Goal: Task Accomplishment & Management: Manage account settings

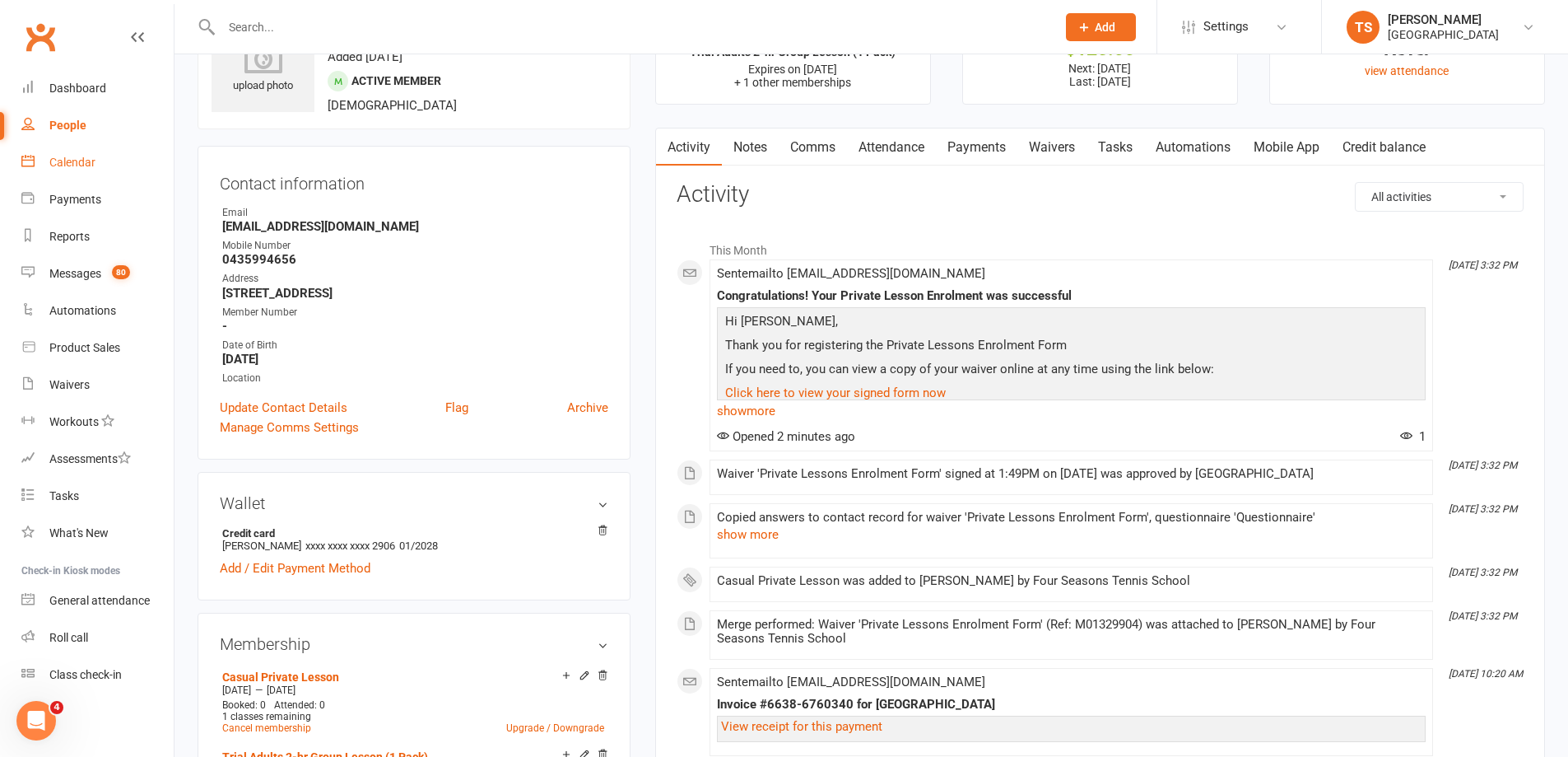
click at [64, 164] on div "Calendar" at bounding box center [72, 162] width 46 height 13
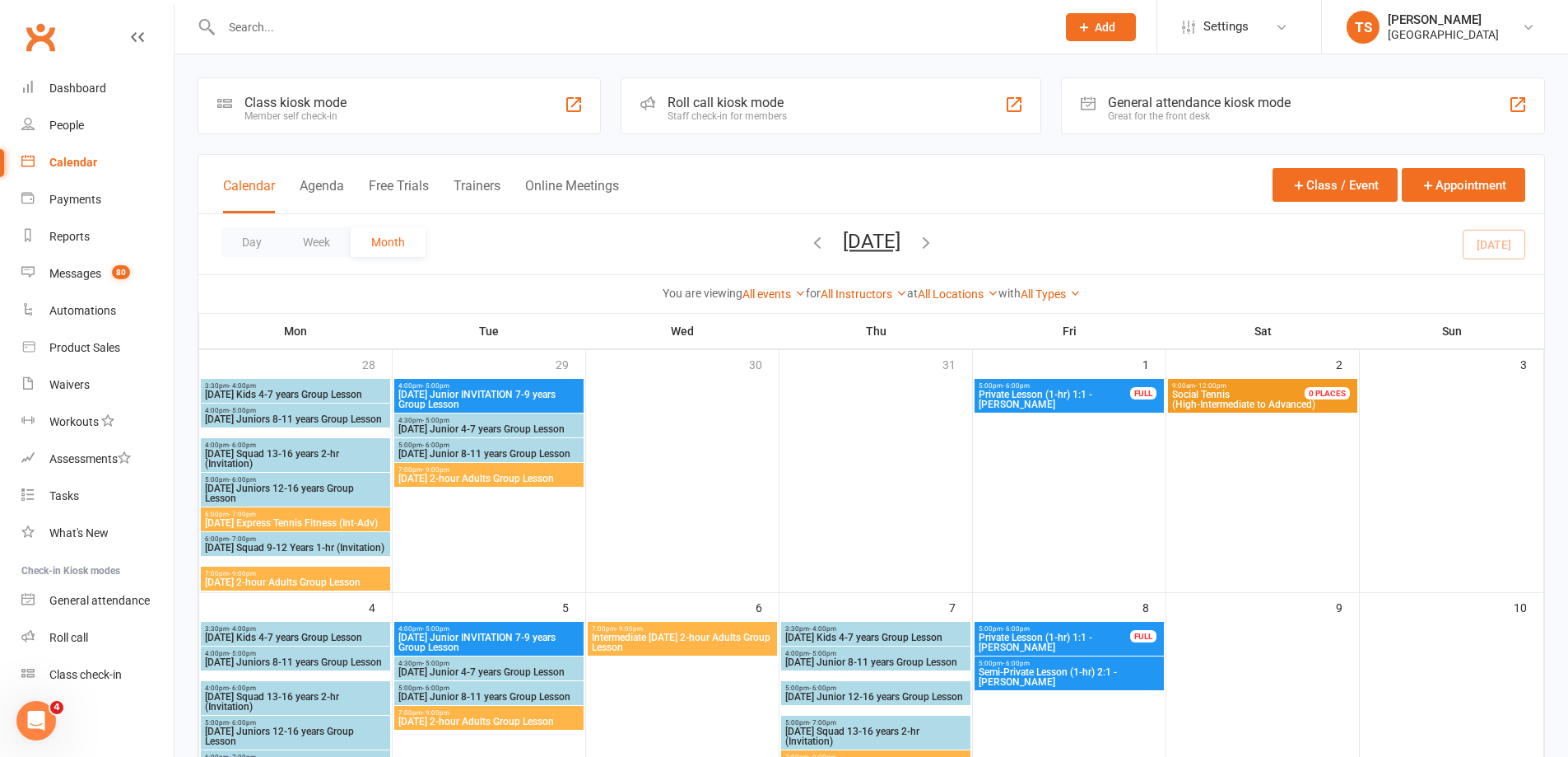
click at [257, 28] on input "text" at bounding box center [631, 27] width 828 height 23
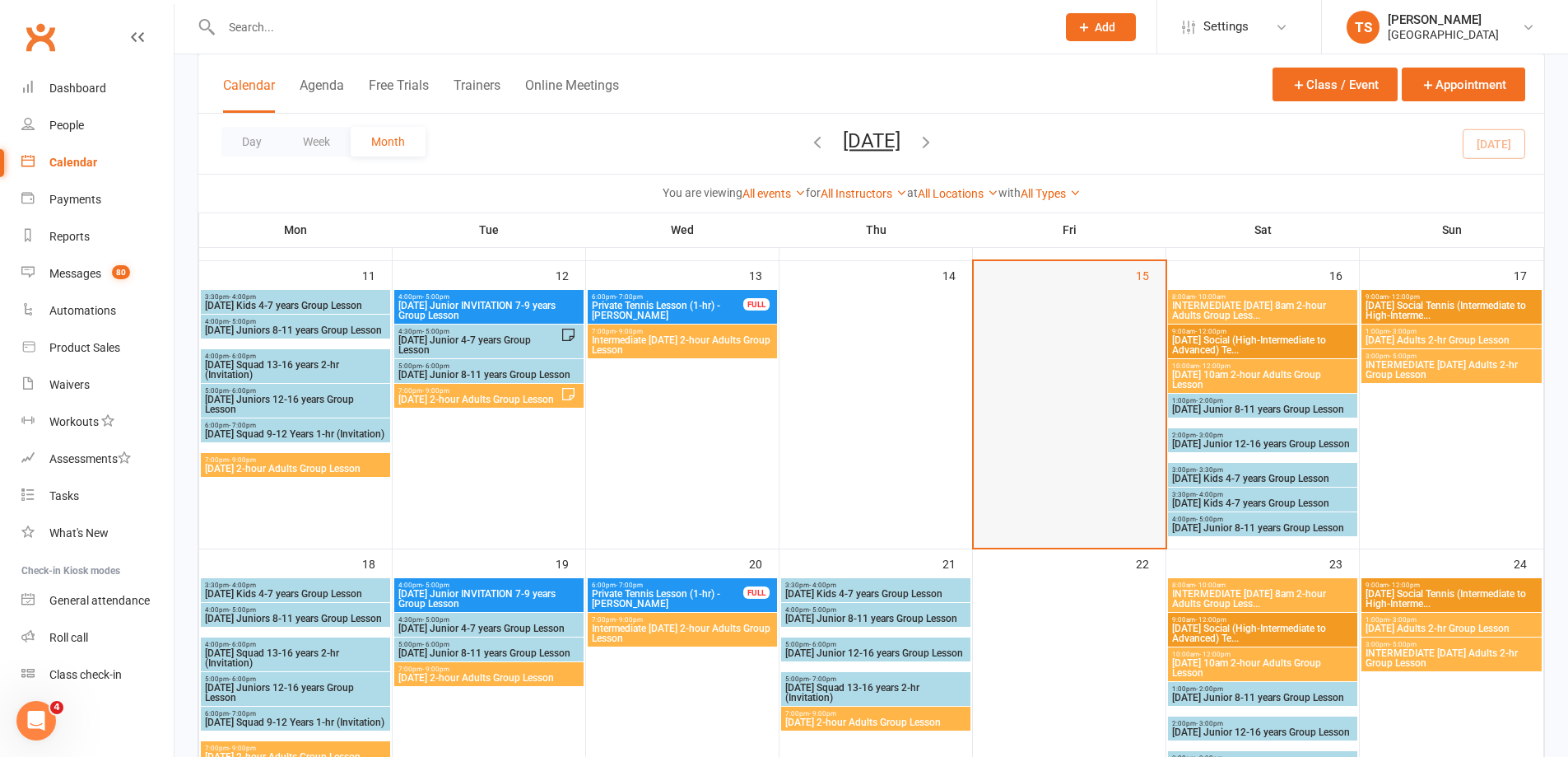
scroll to position [411, 0]
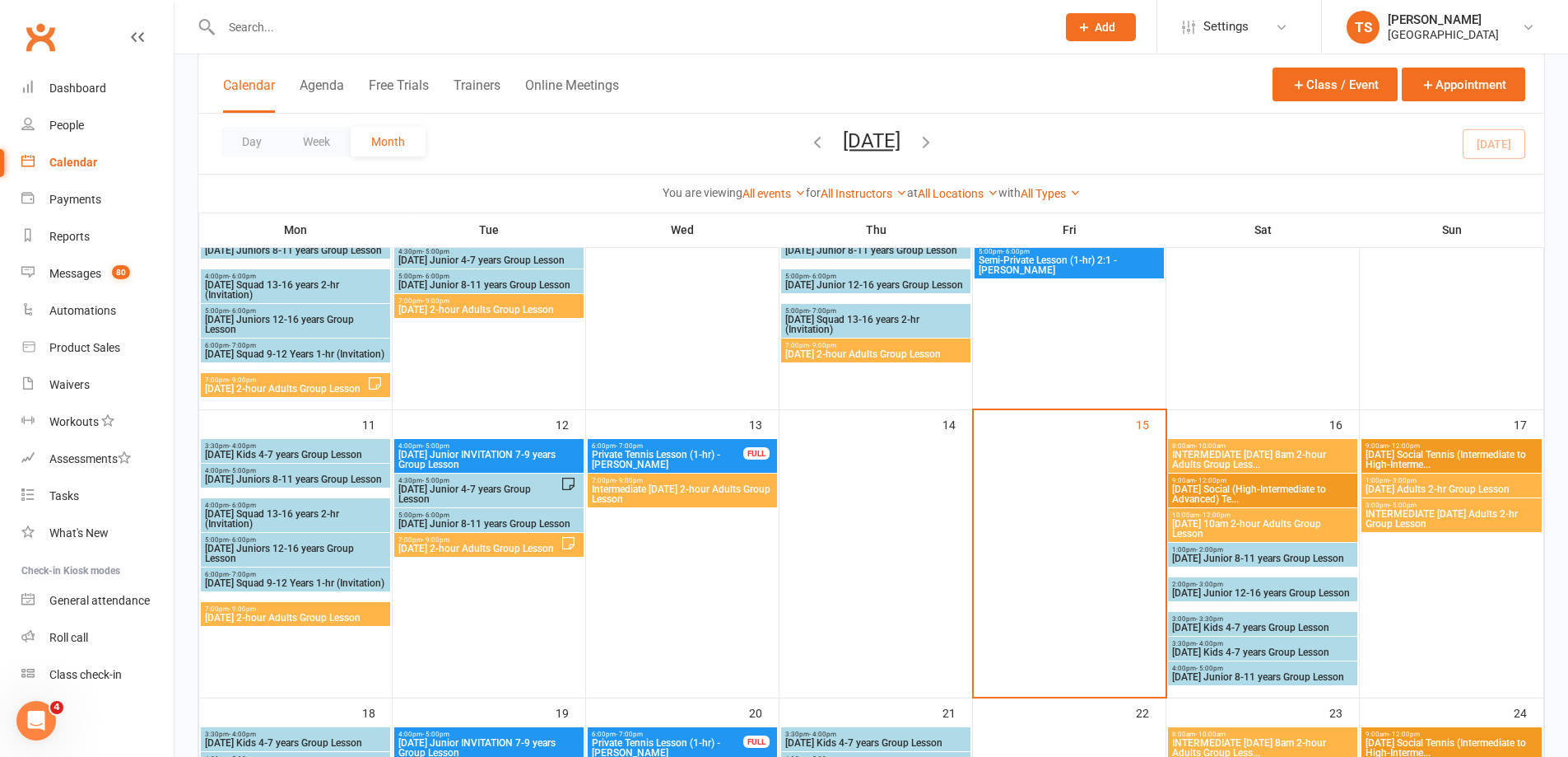
click at [1249, 525] on span "[DATE] 10am 2-hour Adults Group Lesson" at bounding box center [1263, 528] width 183 height 20
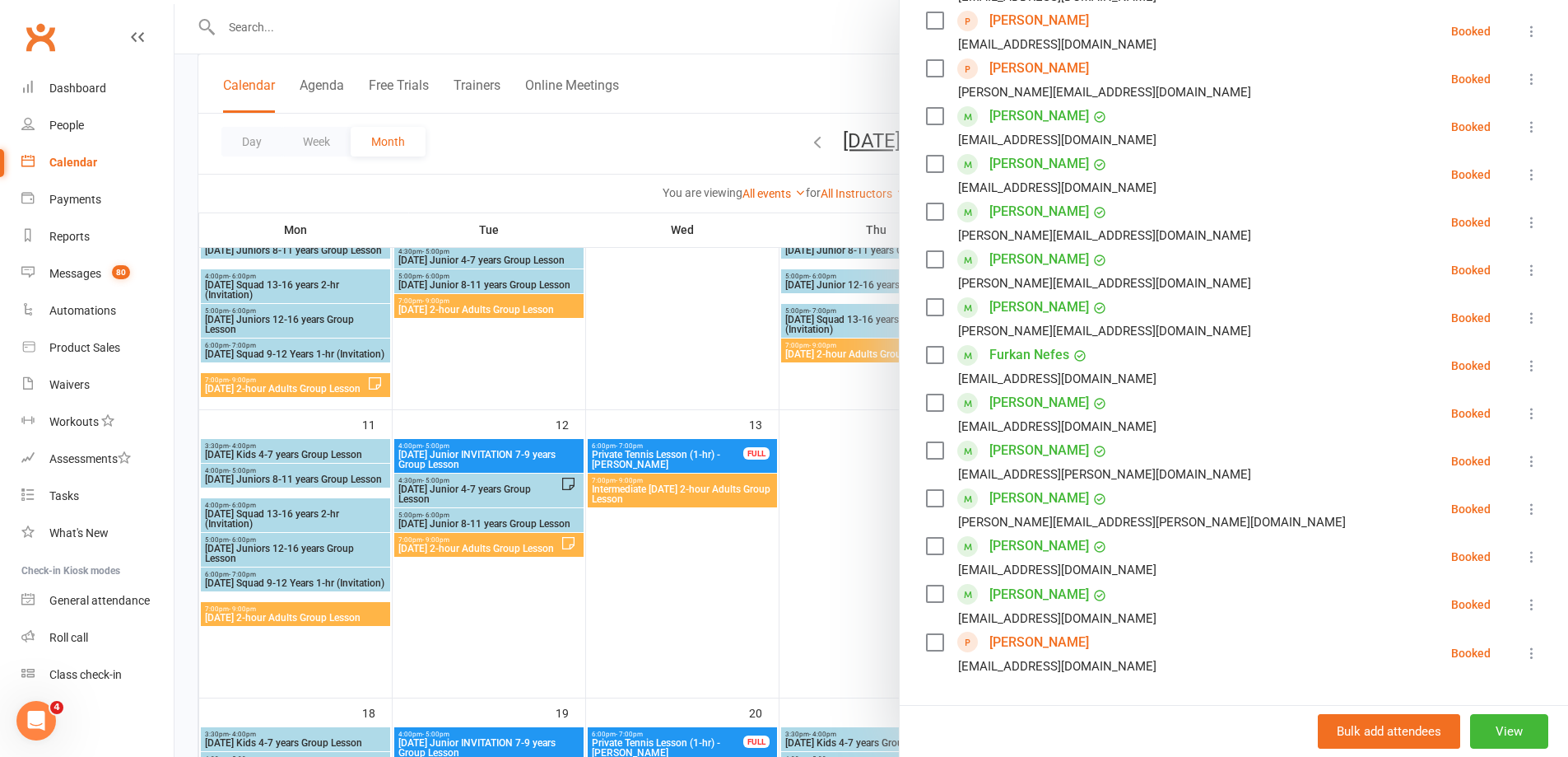
scroll to position [494, 0]
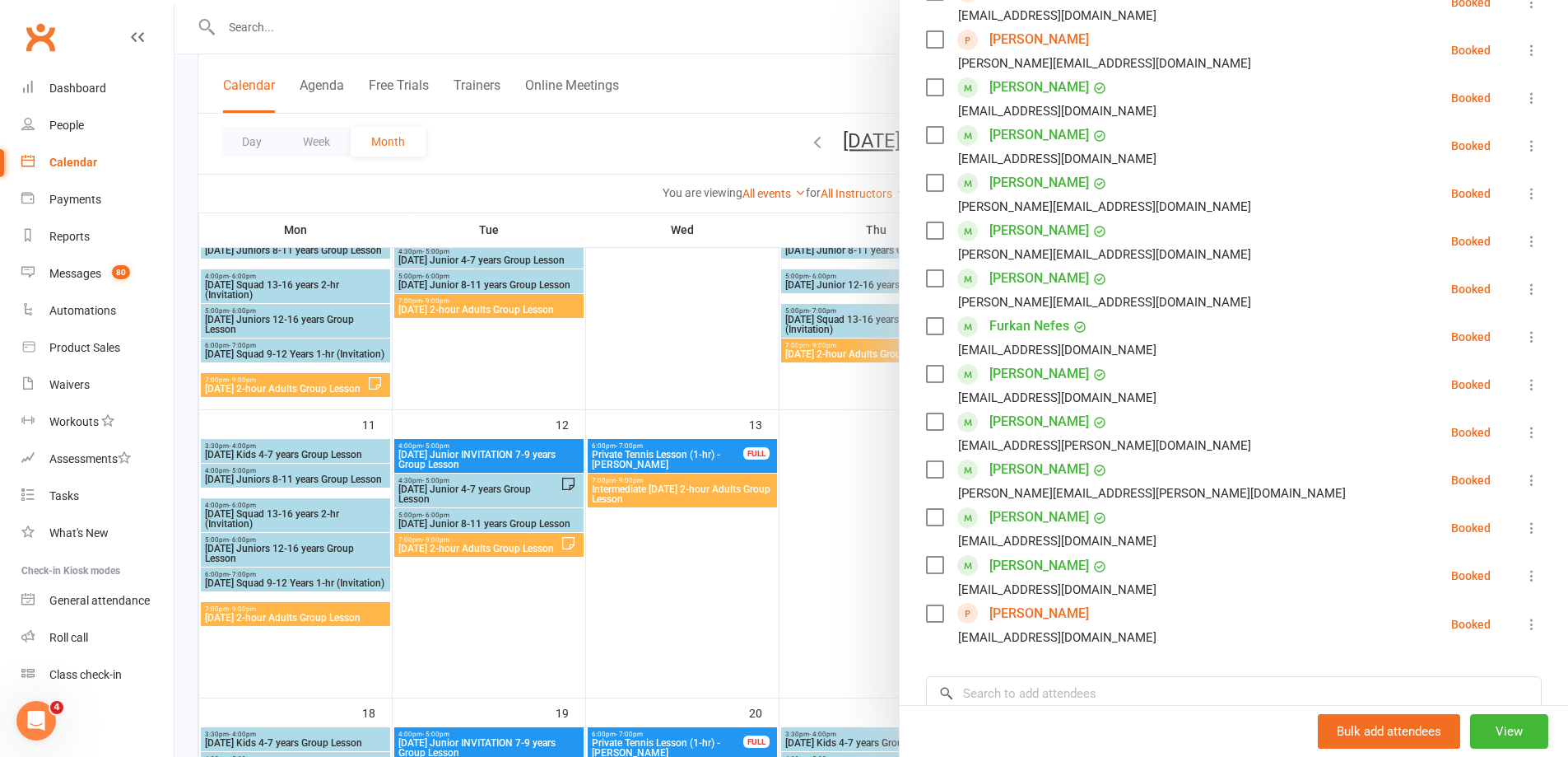
click at [874, 518] on div at bounding box center [871, 378] width 1393 height 757
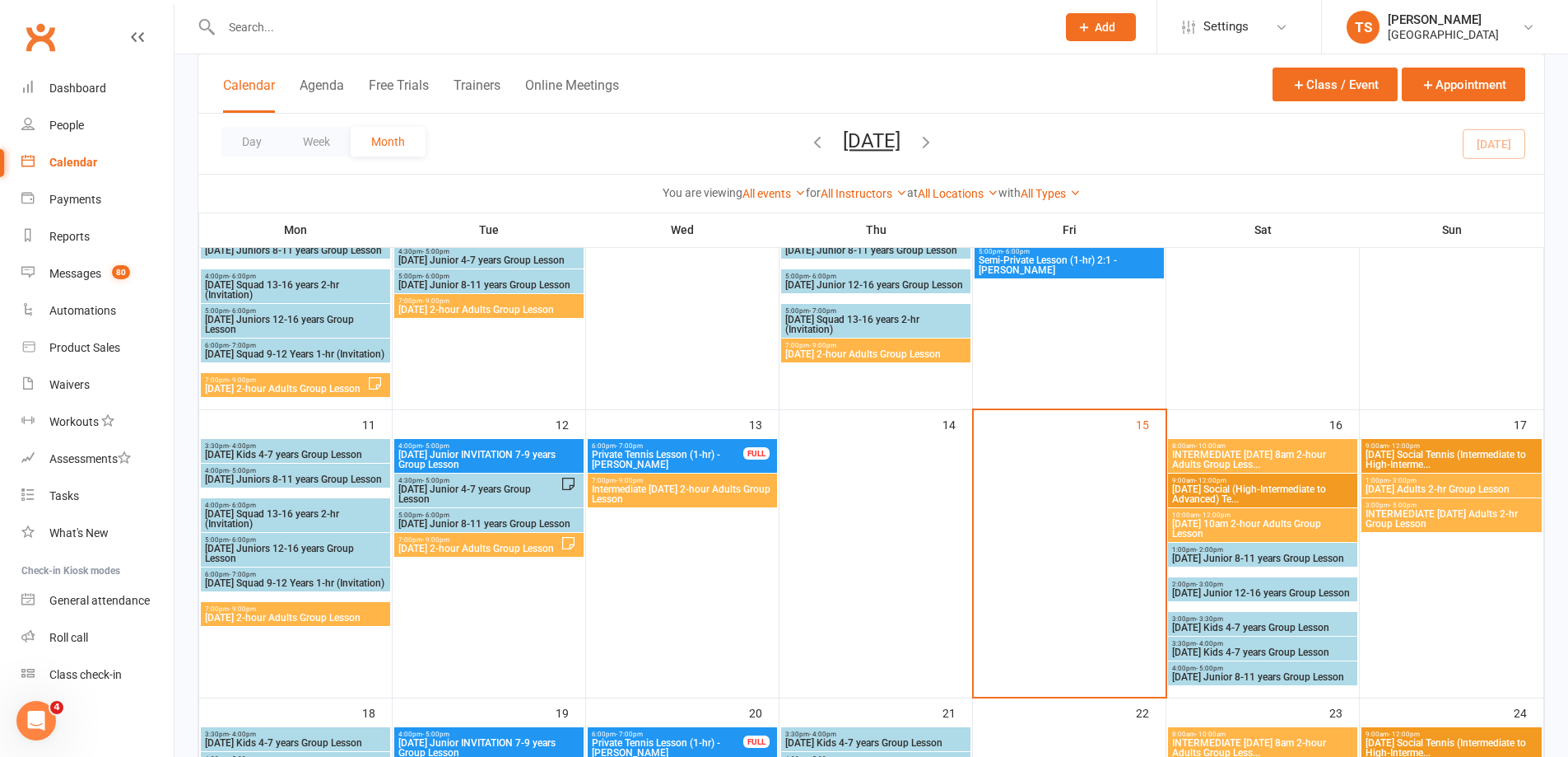
click at [1278, 457] on span "INTERMEDIATE [DATE] 8am 2-hour Adults Group Less..." at bounding box center [1263, 459] width 183 height 20
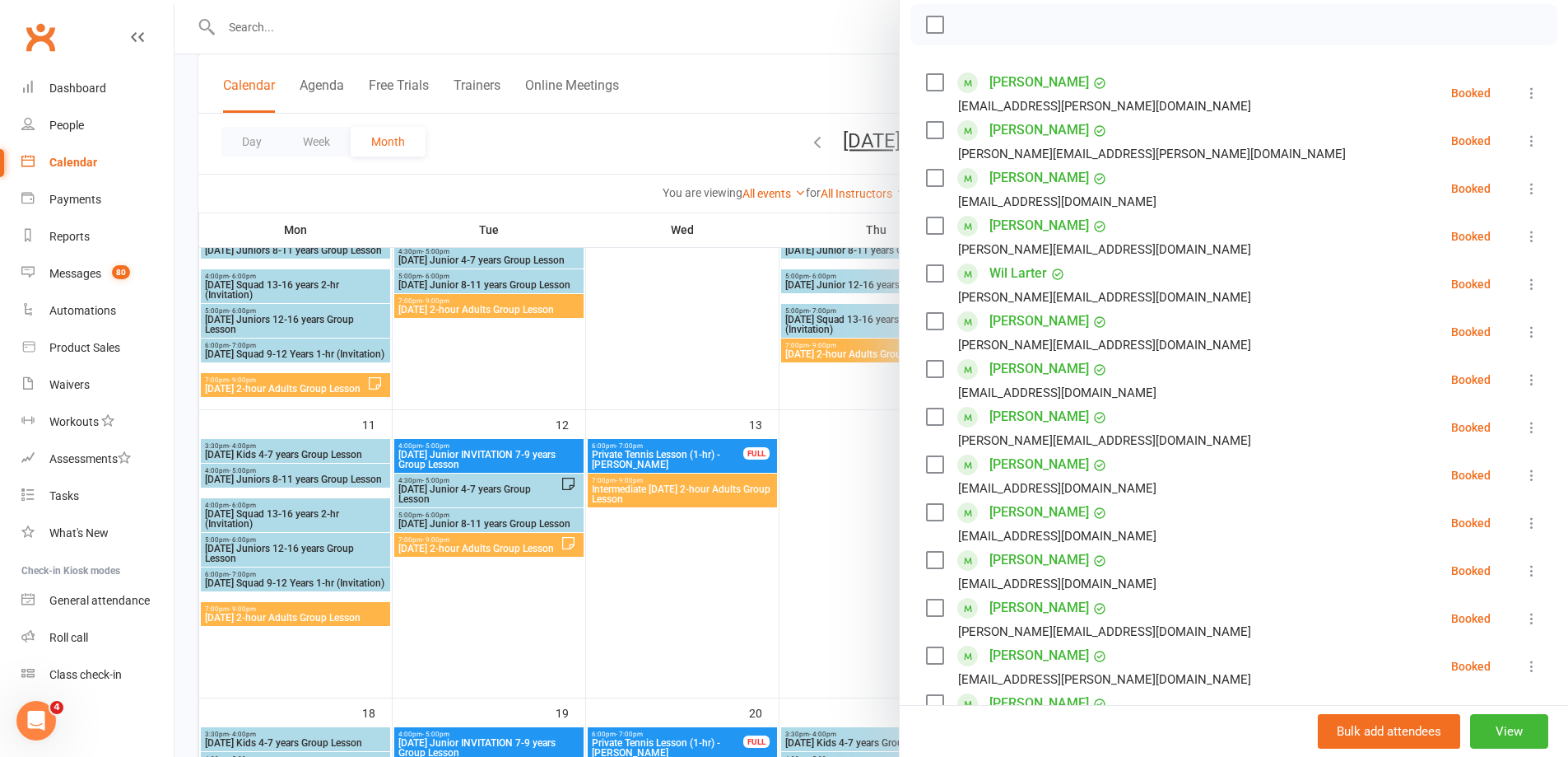
scroll to position [247, 0]
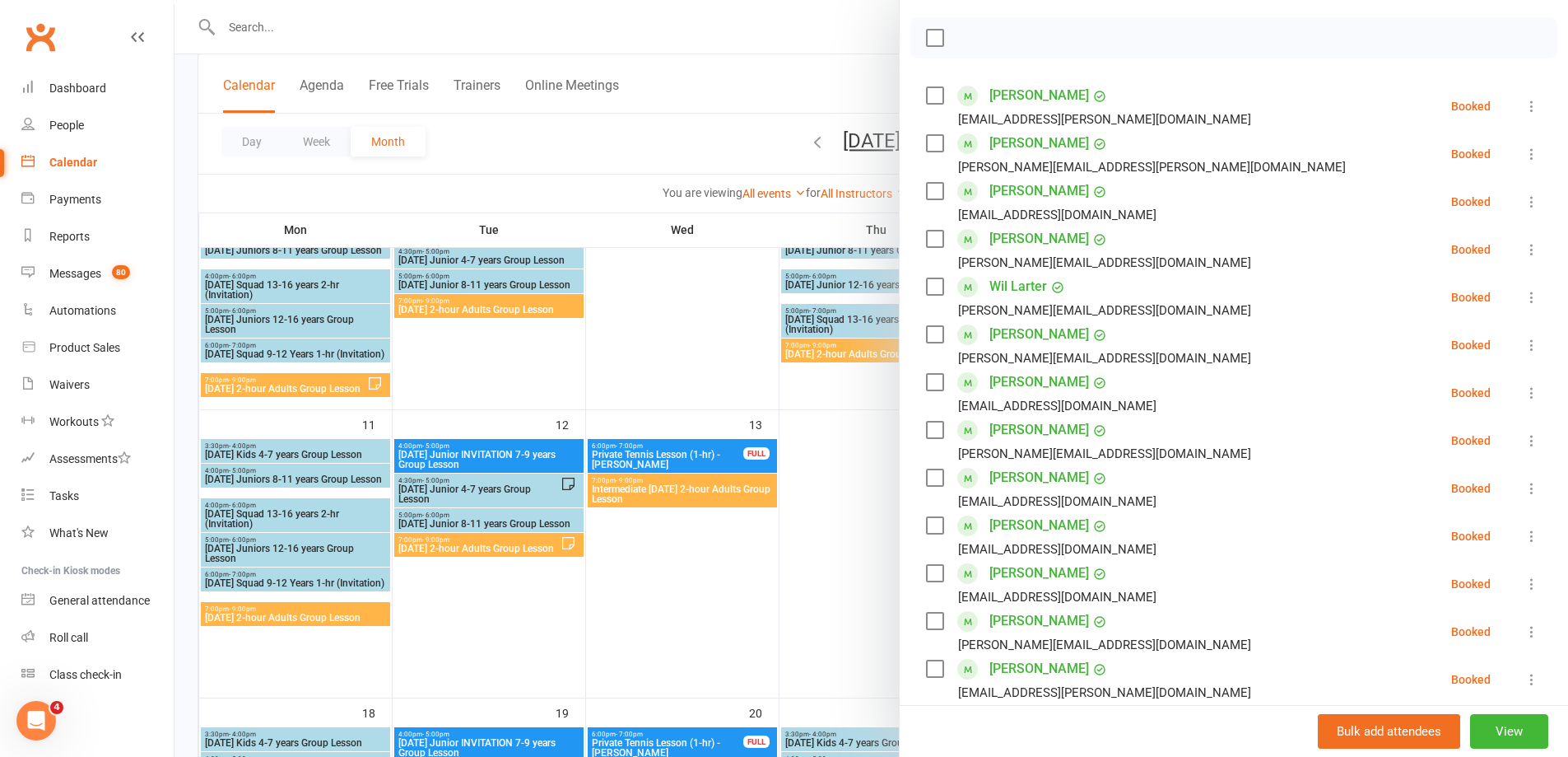
click at [846, 536] on div at bounding box center [871, 378] width 1393 height 757
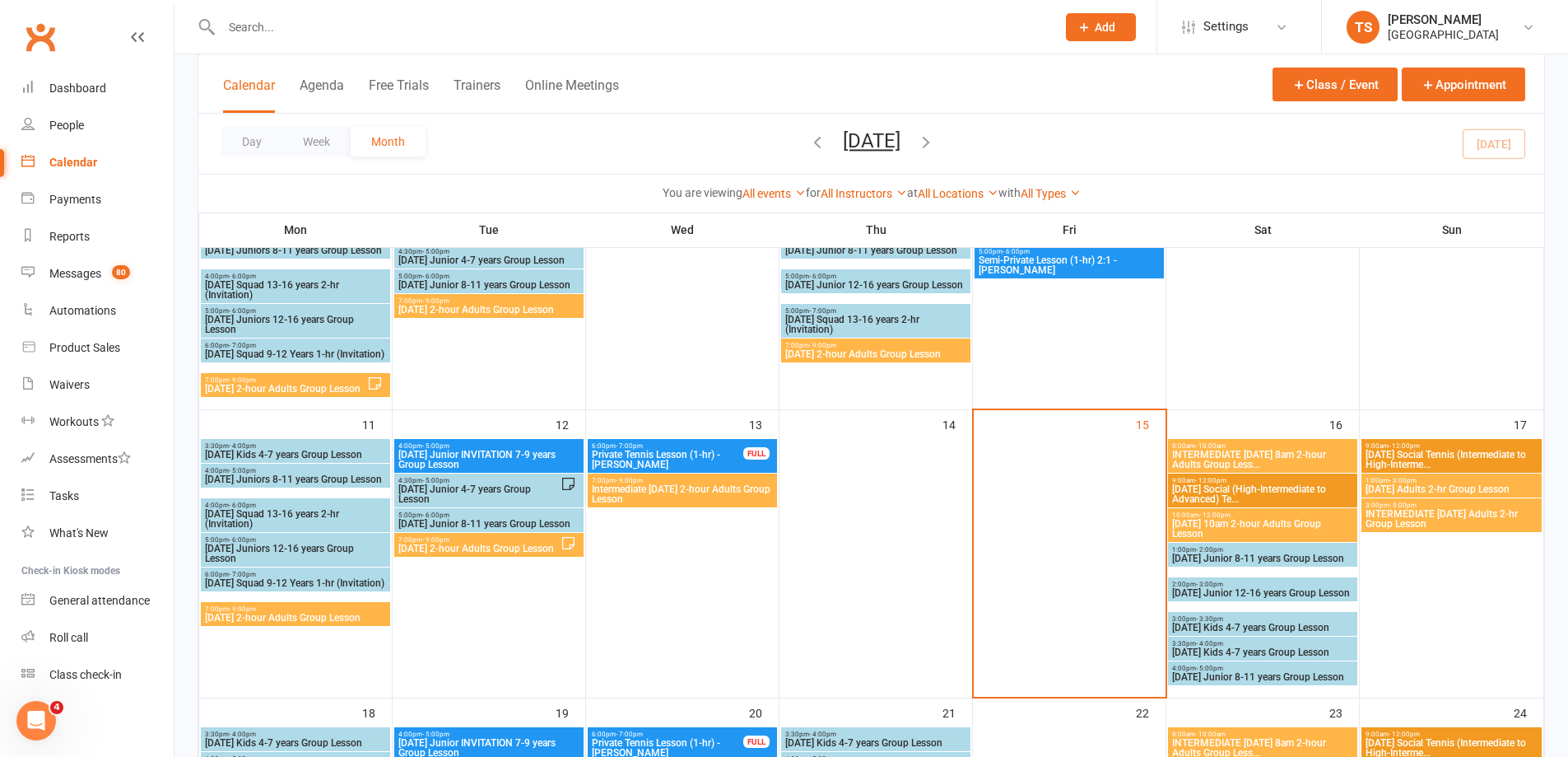
click at [1412, 484] on span "[DATE] Adults 2-hr Group Lesson" at bounding box center [1451, 488] width 174 height 10
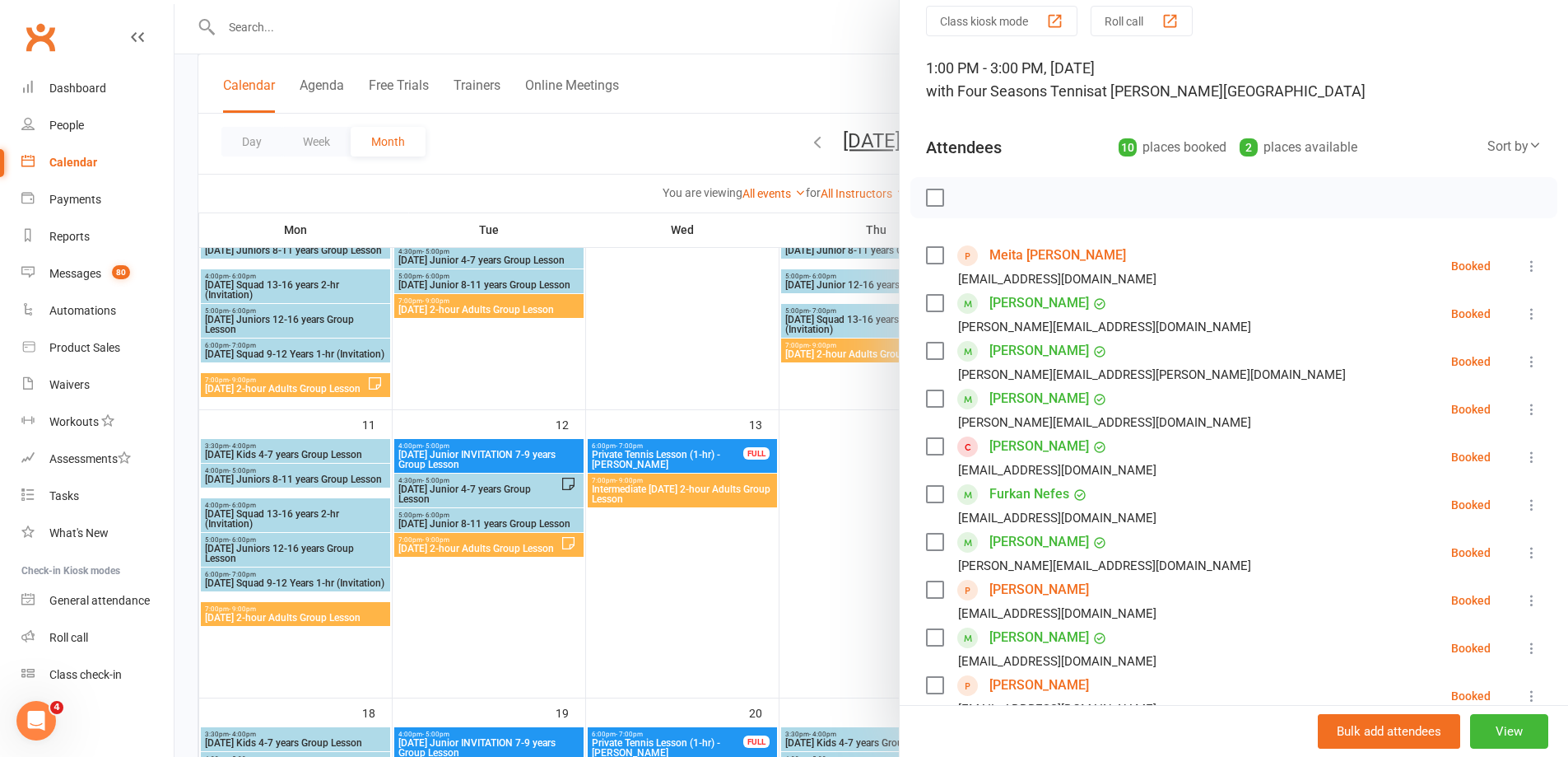
scroll to position [165, 0]
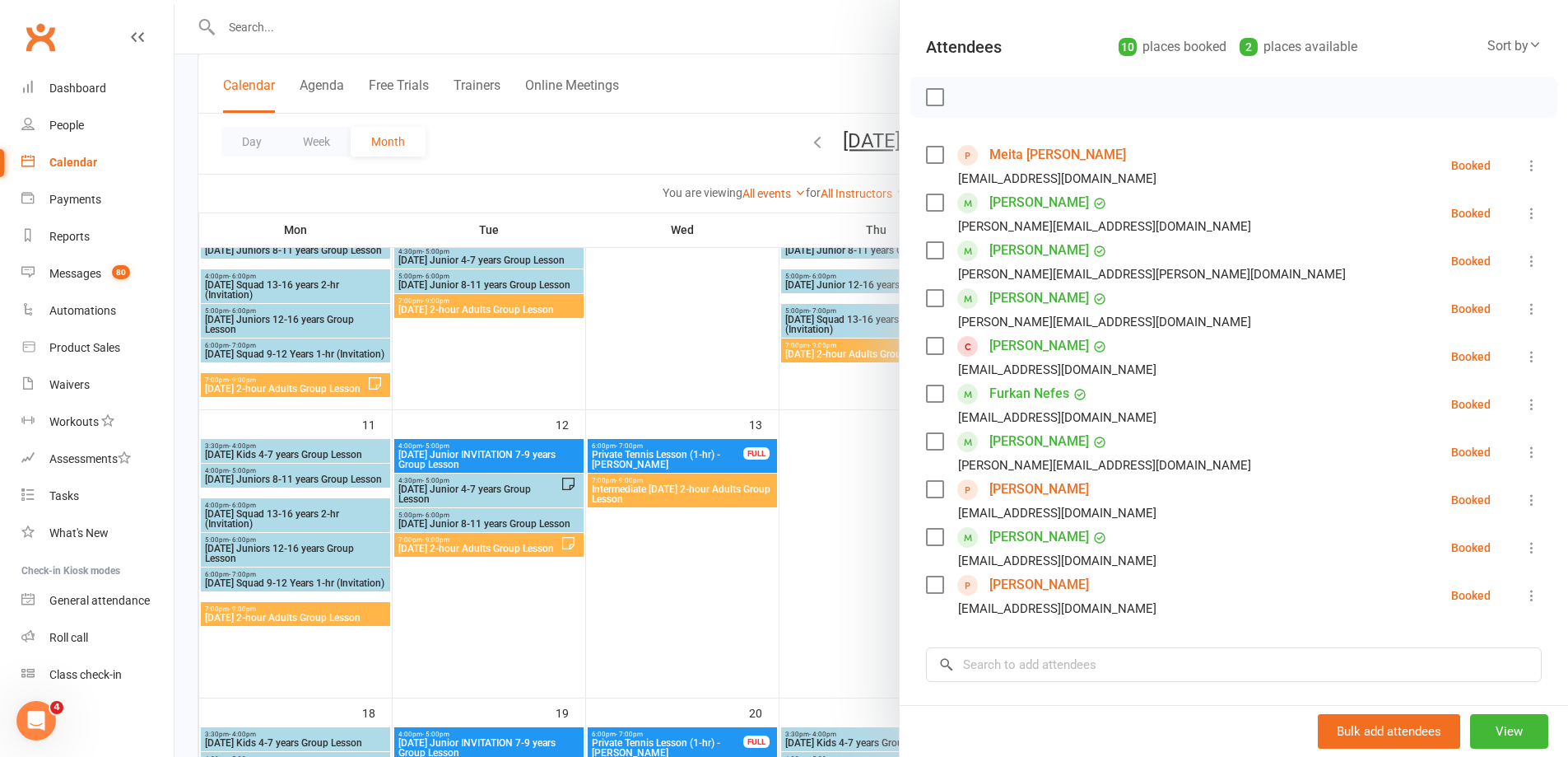
click at [1524, 544] on icon at bounding box center [1532, 547] width 16 height 16
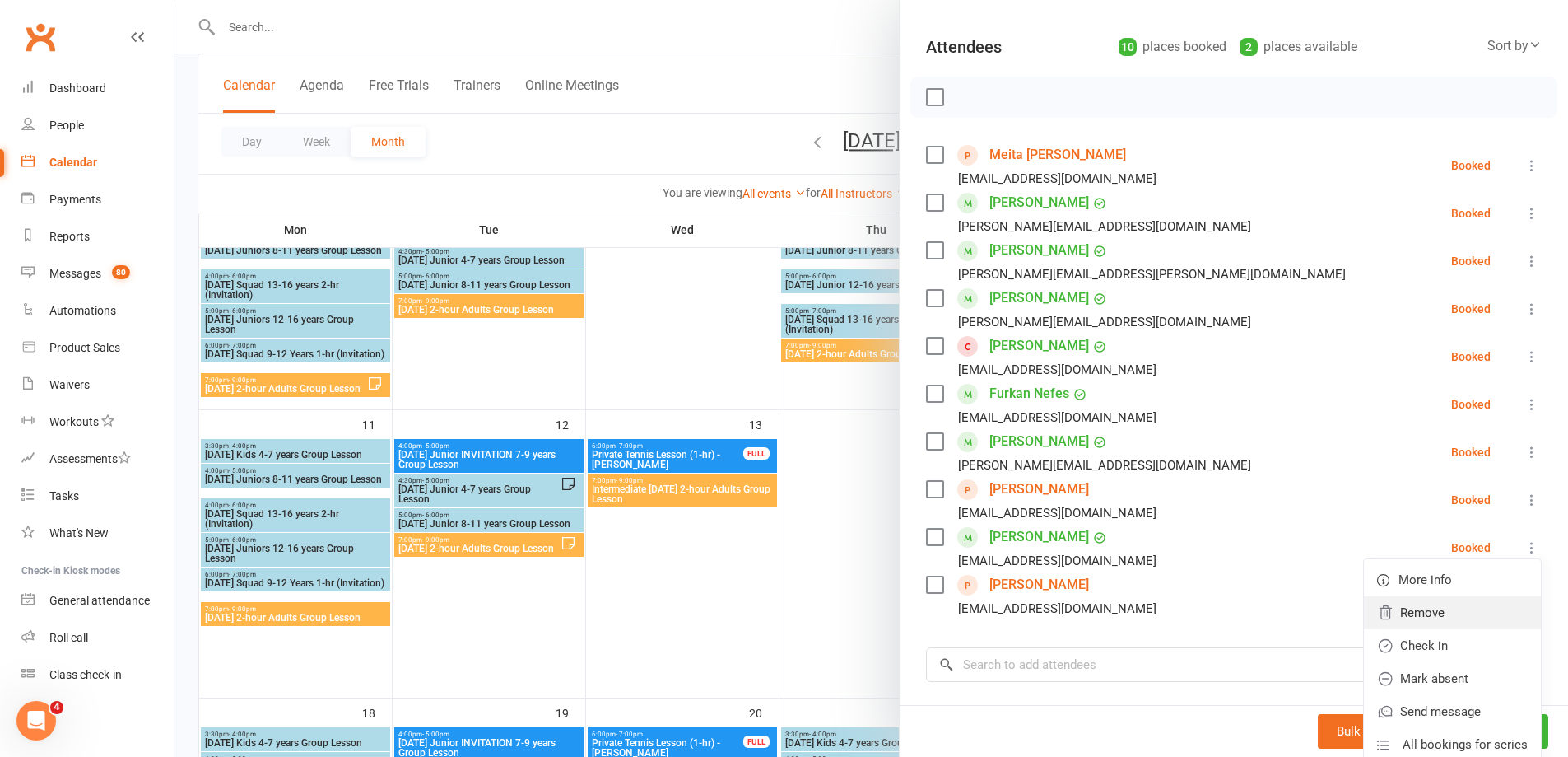
click at [1374, 610] on link "Remove" at bounding box center [1452, 613] width 177 height 33
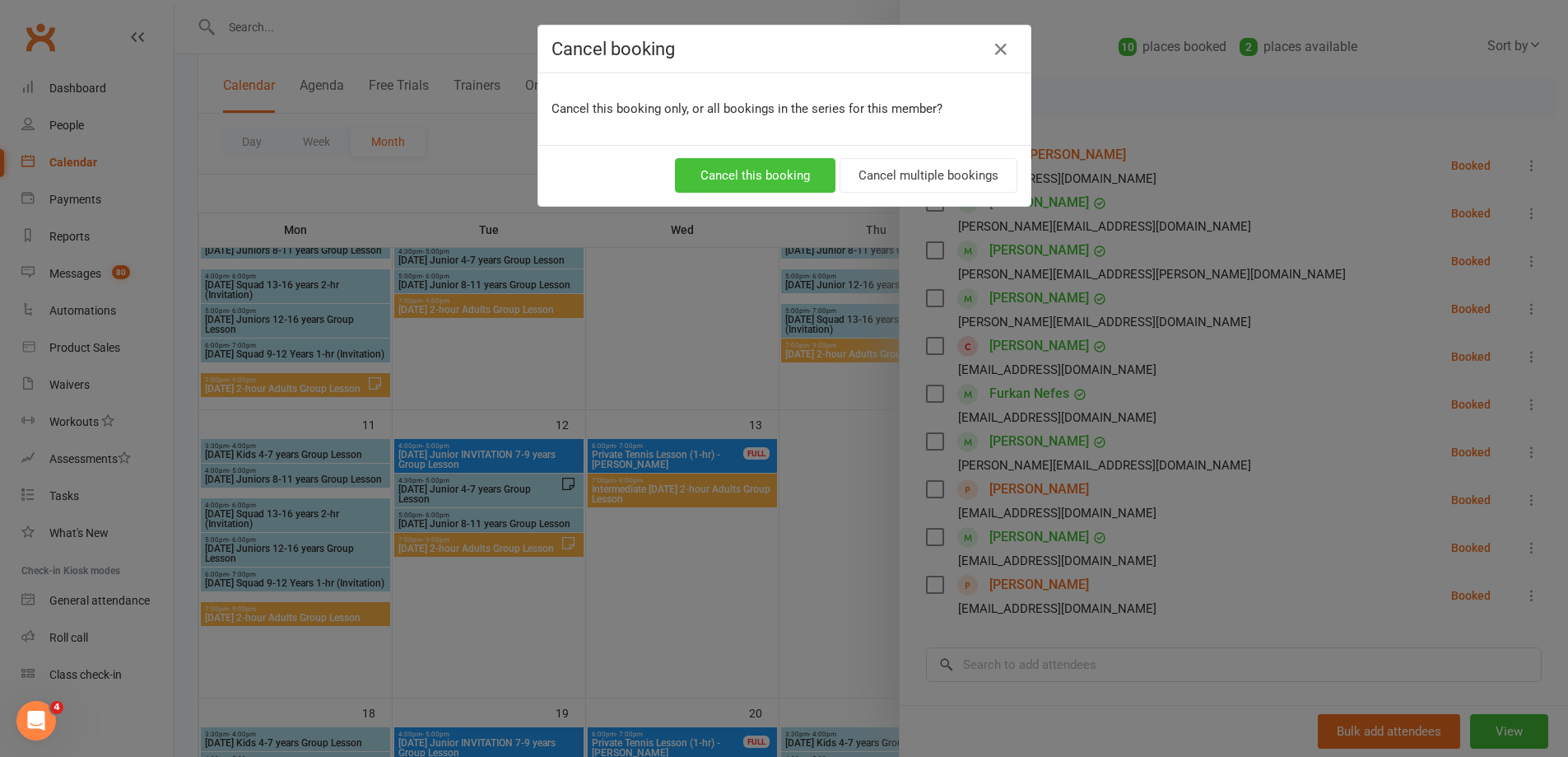
drag, startPoint x: 757, startPoint y: 172, endPoint x: 790, endPoint y: 189, distance: 37.1
click at [757, 174] on button "Cancel this booking" at bounding box center [755, 175] width 161 height 35
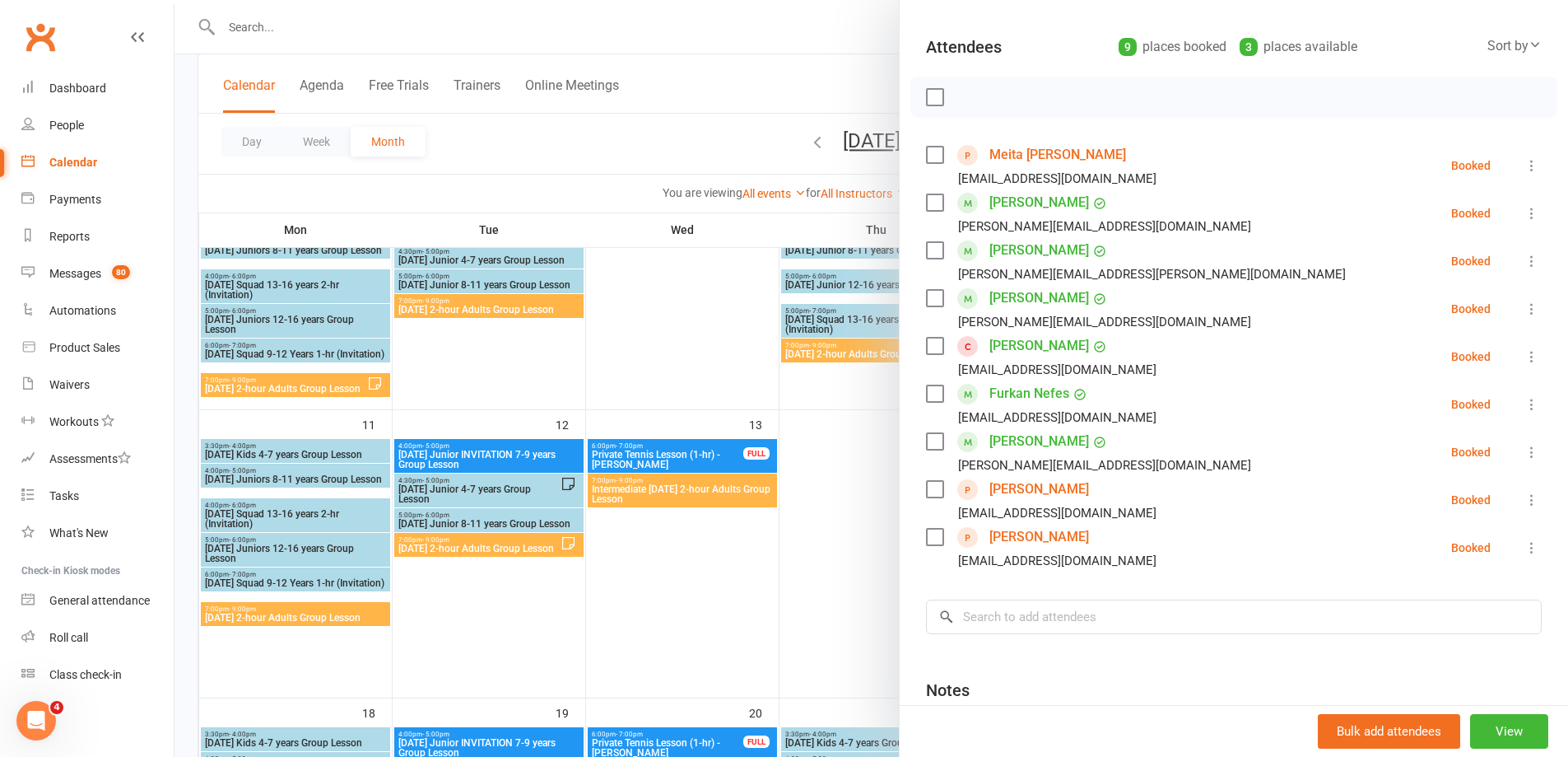
click at [827, 474] on div at bounding box center [871, 378] width 1393 height 757
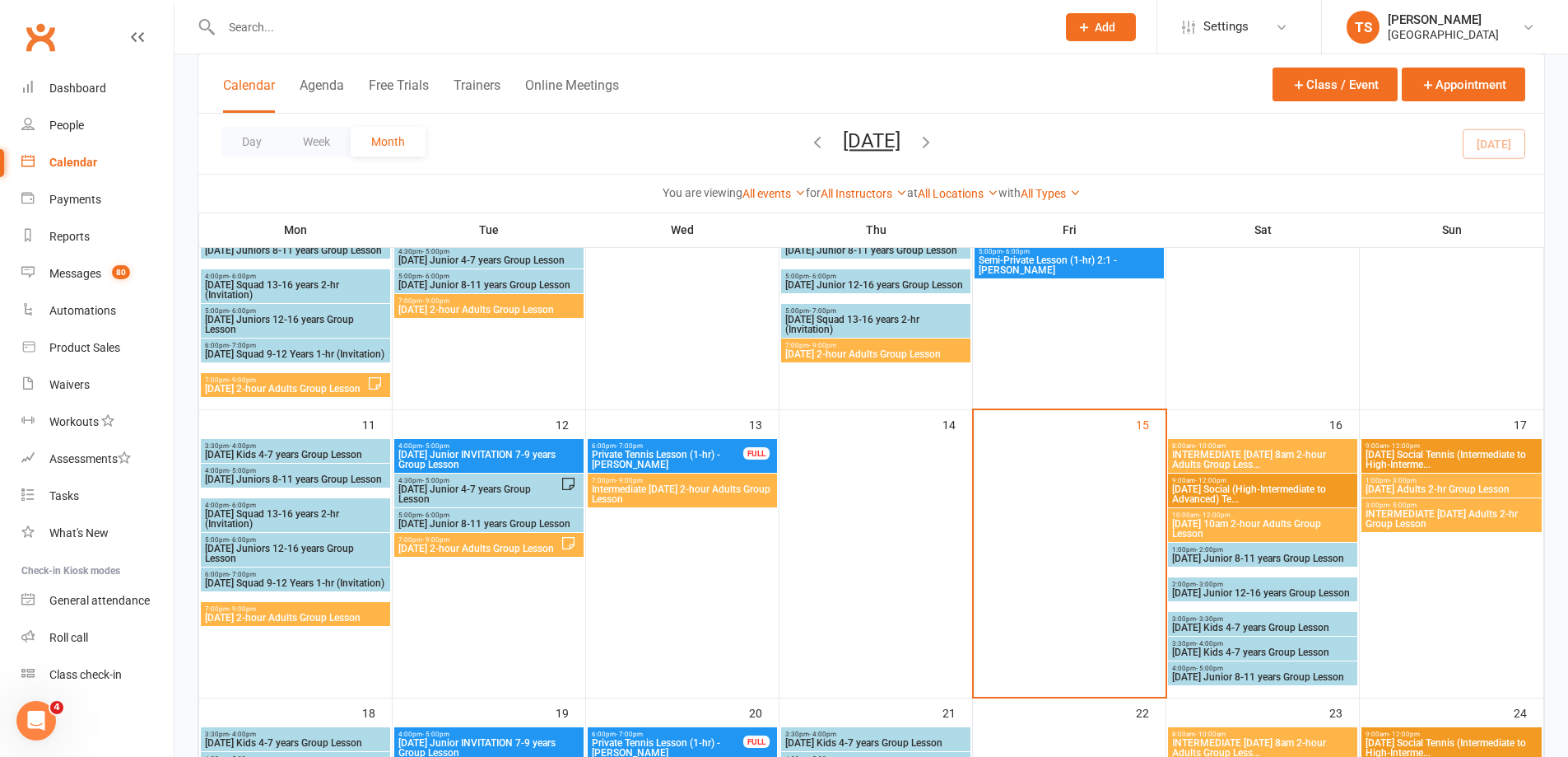
click at [1245, 461] on span "INTERMEDIATE [DATE] 8am 2-hour Adults Group Less..." at bounding box center [1263, 459] width 183 height 20
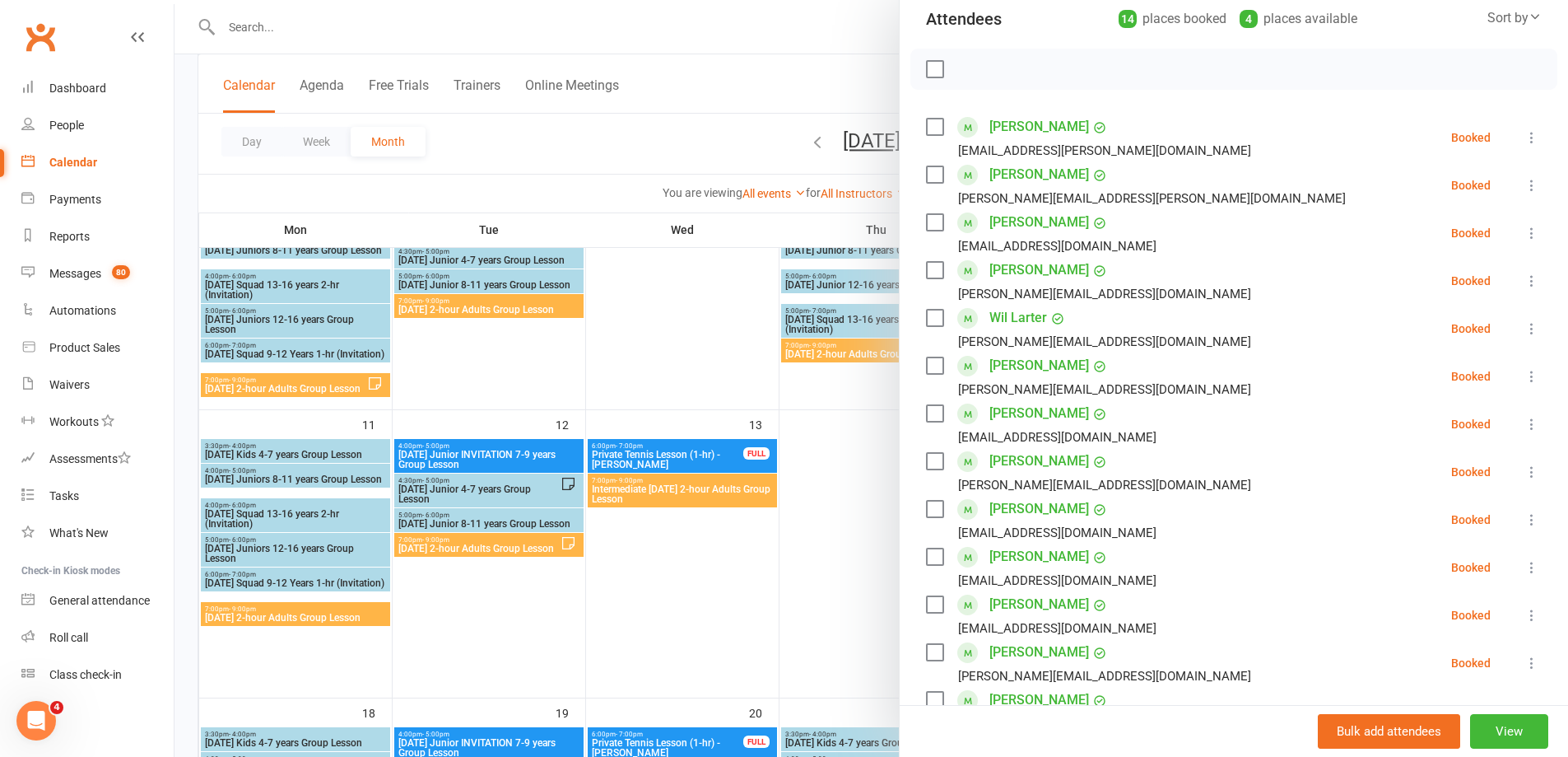
scroll to position [411, 0]
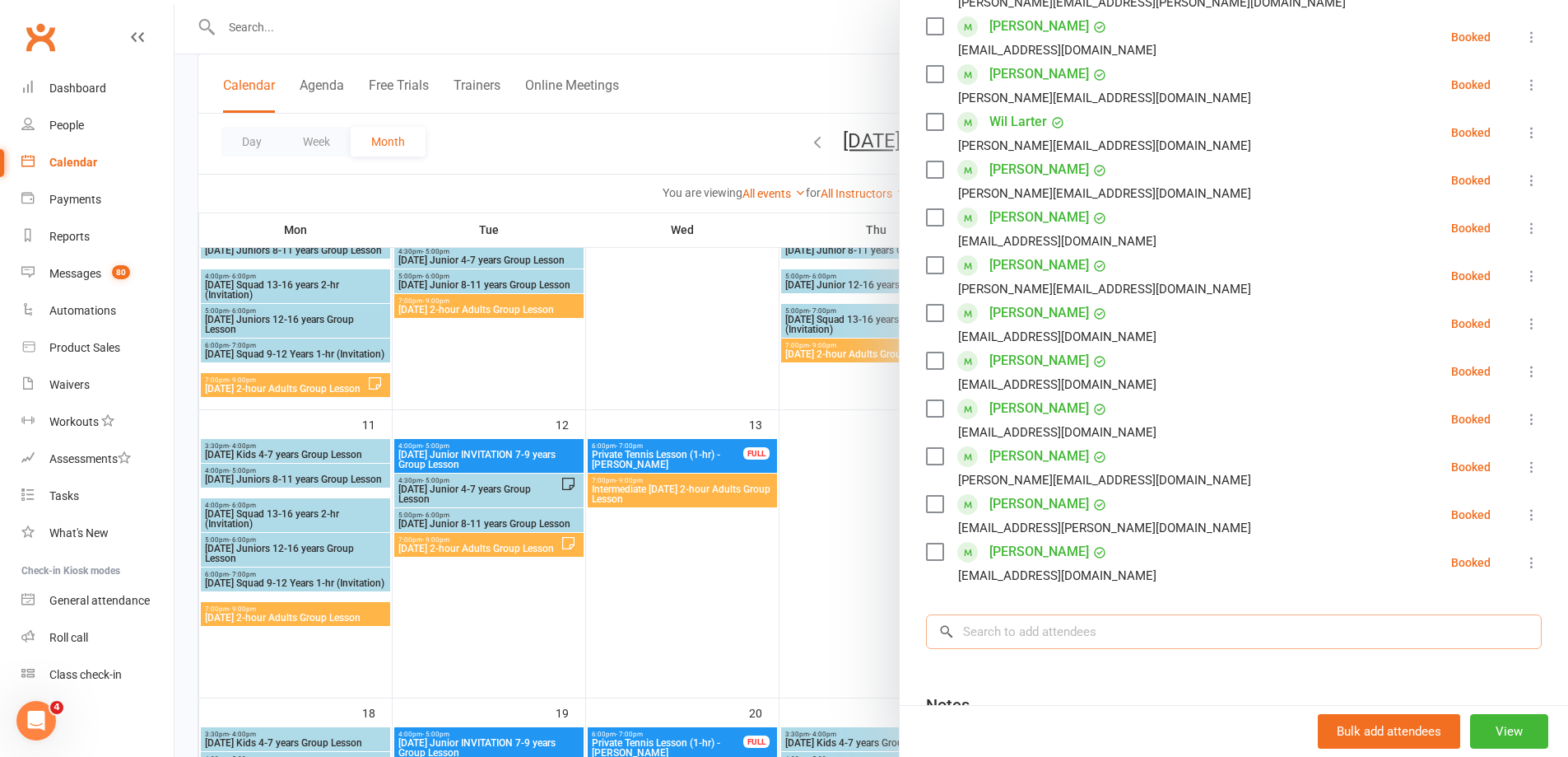
drag, startPoint x: 974, startPoint y: 608, endPoint x: 967, endPoint y: 600, distance: 10.6
click at [973, 614] on input "search" at bounding box center [1234, 632] width 616 height 35
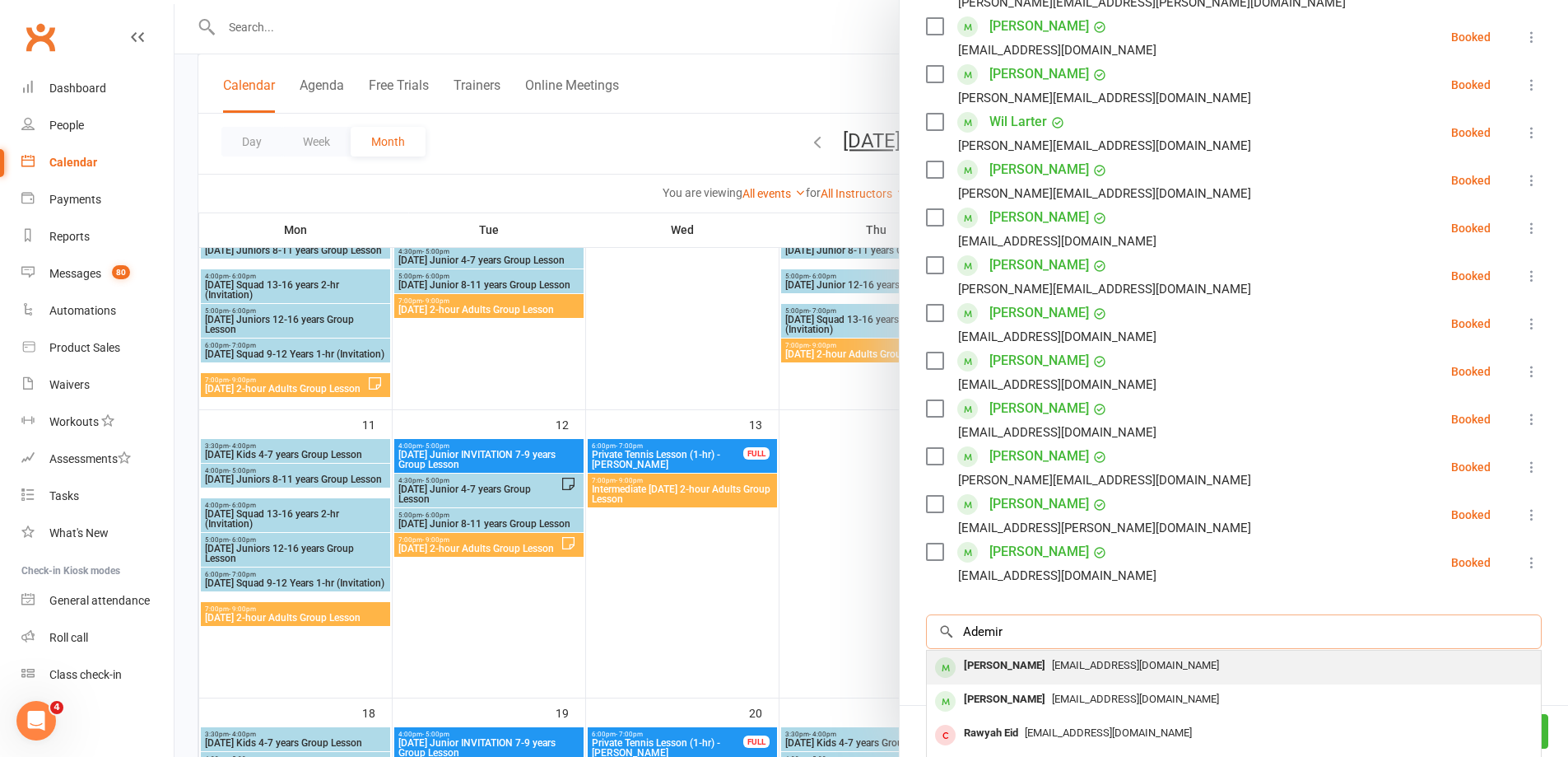
type input "Ademir"
click at [1067, 658] on span "[EMAIL_ADDRESS][DOMAIN_NAME]" at bounding box center [1135, 665] width 167 height 12
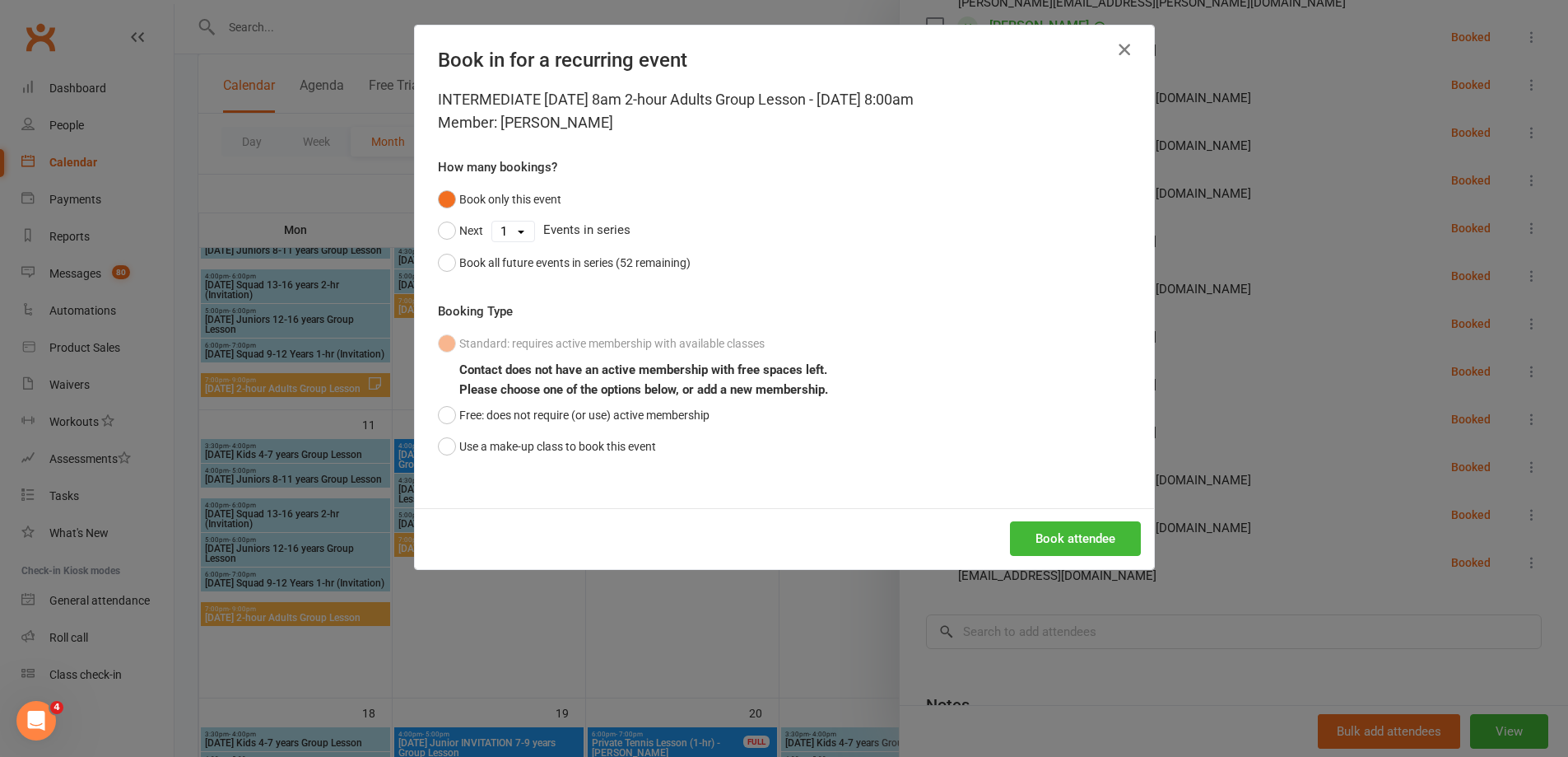
click at [1120, 51] on icon "button" at bounding box center [1124, 49] width 20 height 20
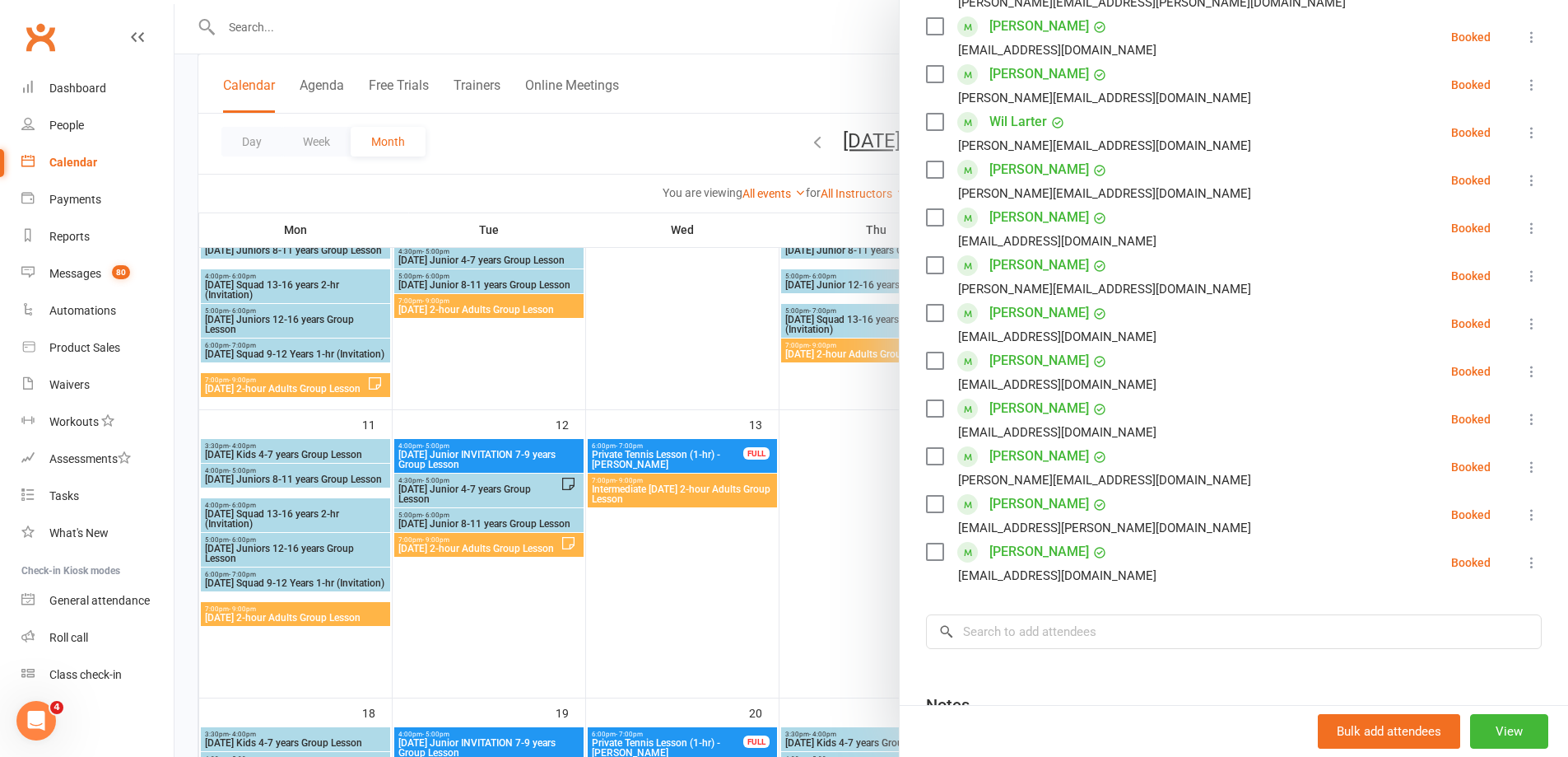
click at [232, 22] on div at bounding box center [871, 378] width 1393 height 757
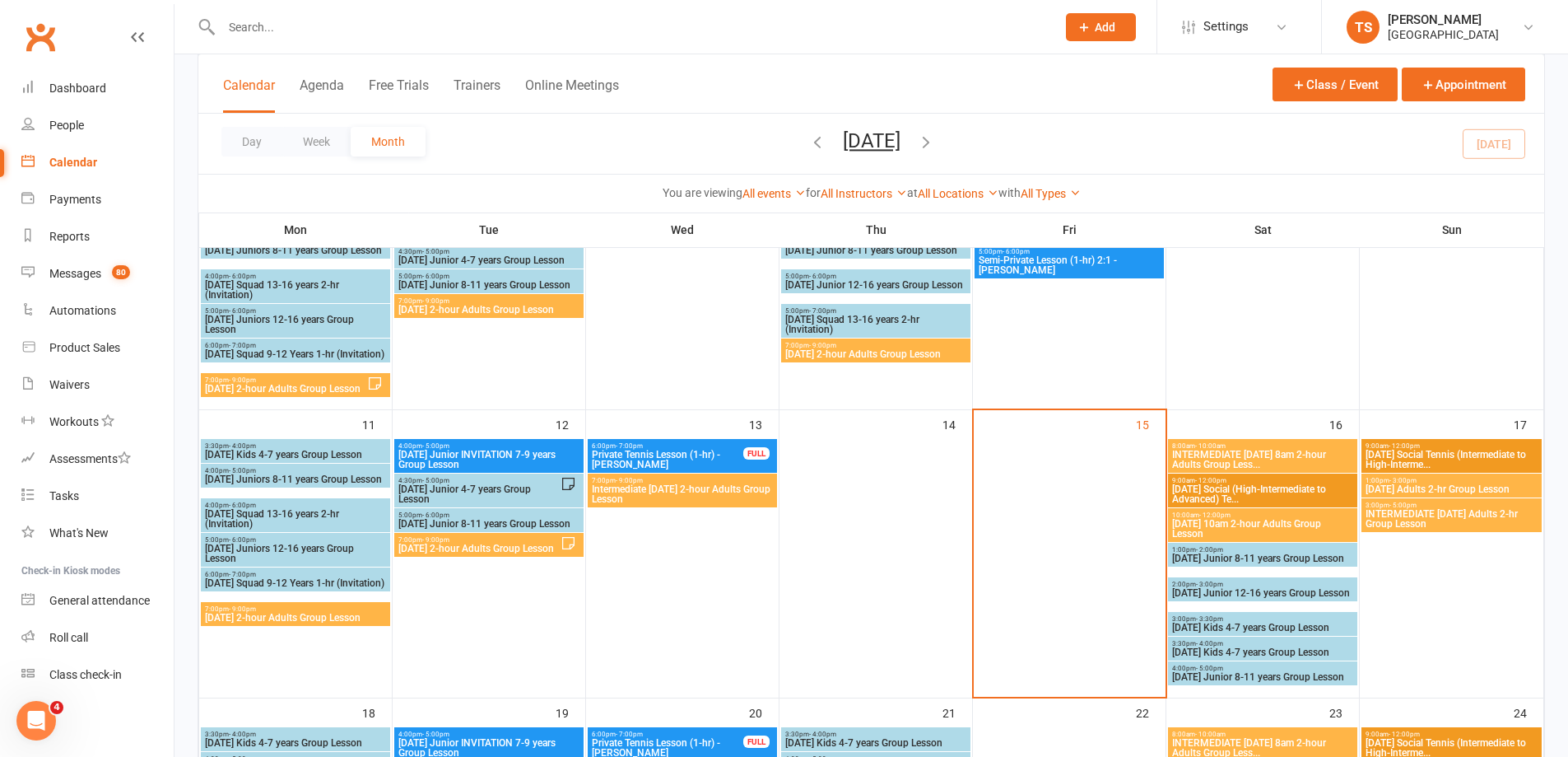
click at [232, 23] on input "text" at bounding box center [631, 27] width 828 height 23
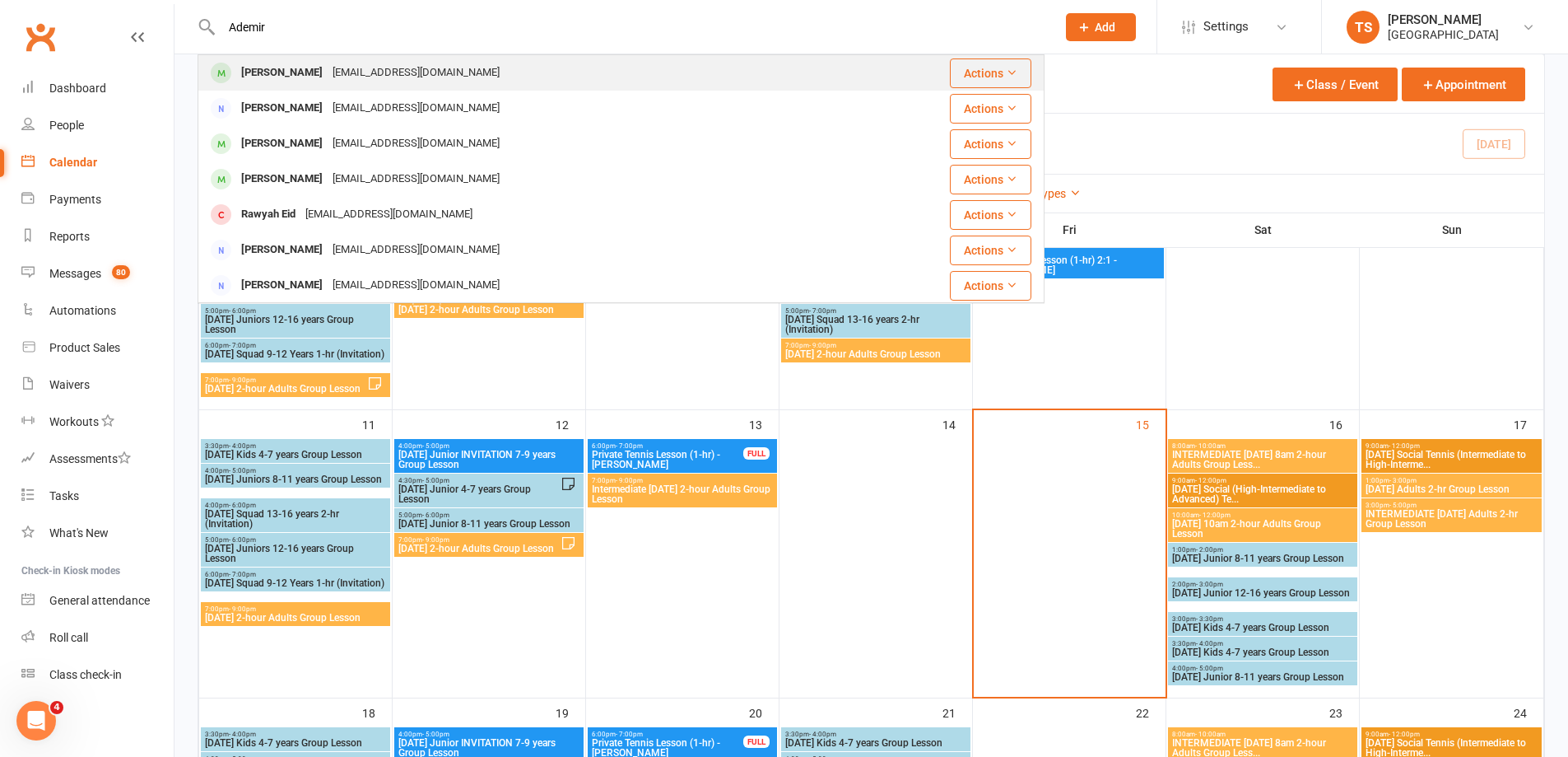
type input "Ademir"
click at [296, 73] on div "[PERSON_NAME]" at bounding box center [282, 73] width 92 height 24
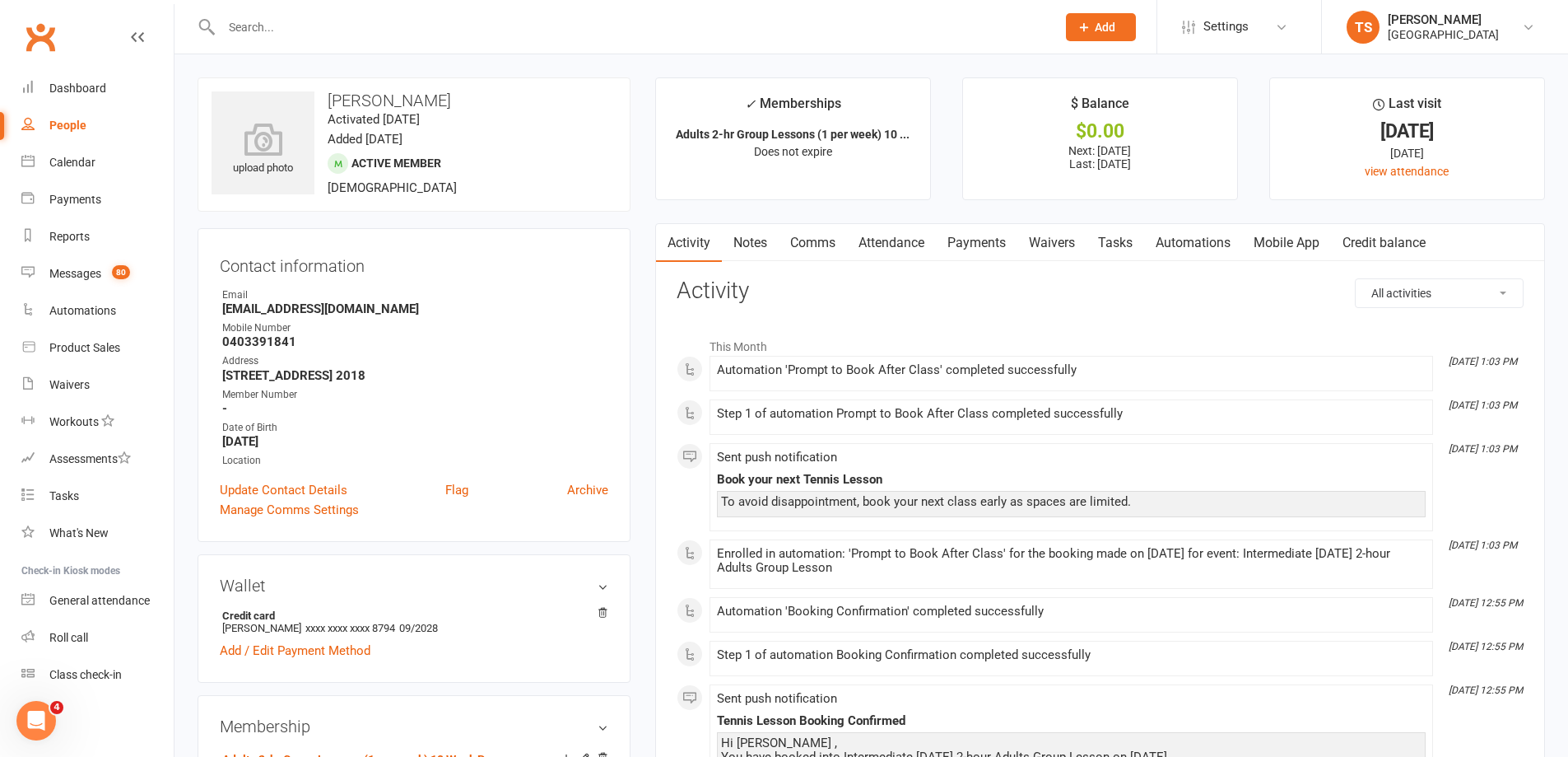
click at [979, 241] on link "Payments" at bounding box center [977, 243] width 81 height 38
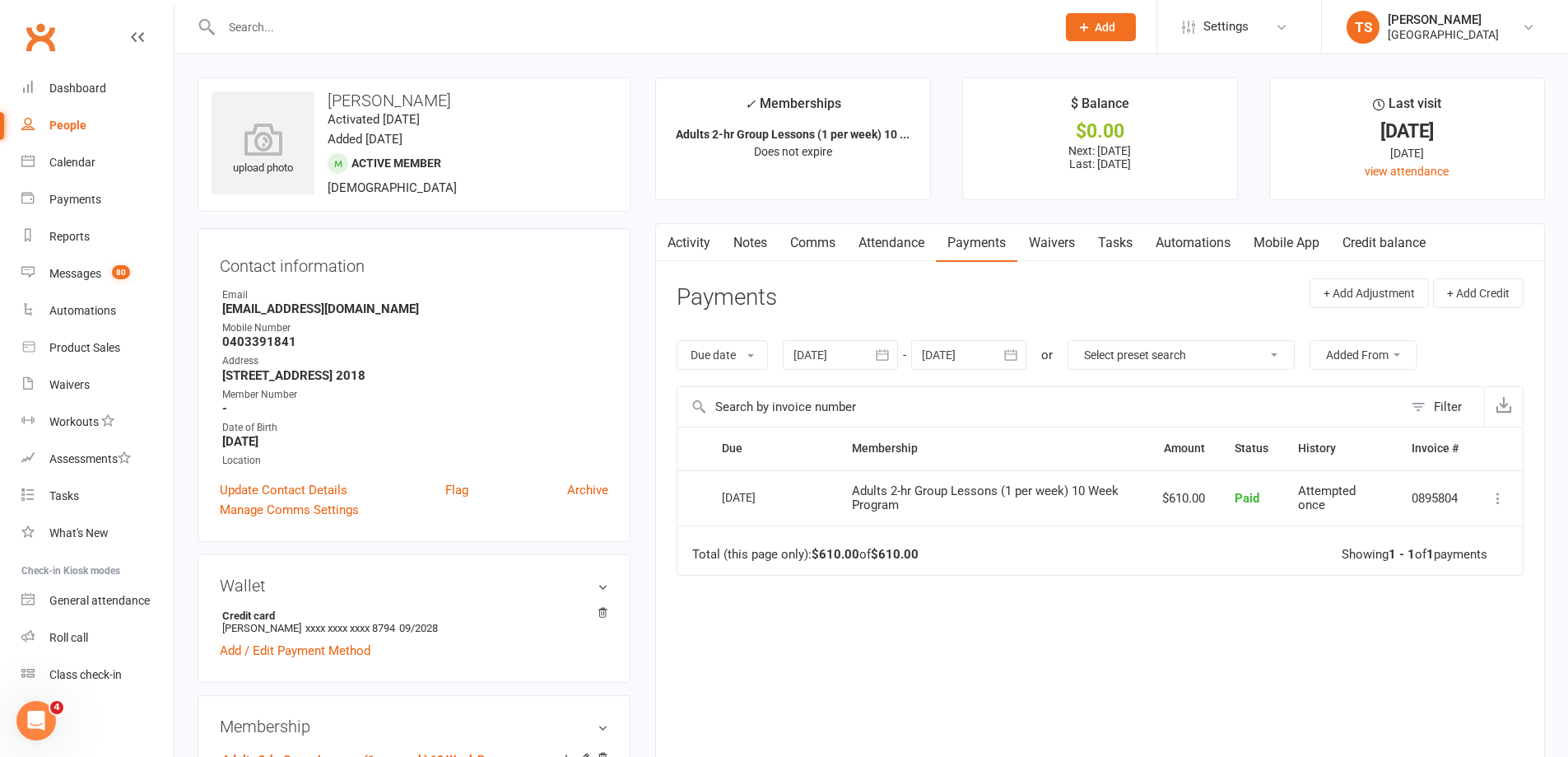
click at [818, 355] on div at bounding box center [840, 355] width 115 height 29
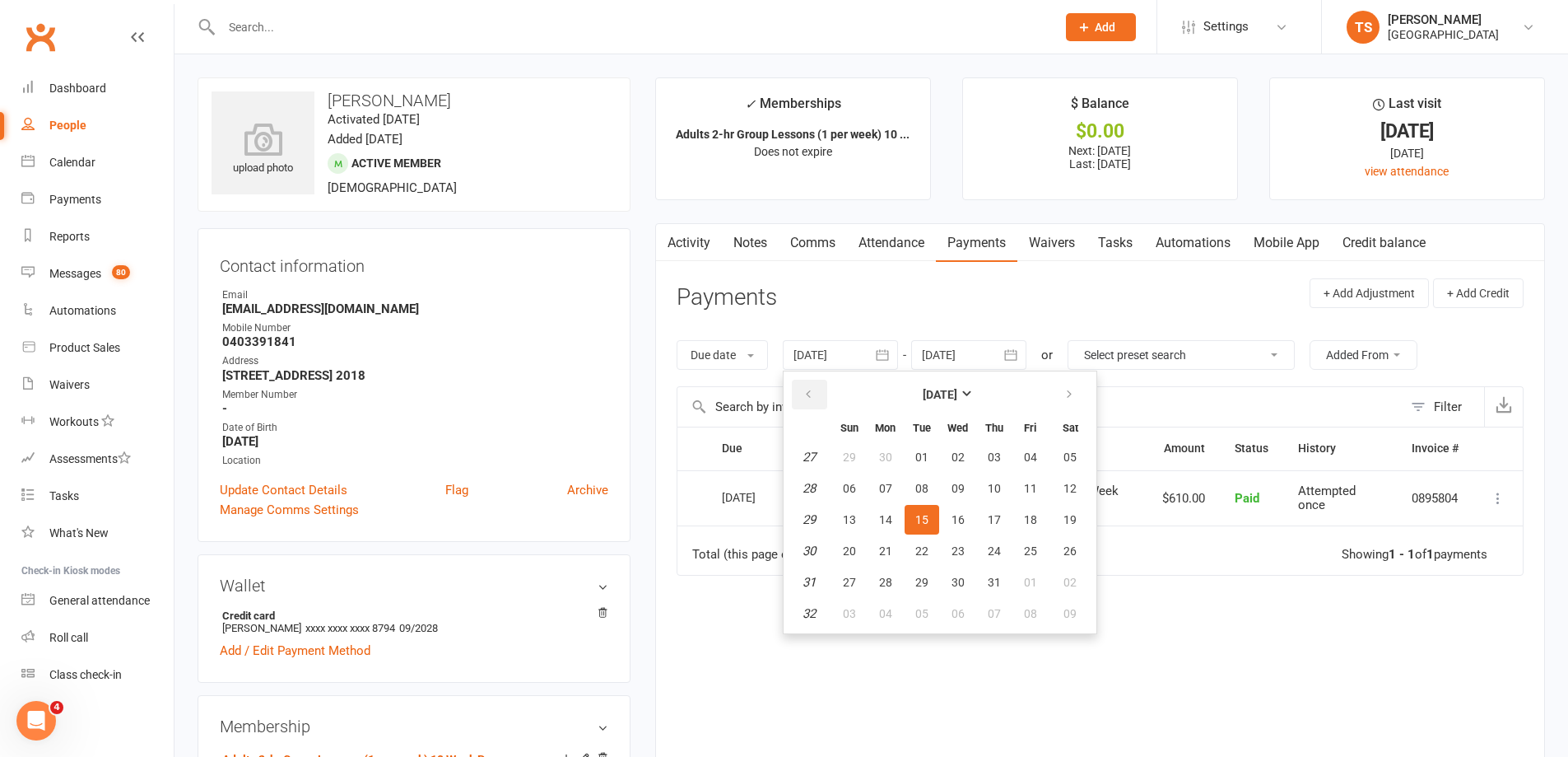
click at [810, 386] on button "button" at bounding box center [809, 394] width 35 height 29
click at [809, 385] on button "button" at bounding box center [809, 394] width 35 height 29
click at [809, 385] on button "button" at bounding box center [809, 394] width 35 height 29
click at [846, 487] on span "06" at bounding box center [849, 487] width 13 height 13
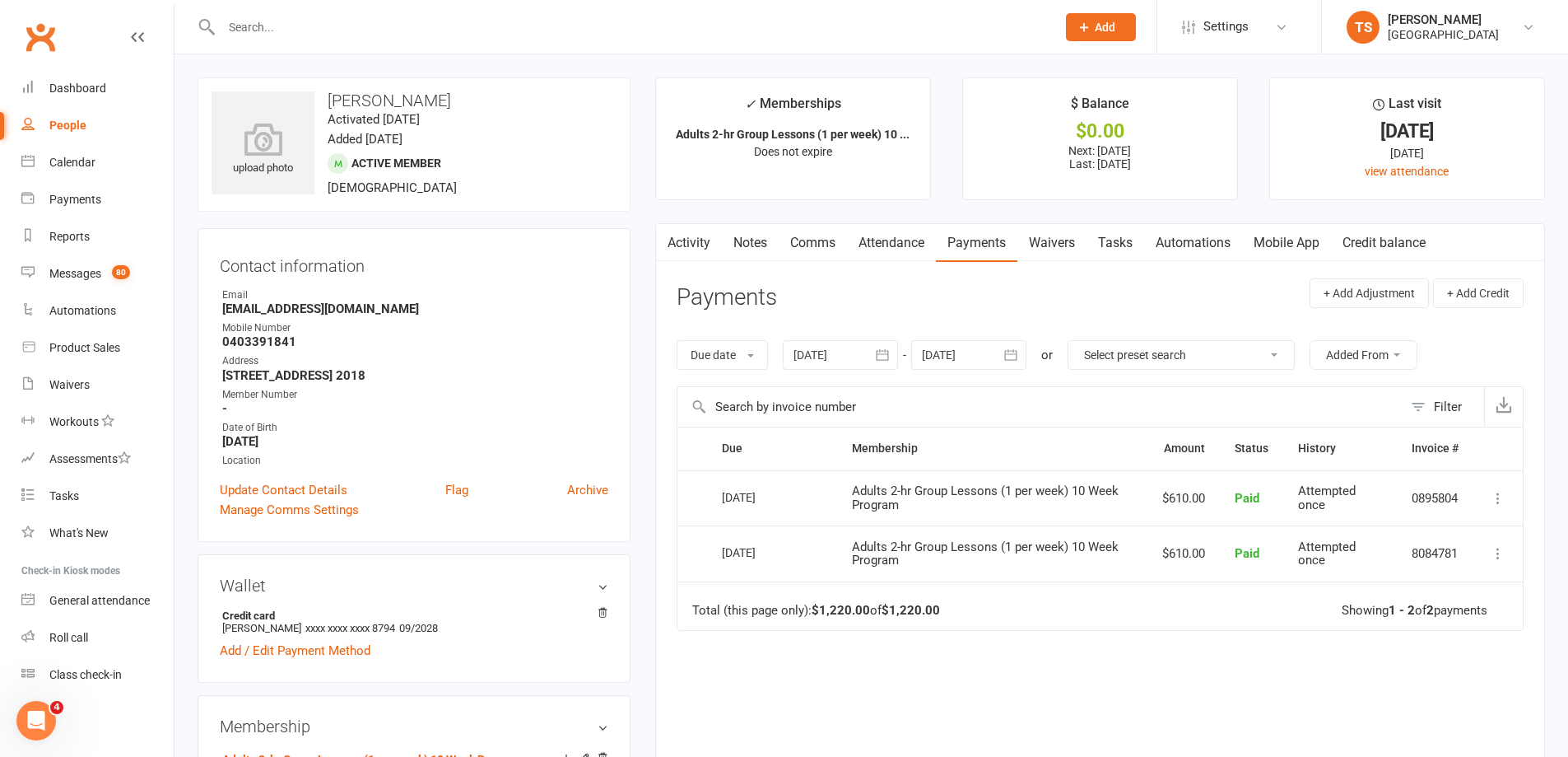
click at [893, 245] on link "Attendance" at bounding box center [892, 243] width 89 height 38
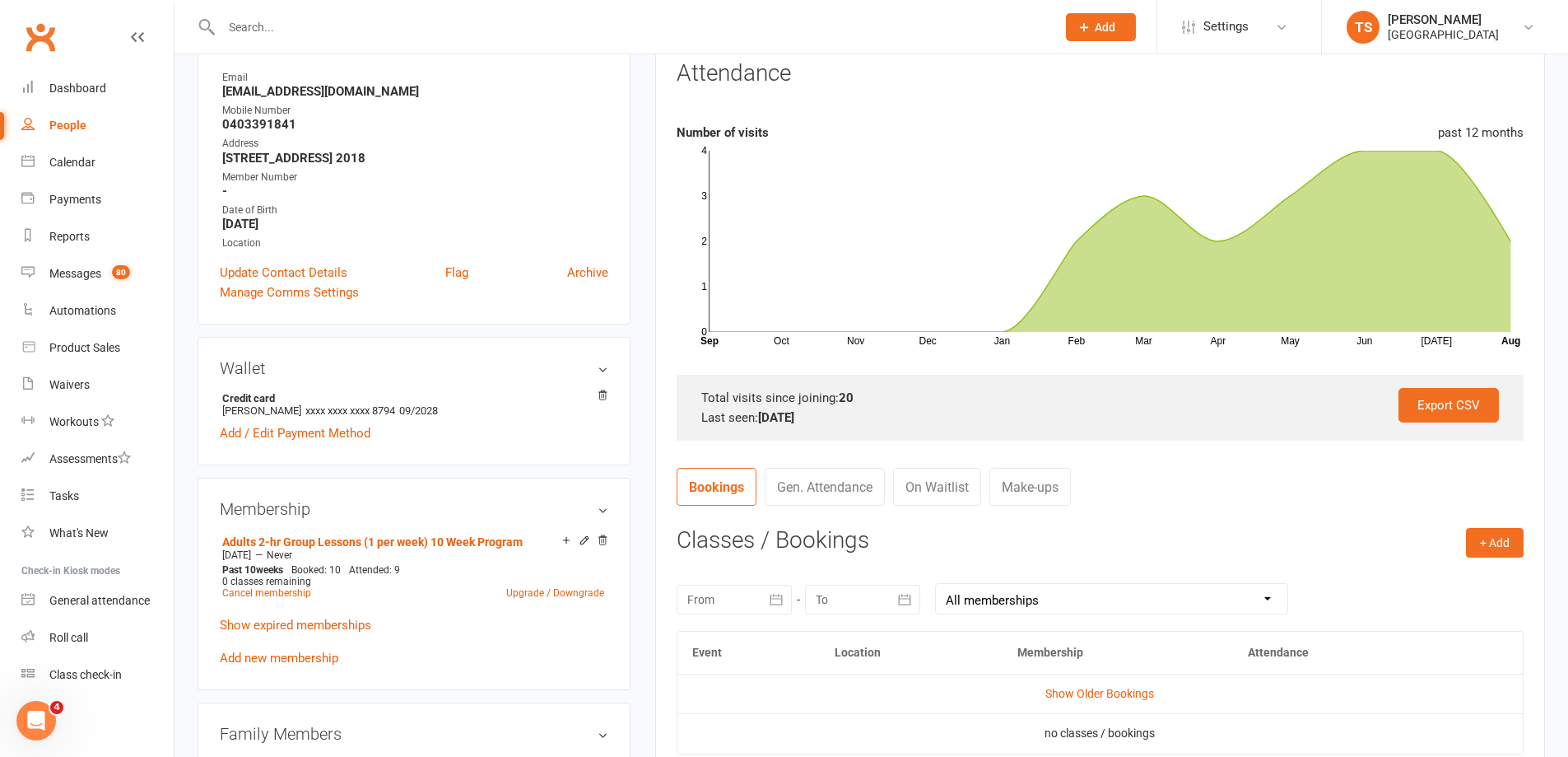
scroll to position [411, 0]
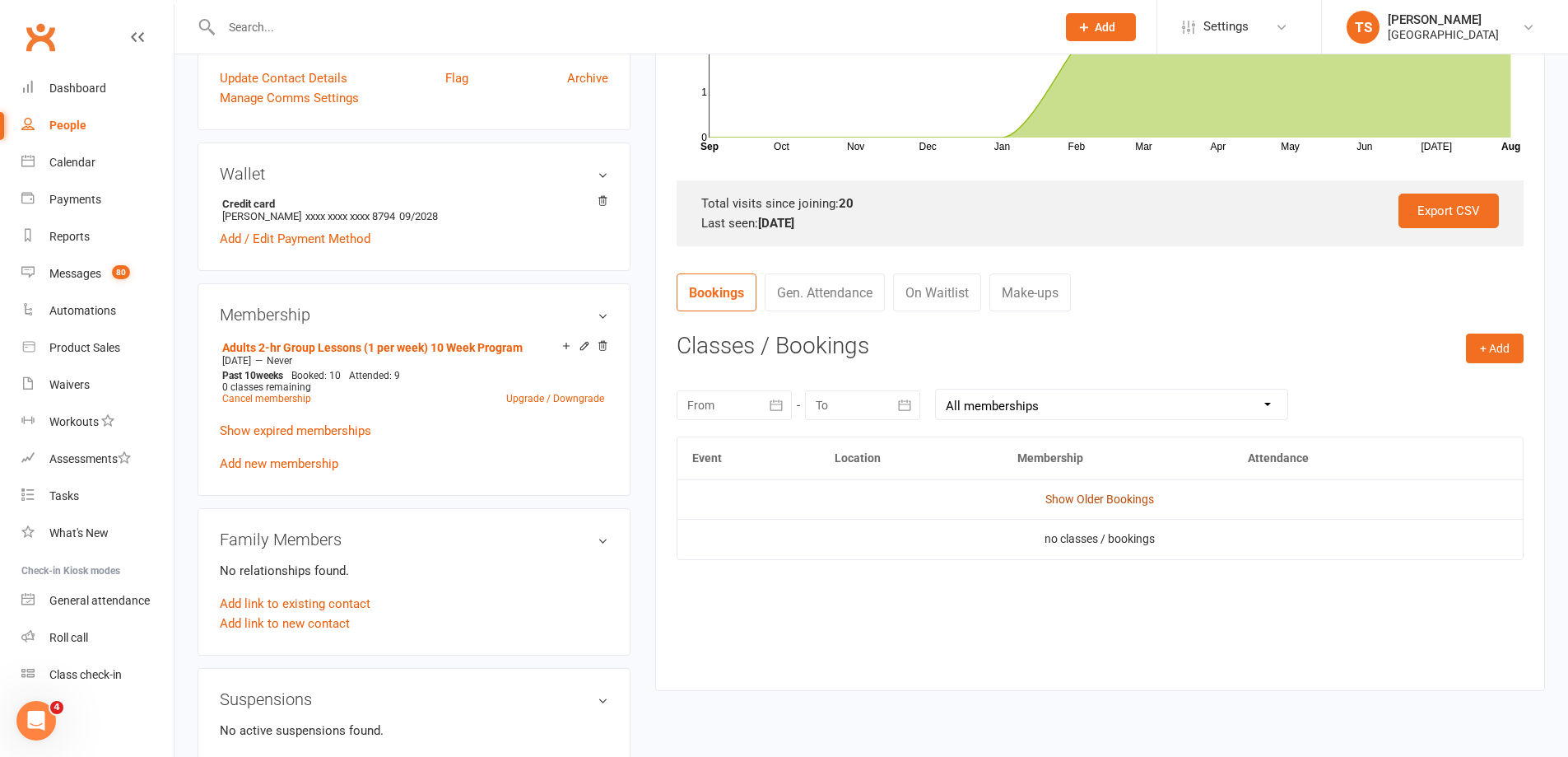
click at [1105, 499] on link "Show Older Bookings" at bounding box center [1100, 499] width 109 height 13
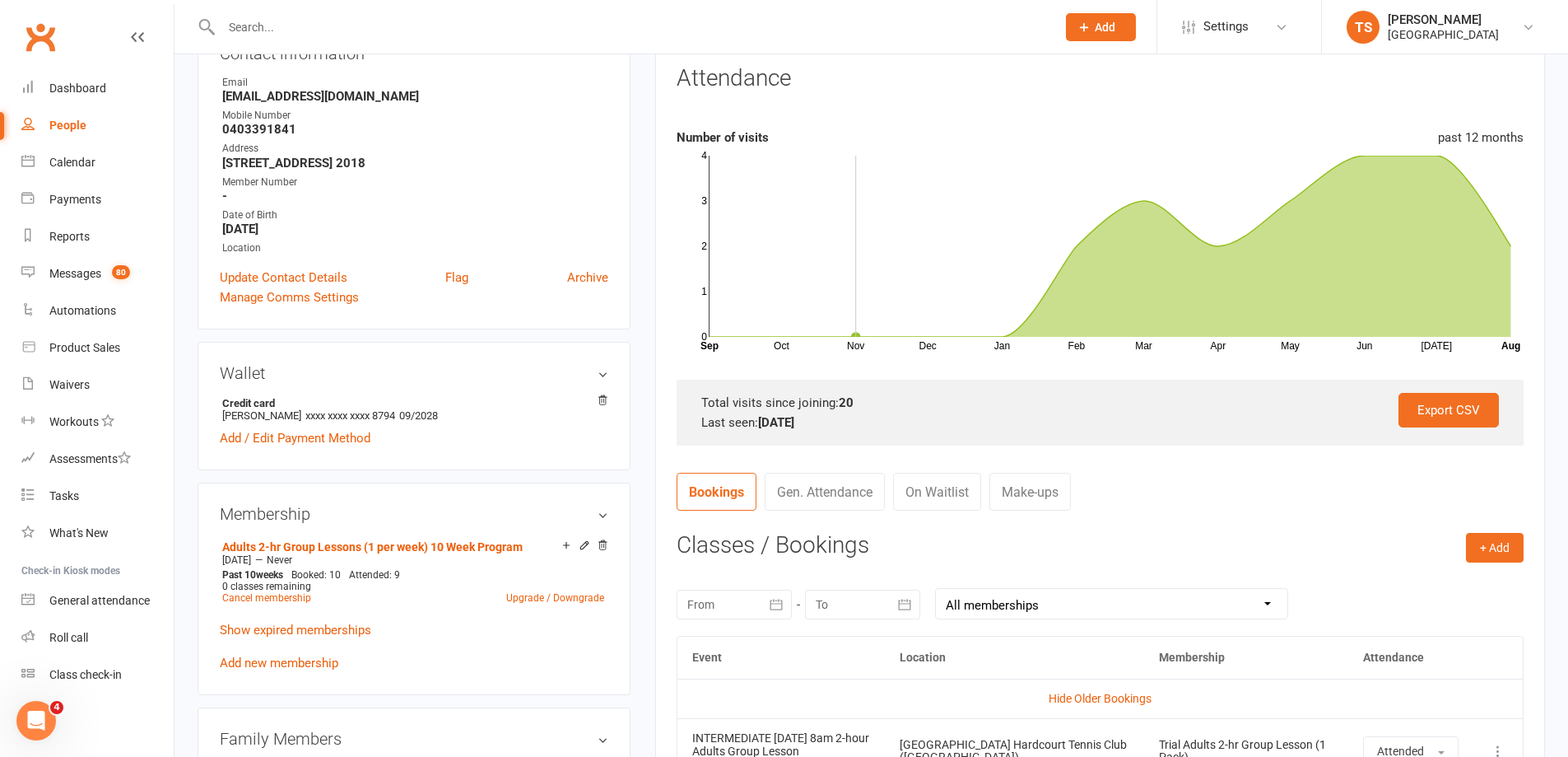
scroll to position [0, 0]
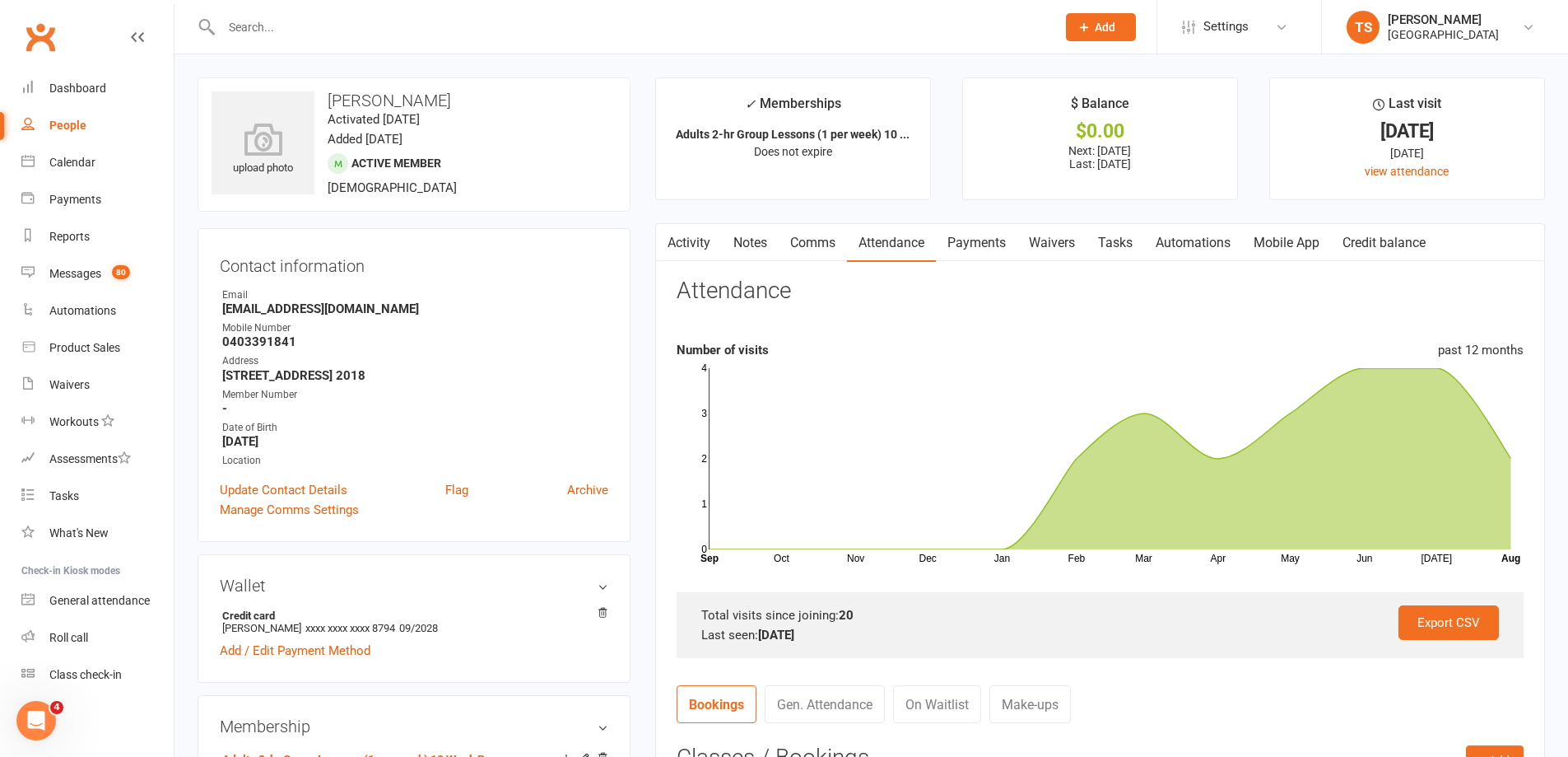
click at [975, 243] on link "Payments" at bounding box center [977, 243] width 81 height 38
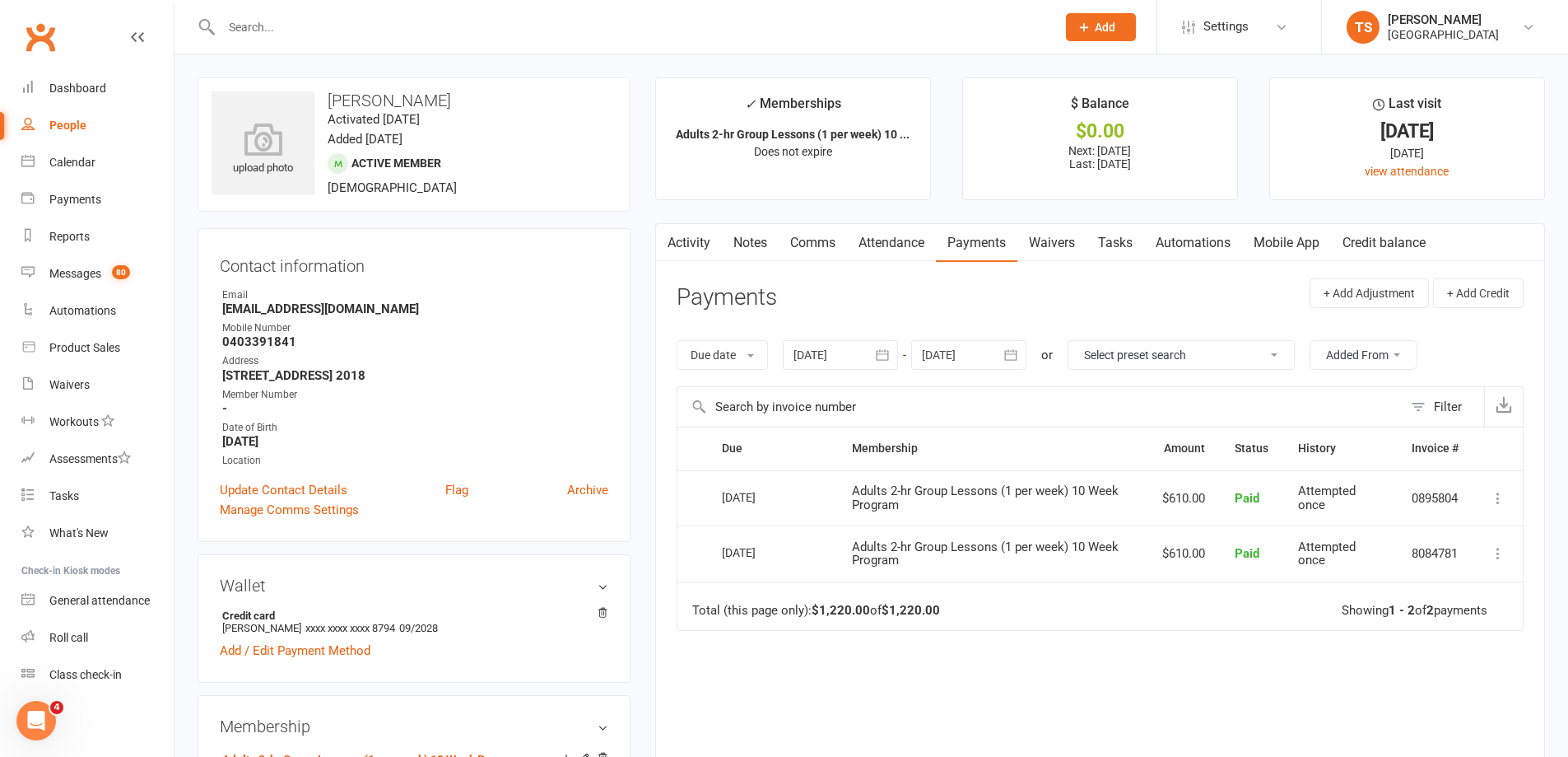
click at [803, 348] on div at bounding box center [840, 355] width 115 height 29
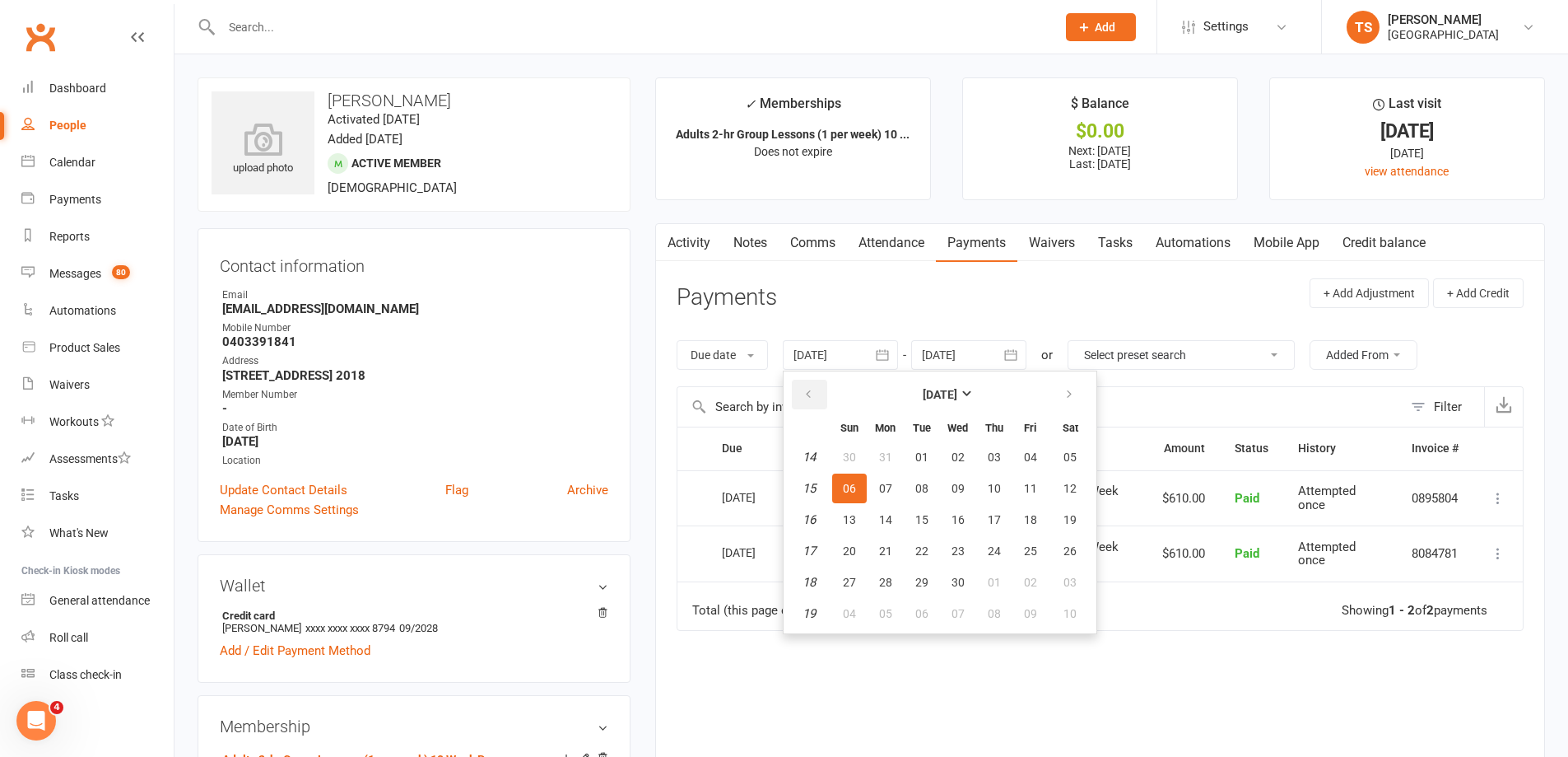
click at [802, 386] on button "button" at bounding box center [809, 394] width 35 height 29
click at [802, 385] on button "button" at bounding box center [809, 394] width 35 height 29
drag, startPoint x: 868, startPoint y: 494, endPoint x: 860, endPoint y: 482, distance: 14.4
click at [861, 486] on button "05" at bounding box center [849, 488] width 35 height 29
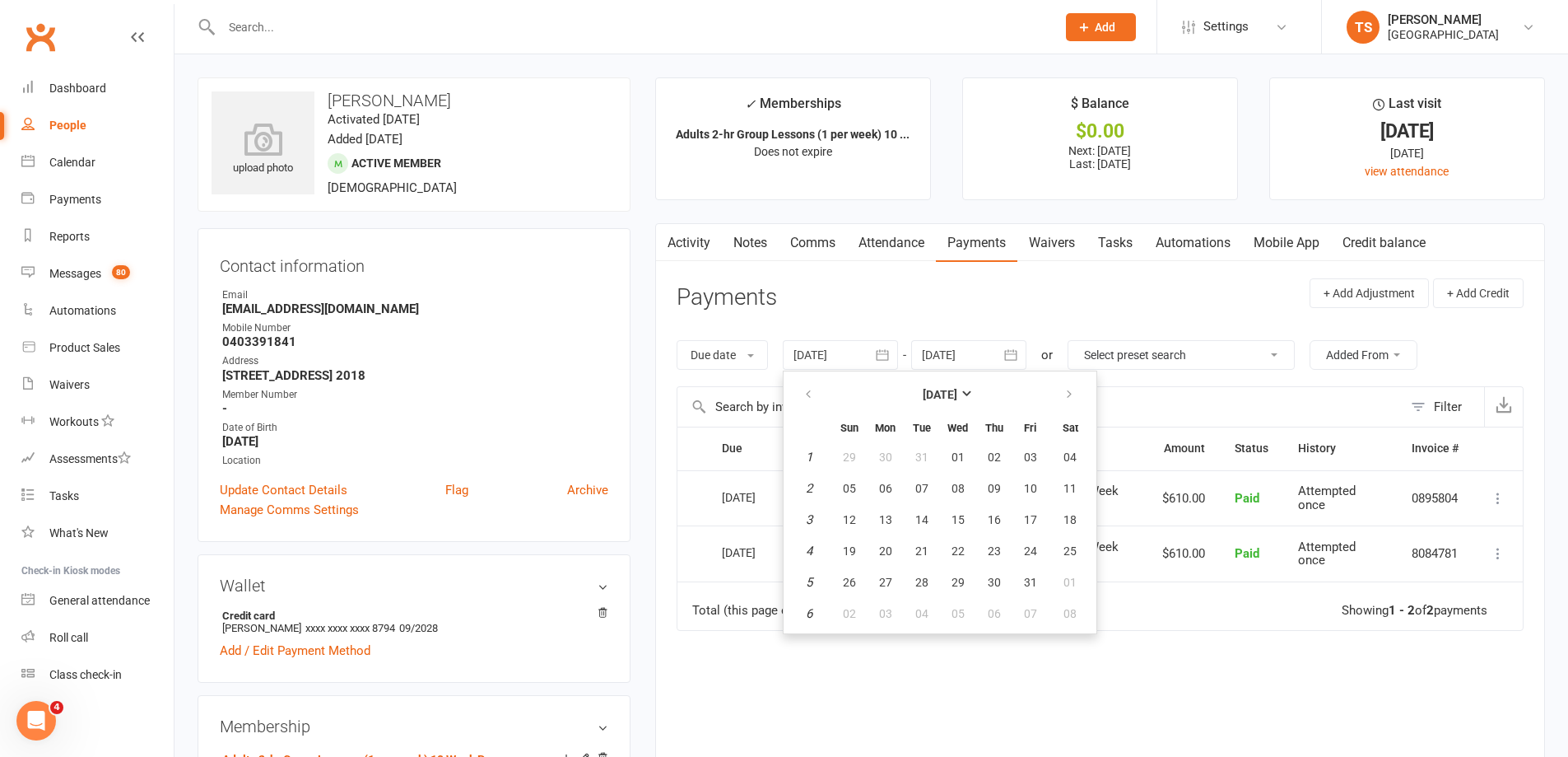
type input "[DATE]"
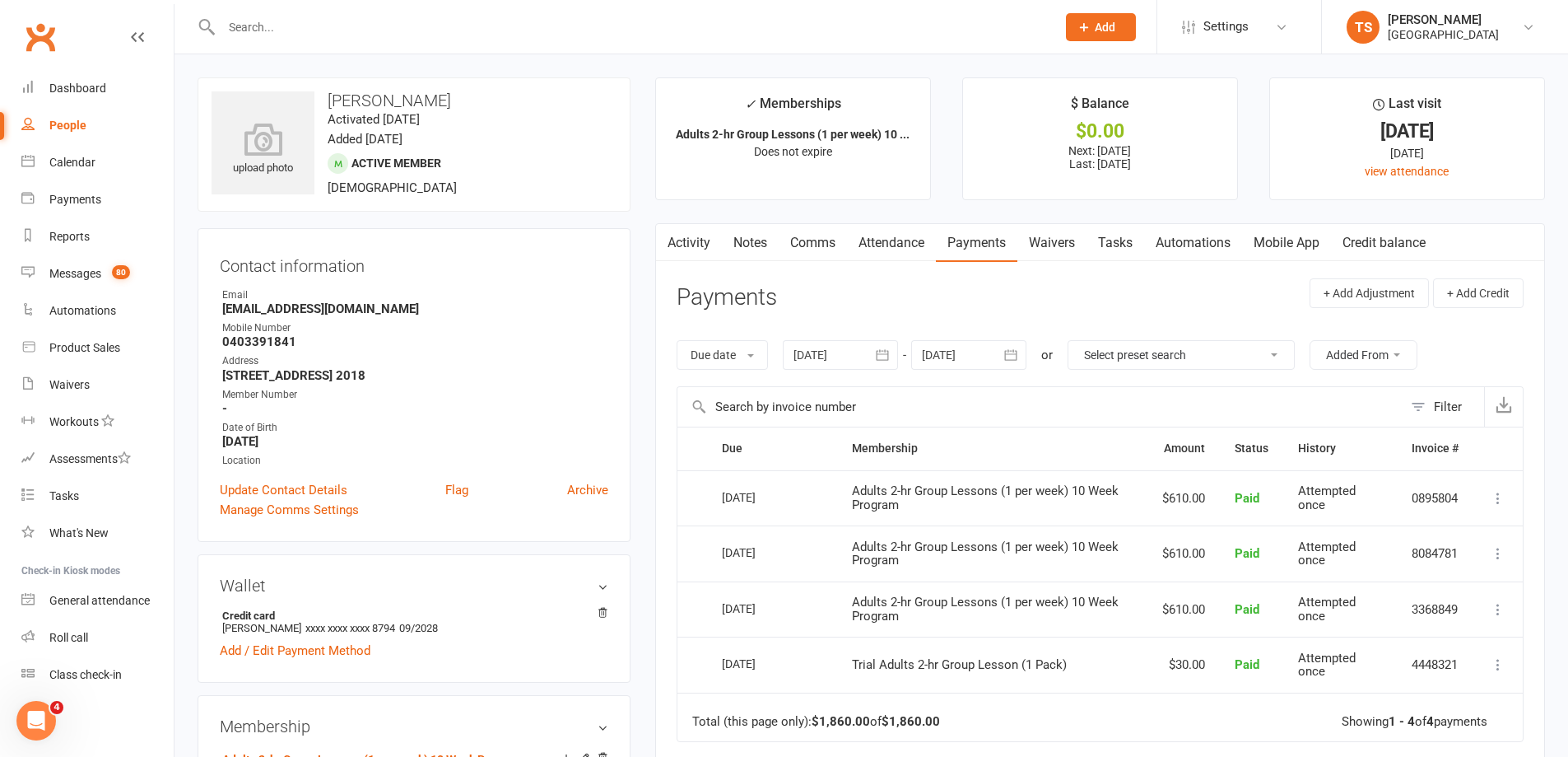
click at [879, 241] on link "Attendance" at bounding box center [892, 243] width 89 height 38
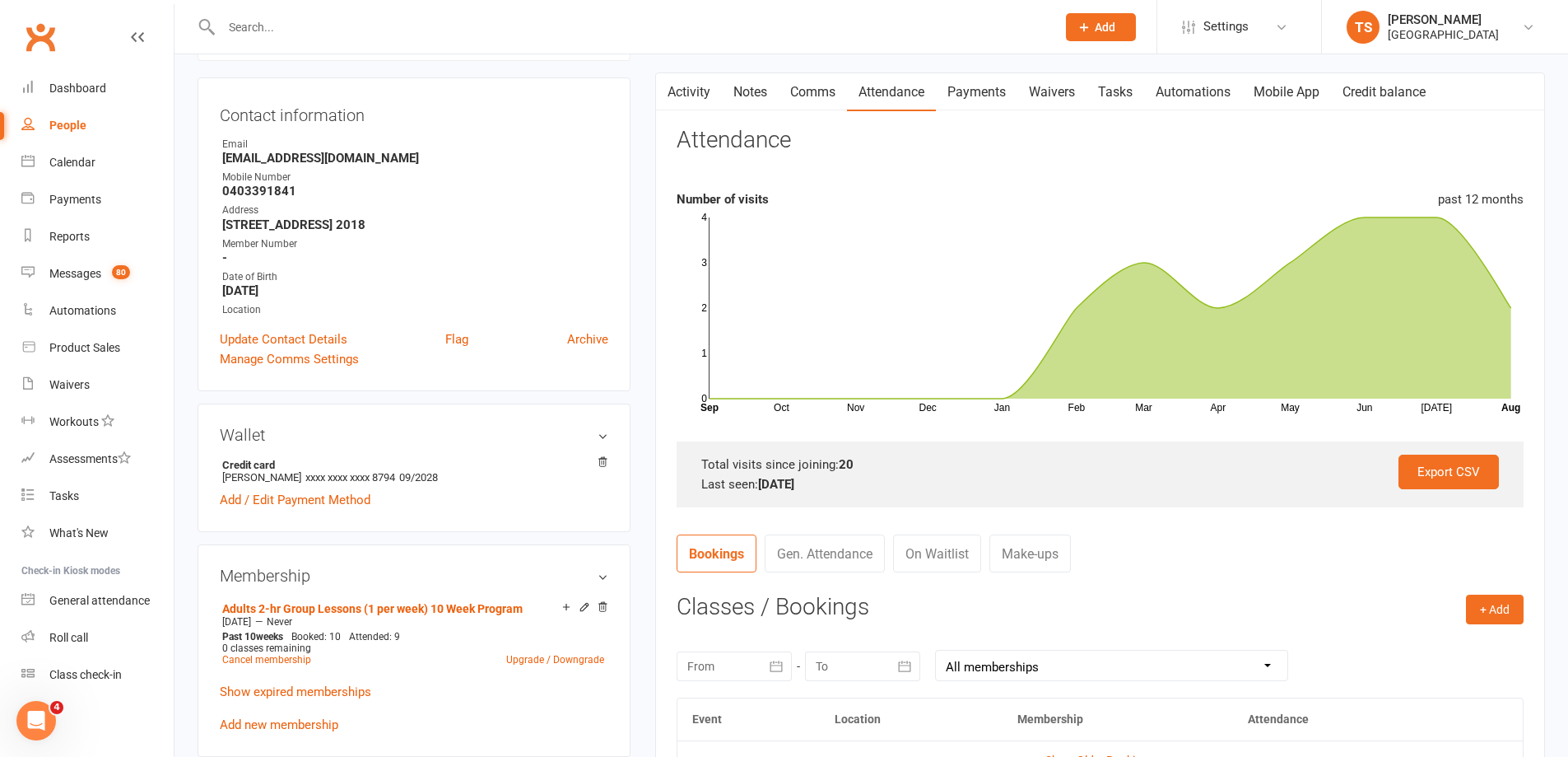
scroll to position [576, 0]
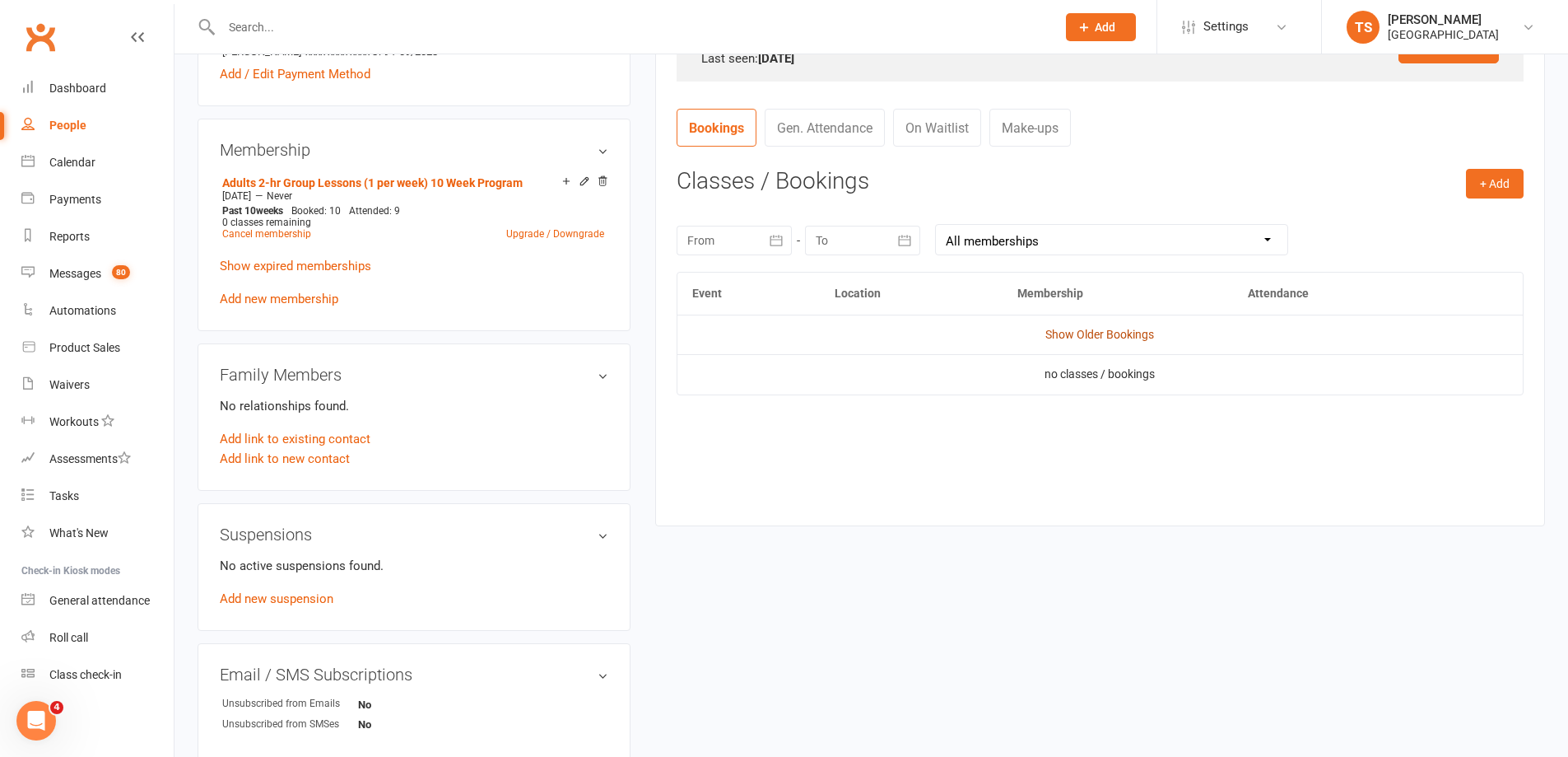
click at [1110, 334] on link "Show Older Bookings" at bounding box center [1100, 334] width 109 height 13
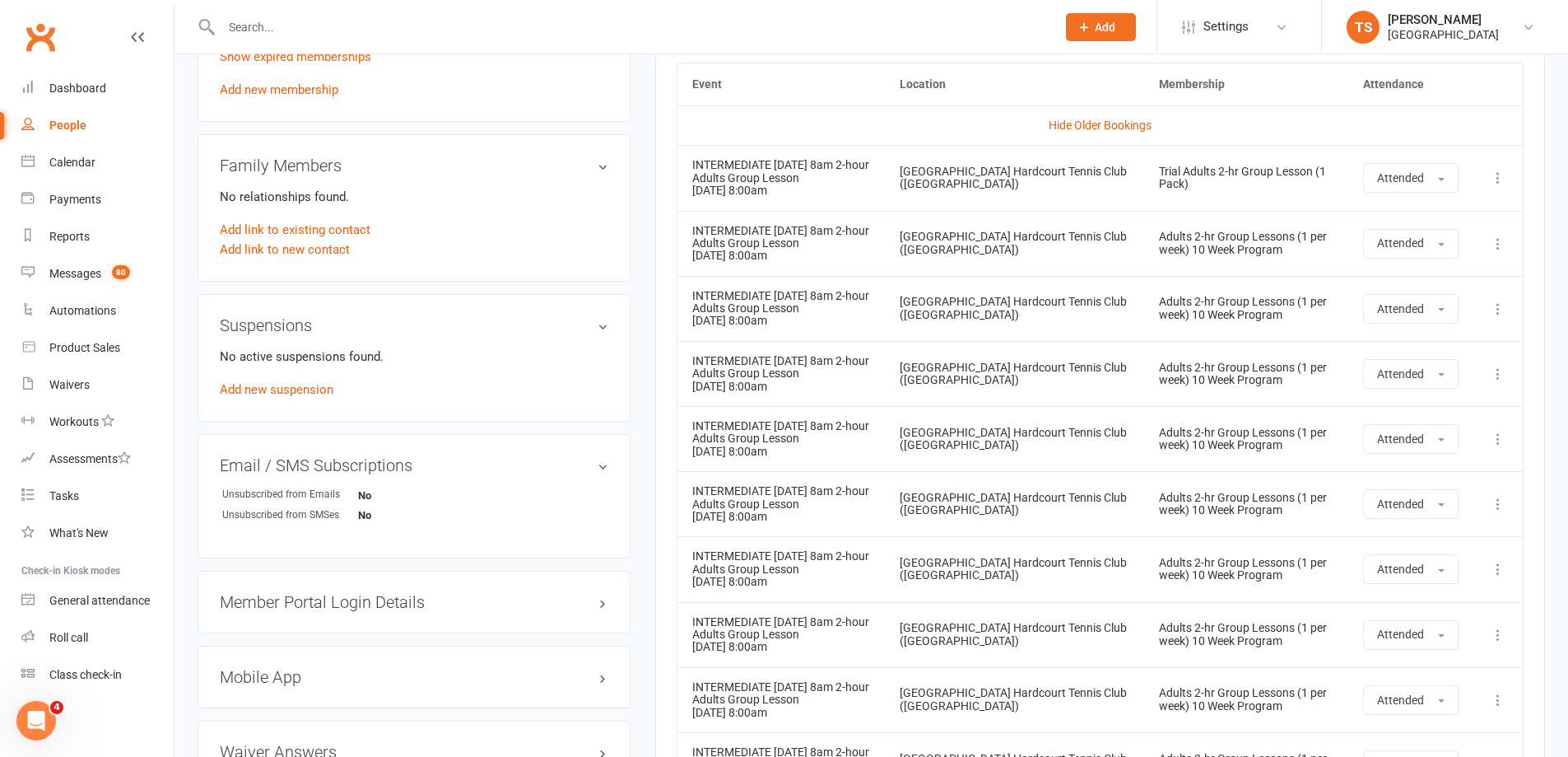
scroll to position [0, 0]
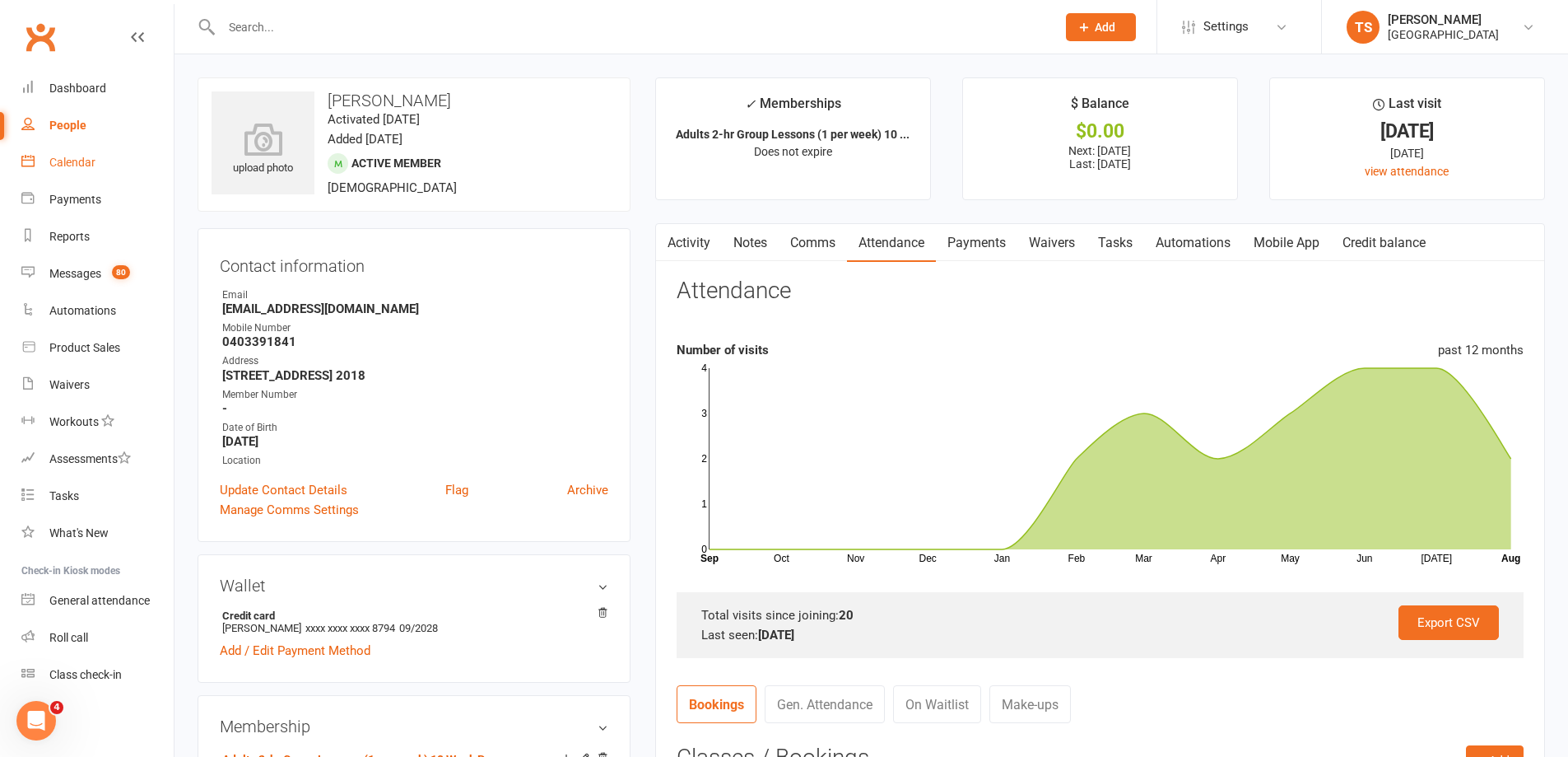
click at [72, 163] on div "Calendar" at bounding box center [72, 162] width 46 height 13
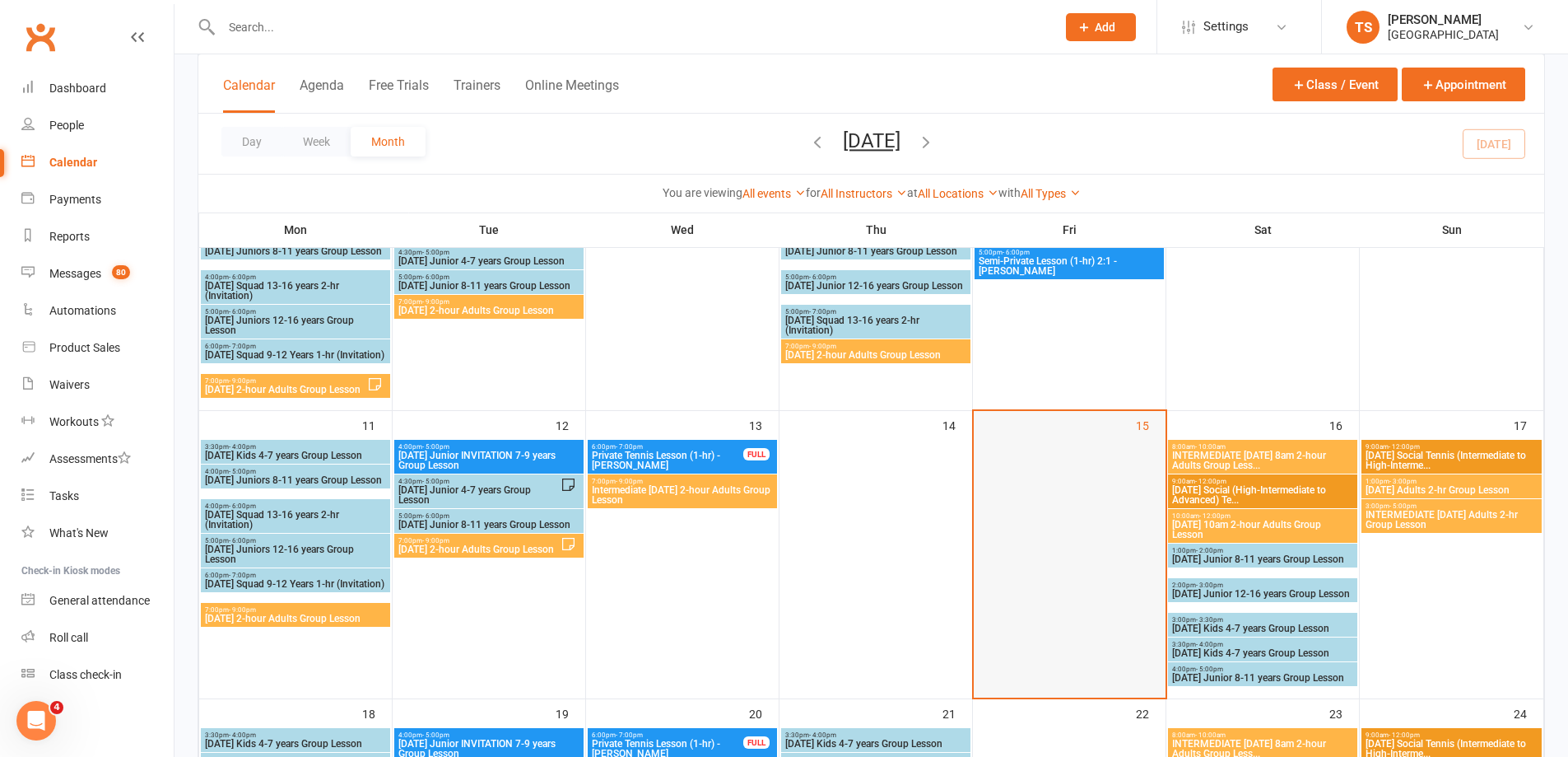
scroll to position [411, 0]
click at [629, 491] on span "Intermediate [DATE] 2-hour Adults Group Lesson" at bounding box center [682, 493] width 183 height 20
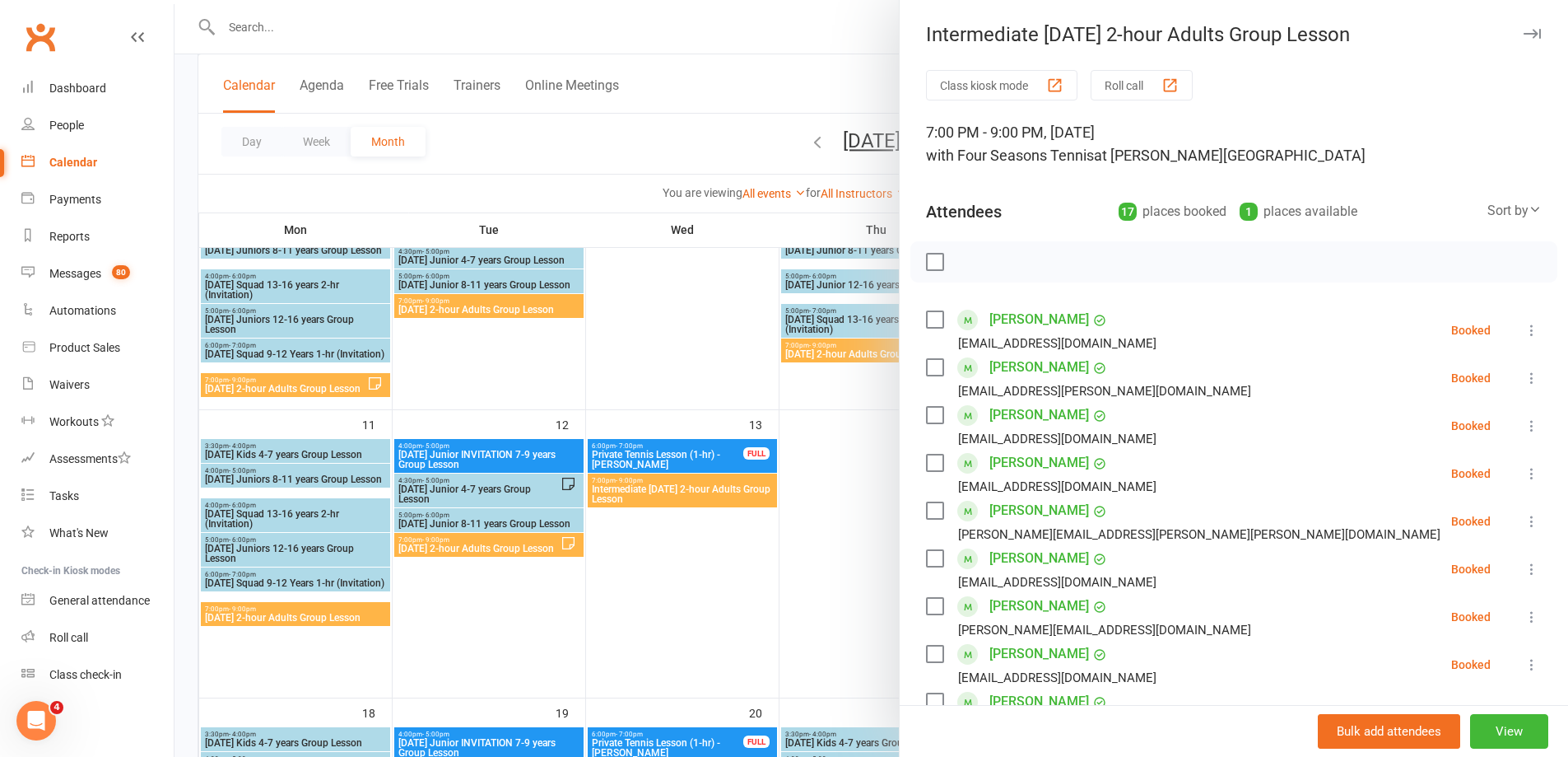
click at [936, 261] on label at bounding box center [934, 262] width 16 height 16
click at [962, 260] on icon "button" at bounding box center [971, 262] width 18 height 18
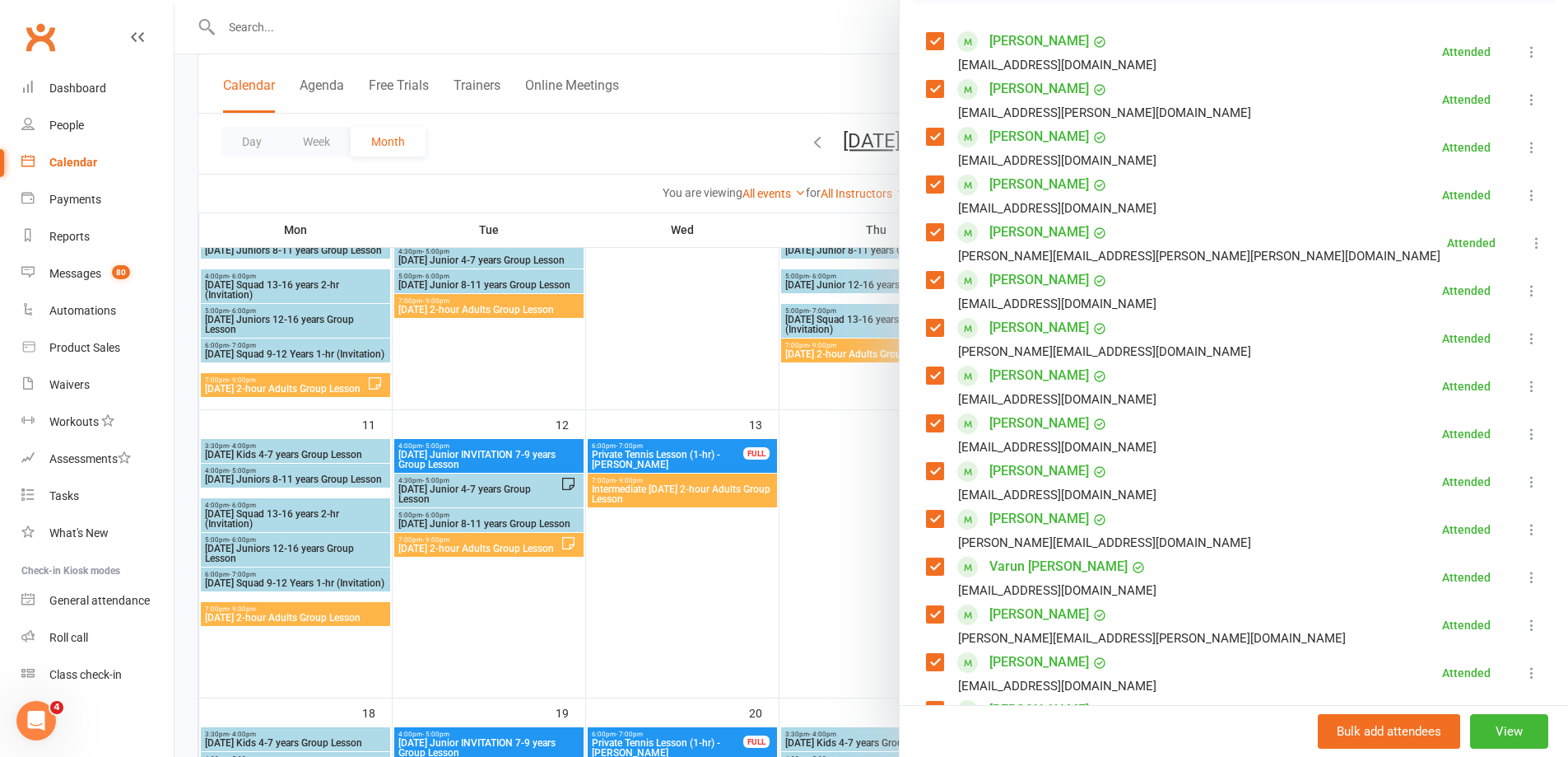
scroll to position [133, 0]
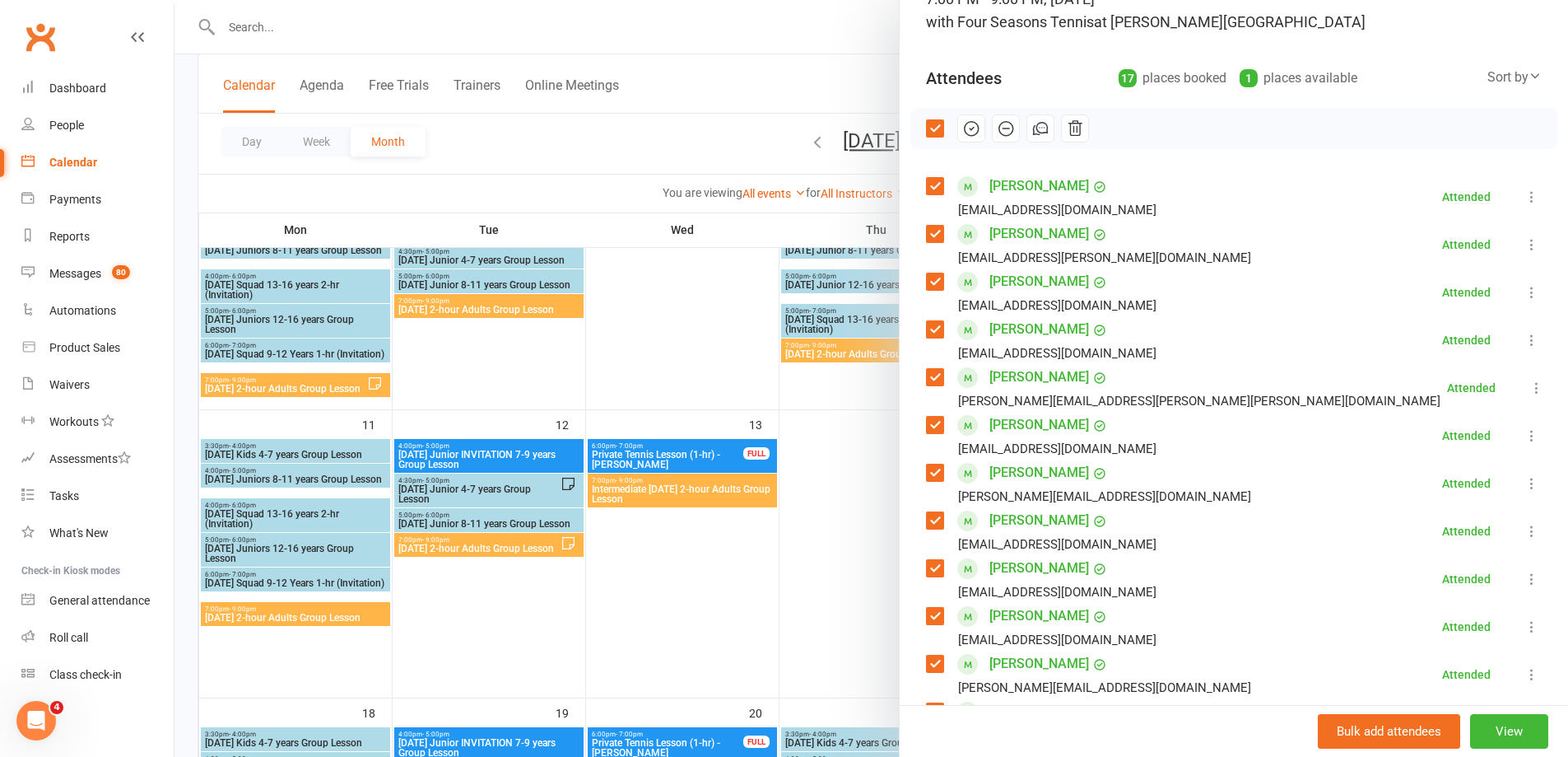
click at [843, 544] on div at bounding box center [871, 378] width 1393 height 757
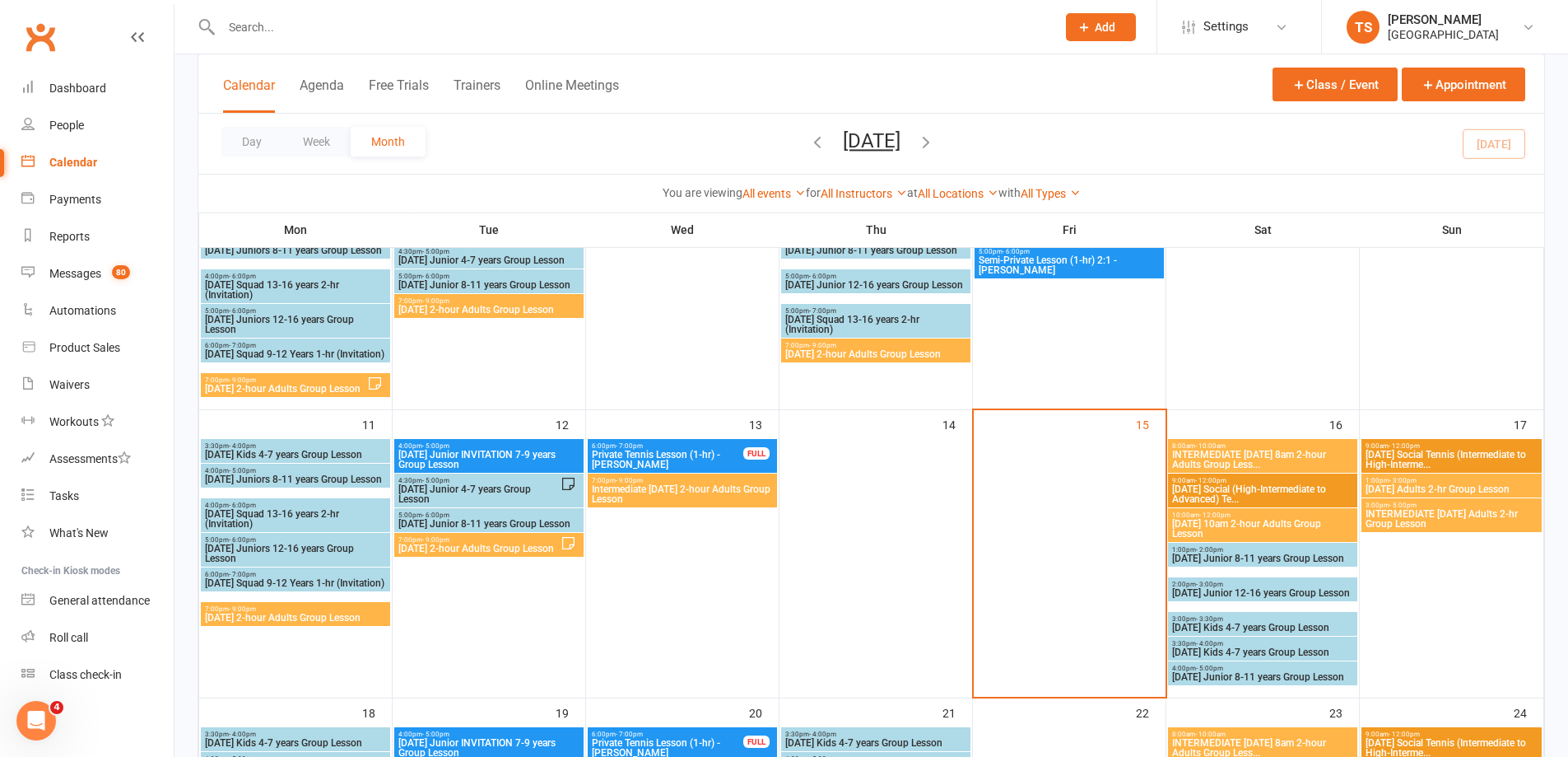
click at [1216, 461] on span "INTERMEDIATE [DATE] 8am 2-hour Adults Group Less..." at bounding box center [1263, 459] width 183 height 20
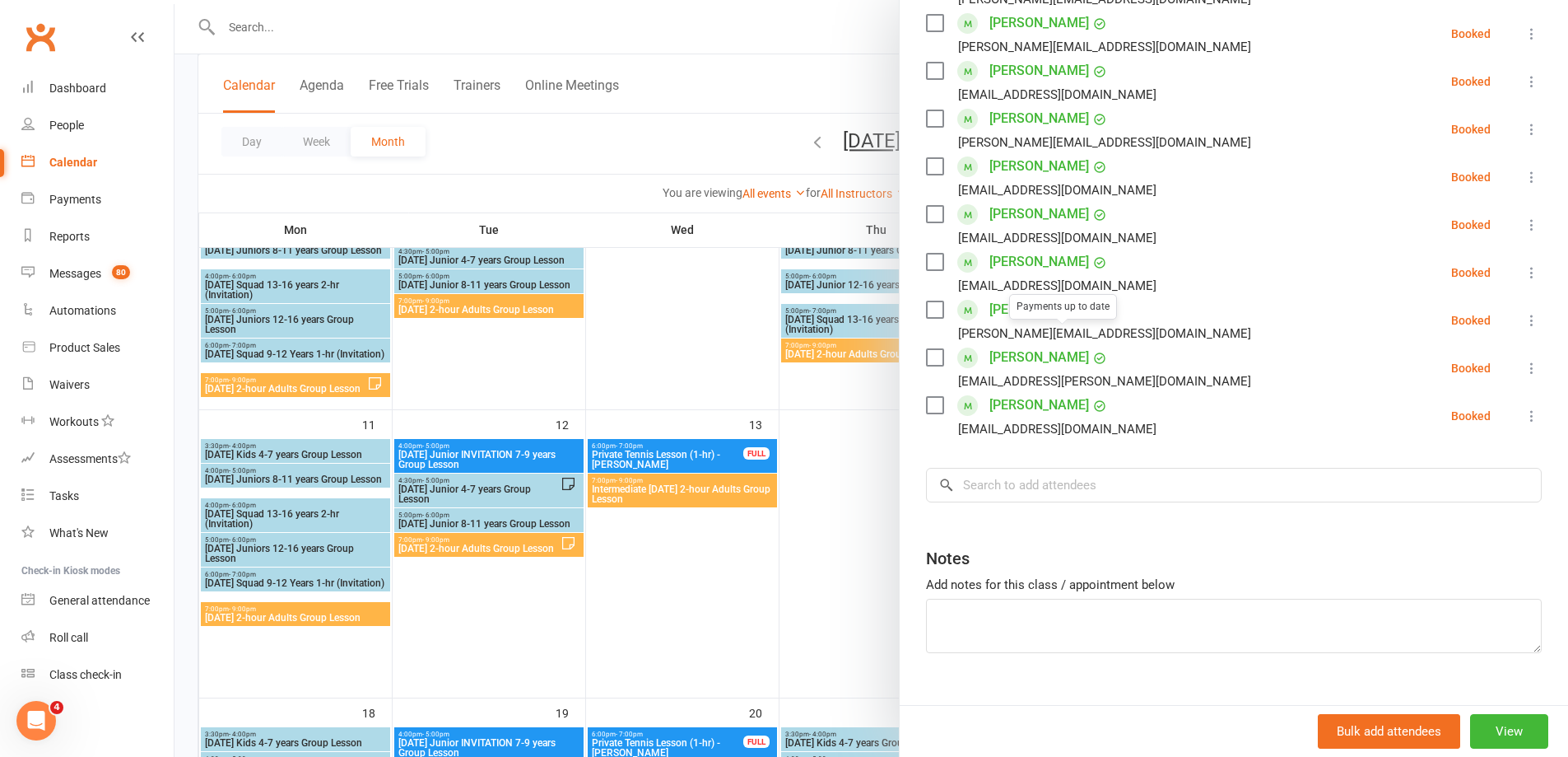
scroll to position [566, 0]
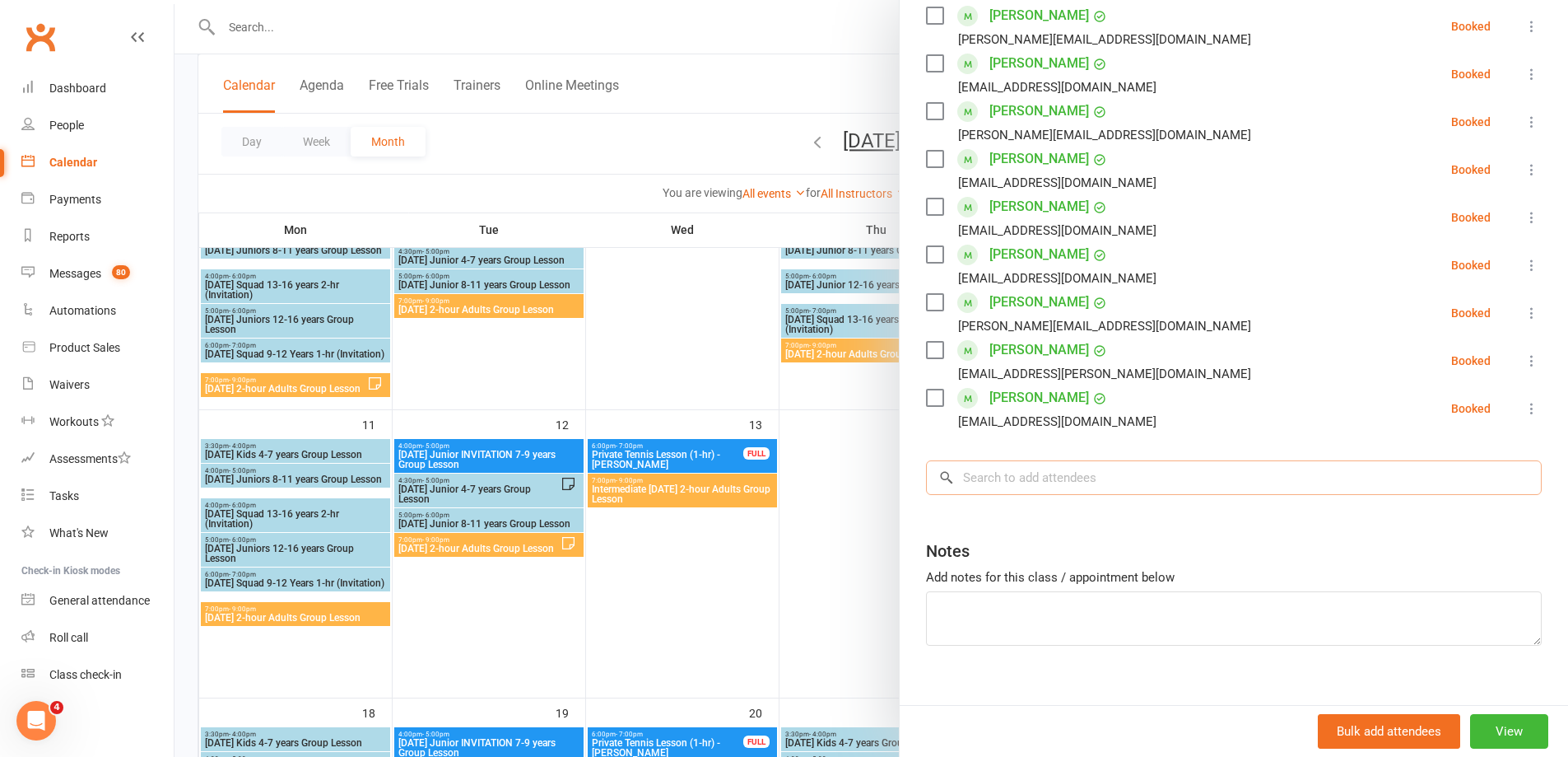
drag, startPoint x: 1017, startPoint y: 445, endPoint x: 1012, endPoint y: 435, distance: 11.2
click at [1015, 461] on input "search" at bounding box center [1234, 478] width 616 height 35
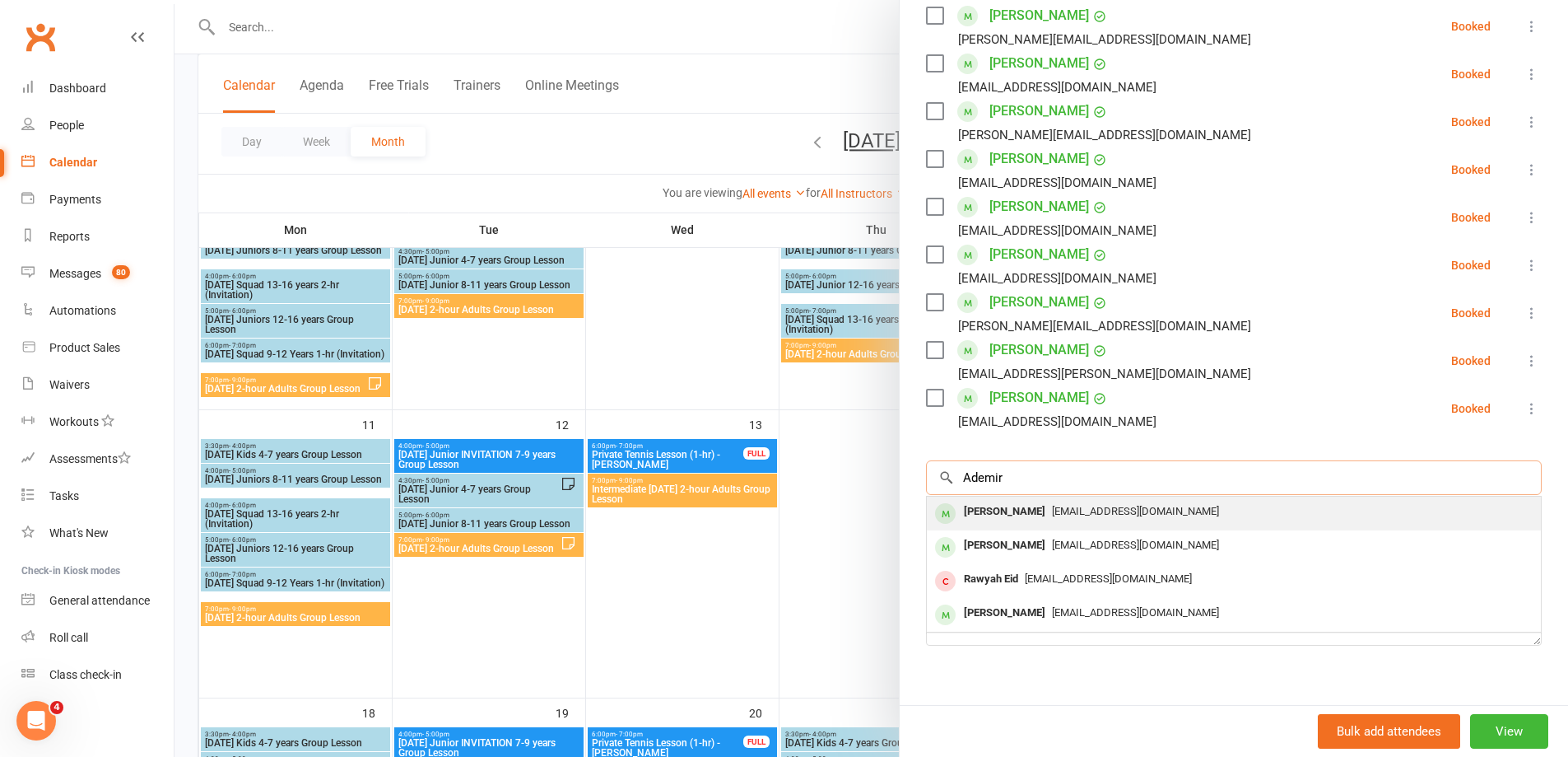
type input "Ademir"
click at [1023, 499] on div "[PERSON_NAME]" at bounding box center [1005, 512] width 95 height 24
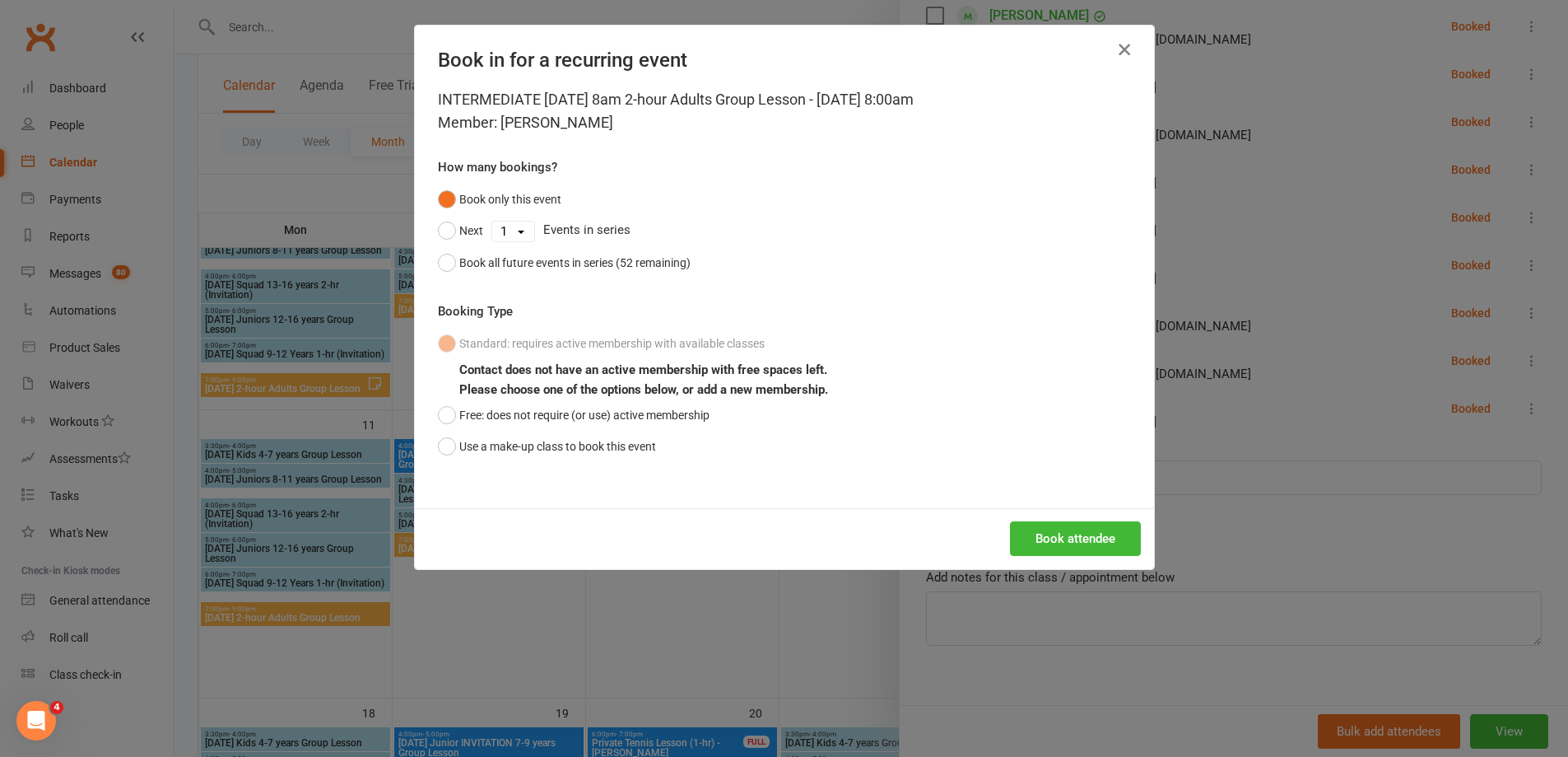
drag, startPoint x: 1121, startPoint y: 50, endPoint x: 1103, endPoint y: 78, distance: 33.3
click at [1118, 54] on icon "button" at bounding box center [1124, 49] width 20 height 20
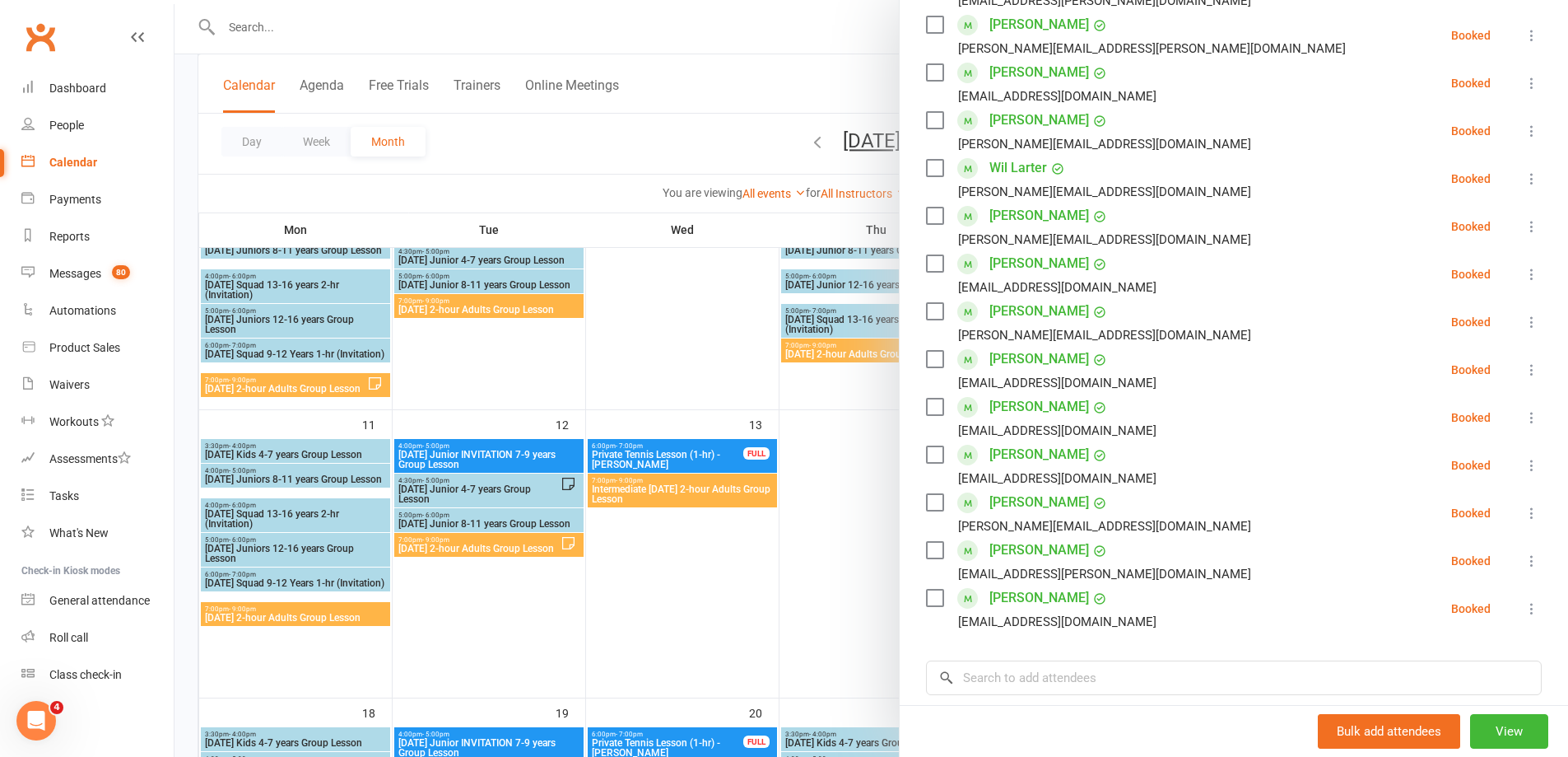
scroll to position [319, 0]
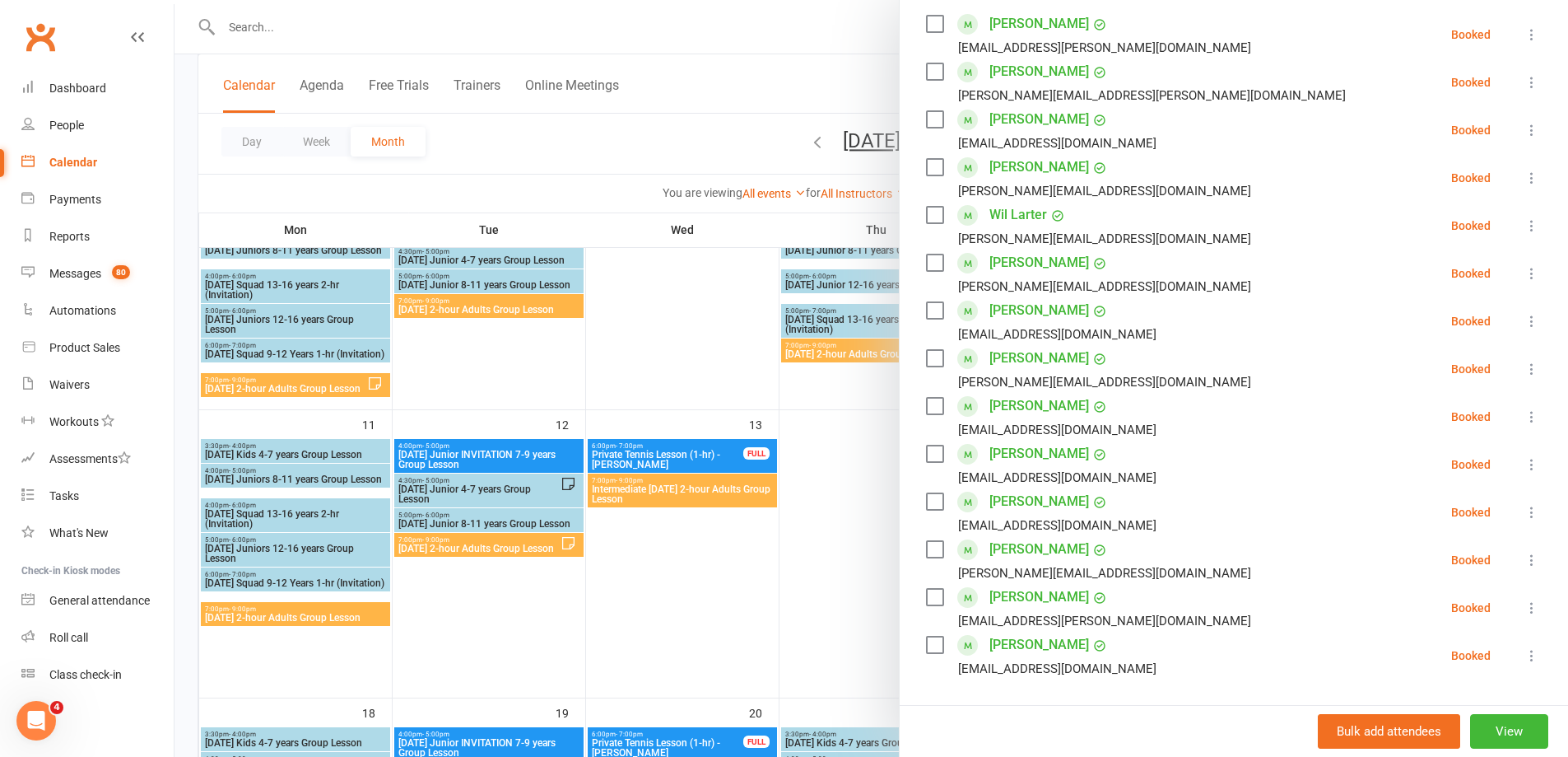
click at [245, 13] on div at bounding box center [871, 378] width 1393 height 757
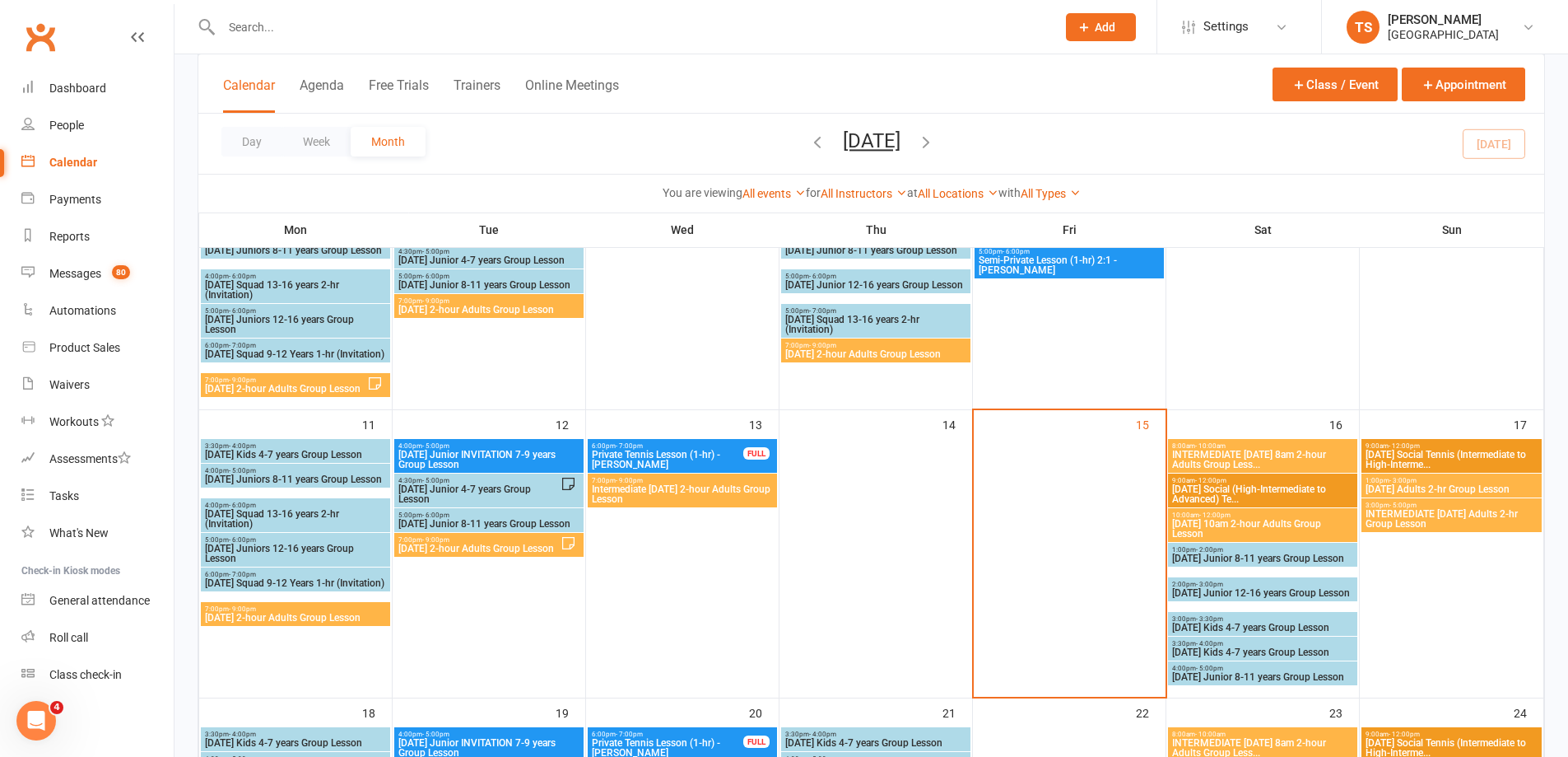
drag, startPoint x: 231, startPoint y: 23, endPoint x: 236, endPoint y: 30, distance: 8.6
click at [230, 26] on input "text" at bounding box center [631, 27] width 828 height 23
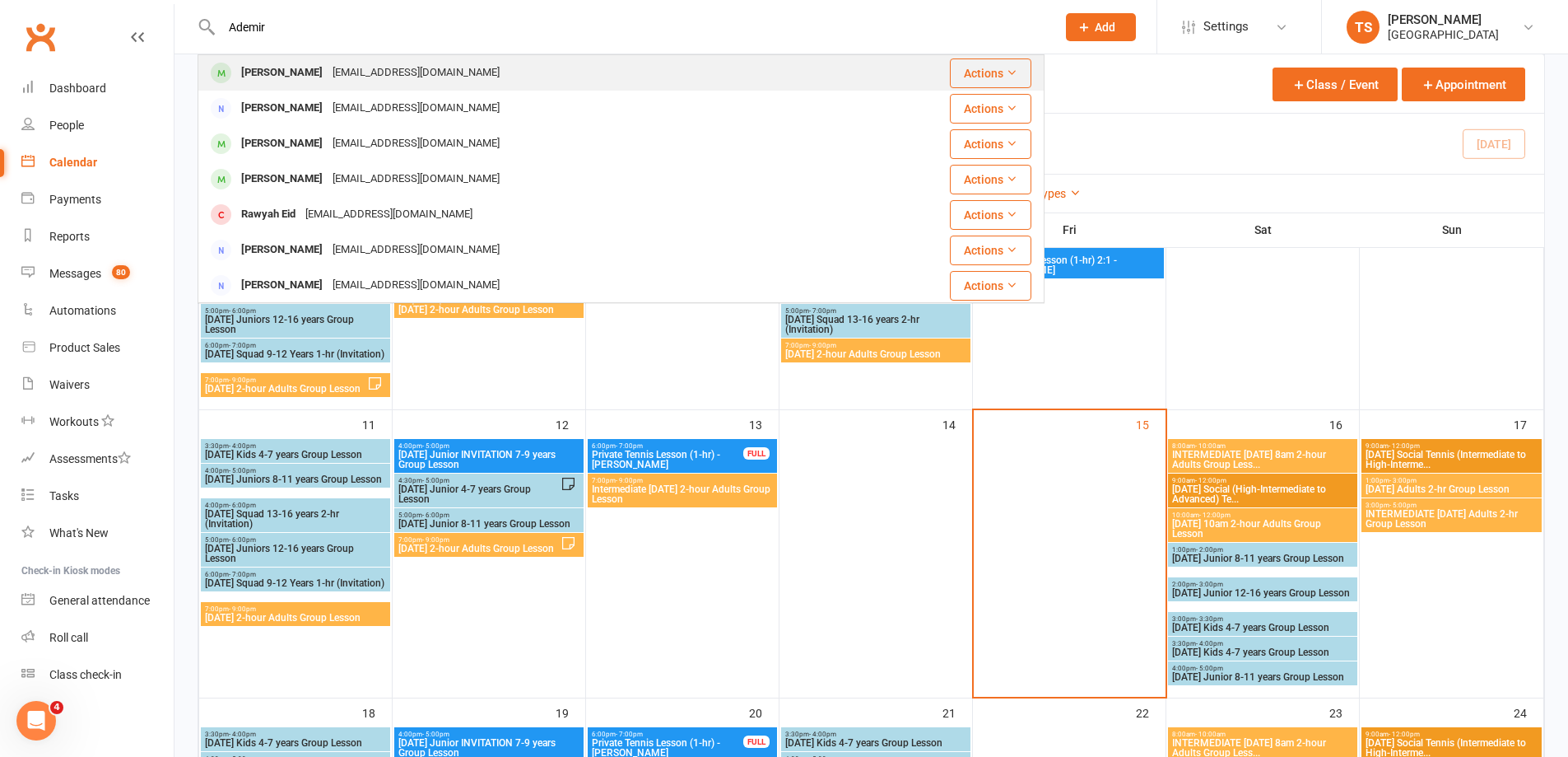
type input "Ademir"
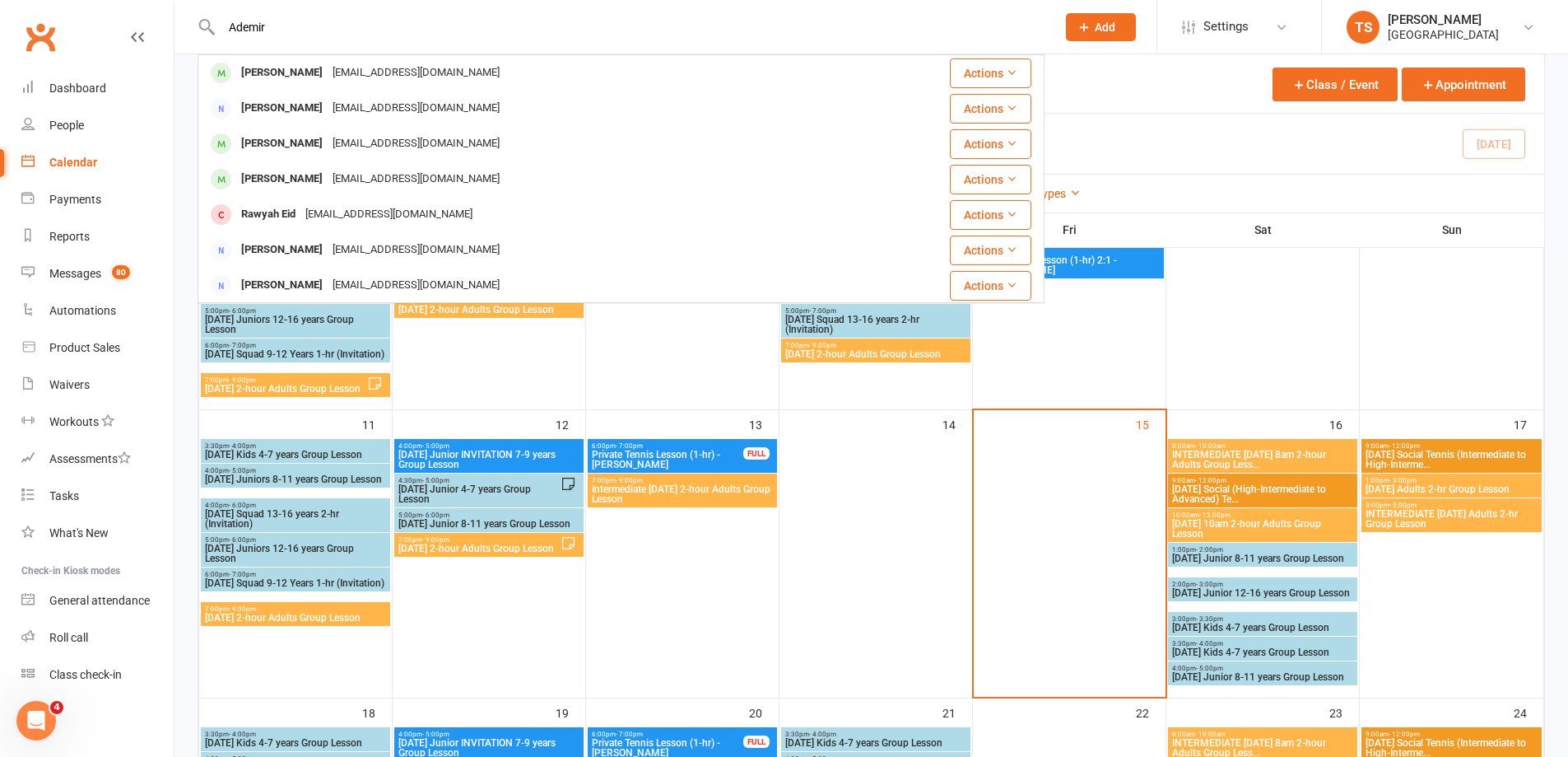
click at [269, 75] on div "[PERSON_NAME]" at bounding box center [282, 73] width 92 height 24
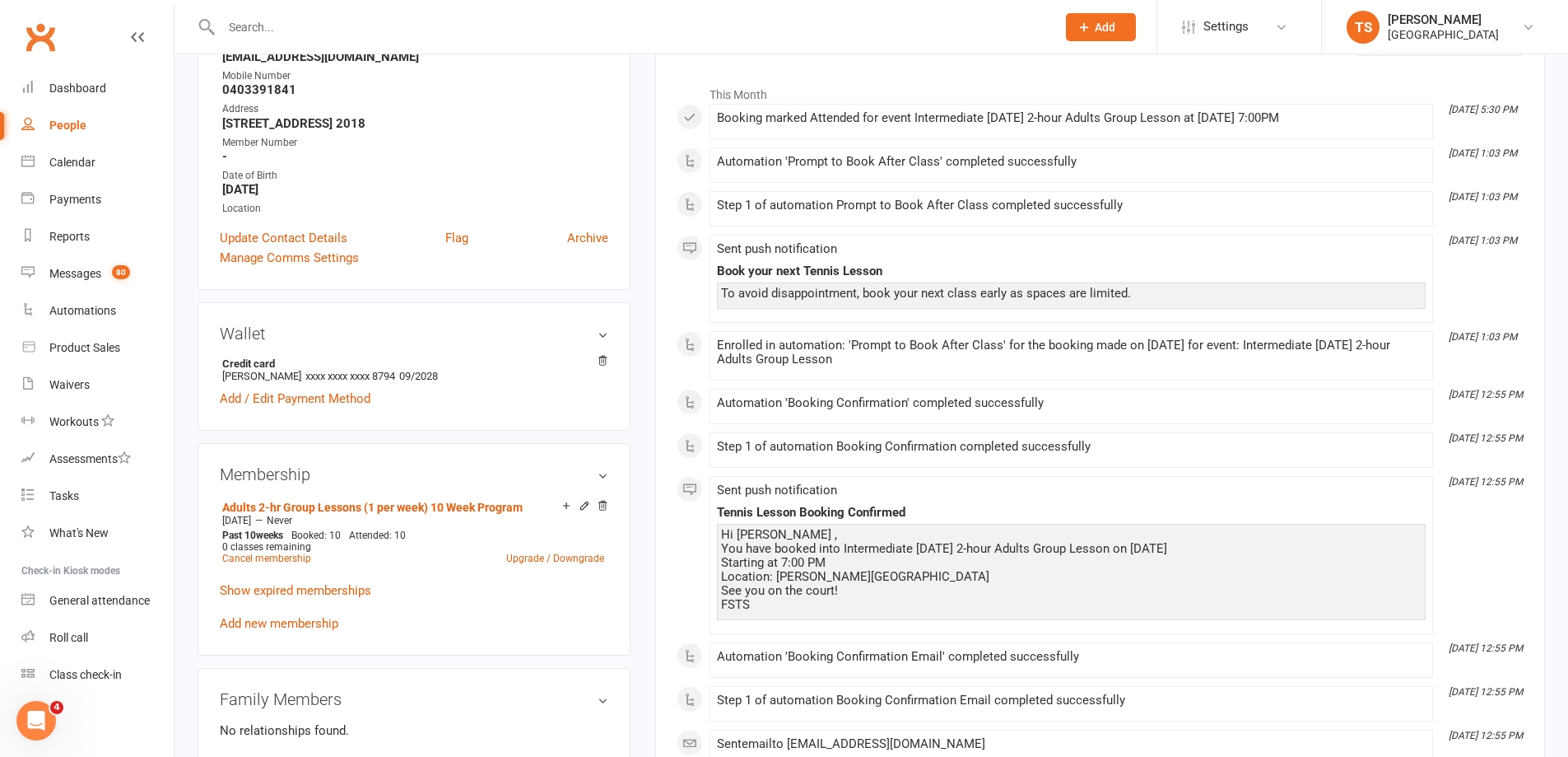
scroll to position [411, 0]
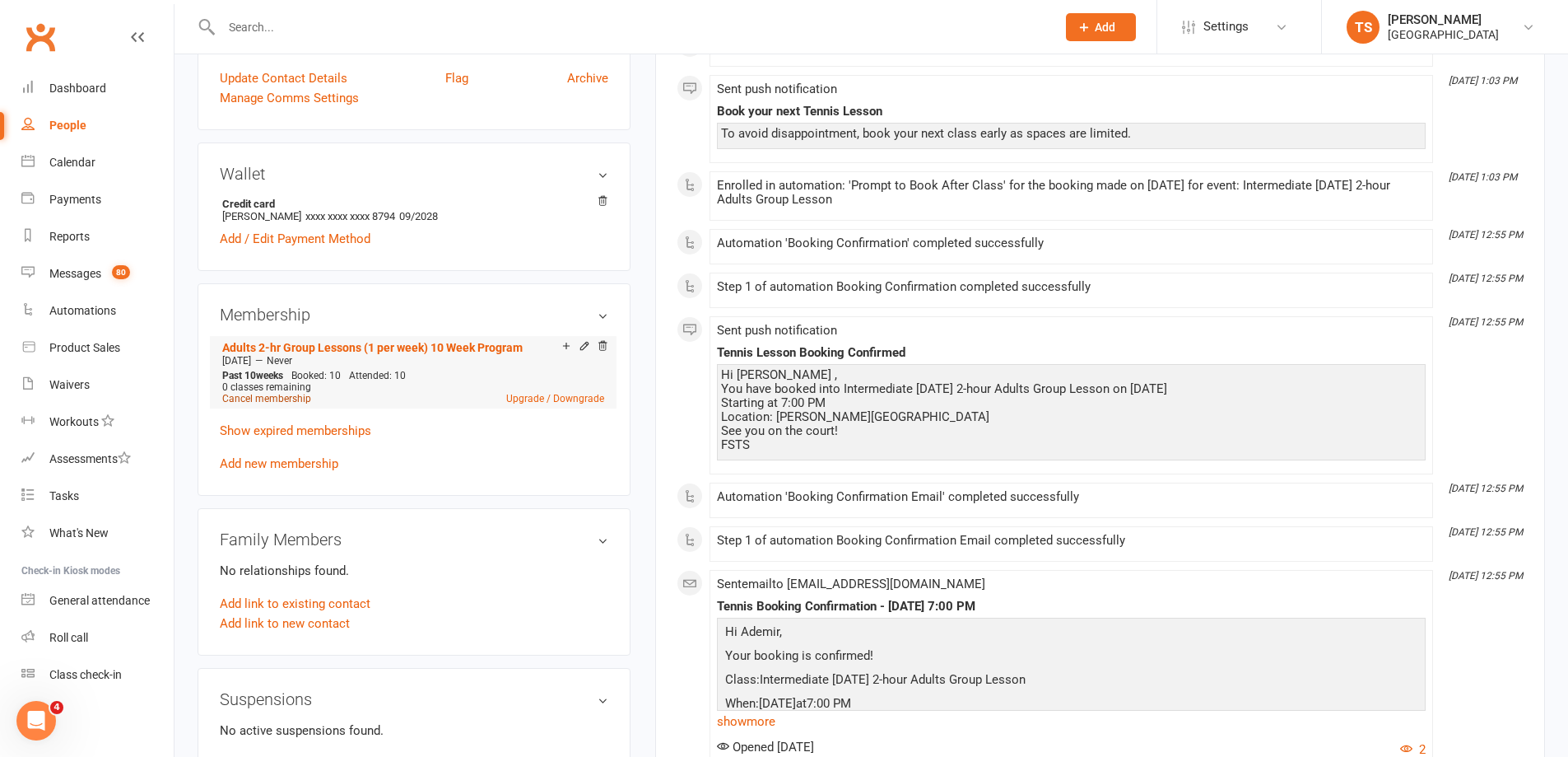
click at [270, 398] on link "Cancel membership" at bounding box center [266, 398] width 89 height 11
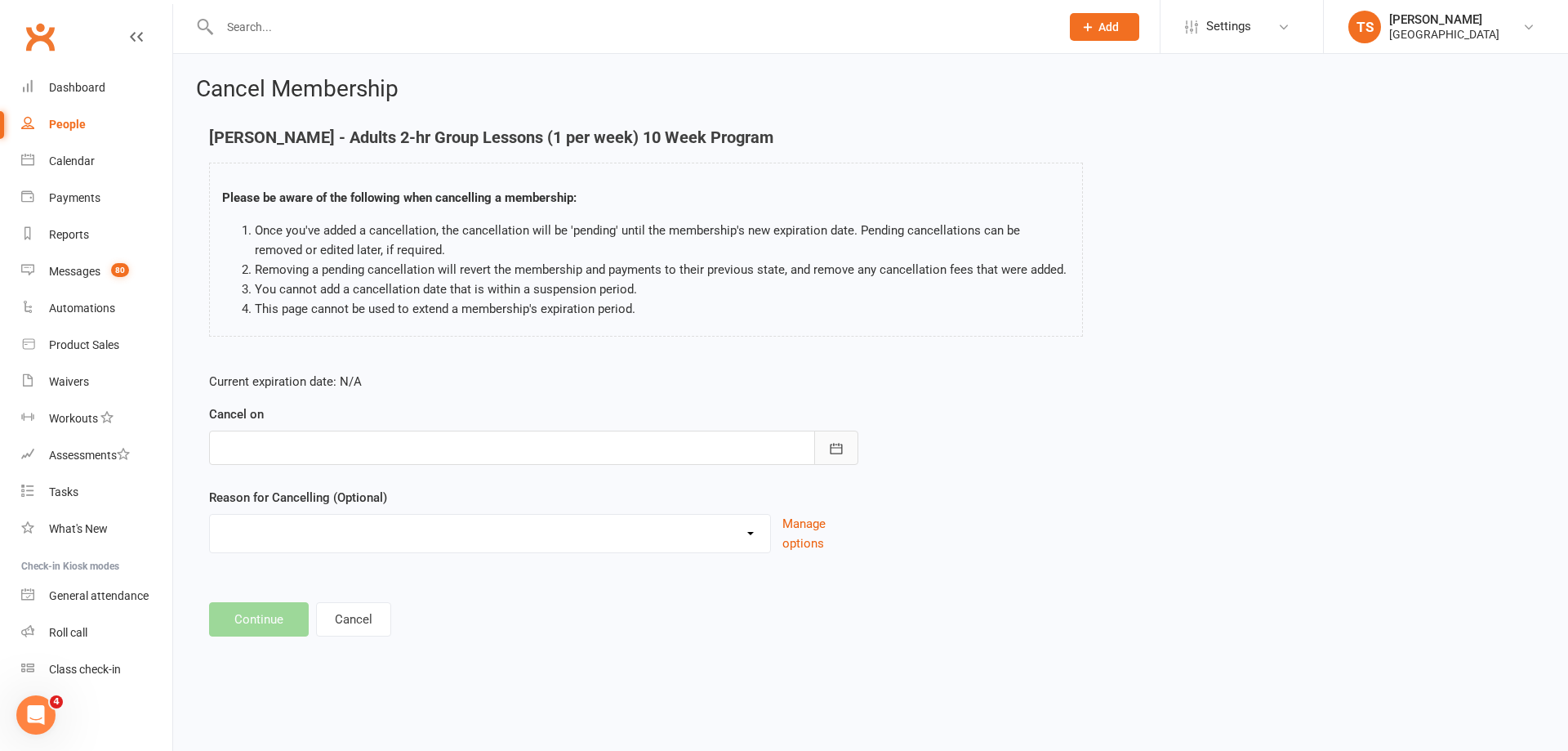
click at [831, 444] on icon "button" at bounding box center [836, 448] width 12 height 10
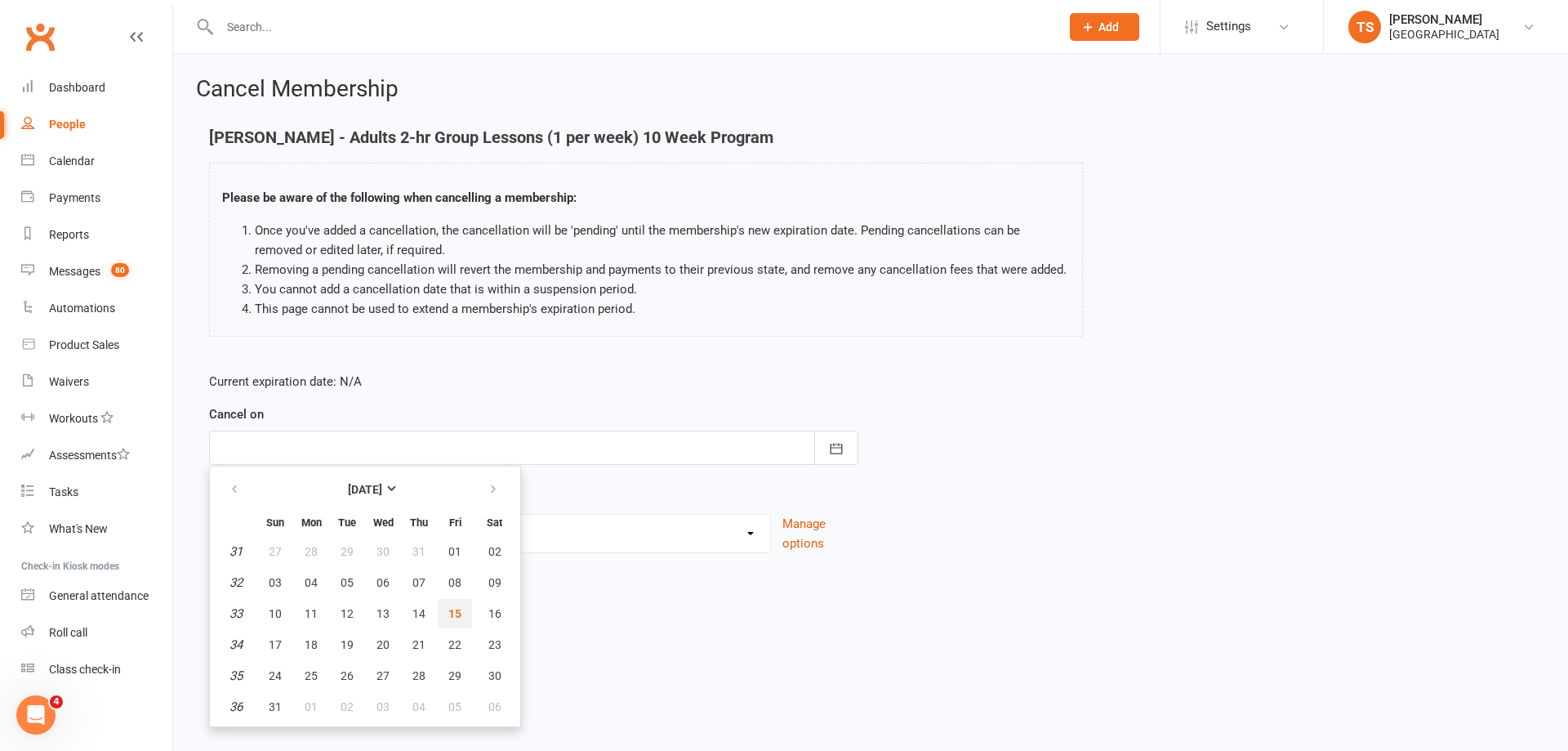
click at [457, 611] on span "15" at bounding box center [454, 613] width 13 height 13
type input "[DATE]"
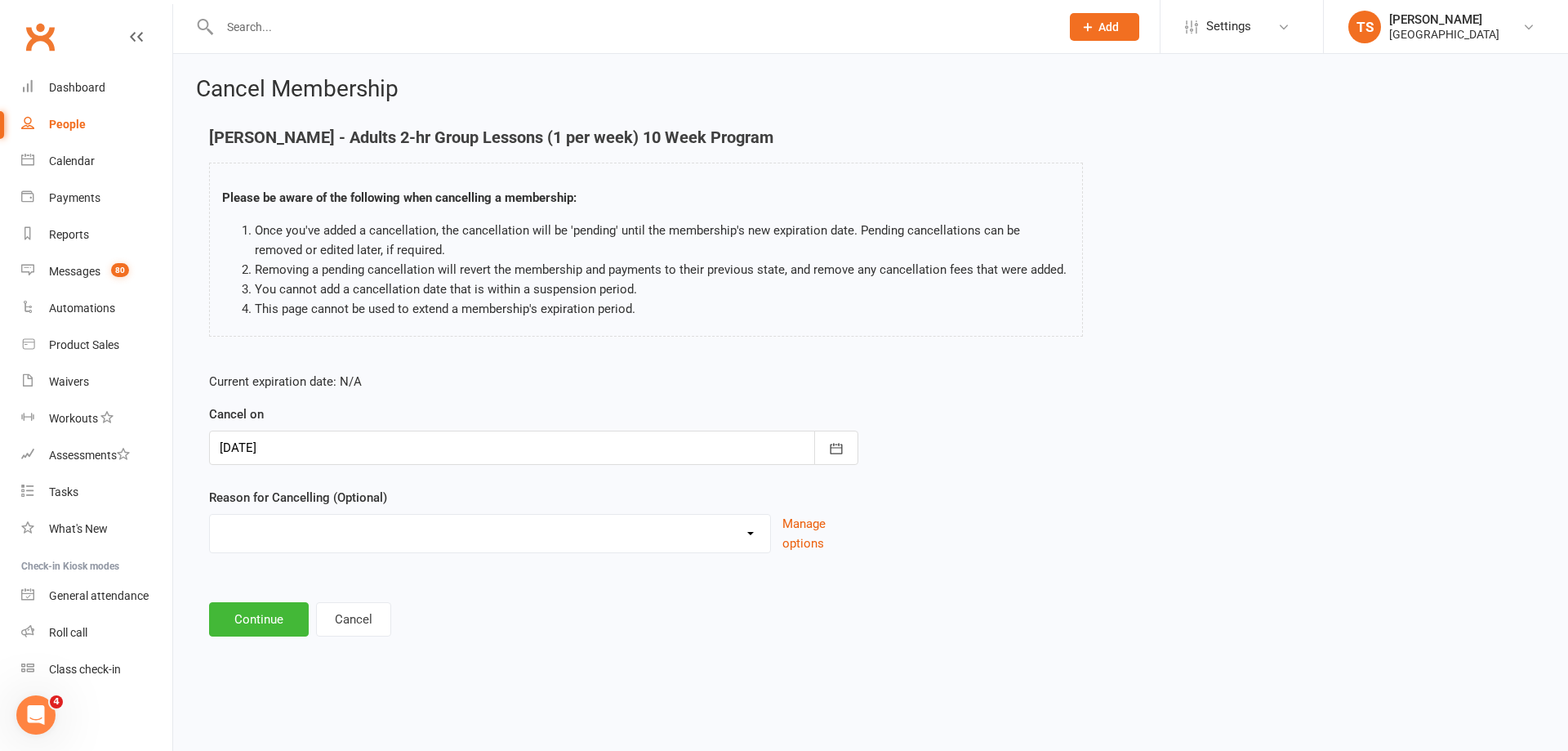
drag, startPoint x: 251, startPoint y: 513, endPoint x: 286, endPoint y: 529, distance: 38.5
click at [251, 513] on div "Reason for Cancelling (Optional) Change to program Holiday Injury New program N…" at bounding box center [534, 520] width 649 height 65
click at [304, 543] on select "Change to program Holiday Injury New program Not continuing Other reason" at bounding box center [490, 531] width 560 height 33
select select "3"
click at [210, 514] on select "Change to program Holiday Injury New program Not continuing Other reason" at bounding box center [490, 531] width 560 height 33
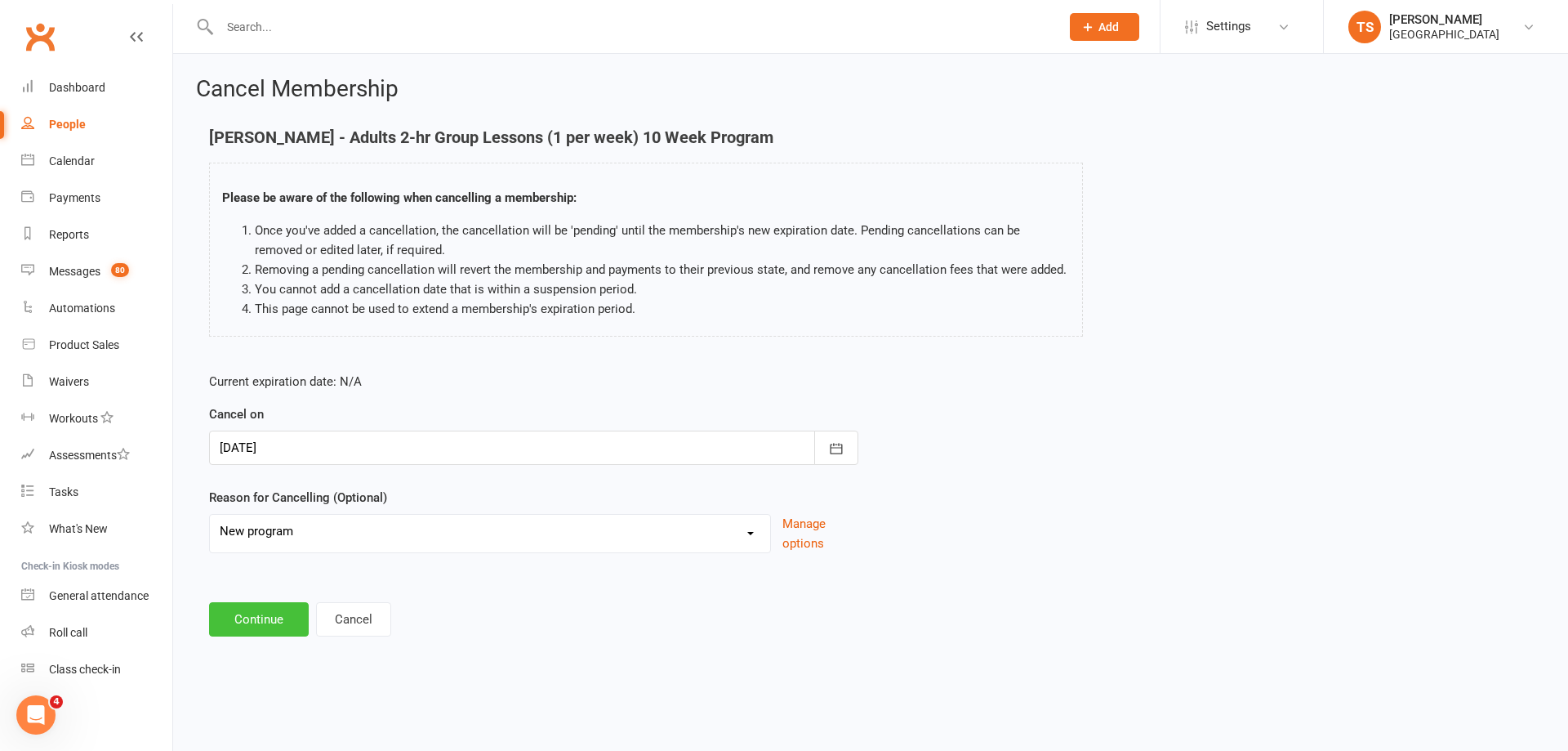
click at [251, 622] on button "Continue" at bounding box center [259, 619] width 99 height 34
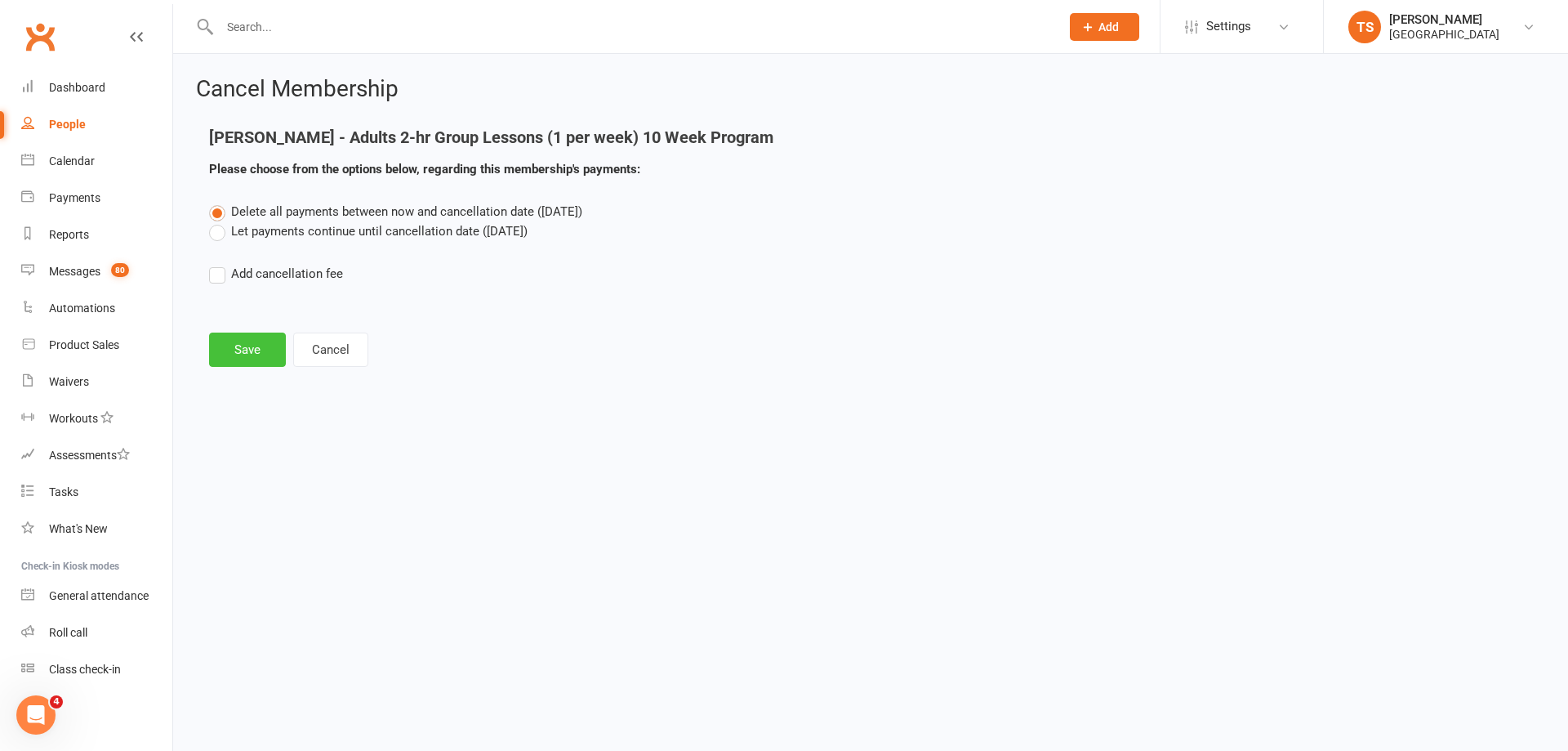
drag, startPoint x: 262, startPoint y: 362, endPoint x: 272, endPoint y: 356, distance: 11.7
click at [262, 362] on button "Save" at bounding box center [248, 350] width 77 height 34
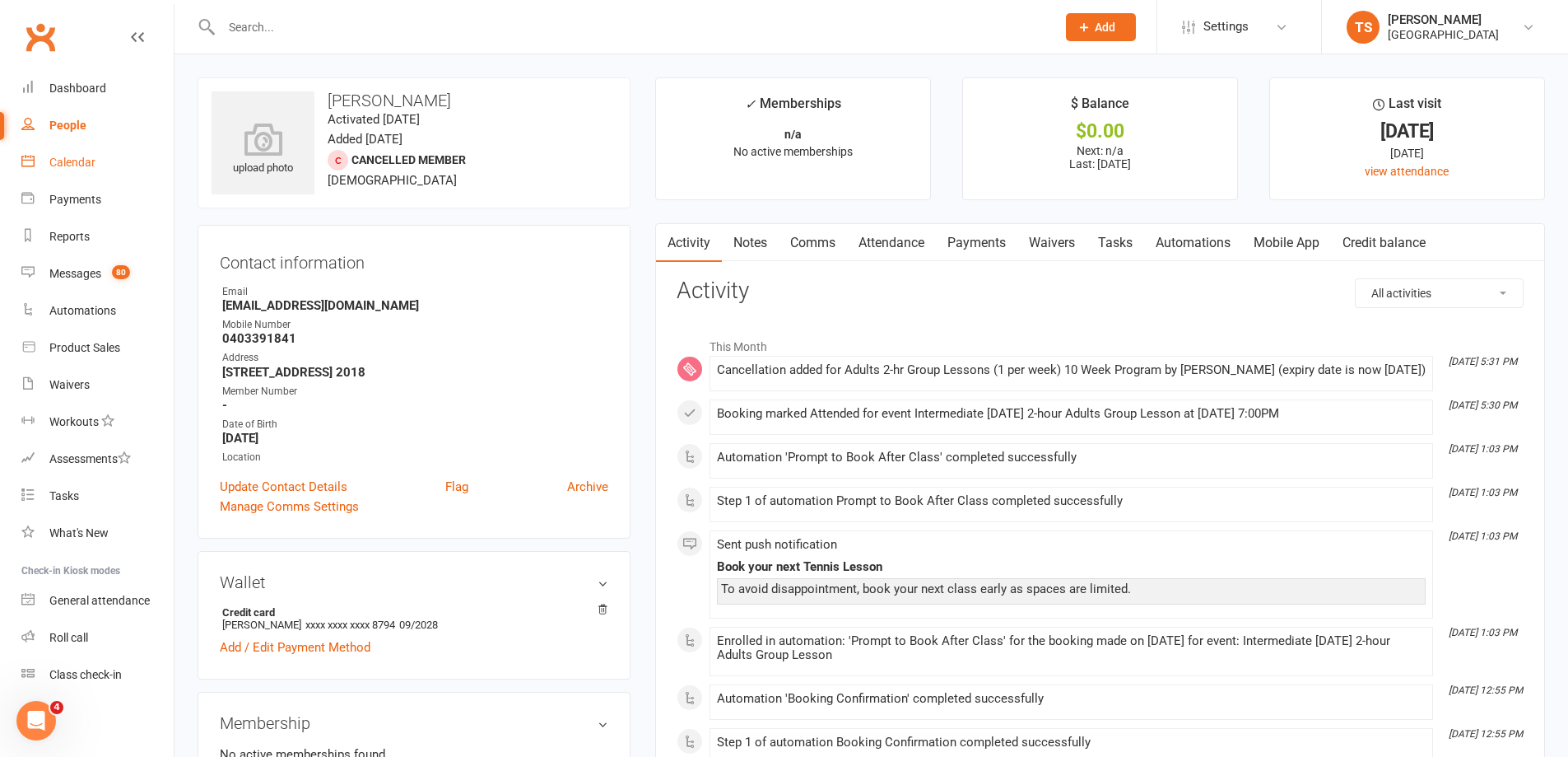
click at [65, 155] on link "Calendar" at bounding box center [98, 162] width 152 height 37
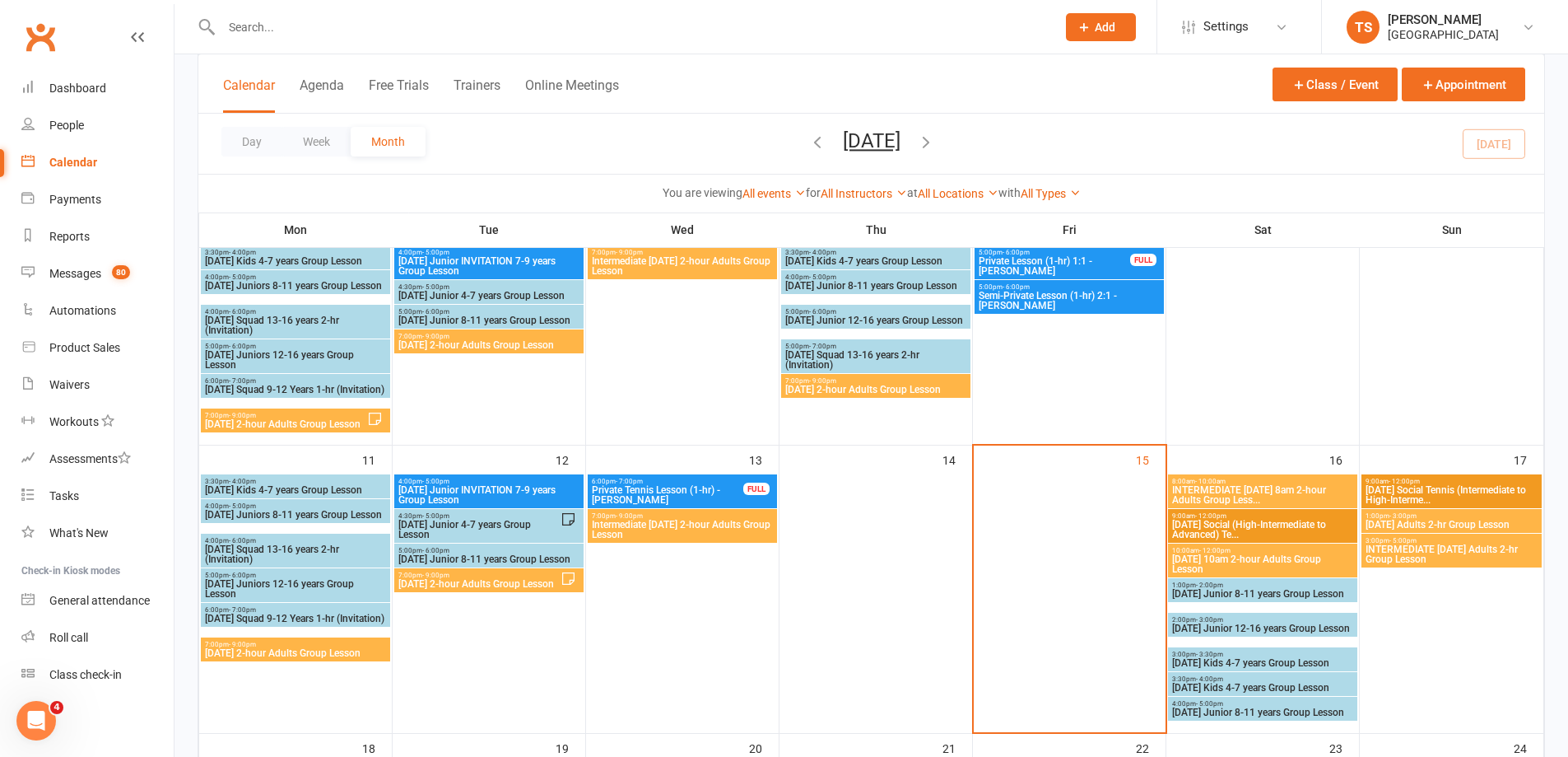
scroll to position [411, 0]
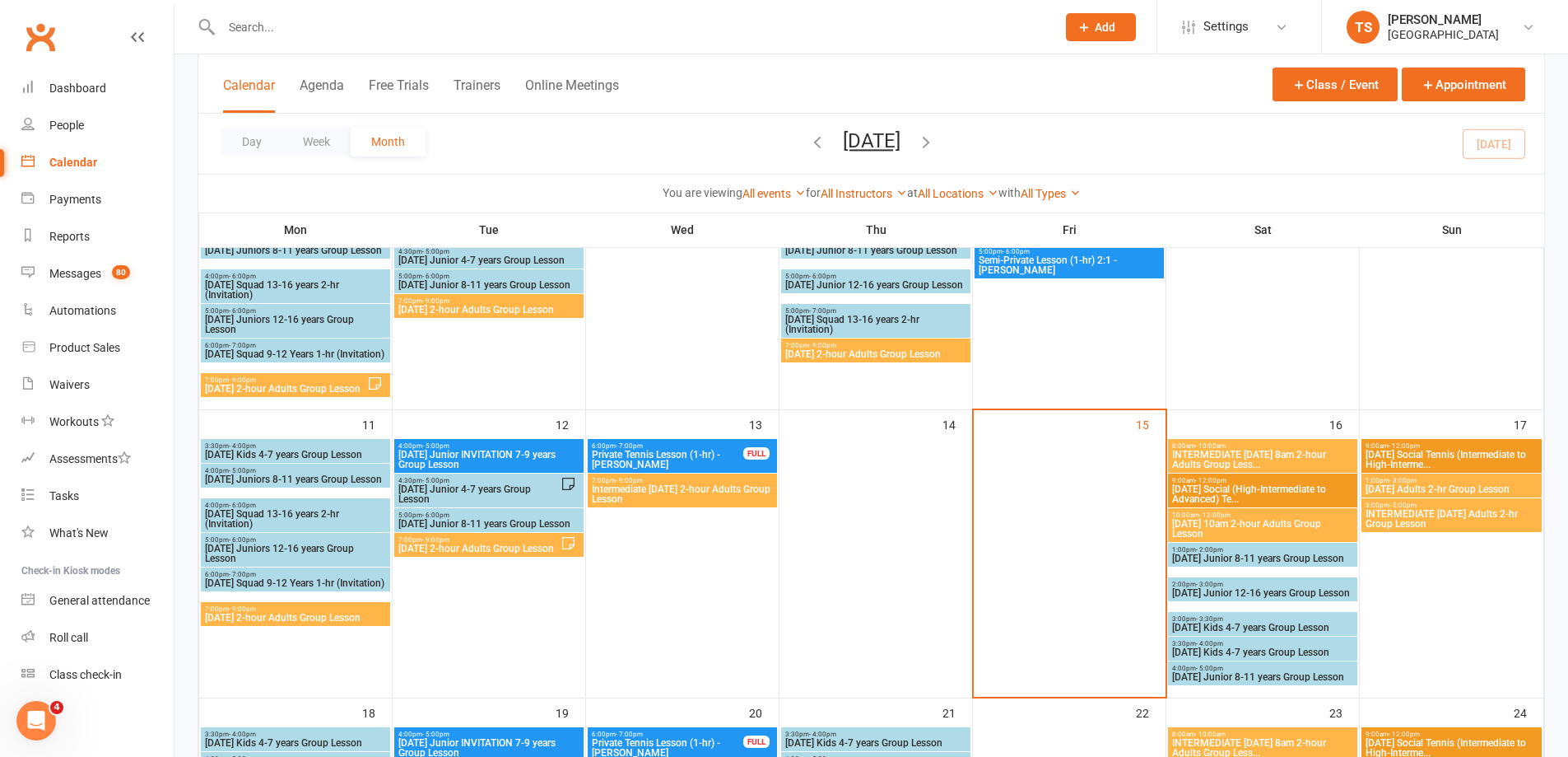
click at [1270, 454] on span "INTERMEDIATE [DATE] 8am 2-hour Adults Group Less..." at bounding box center [1263, 459] width 183 height 20
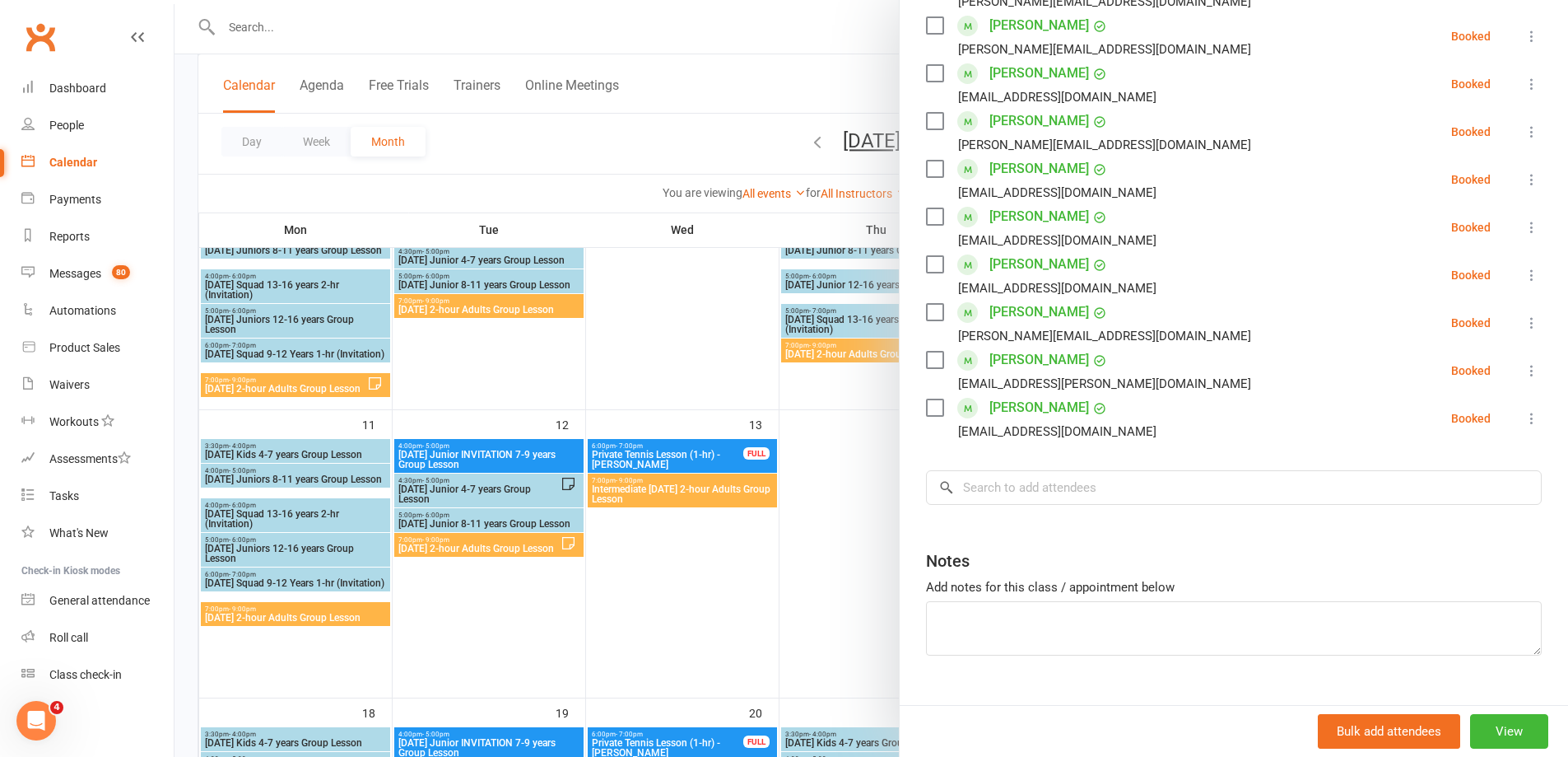
scroll to position [566, 0]
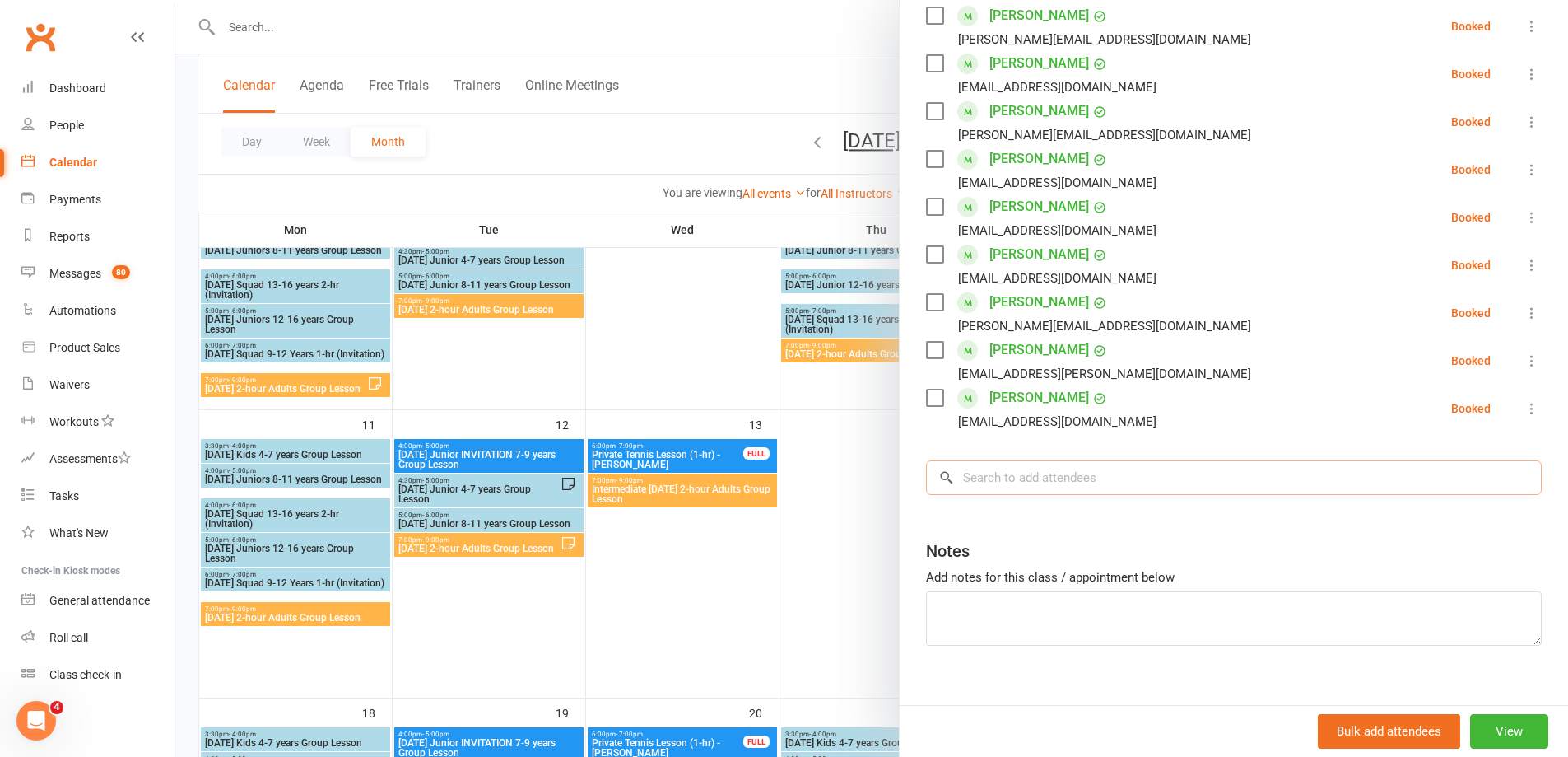
click at [982, 461] on input "search" at bounding box center [1234, 478] width 616 height 35
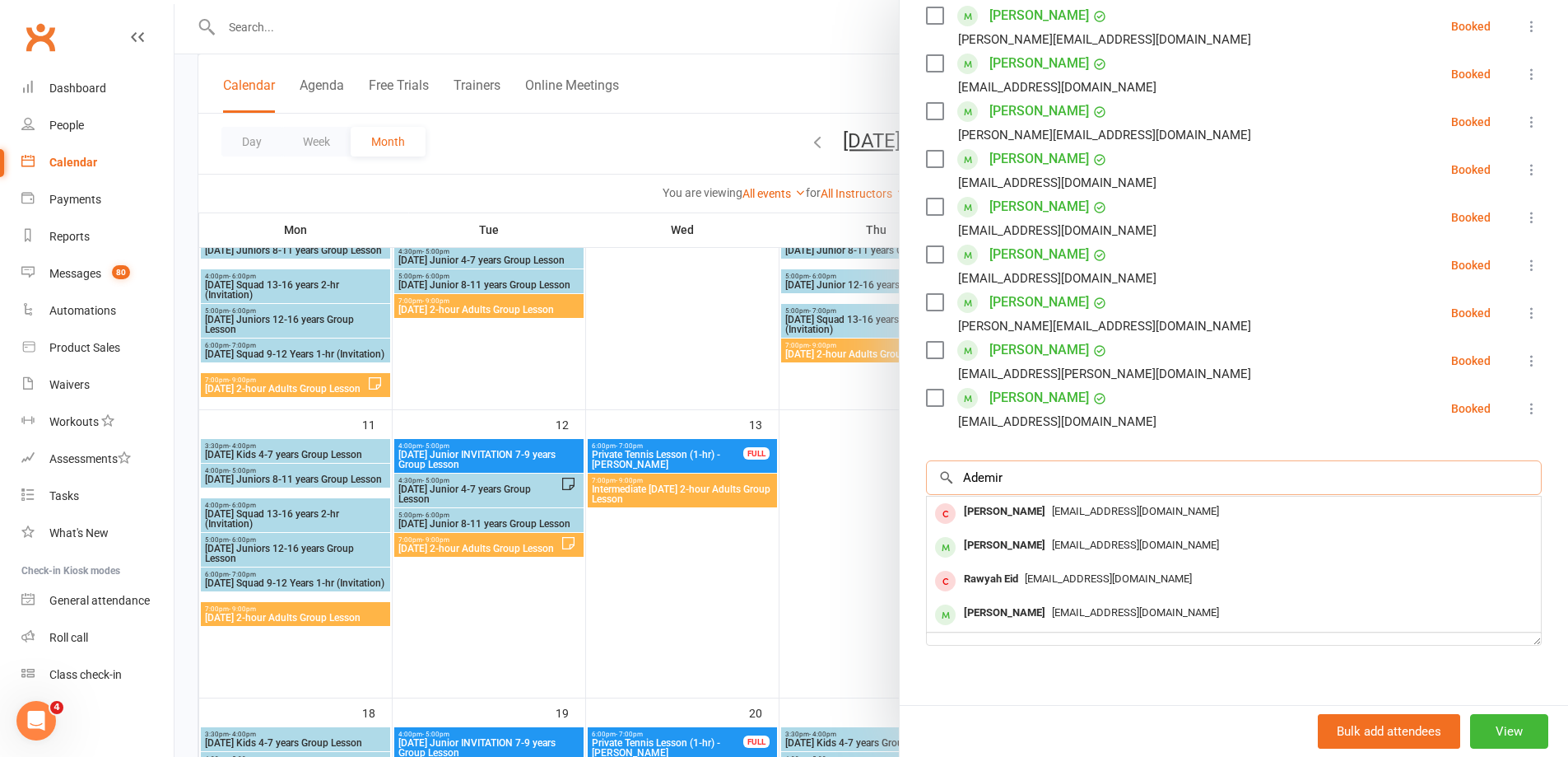
type input "Ademir"
click at [260, 35] on div at bounding box center [871, 378] width 1393 height 757
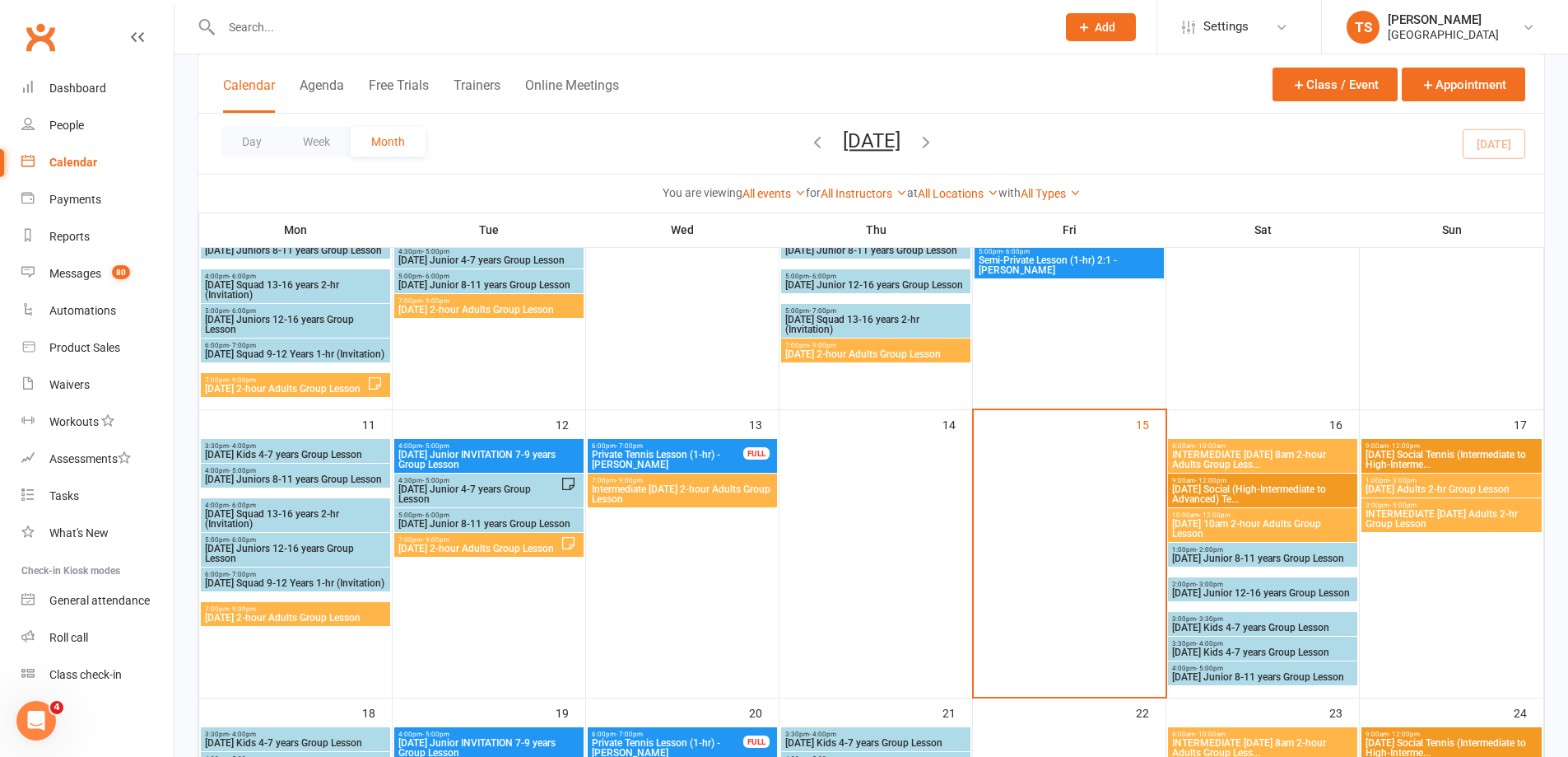
click at [240, 26] on input "text" at bounding box center [631, 27] width 828 height 23
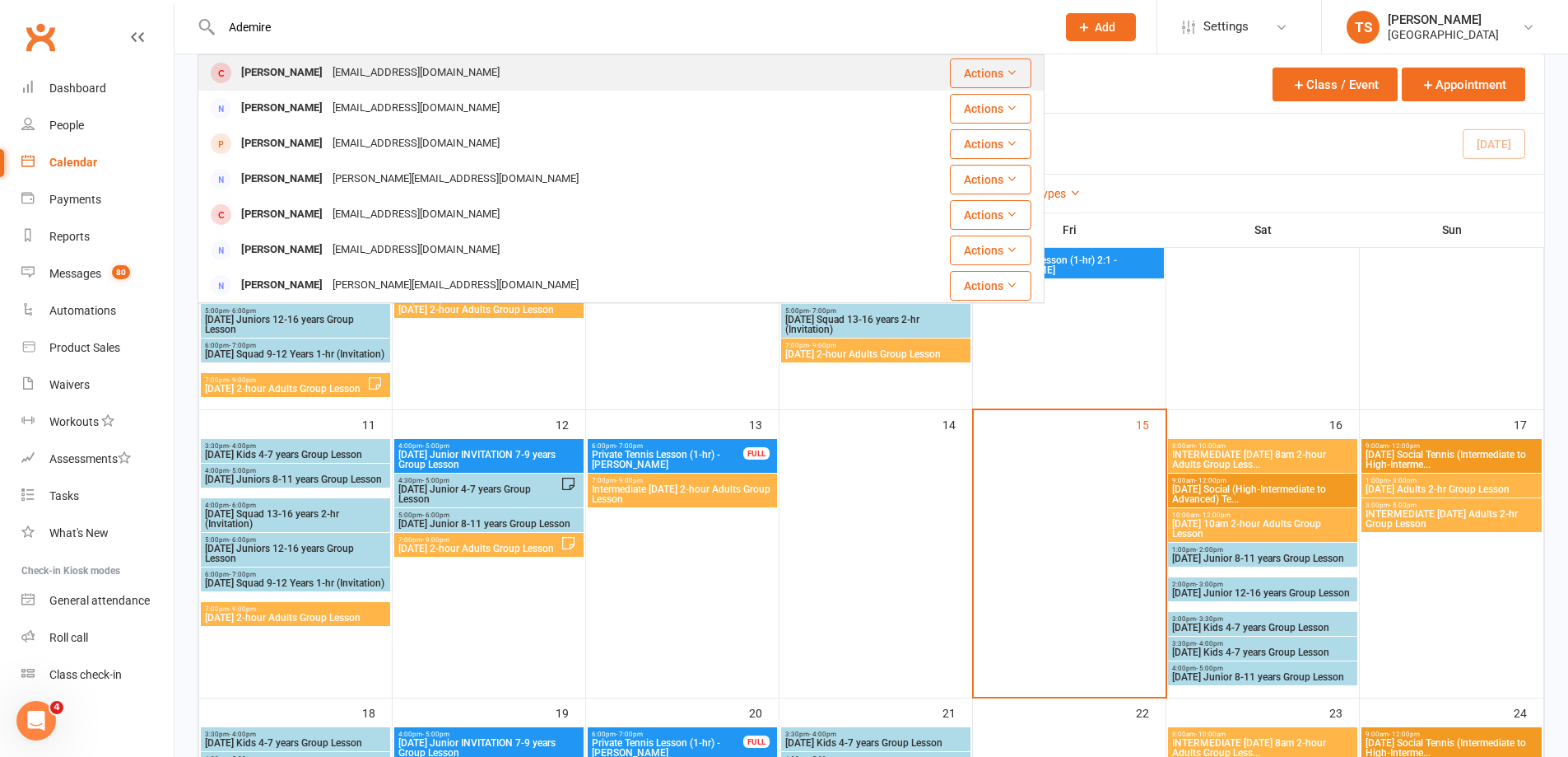
type input "Ademire"
click at [327, 75] on div "[EMAIL_ADDRESS][DOMAIN_NAME]" at bounding box center [416, 73] width 177 height 24
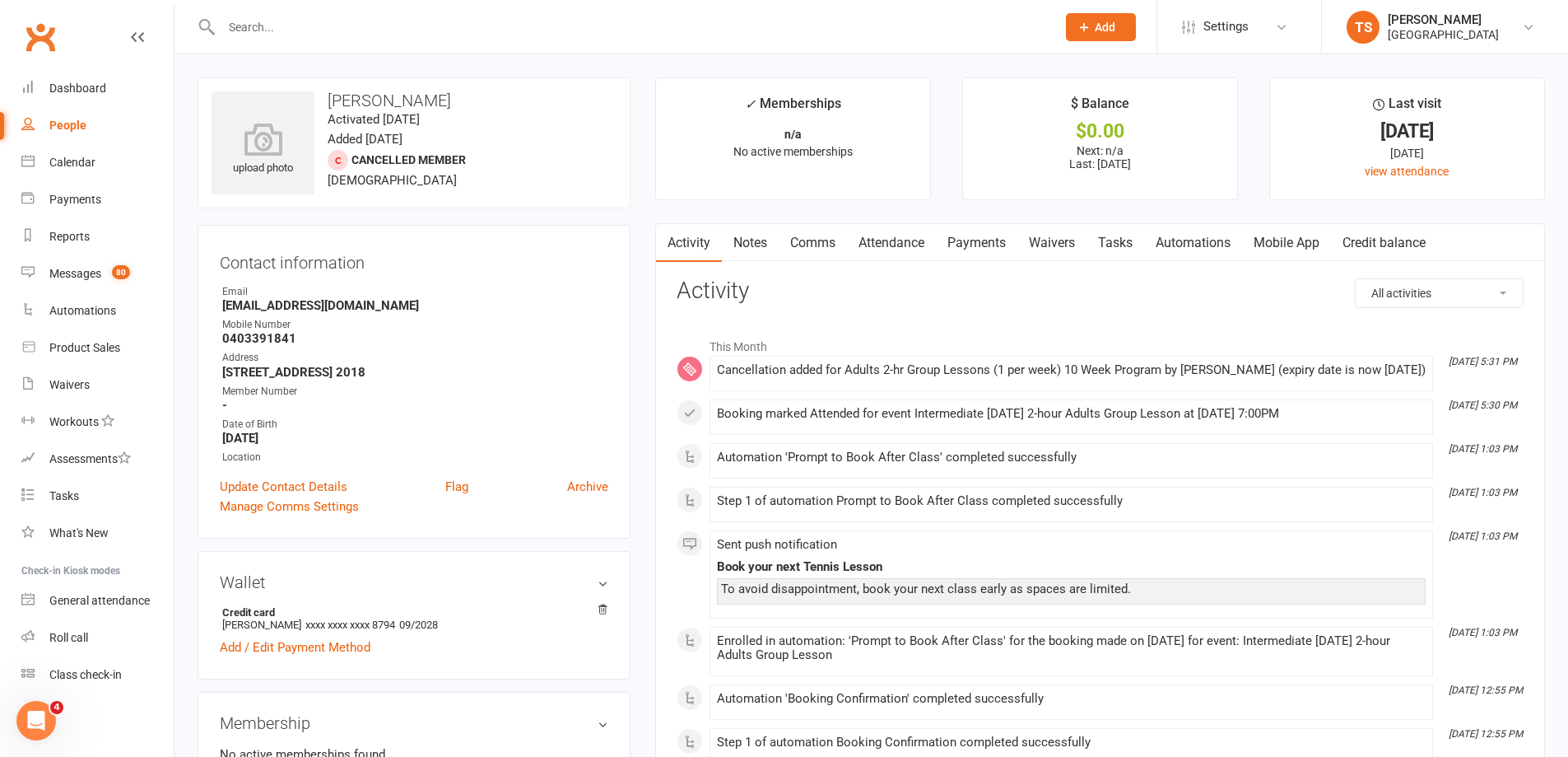
drag, startPoint x: 972, startPoint y: 253, endPoint x: 979, endPoint y: 236, distance: 18.4
click at [972, 251] on link "Payments" at bounding box center [977, 243] width 81 height 38
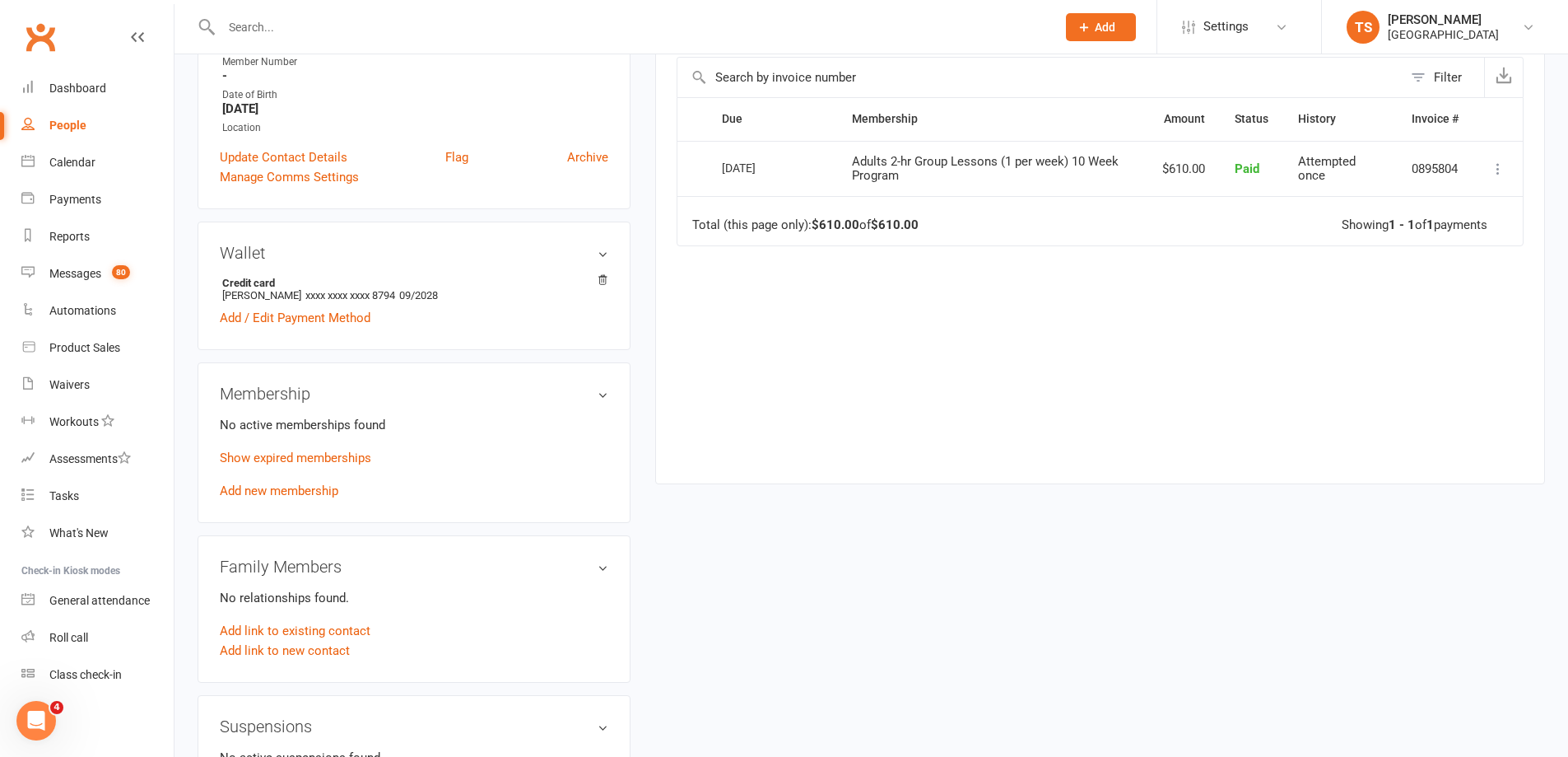
scroll to position [165, 0]
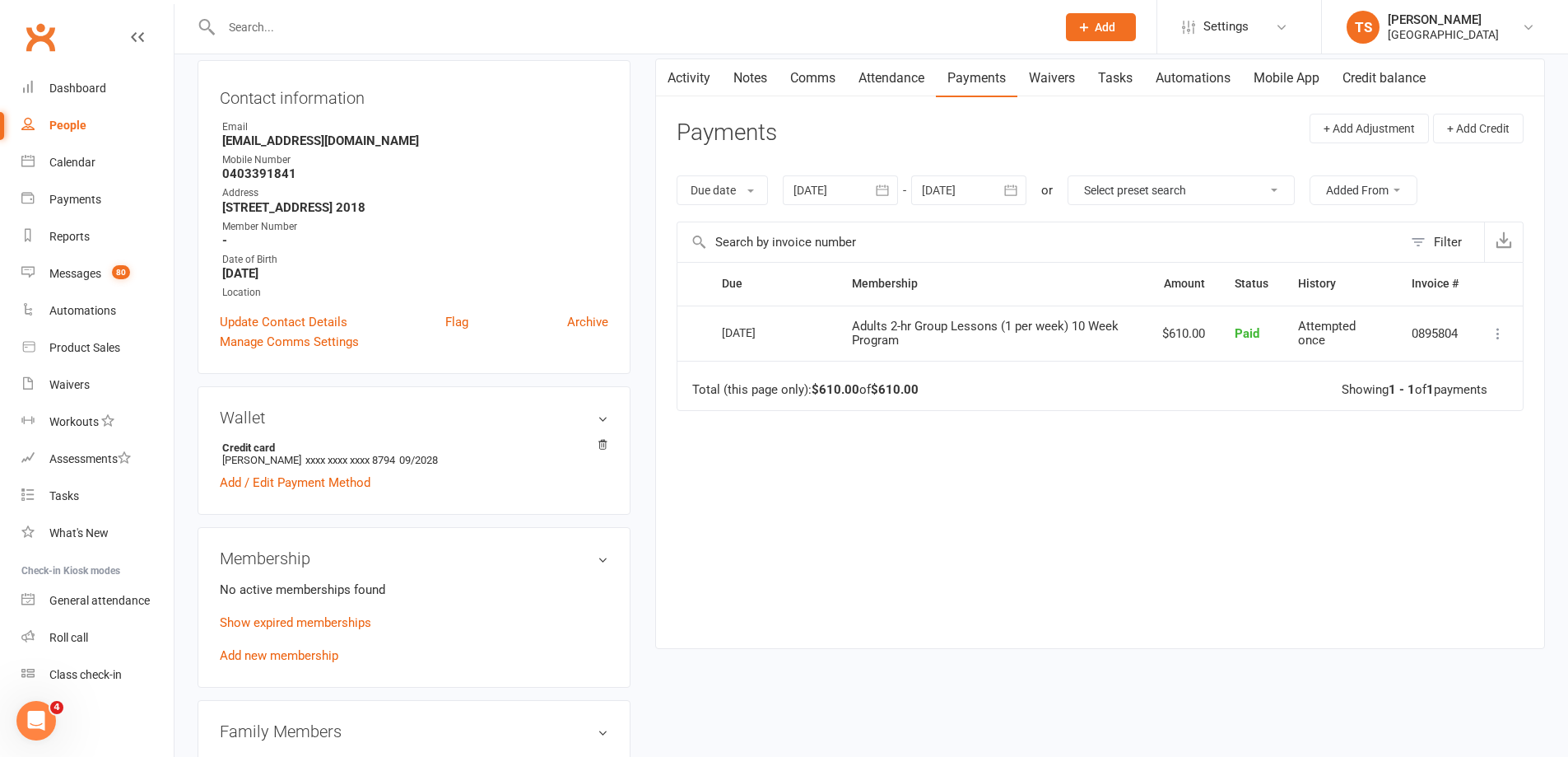
click at [1497, 334] on icon at bounding box center [1498, 333] width 16 height 16
click at [924, 494] on div "Due Contact Membership Amount Status History Invoice # Select this [DATE] [PERS…" at bounding box center [1100, 442] width 847 height 360
click at [272, 625] on link "Show expired memberships" at bounding box center [295, 622] width 151 height 15
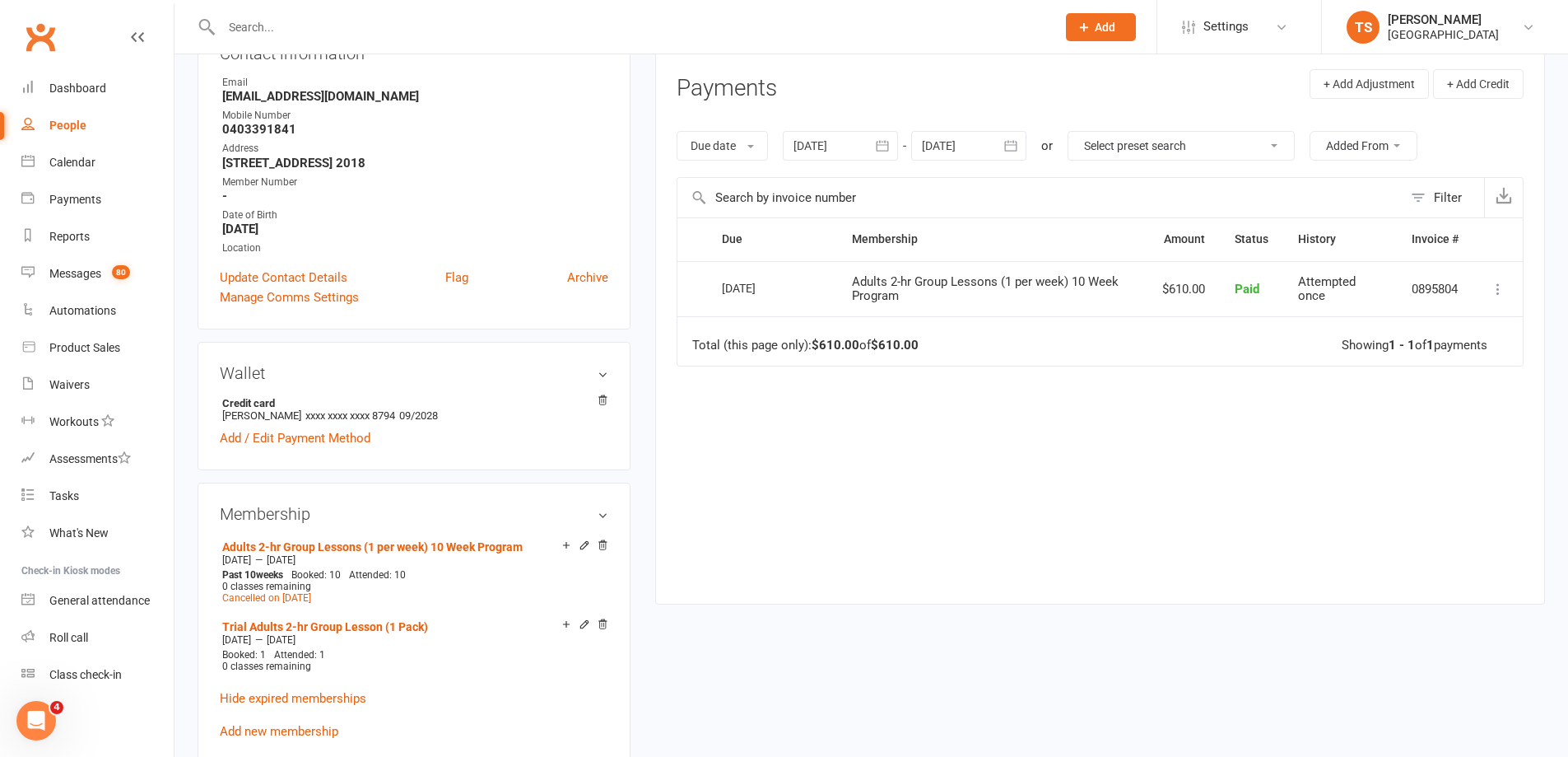
scroll to position [329, 0]
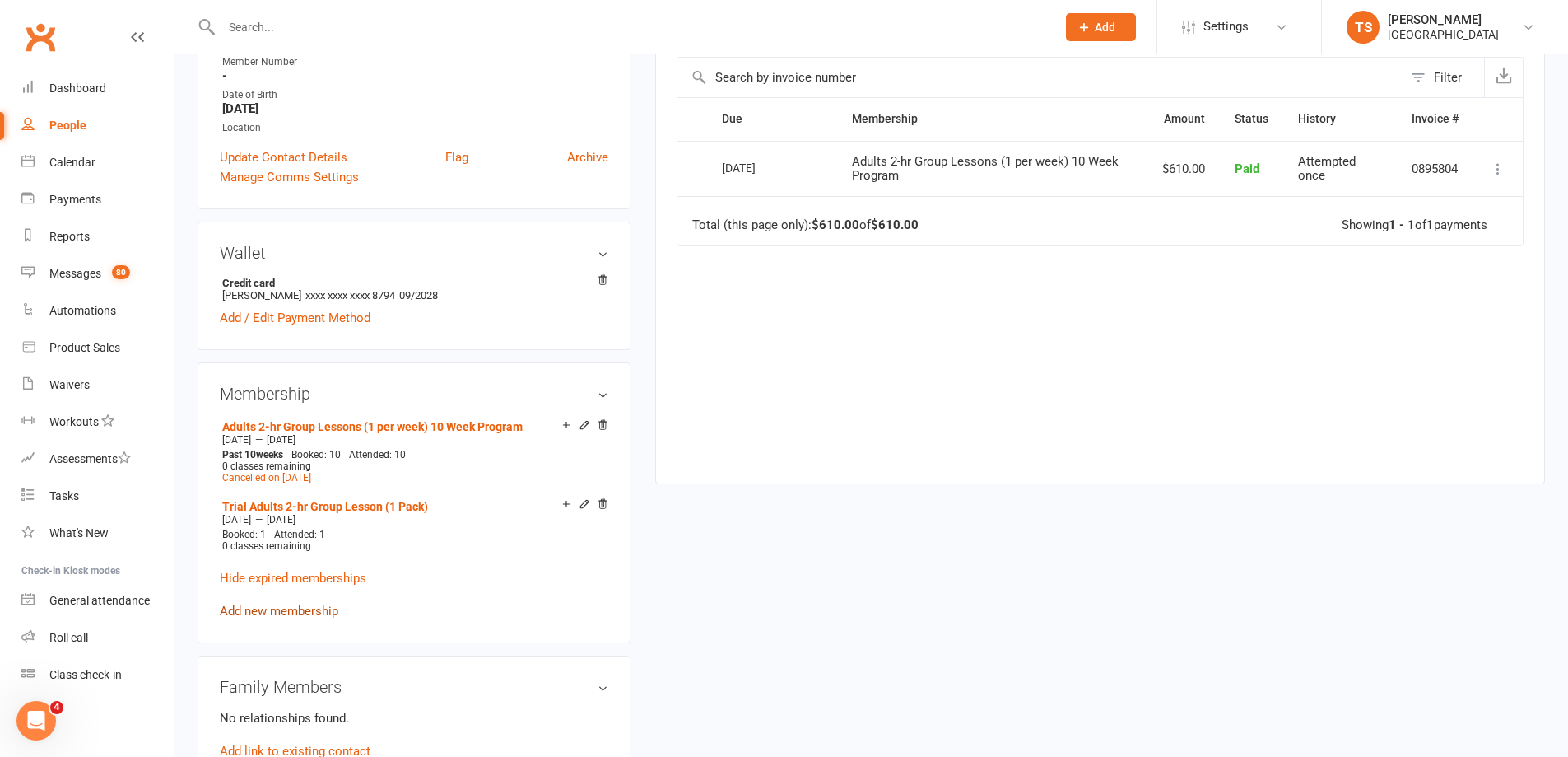
click at [266, 610] on link "Add new membership" at bounding box center [278, 611] width 118 height 15
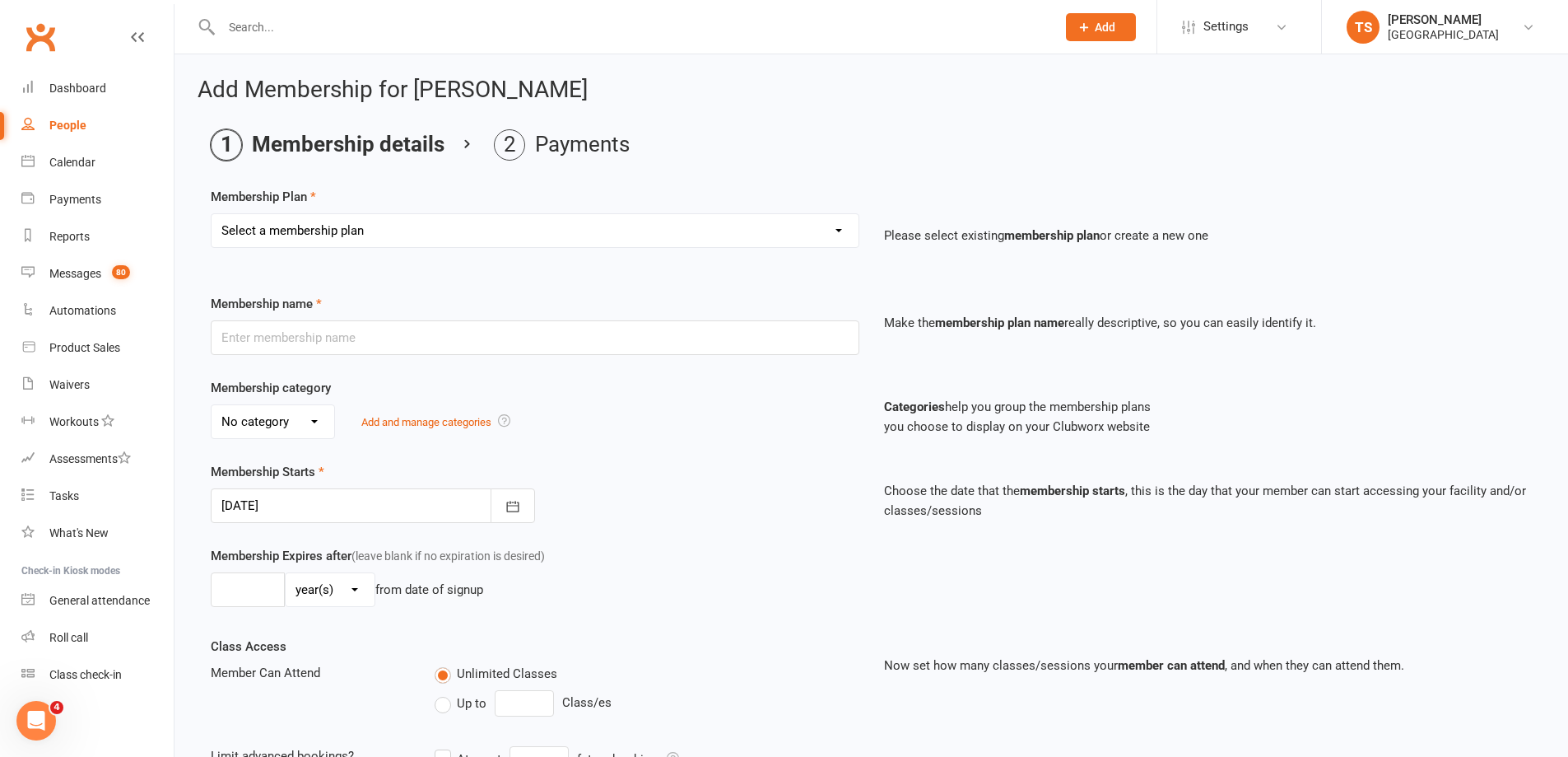
drag, startPoint x: 836, startPoint y: 235, endPoint x: 823, endPoint y: 235, distance: 13.0
click at [835, 234] on select "Select a membership plan Create new Membership Plan Trial Junior Group Lesson (…" at bounding box center [535, 231] width 647 height 33
select select "11"
click at [212, 214] on select "Select a membership plan Create new Membership Plan Trial Junior Group Lesson (…" at bounding box center [535, 231] width 647 height 33
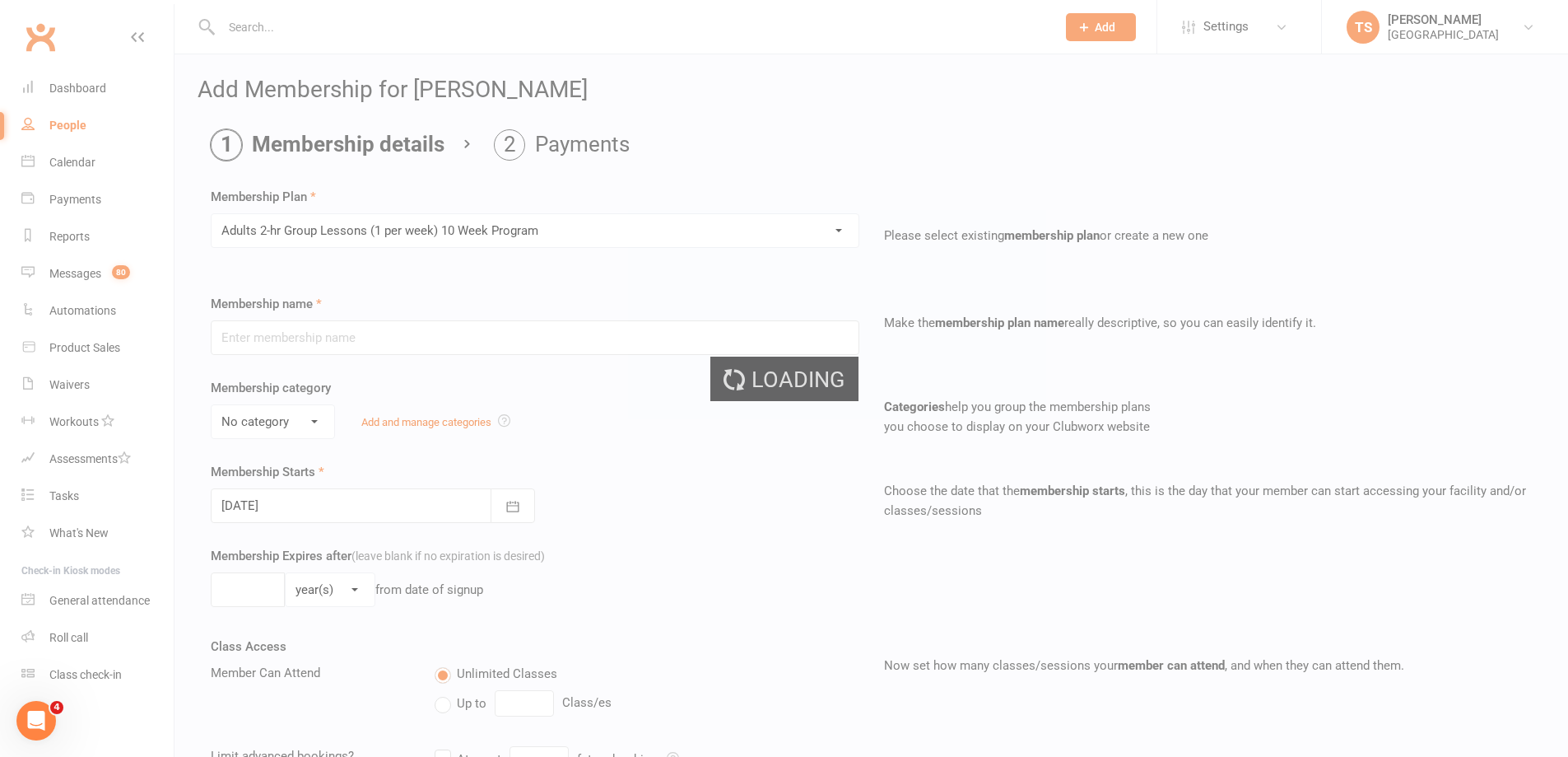
type input "Adults 2-hr Group Lessons (1 per week) 10 Week Program"
select select "0"
select select "1"
type input "10"
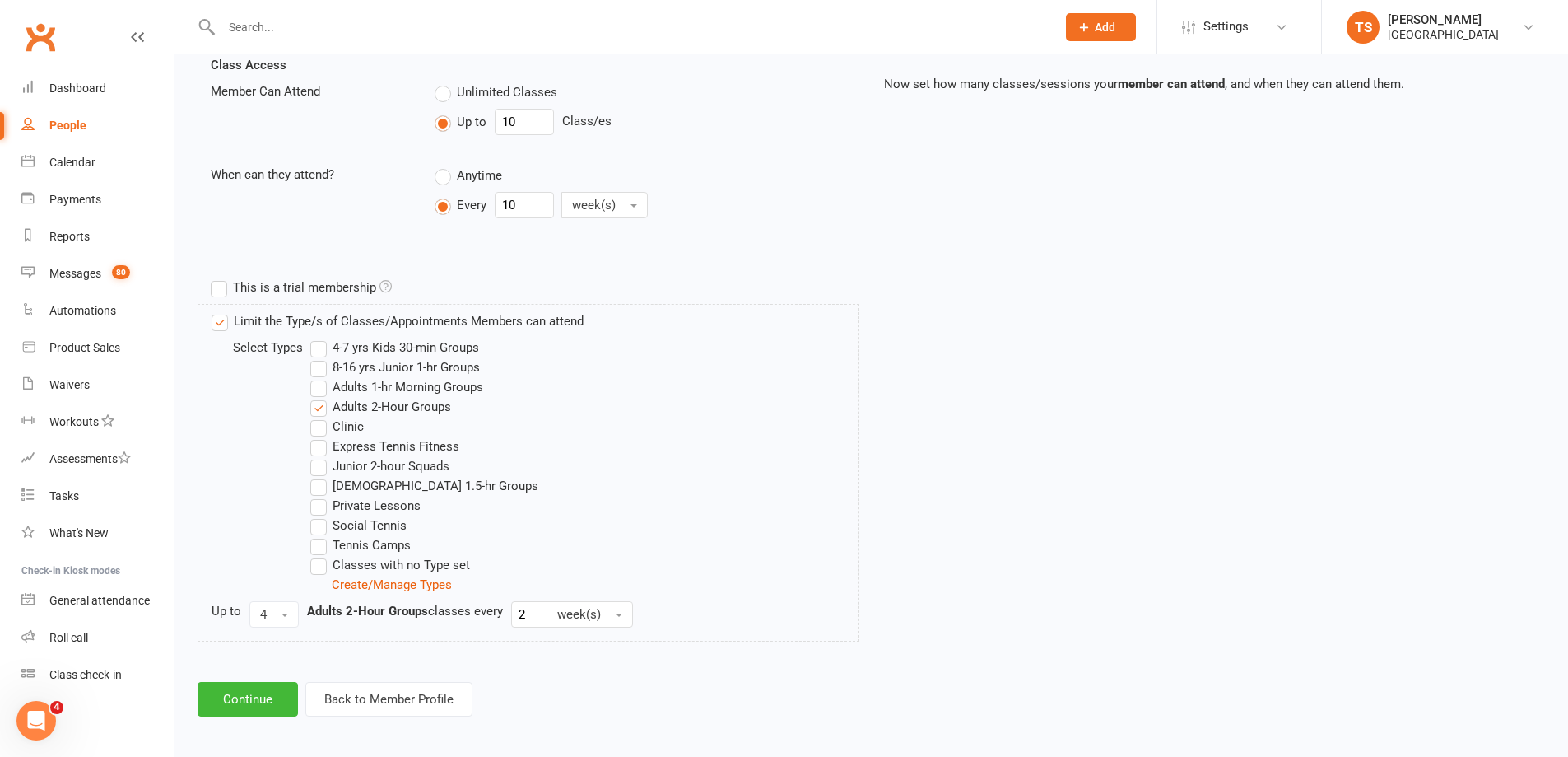
scroll to position [588, 0]
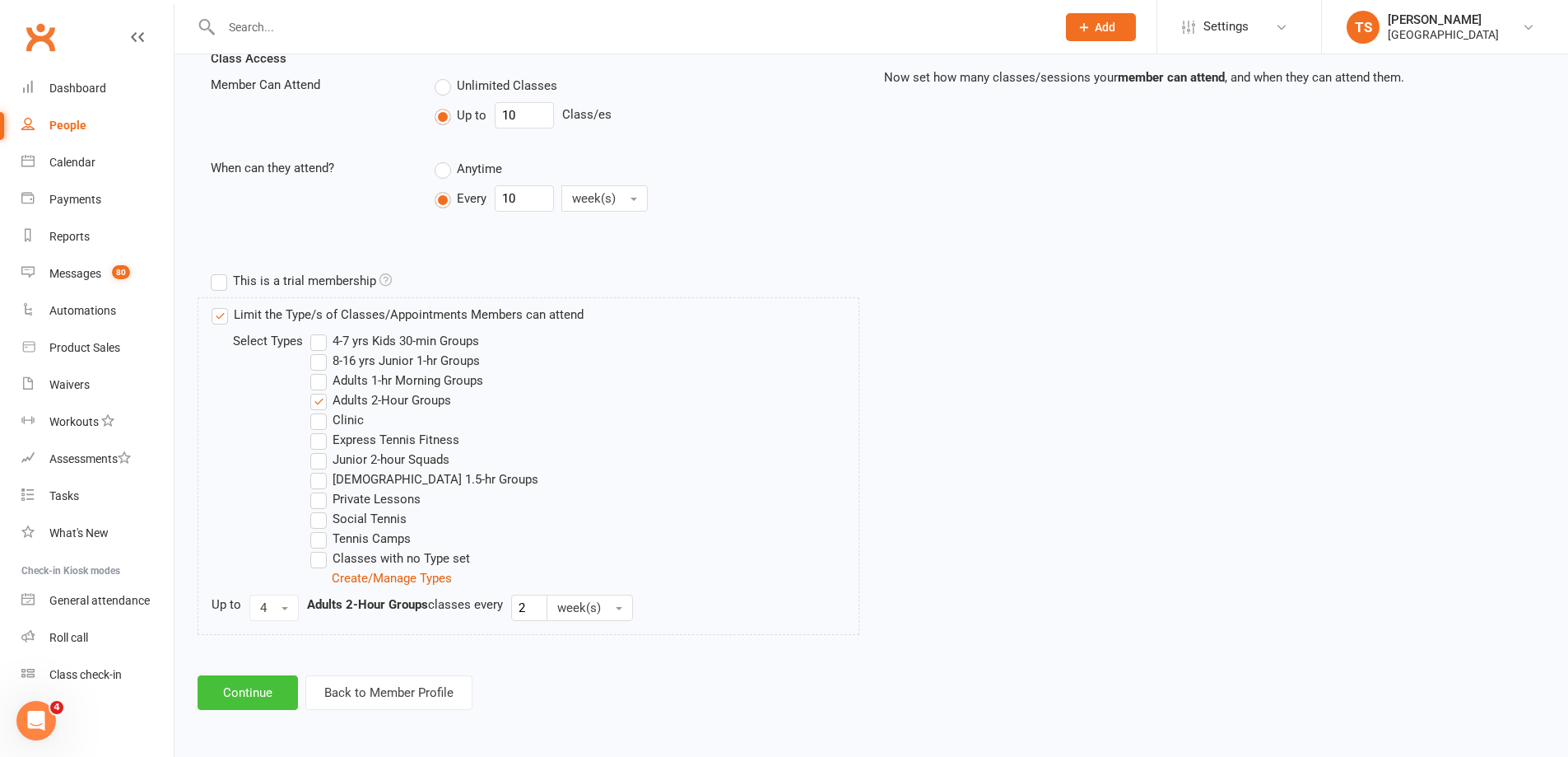
click at [270, 697] on button "Continue" at bounding box center [248, 692] width 100 height 35
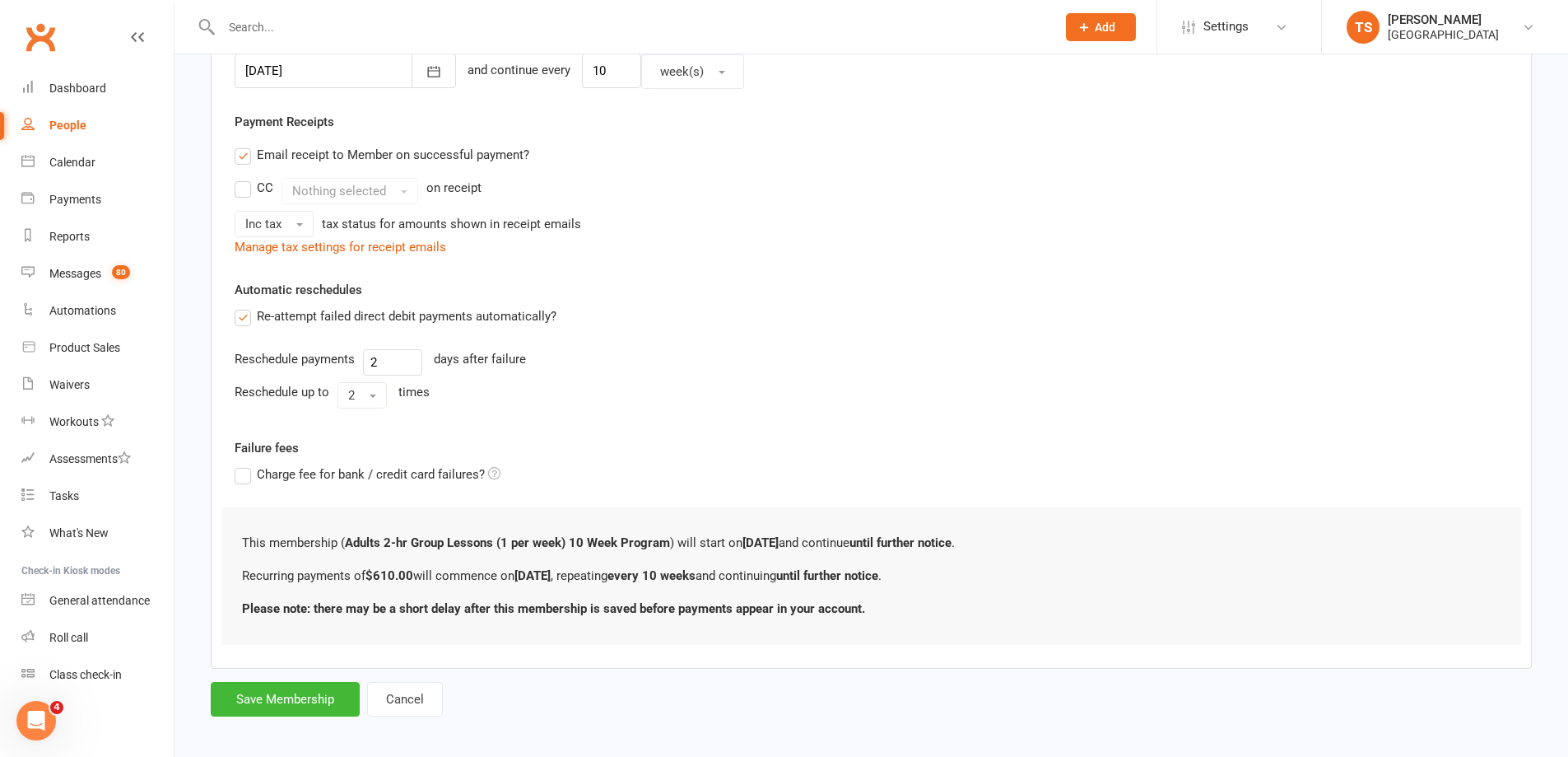
scroll to position [441, 0]
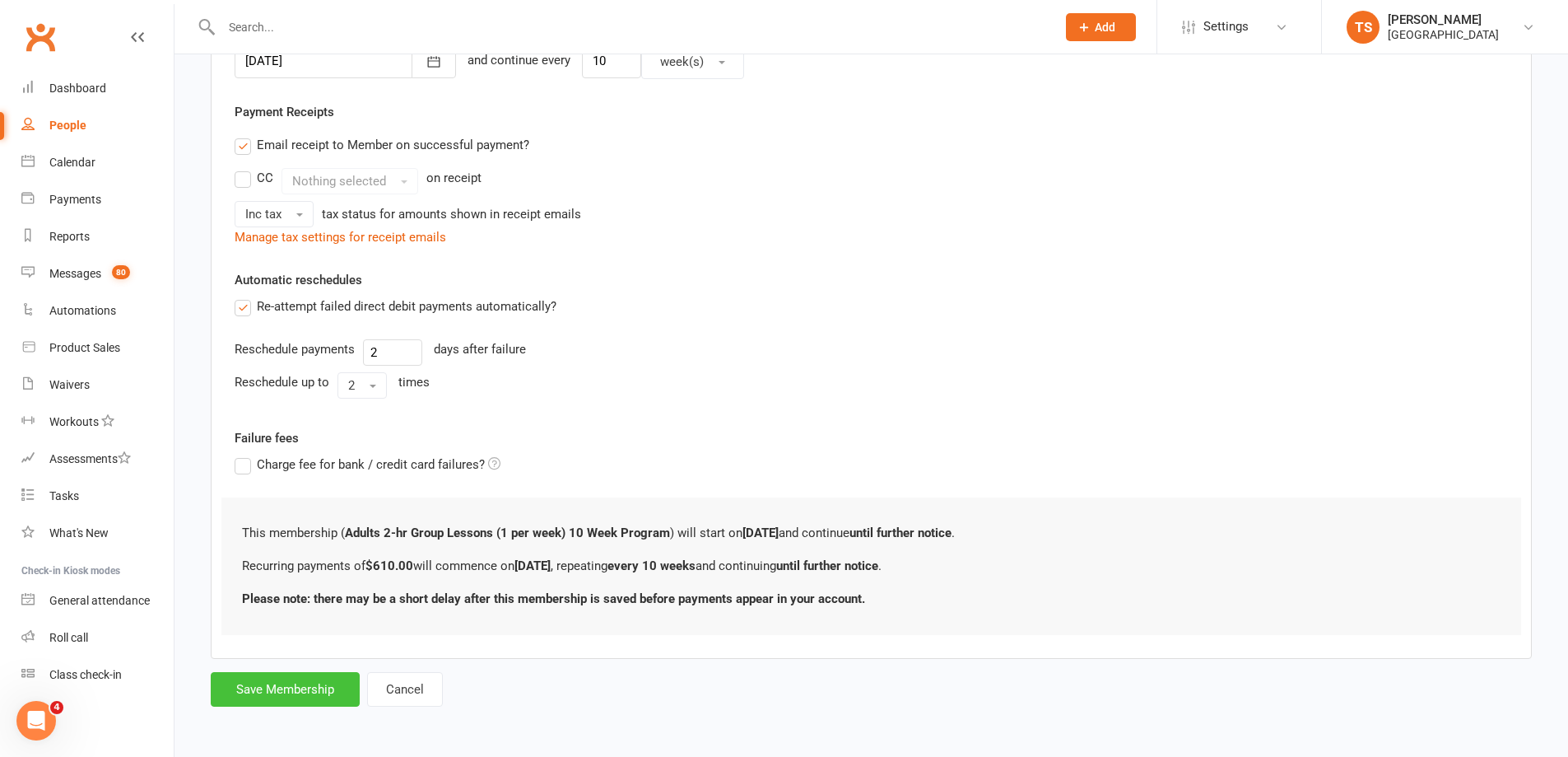
click at [287, 683] on button "Save Membership" at bounding box center [285, 690] width 149 height 35
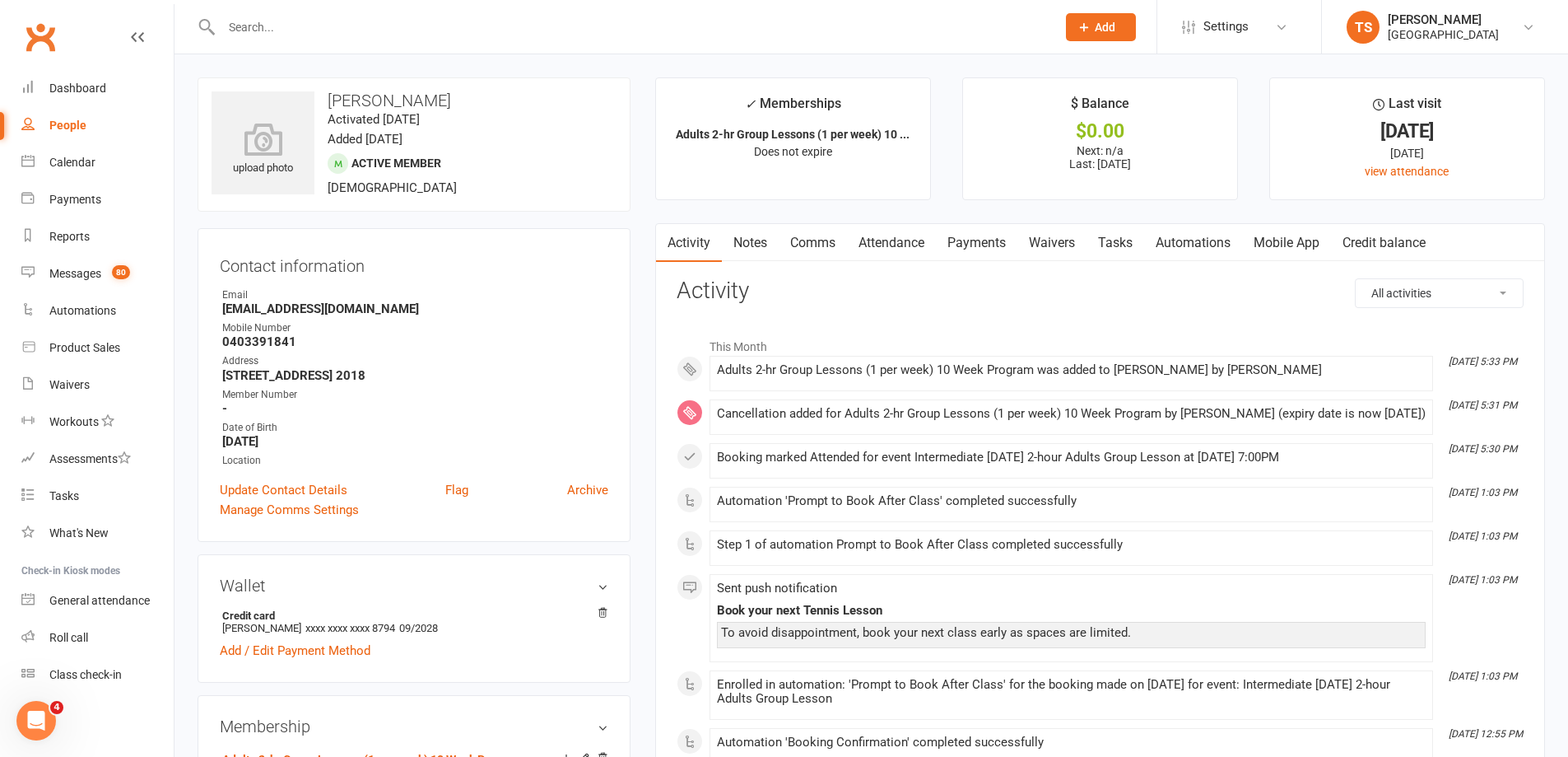
click at [985, 243] on link "Payments" at bounding box center [977, 243] width 81 height 38
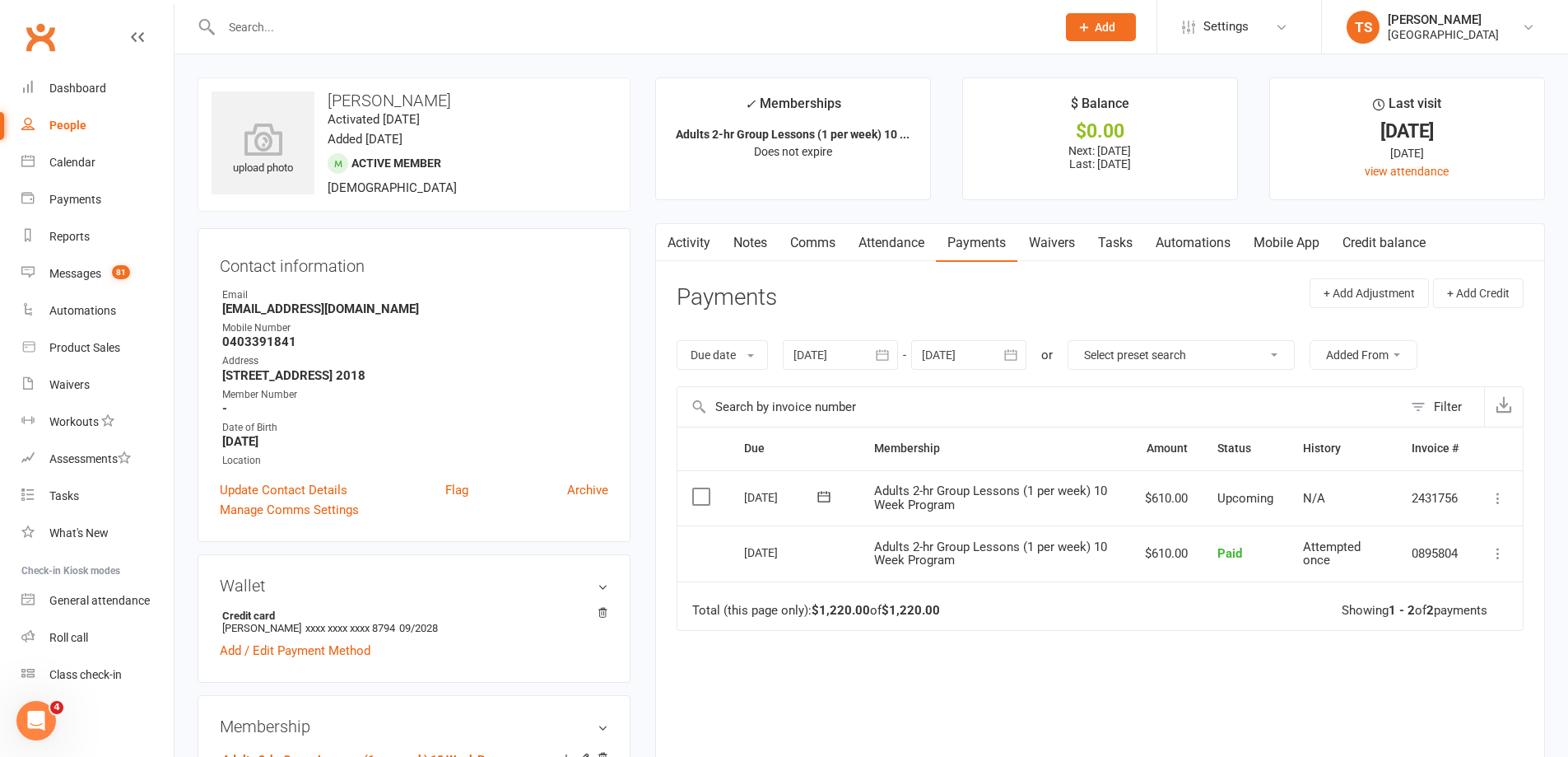
click at [1497, 493] on icon at bounding box center [1498, 498] width 16 height 16
click at [1426, 566] on link "Mark as Paid (POS)" at bounding box center [1425, 563] width 163 height 33
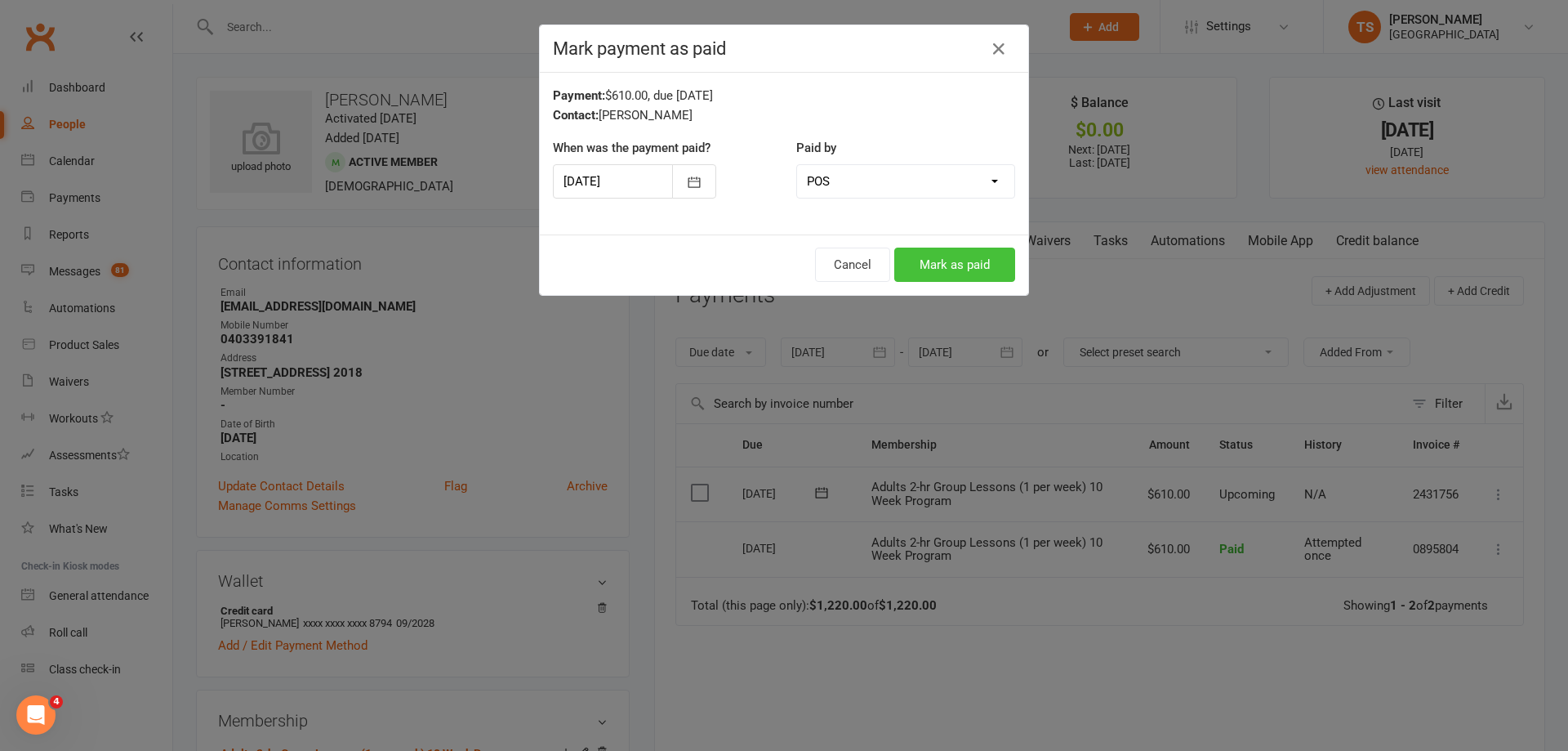
click at [940, 262] on button "Mark as paid" at bounding box center [955, 265] width 121 height 34
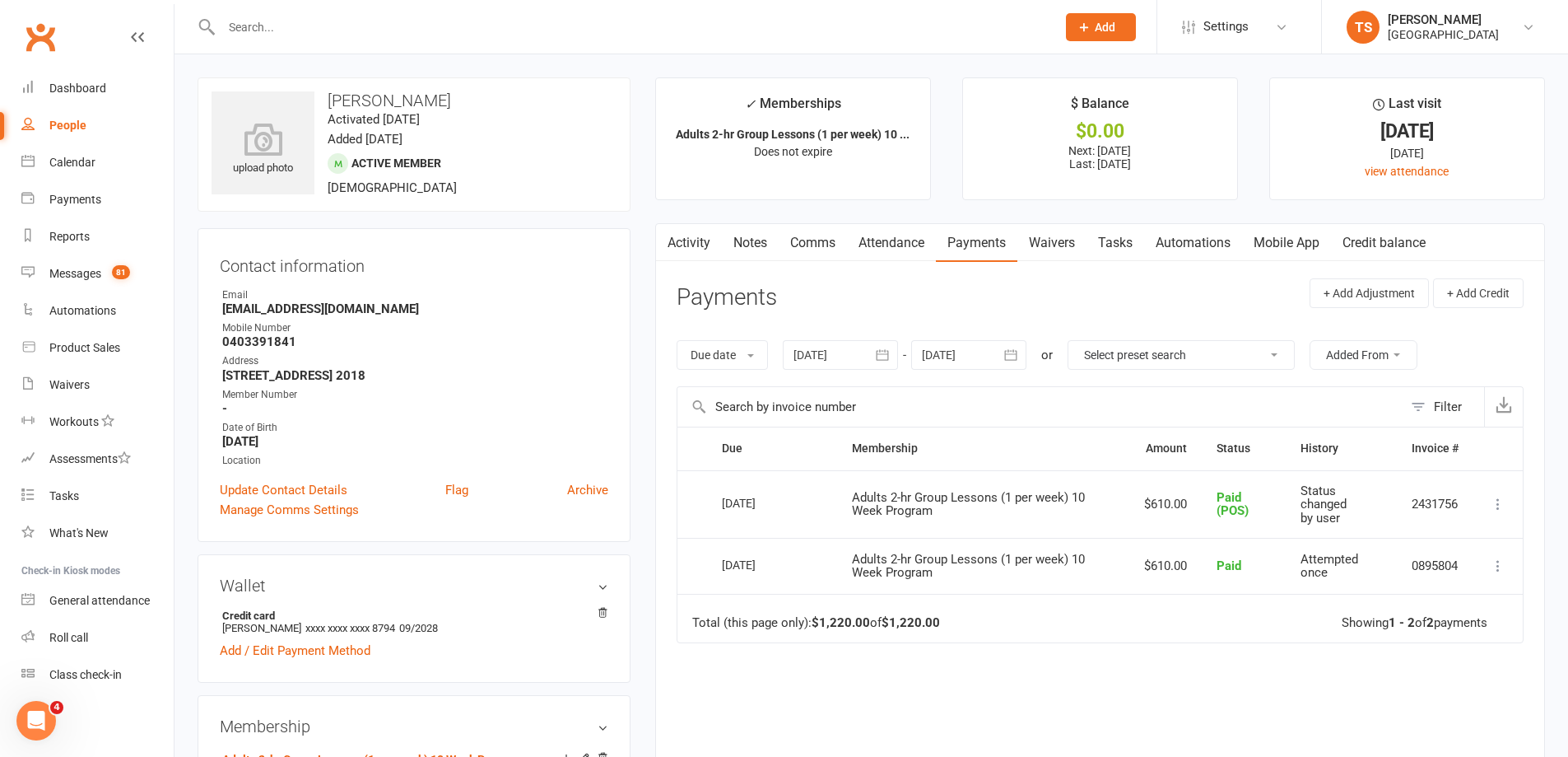
click at [1498, 499] on icon at bounding box center [1498, 504] width 16 height 16
click at [1184, 722] on div "Due Contact Membership Amount Status History Invoice # Select this 15 Aug 2025 …" at bounding box center [1100, 641] width 847 height 429
click at [1497, 564] on icon at bounding box center [1498, 565] width 16 height 16
click at [82, 166] on div "Calendar" at bounding box center [72, 162] width 46 height 13
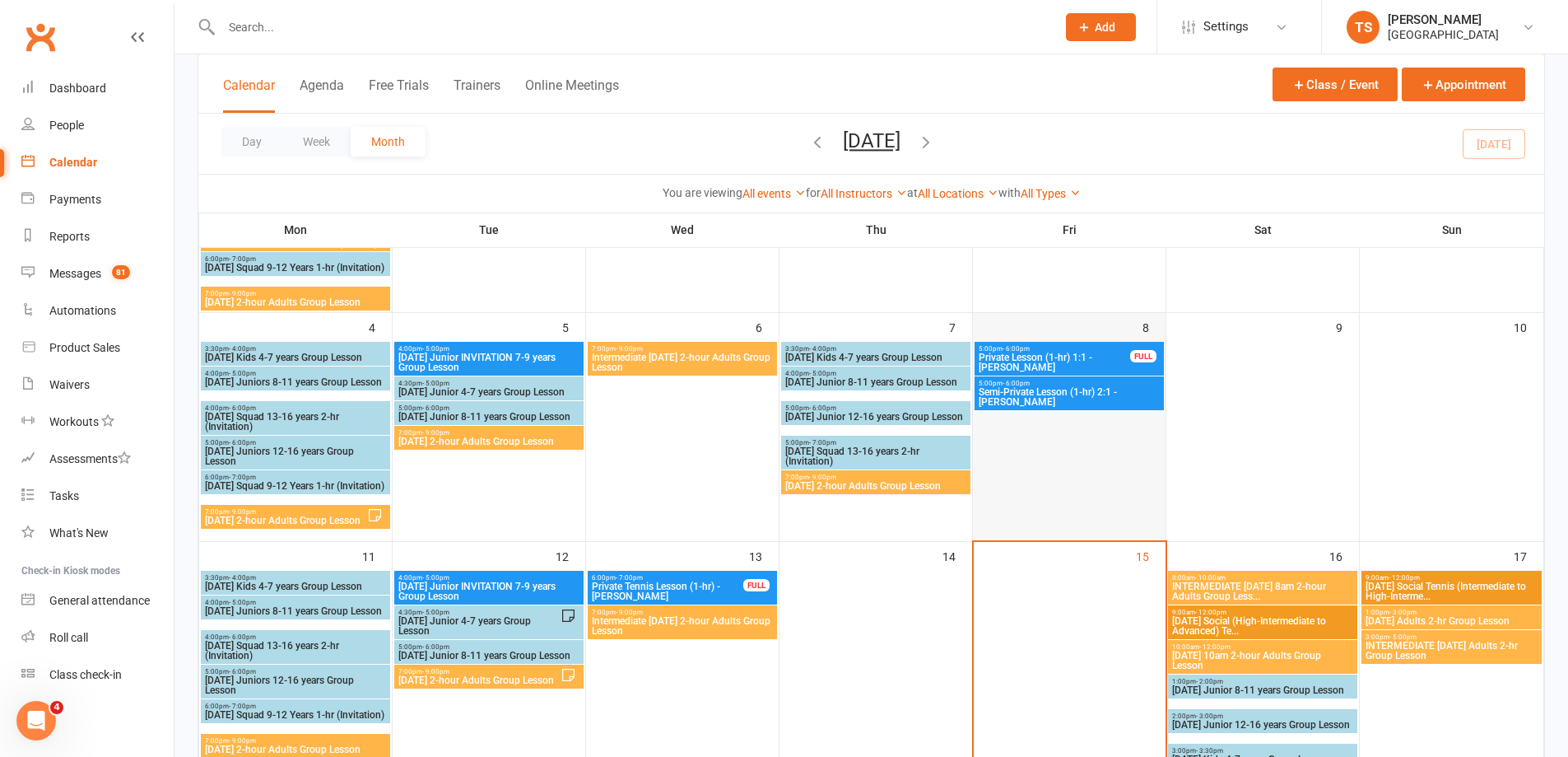
scroll to position [329, 0]
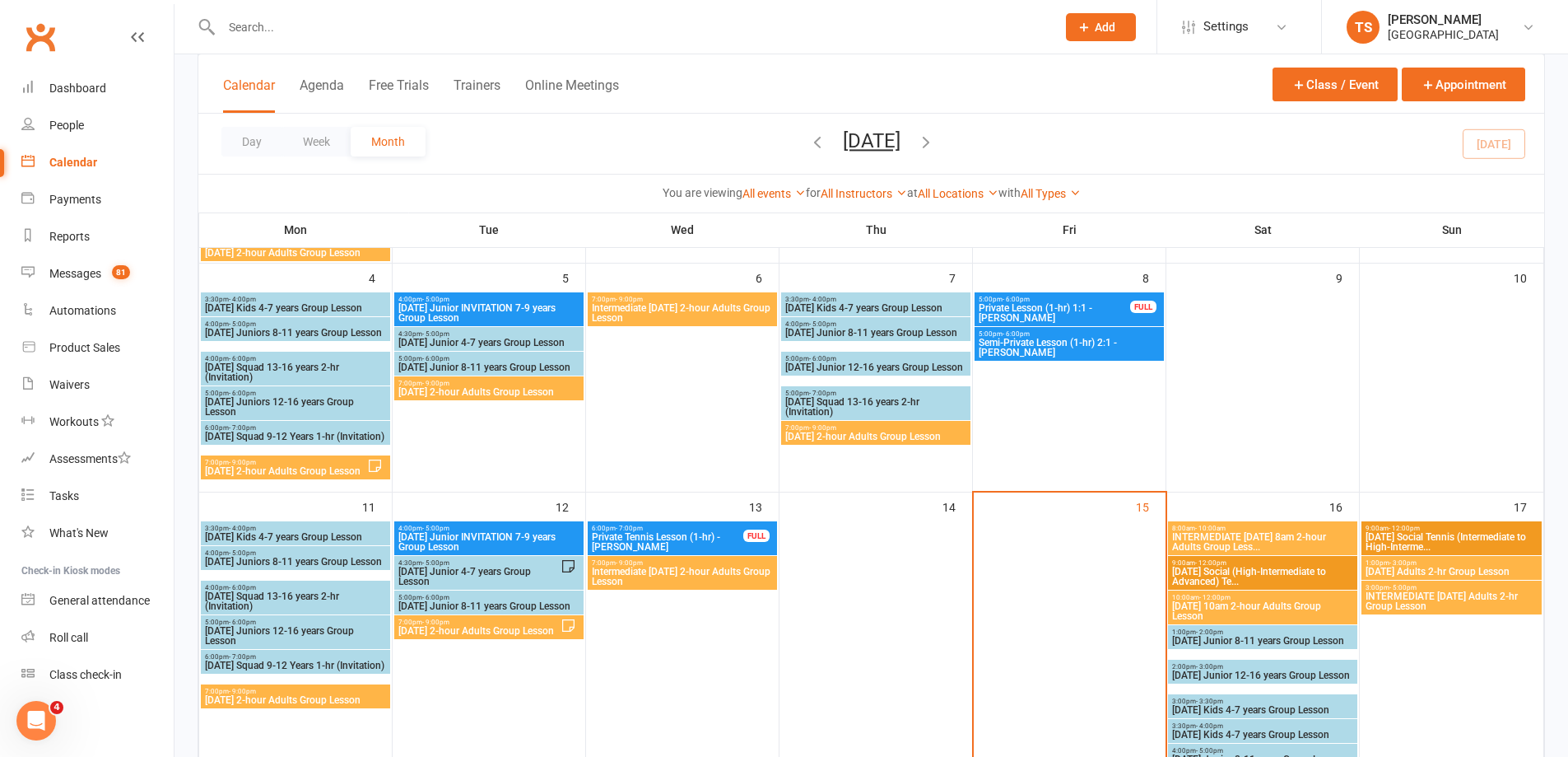
click at [1241, 538] on span "INTERMEDIATE [DATE] 8am 2-hour Adults Group Less..." at bounding box center [1263, 542] width 183 height 20
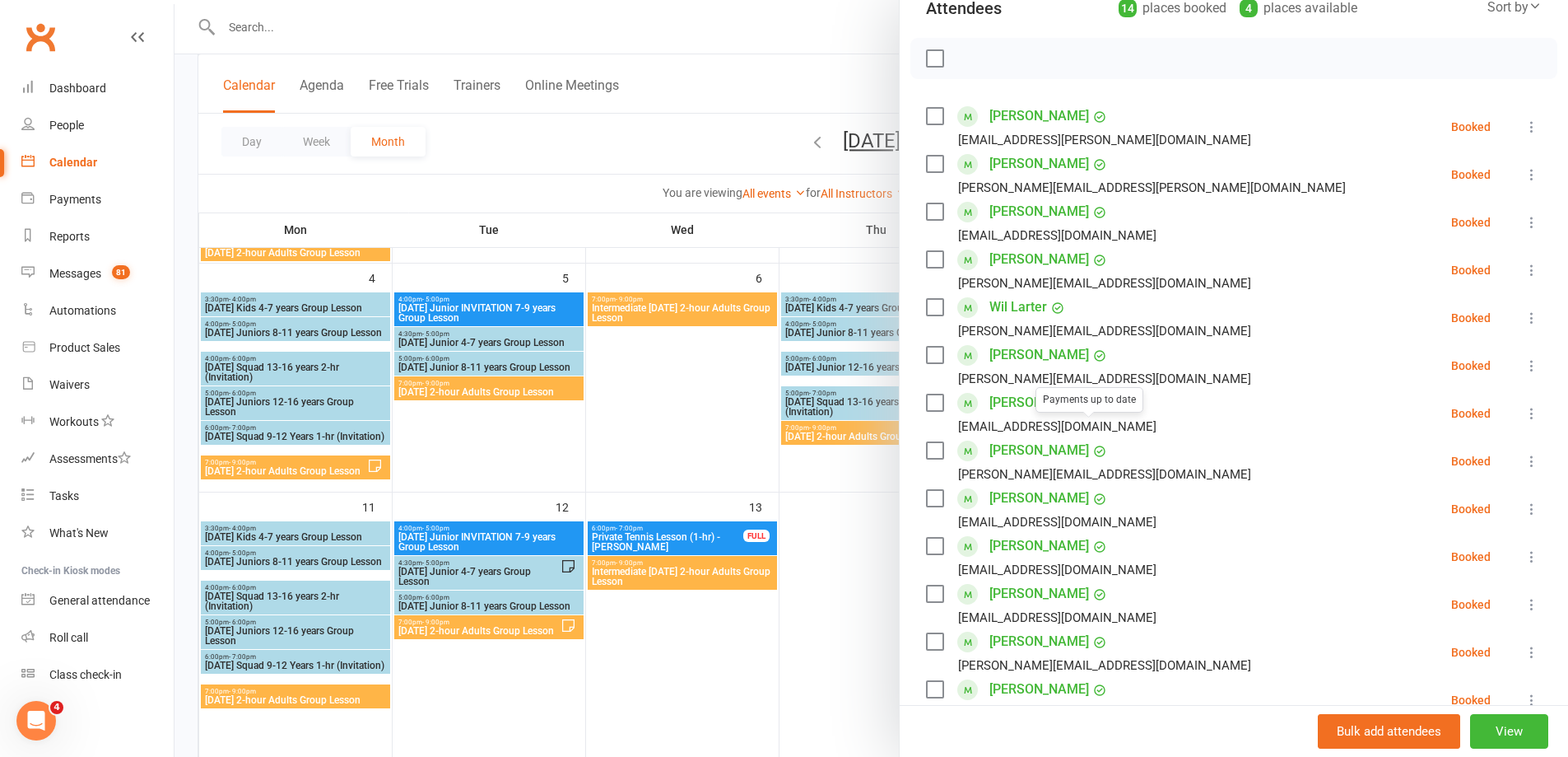
scroll to position [494, 0]
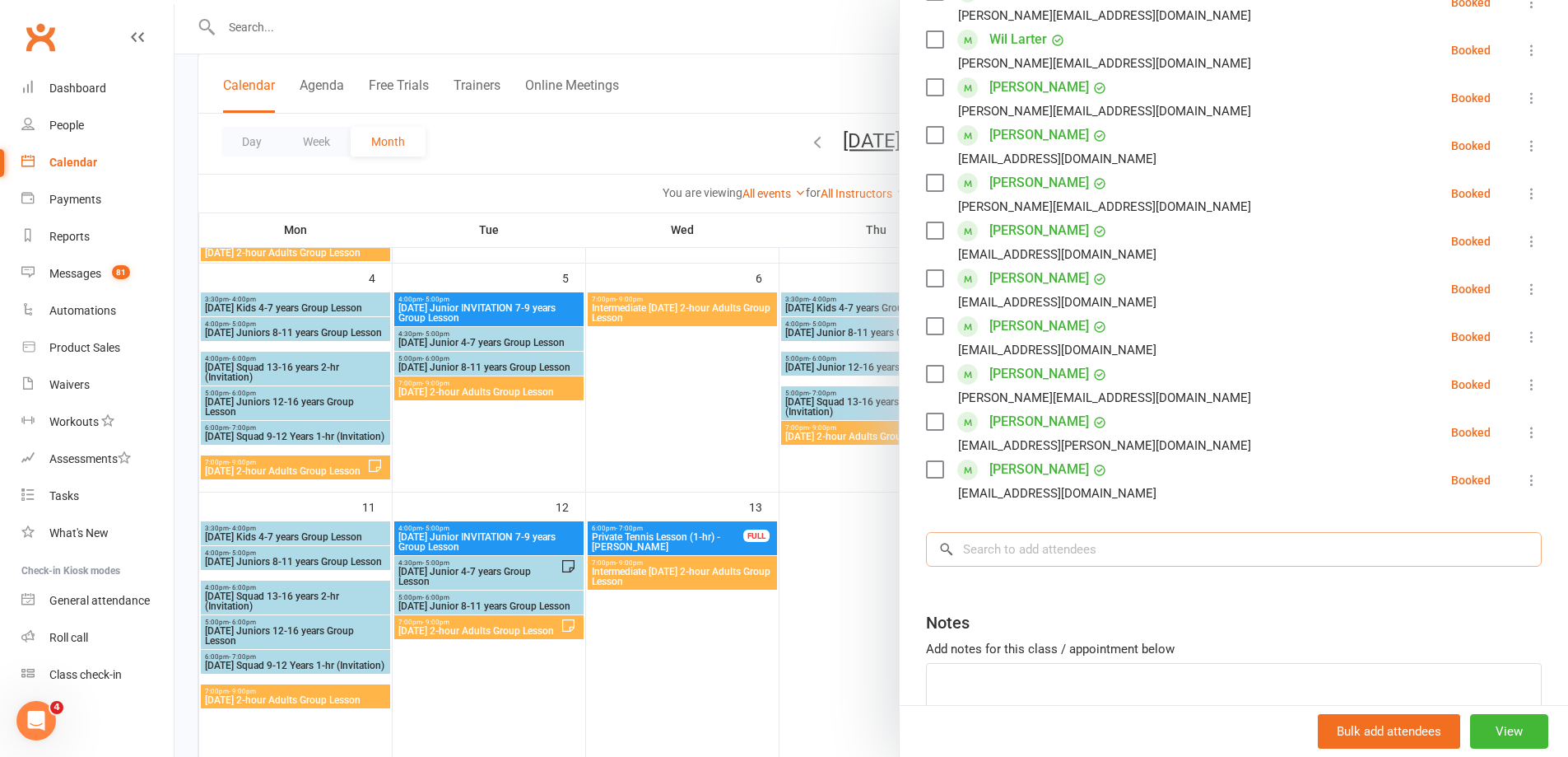
drag, startPoint x: 988, startPoint y: 533, endPoint x: 981, endPoint y: 525, distance: 10.6
click at [981, 532] on input "search" at bounding box center [1234, 550] width 616 height 35
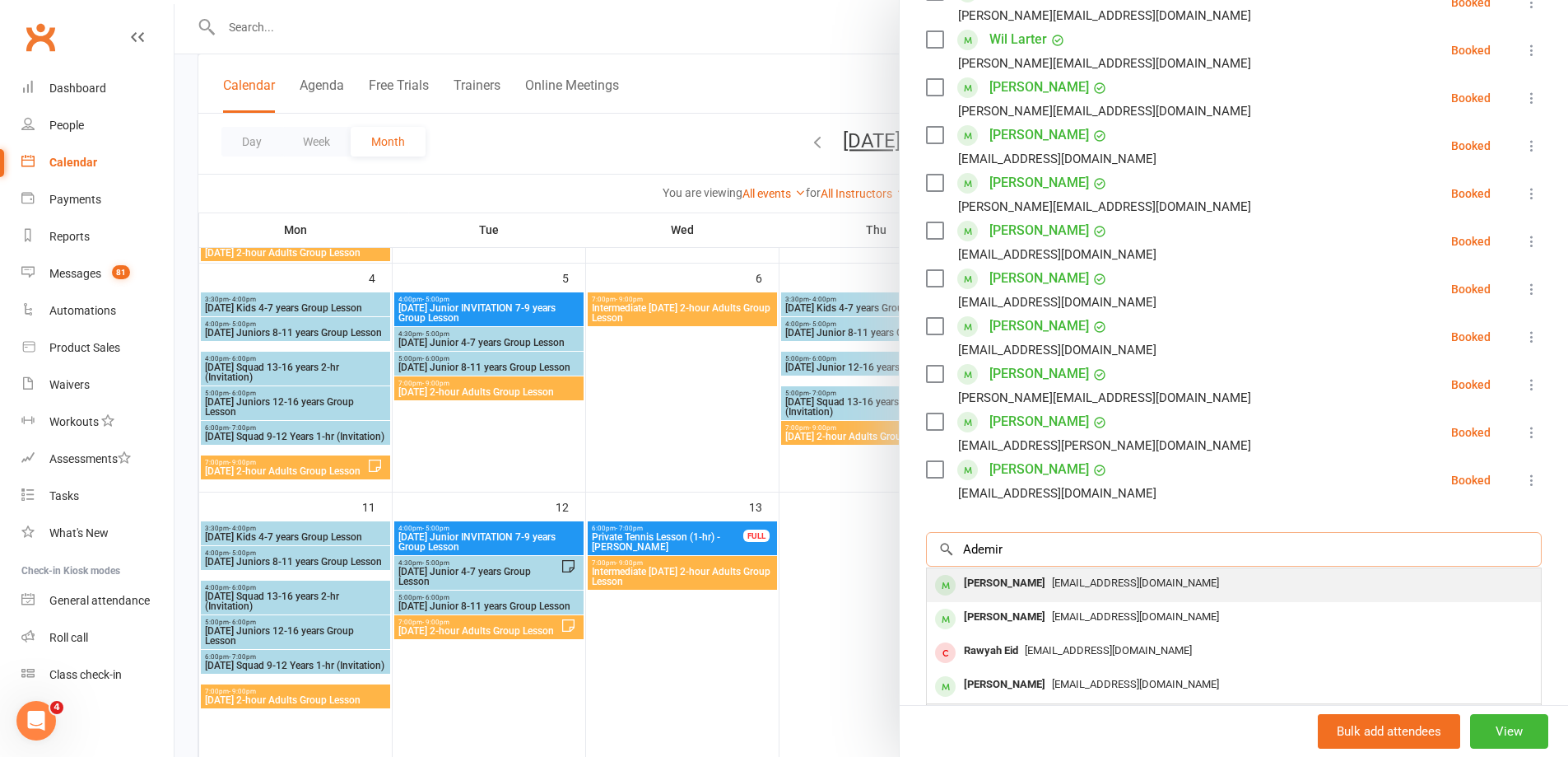
type input "Ademir"
click at [981, 571] on div "[PERSON_NAME]" at bounding box center [1005, 583] width 95 height 24
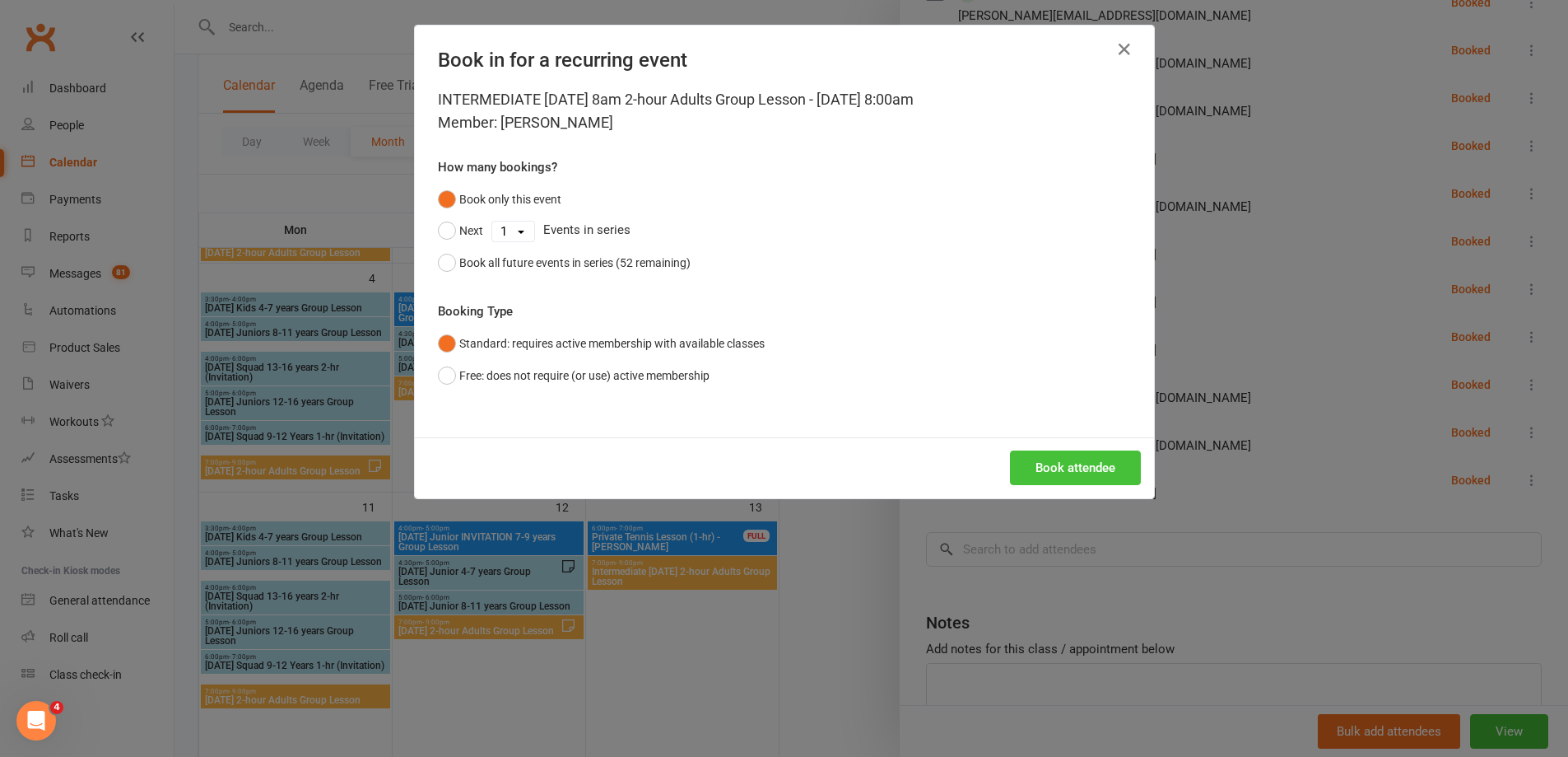
click at [1077, 471] on button "Book attendee" at bounding box center [1076, 468] width 131 height 35
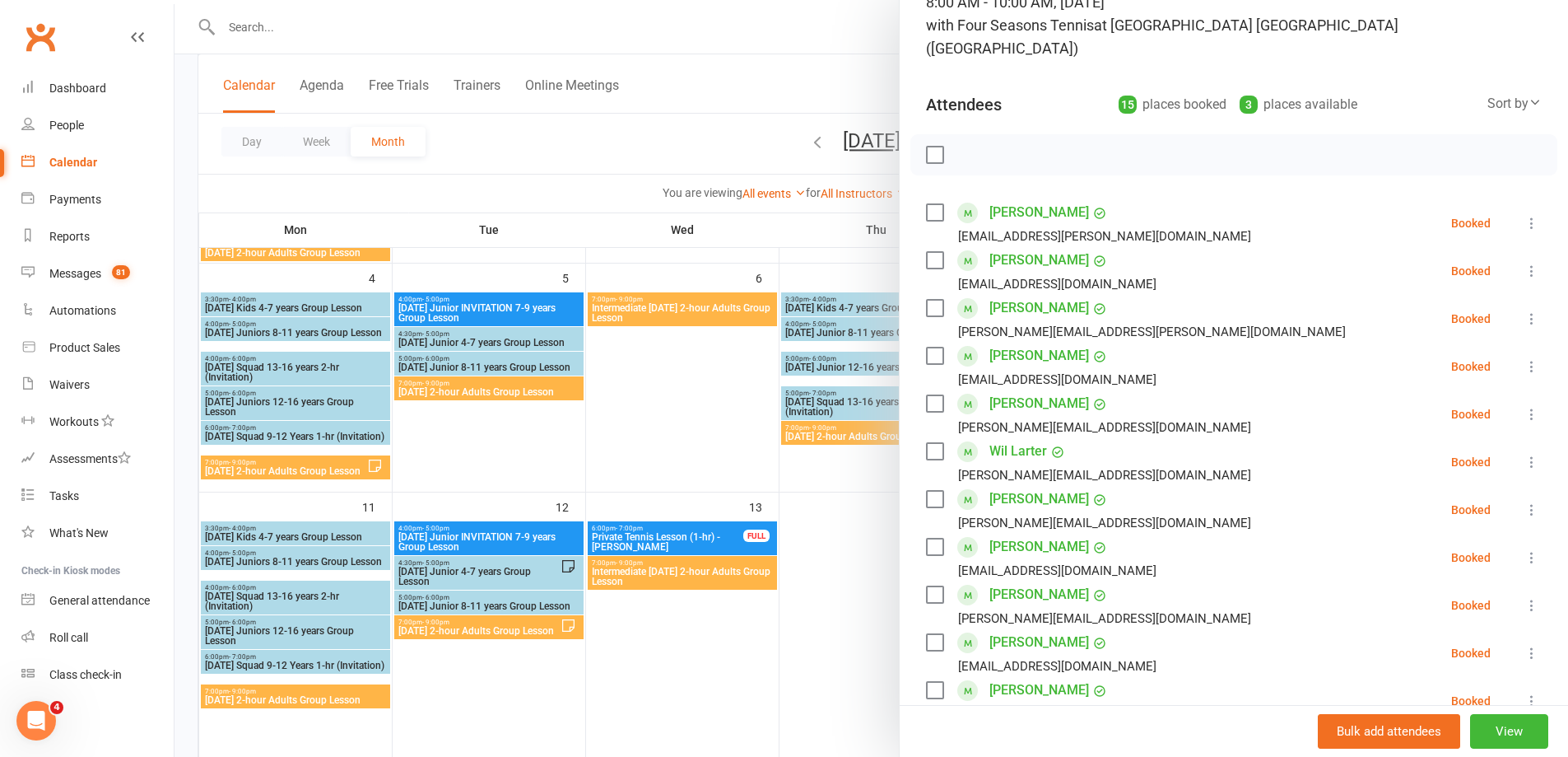
scroll to position [48, 0]
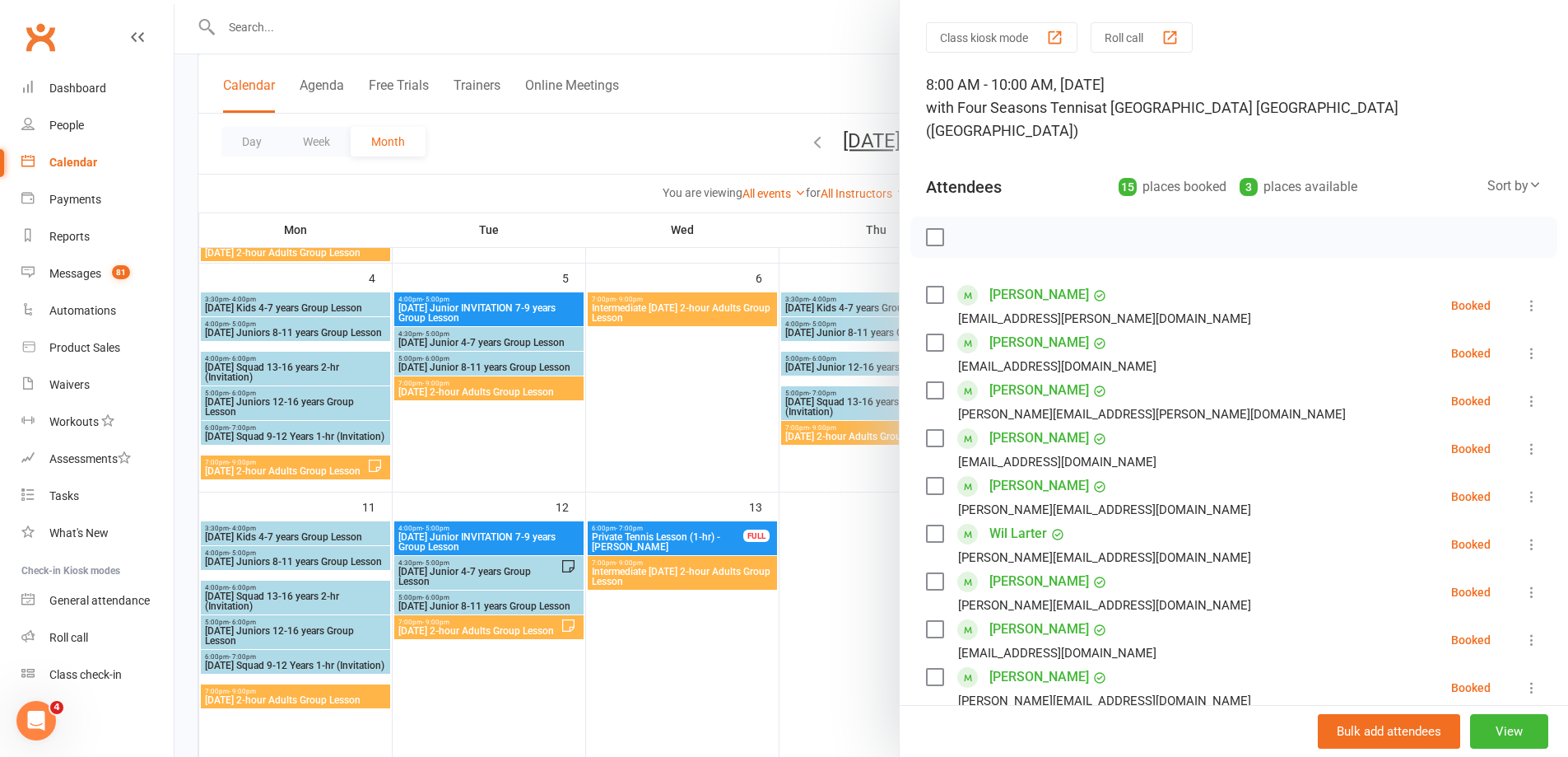
click at [250, 28] on div at bounding box center [871, 378] width 1393 height 757
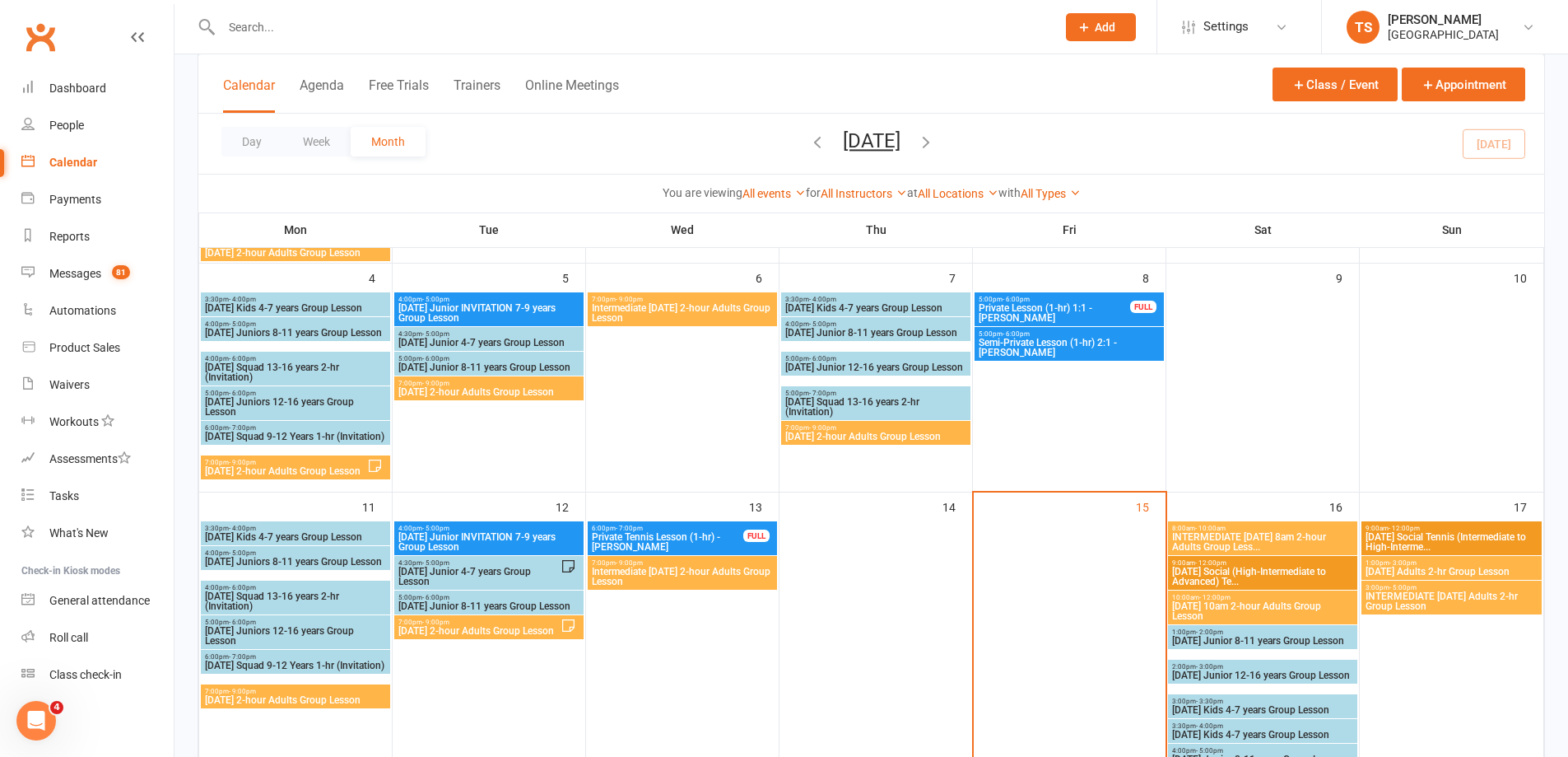
click at [244, 26] on input "text" at bounding box center [631, 27] width 828 height 23
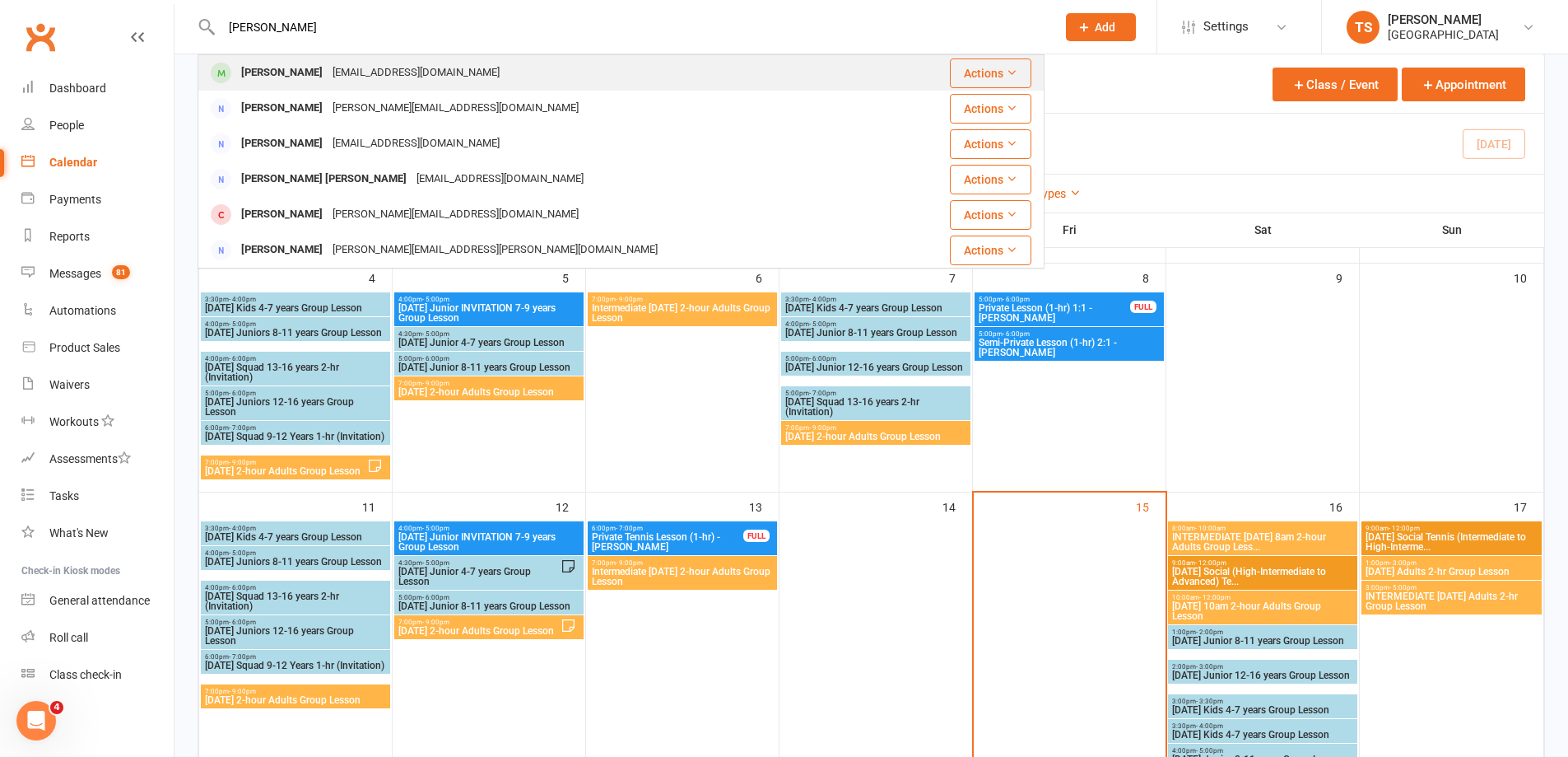
type input "Jett"
click at [351, 69] on div "[EMAIL_ADDRESS][DOMAIN_NAME]" at bounding box center [416, 73] width 177 height 24
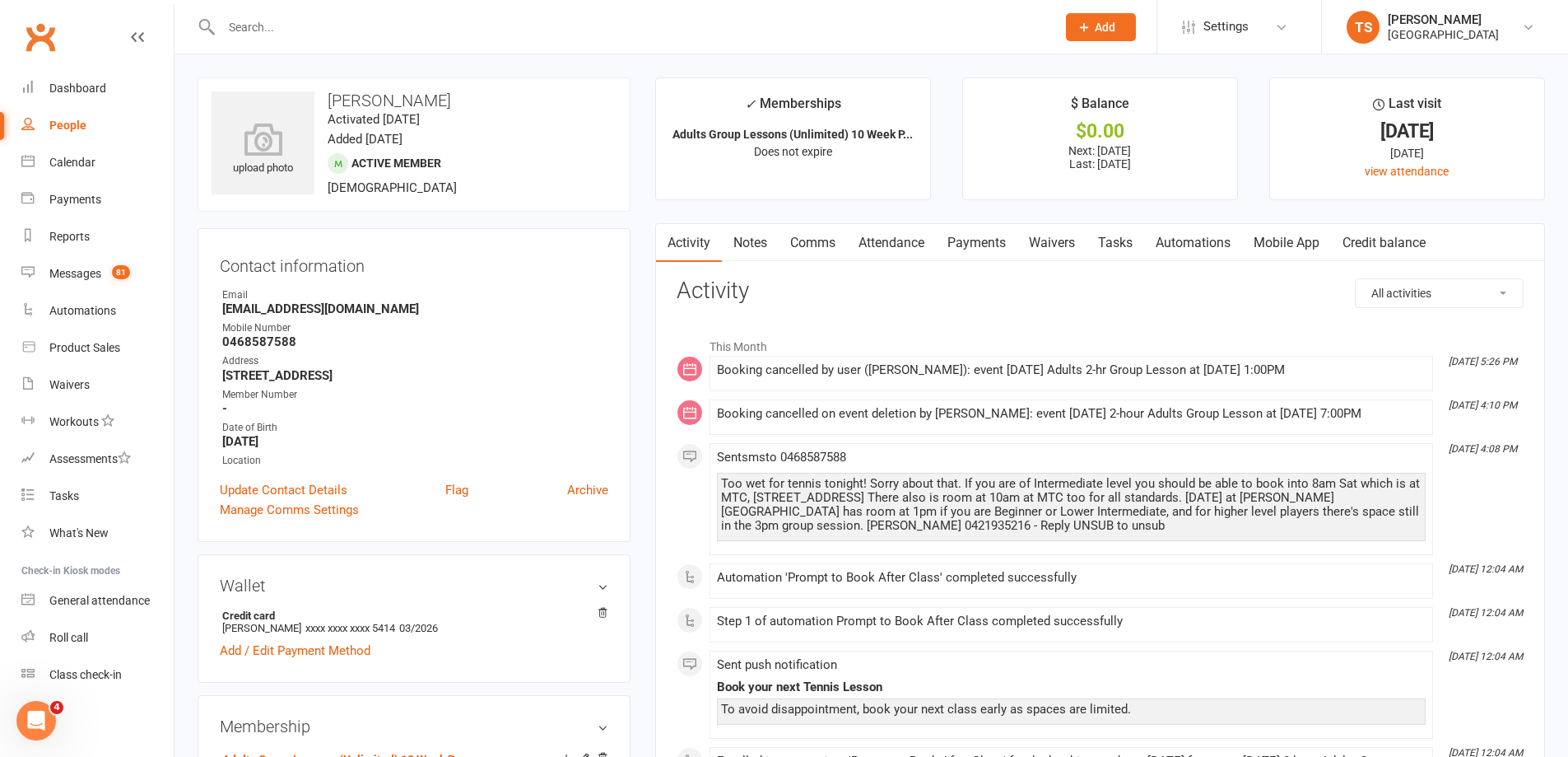
click at [760, 240] on link "Notes" at bounding box center [751, 243] width 57 height 38
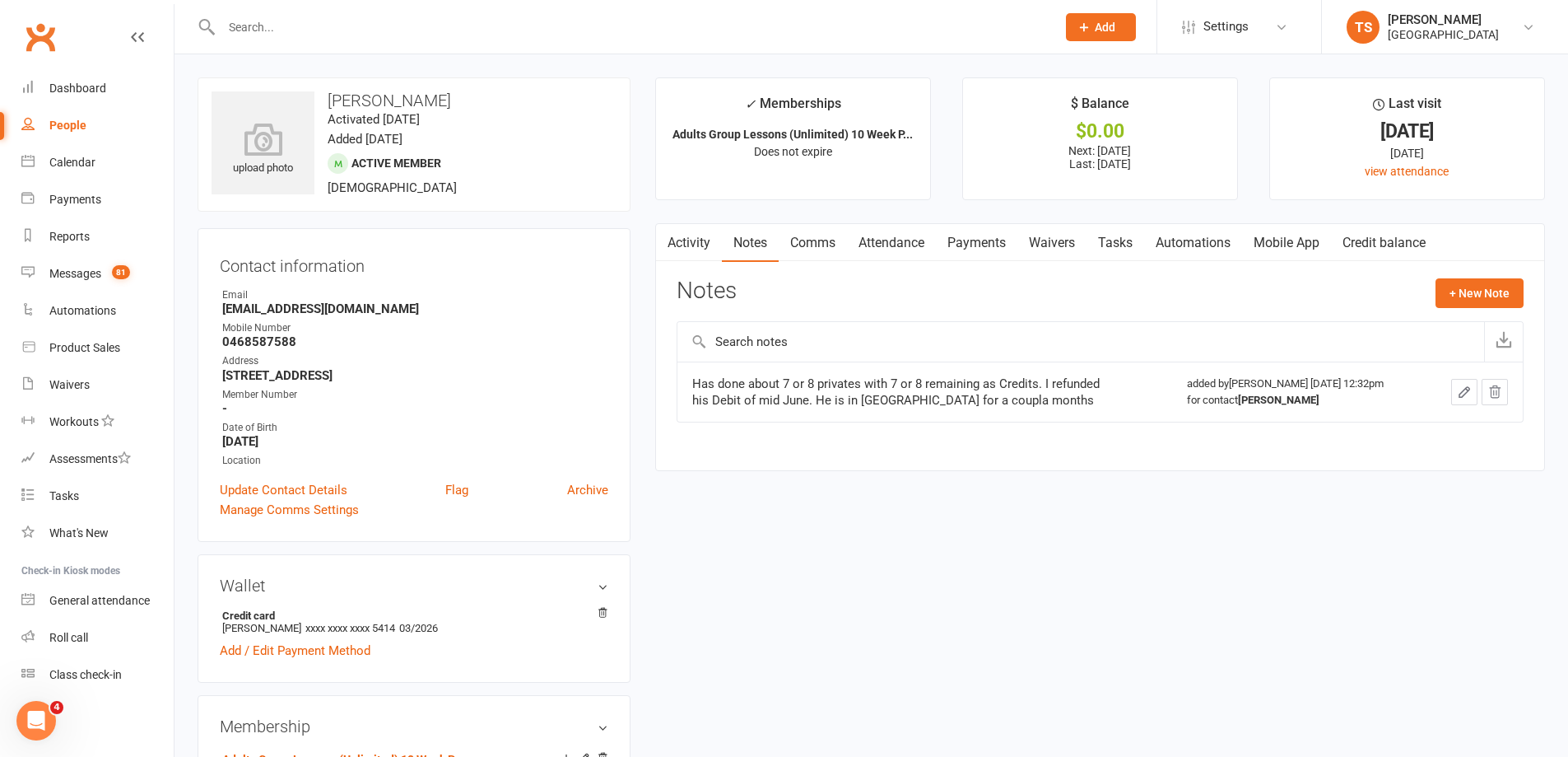
click at [923, 248] on link "Attendance" at bounding box center [892, 243] width 89 height 38
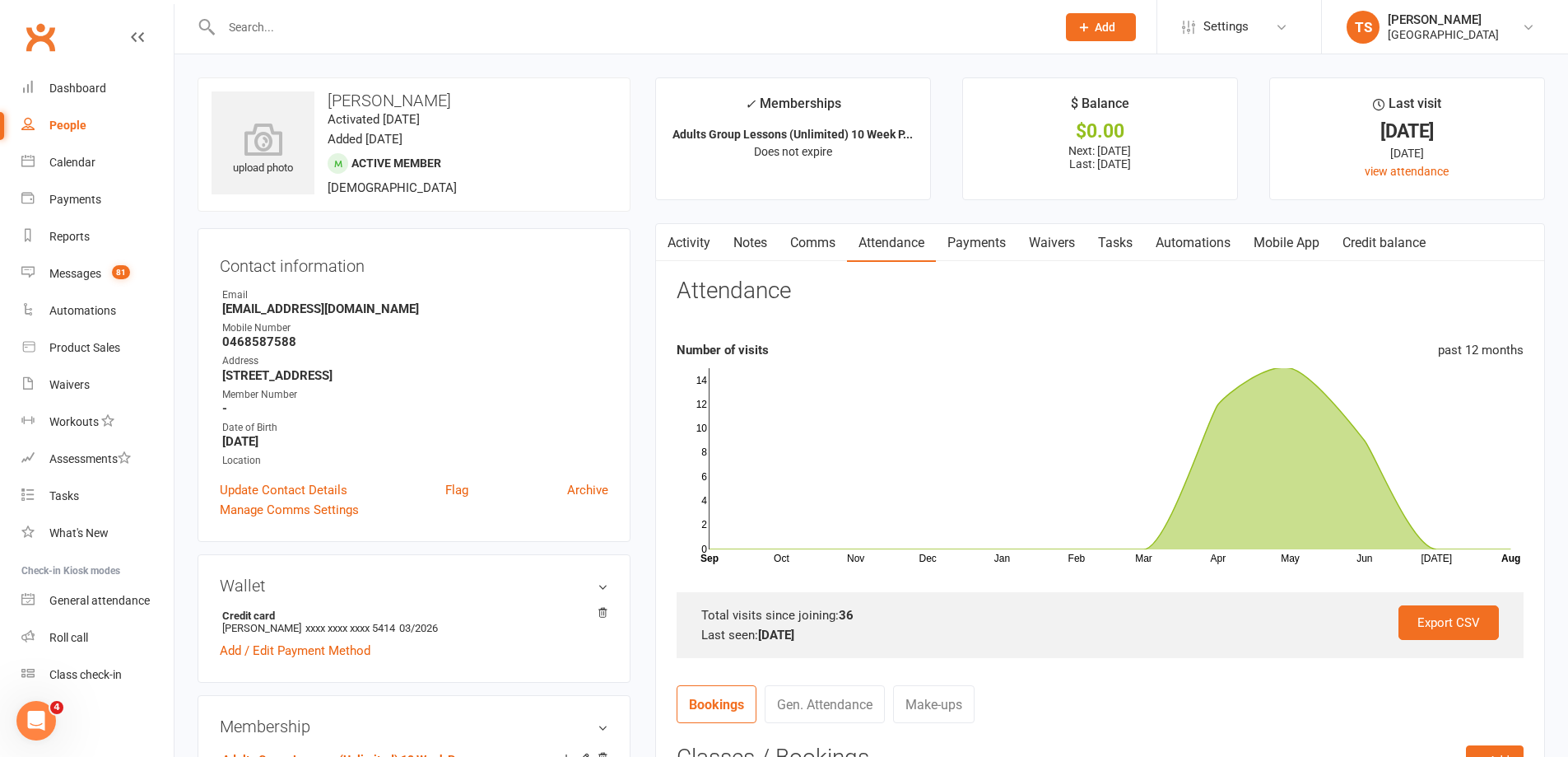
click at [970, 244] on link "Payments" at bounding box center [977, 243] width 81 height 38
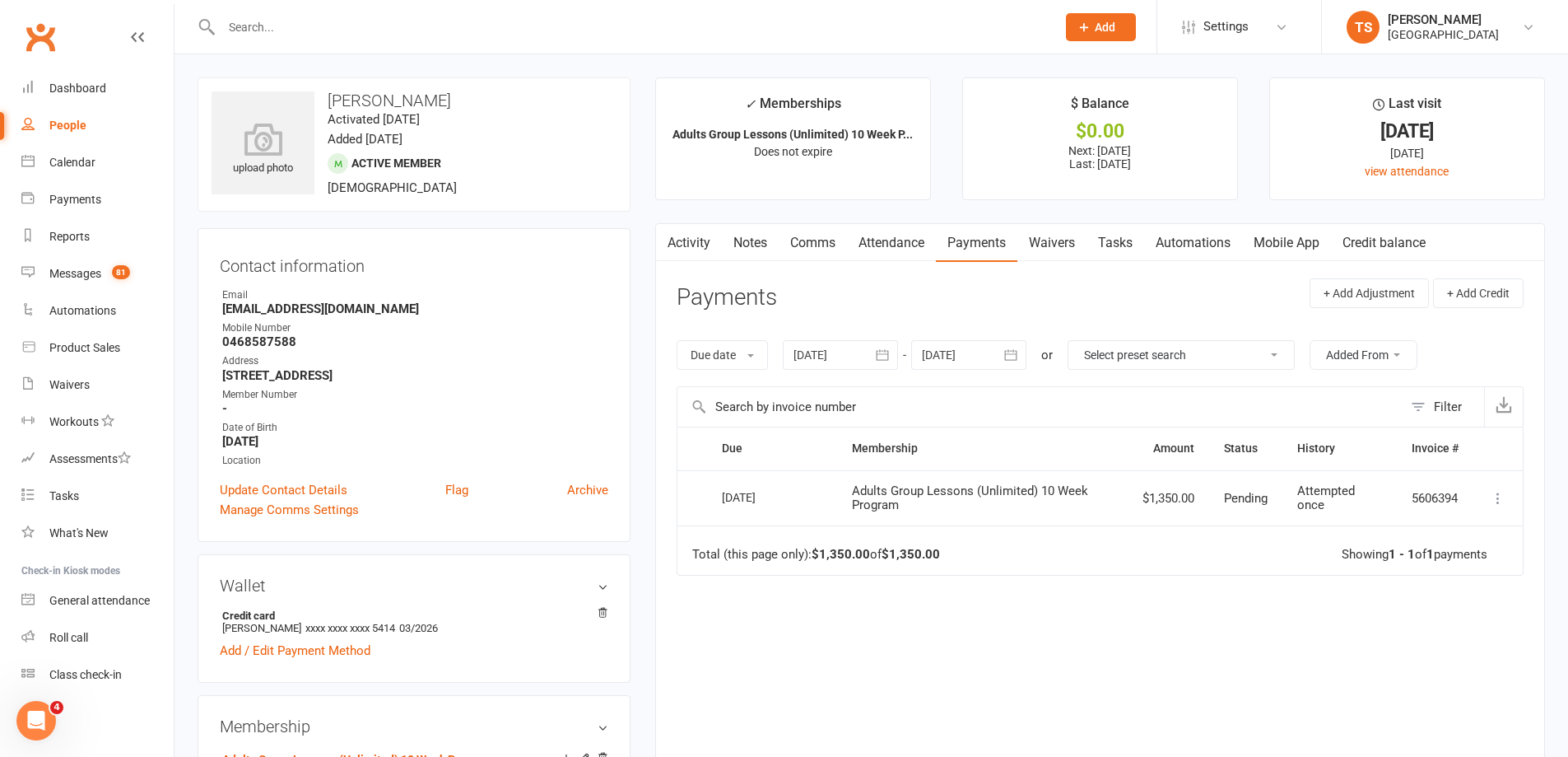
drag, startPoint x: 759, startPoint y: 235, endPoint x: 771, endPoint y: 245, distance: 15.6
click at [759, 237] on link "Notes" at bounding box center [751, 243] width 57 height 38
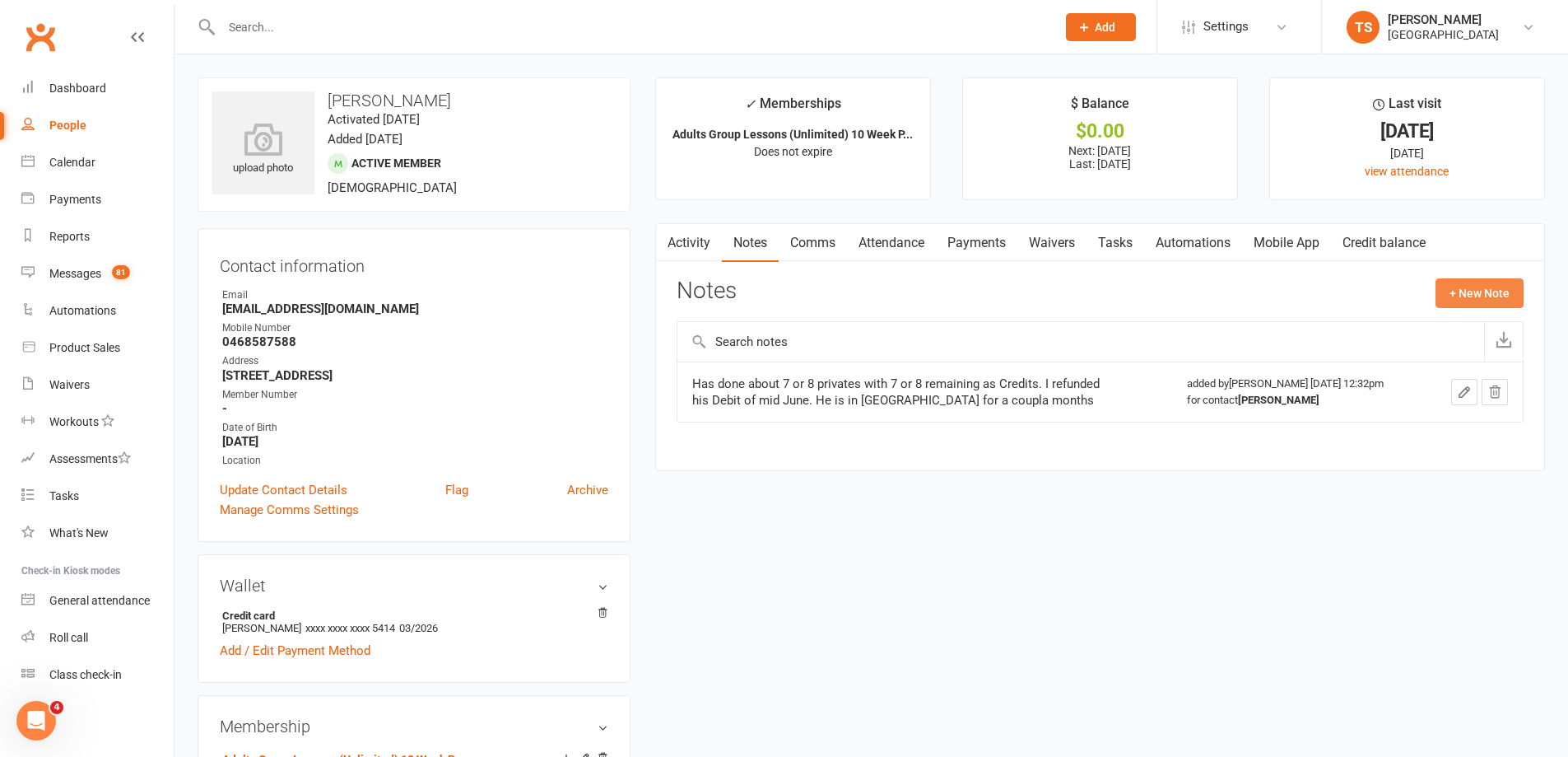
click at [1474, 294] on button "+ New Note" at bounding box center [1480, 293] width 88 height 29
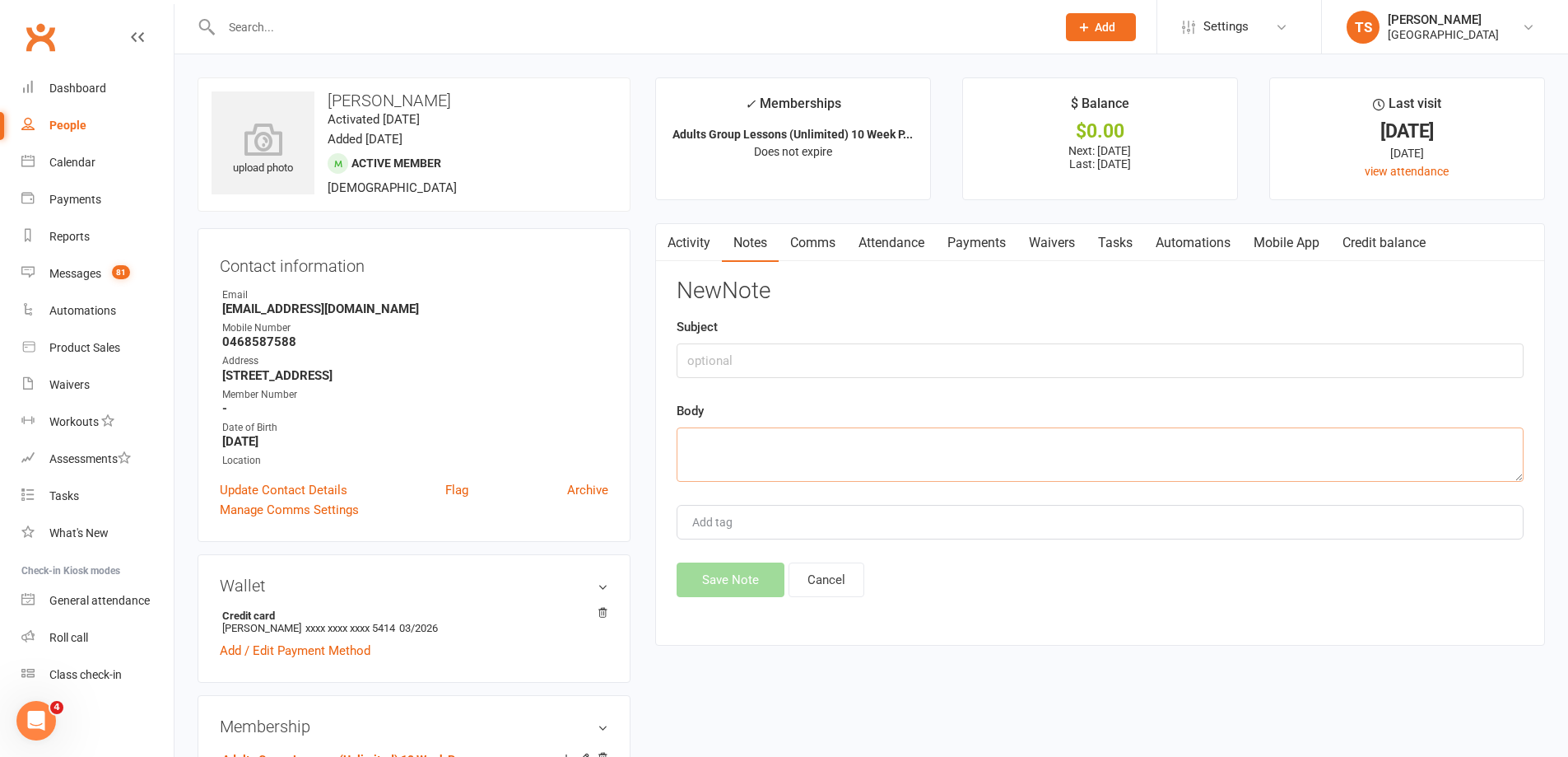
click at [728, 454] on textarea at bounding box center [1100, 455] width 847 height 54
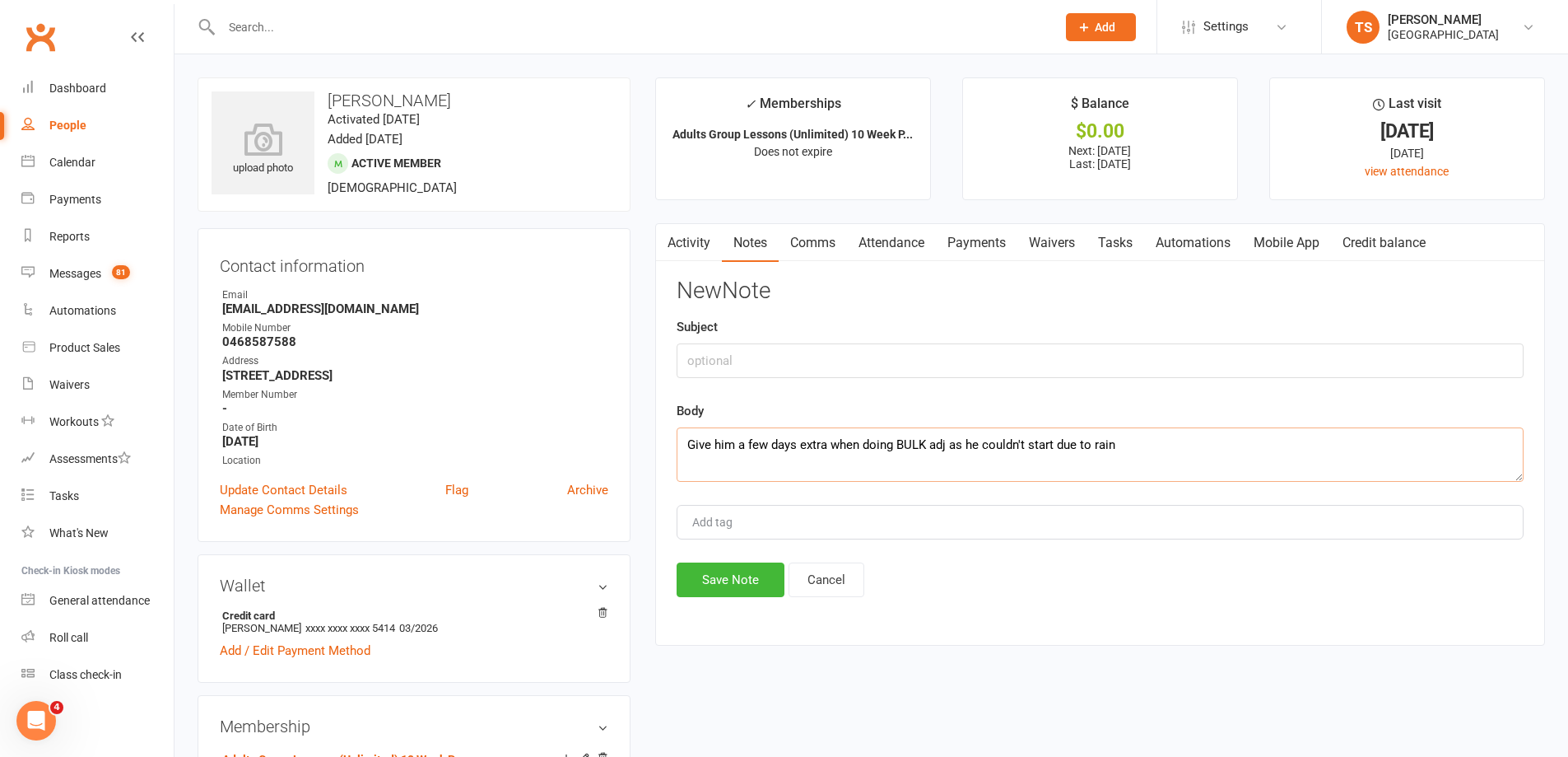
click at [893, 442] on textarea "Give him a few days extra when doing BULK adj as he couldn't start due to rain" at bounding box center [1100, 455] width 847 height 54
drag, startPoint x: 864, startPoint y: 445, endPoint x: 860, endPoint y: 436, distance: 9.8
click at [862, 442] on textarea "Give him a few days extra when doing BULK adj as he couldn't start due to rain" at bounding box center [1100, 455] width 847 height 54
click at [919, 443] on textarea "Give him a few days extra when ntvu doing BULK adj as he couldn't start due to …" at bounding box center [1100, 455] width 847 height 54
type textarea "Give him a few days extra when ntvu doing a BULK adj as he couldn't start due t…"
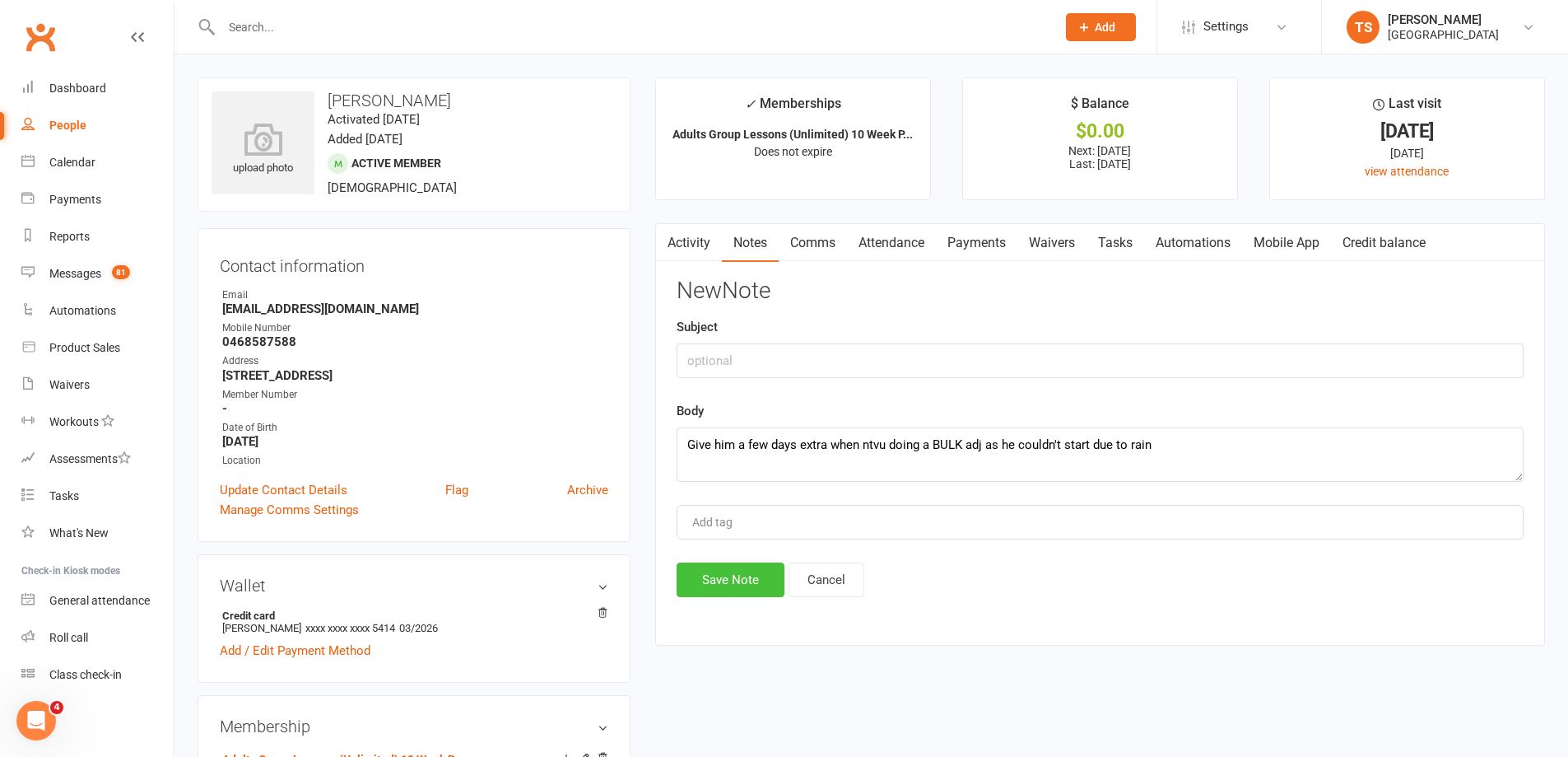
drag, startPoint x: 736, startPoint y: 576, endPoint x: 737, endPoint y: 566, distance: 10.0
click at [737, 566] on button "Save Note" at bounding box center [730, 580] width 108 height 35
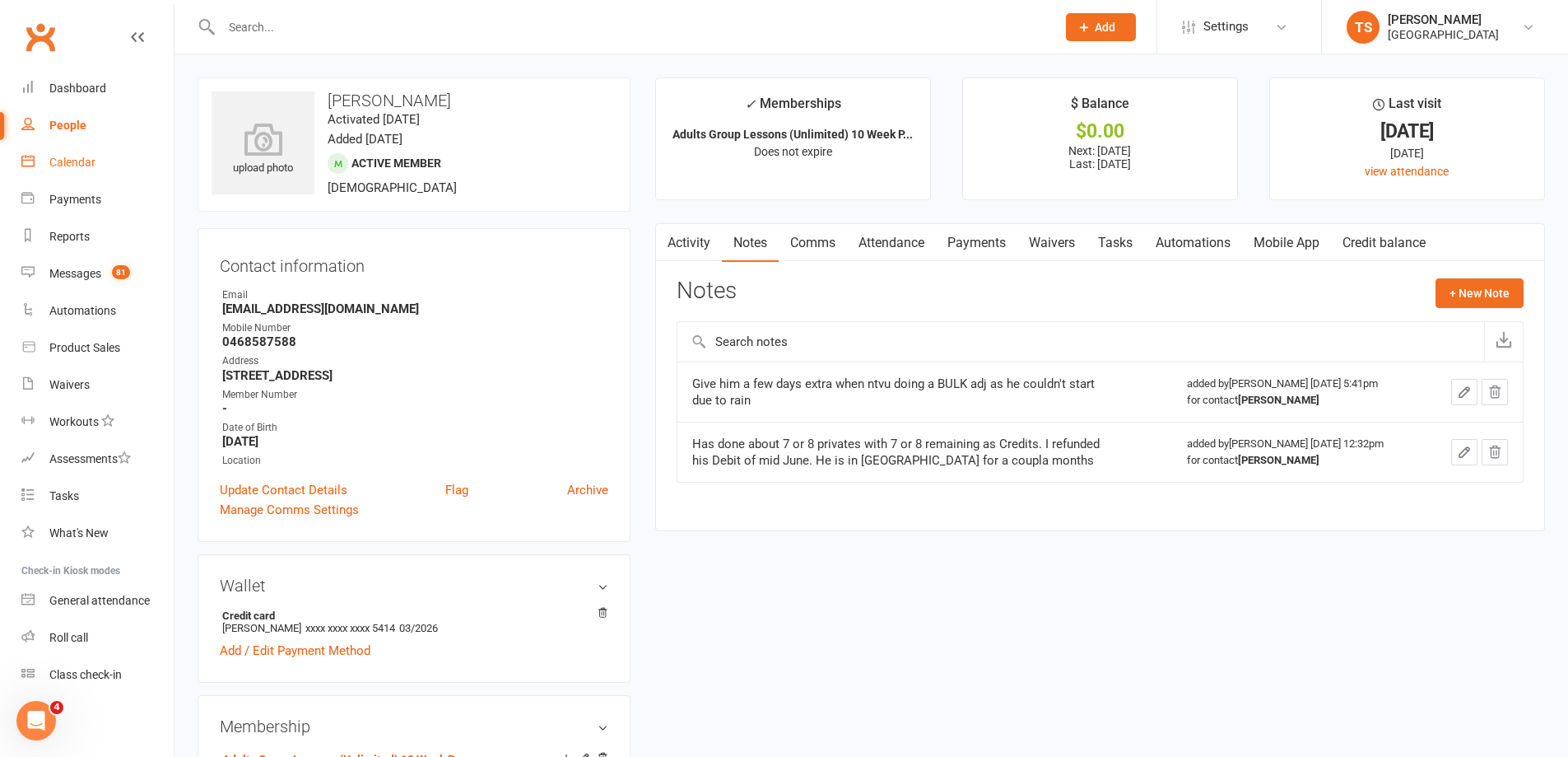
click at [75, 163] on div "Calendar" at bounding box center [72, 162] width 46 height 13
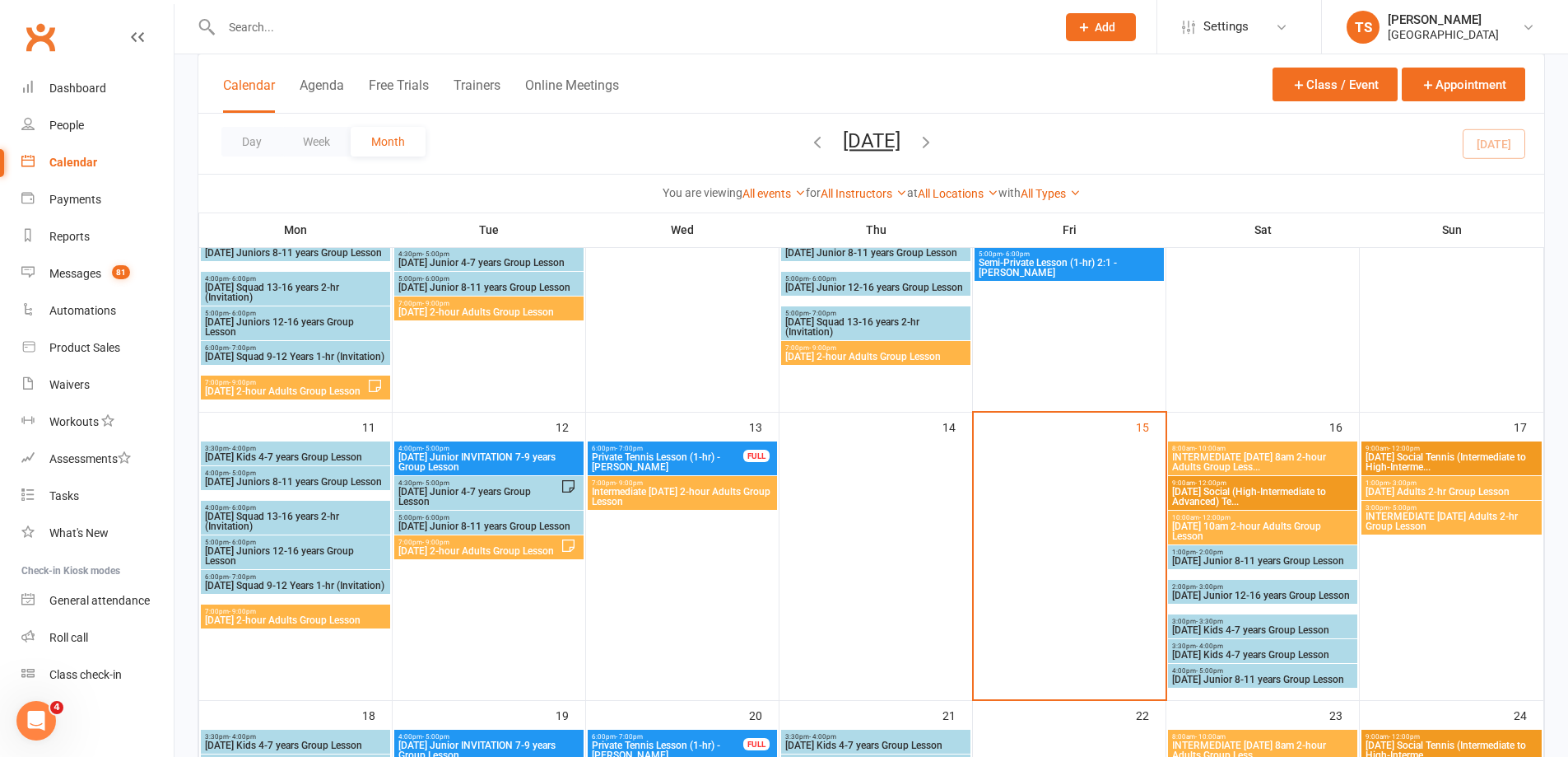
scroll to position [494, 0]
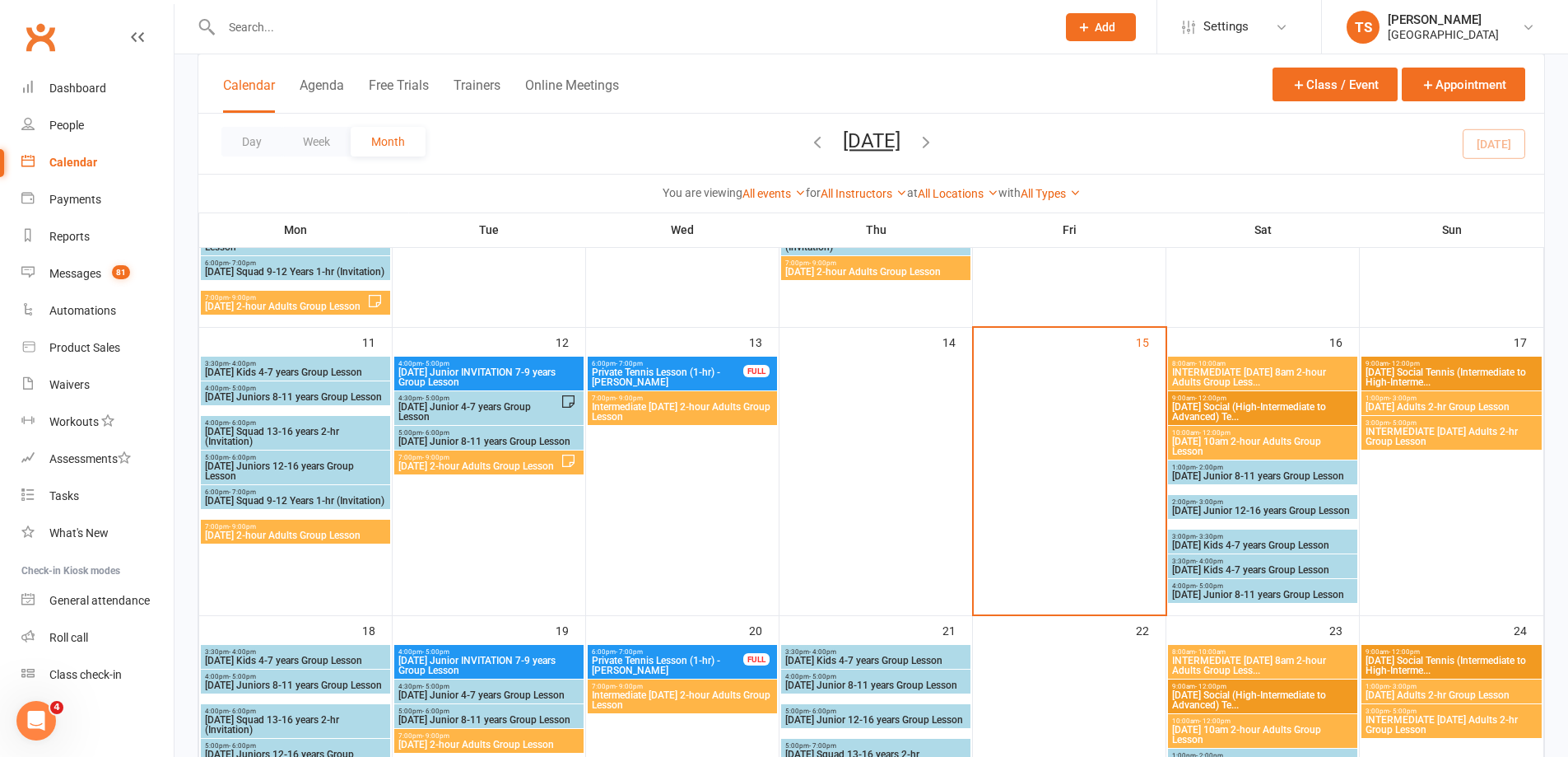
click at [1250, 438] on span "[DATE] 10am 2-hour Adults Group Lesson" at bounding box center [1263, 446] width 183 height 20
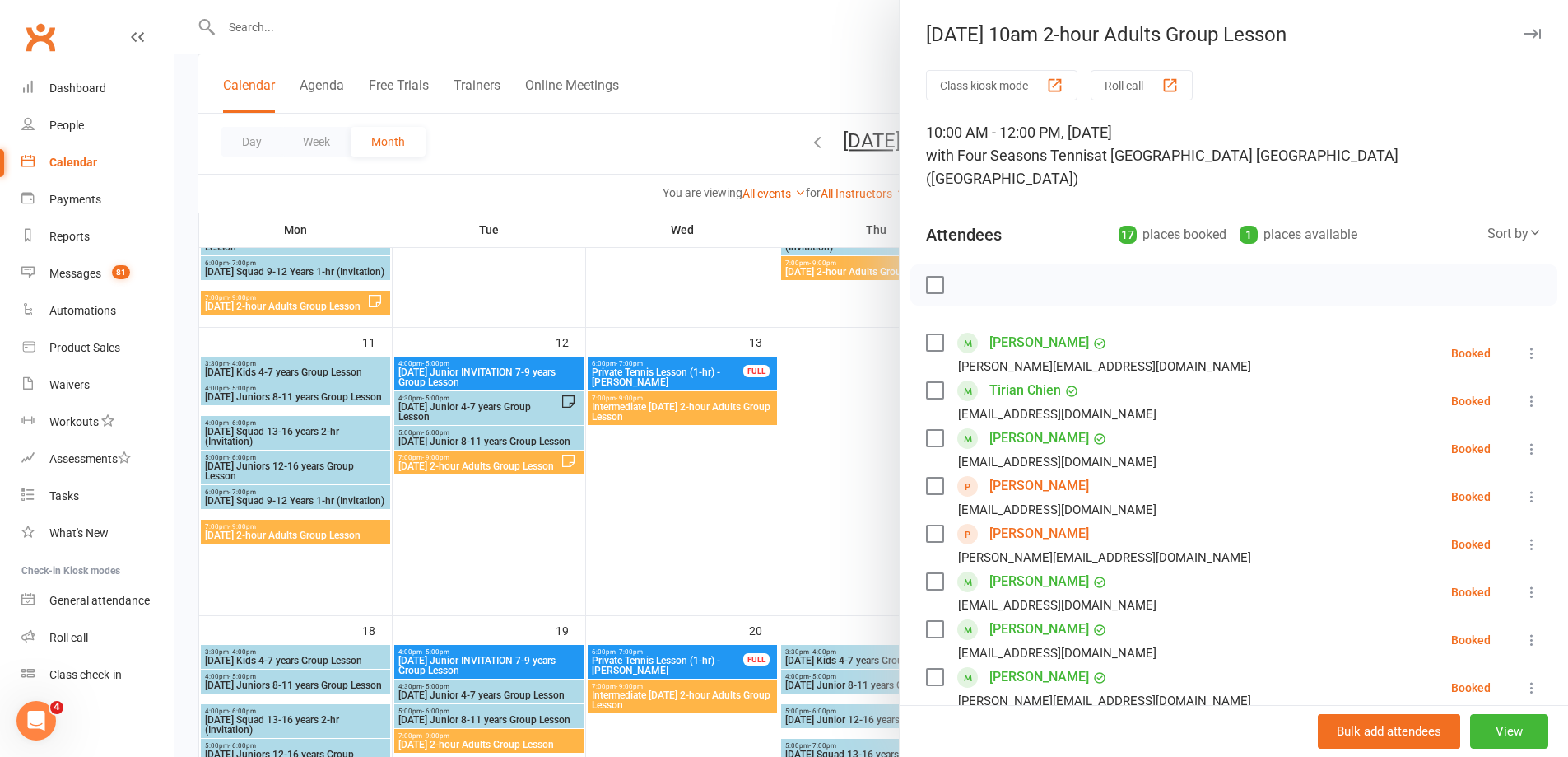
click at [1524, 632] on icon at bounding box center [1532, 639] width 16 height 16
click at [1407, 689] on link "Remove" at bounding box center [1452, 705] width 177 height 33
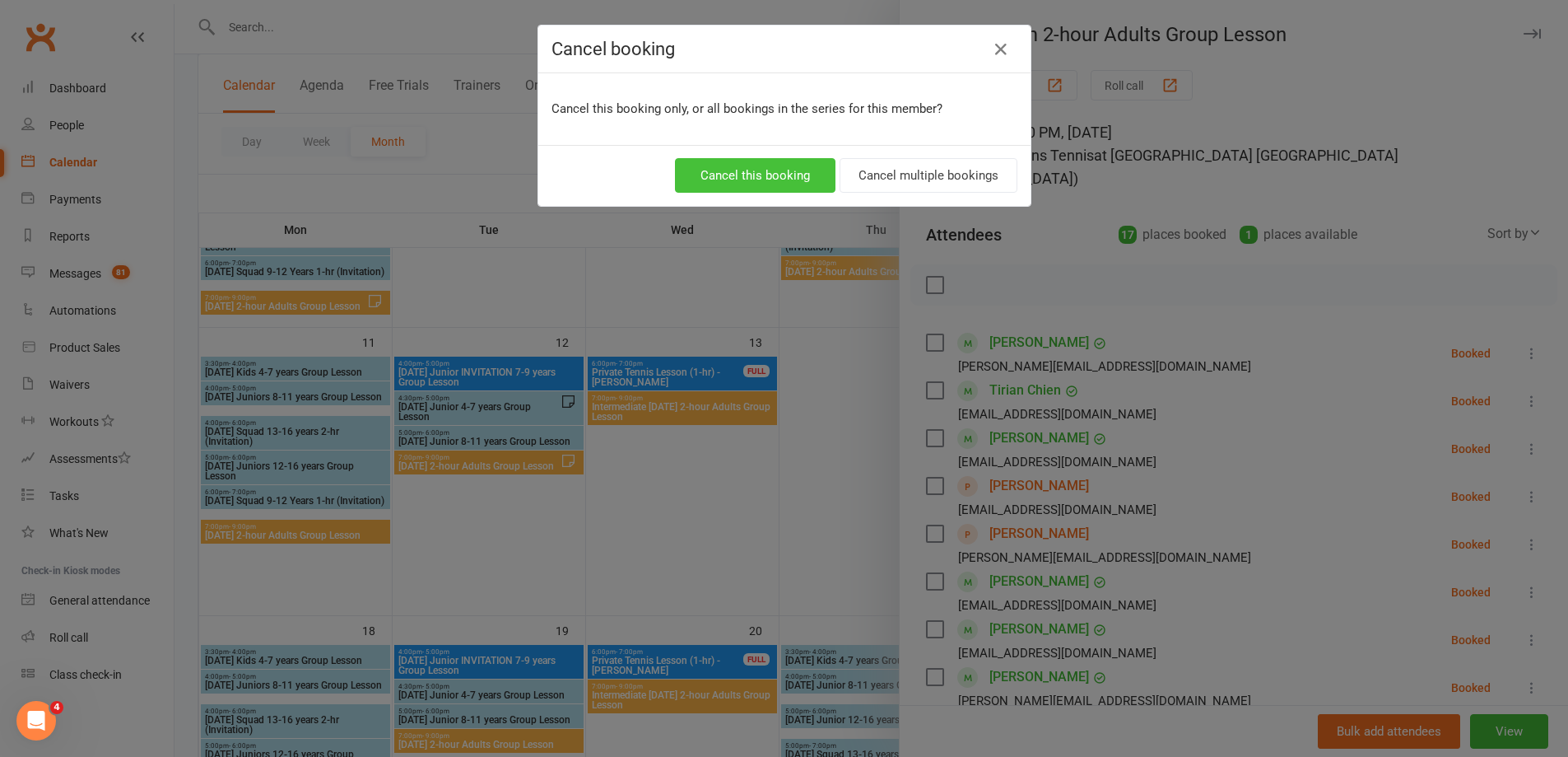
click at [752, 175] on button "Cancel this booking" at bounding box center [755, 175] width 161 height 35
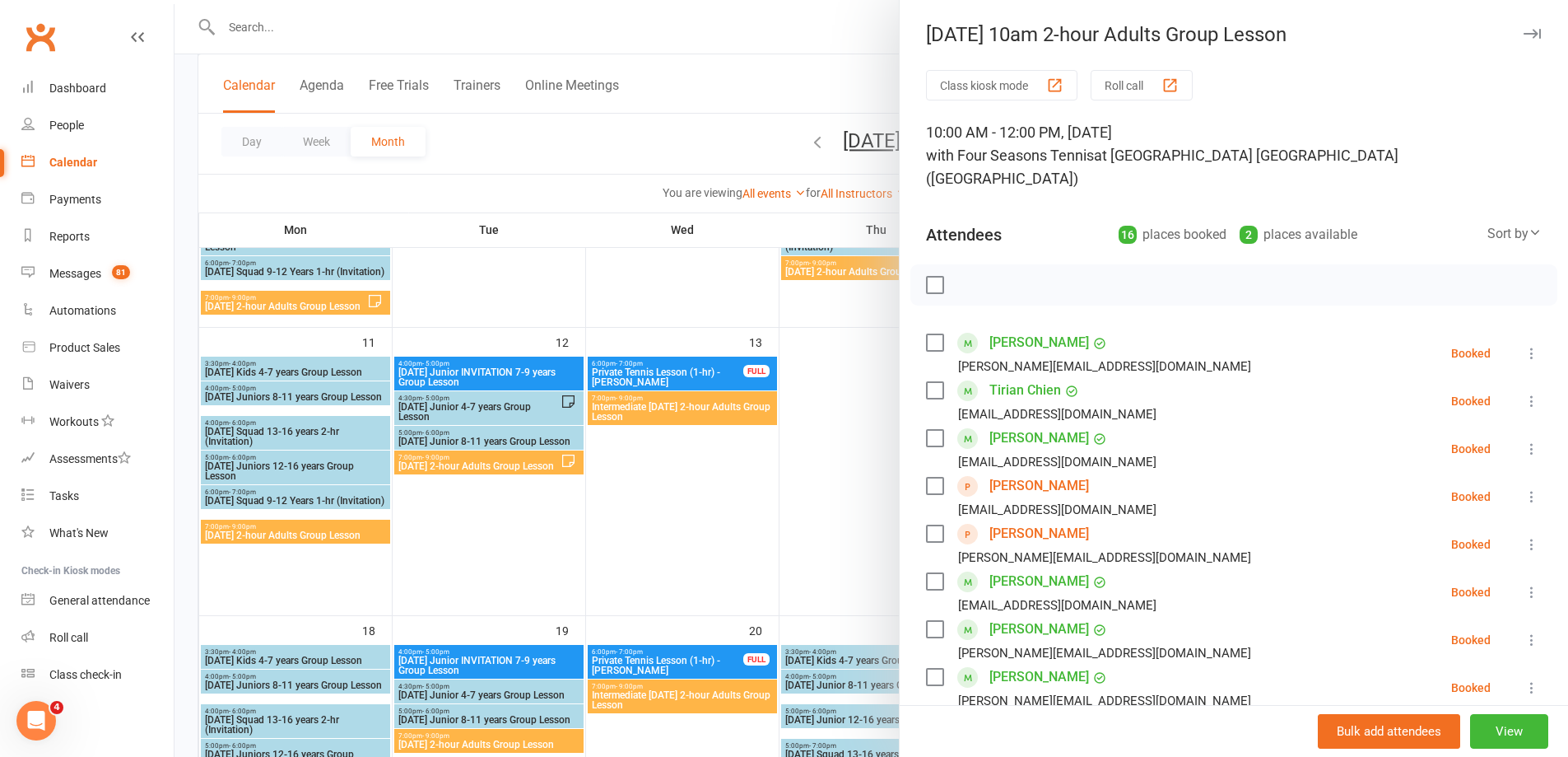
drag, startPoint x: 853, startPoint y: 377, endPoint x: 861, endPoint y: 371, distance: 10.0
click at [854, 377] on div at bounding box center [871, 378] width 1393 height 757
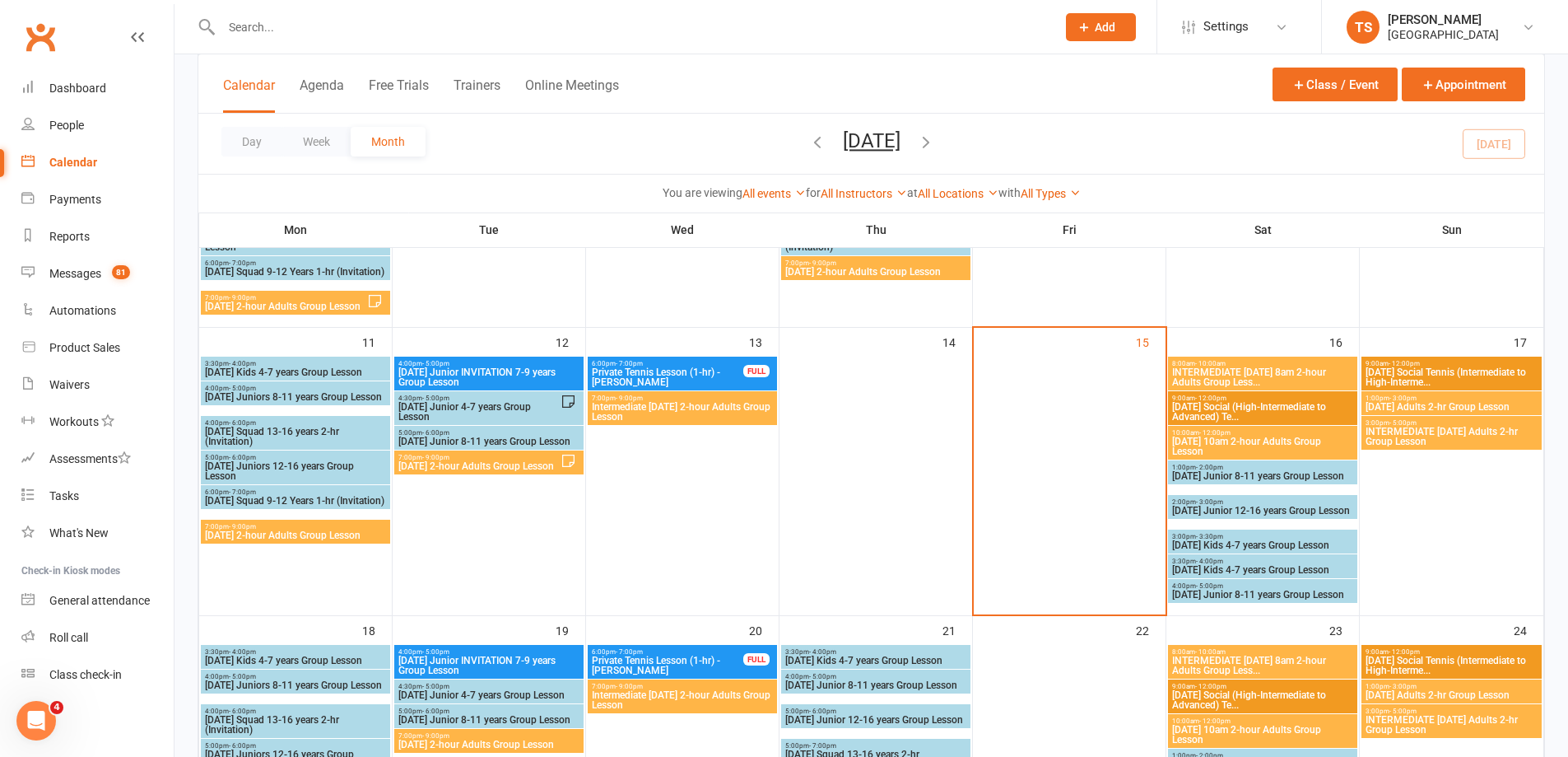
click at [1224, 366] on span "- 10:00am" at bounding box center [1210, 363] width 30 height 8
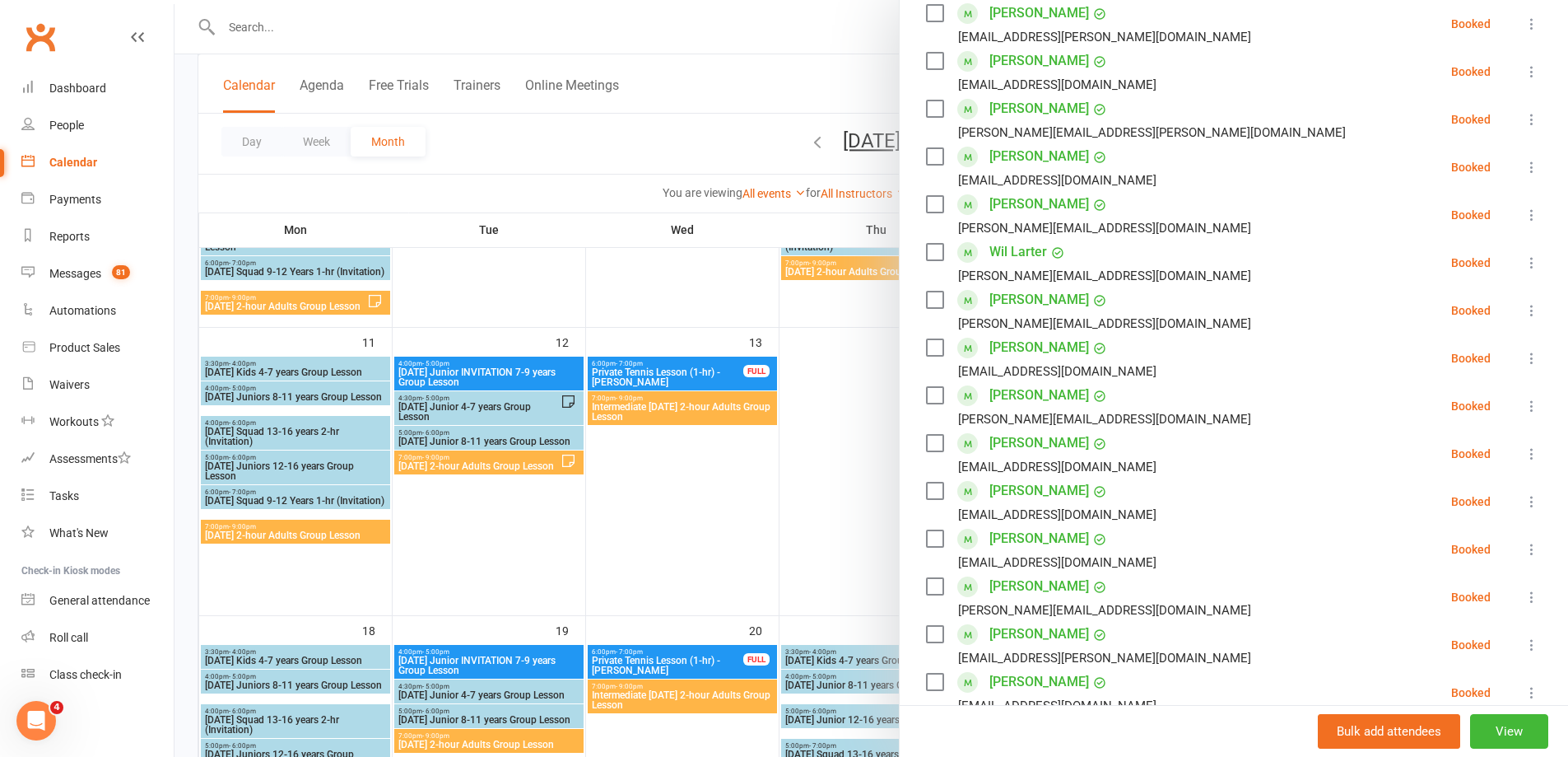
scroll to position [614, 0]
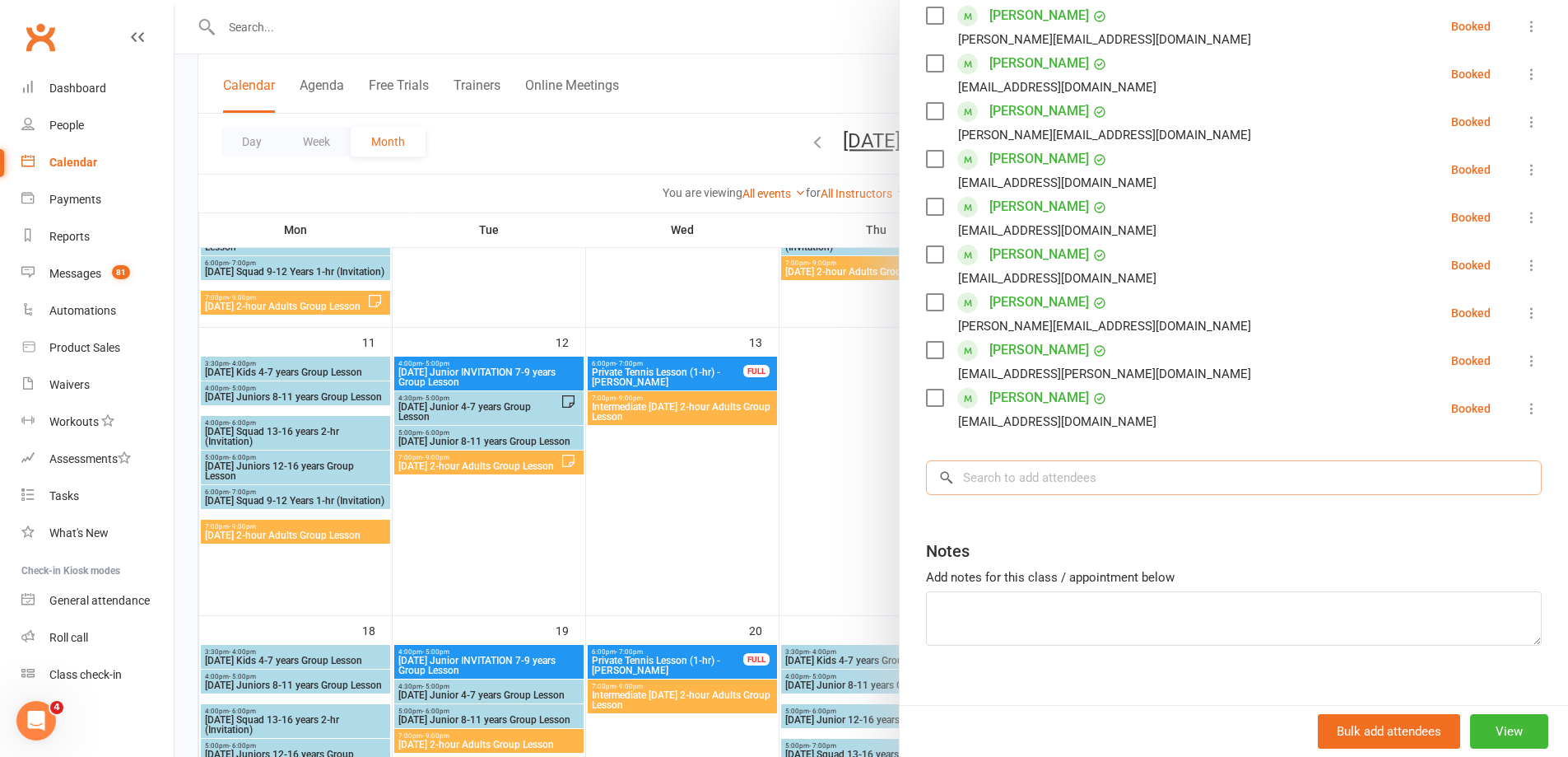
click at [961, 461] on input "search" at bounding box center [1234, 478] width 616 height 35
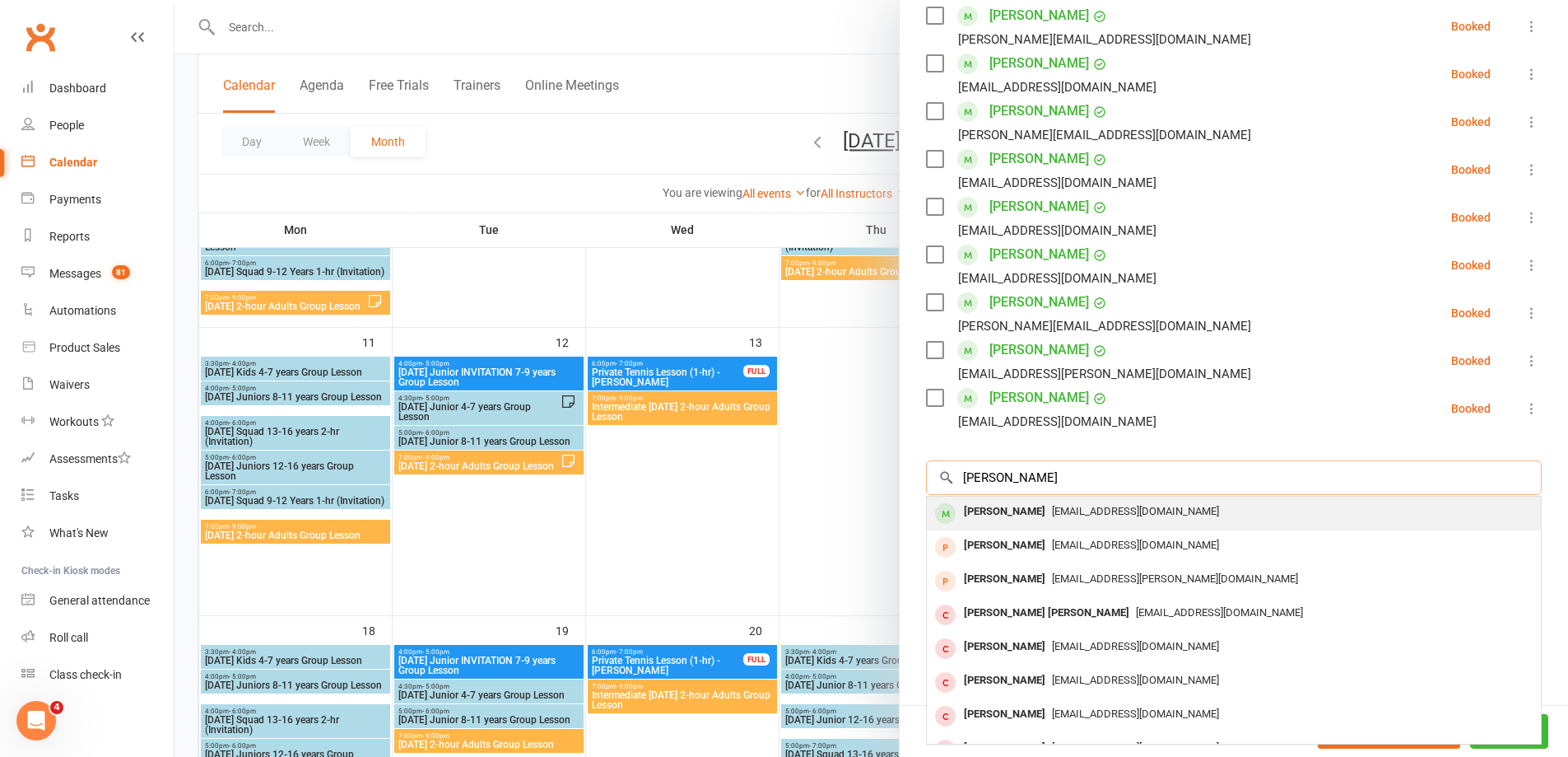
type input "[PERSON_NAME]"
click at [982, 499] on div "[PERSON_NAME]" at bounding box center [1005, 512] width 95 height 24
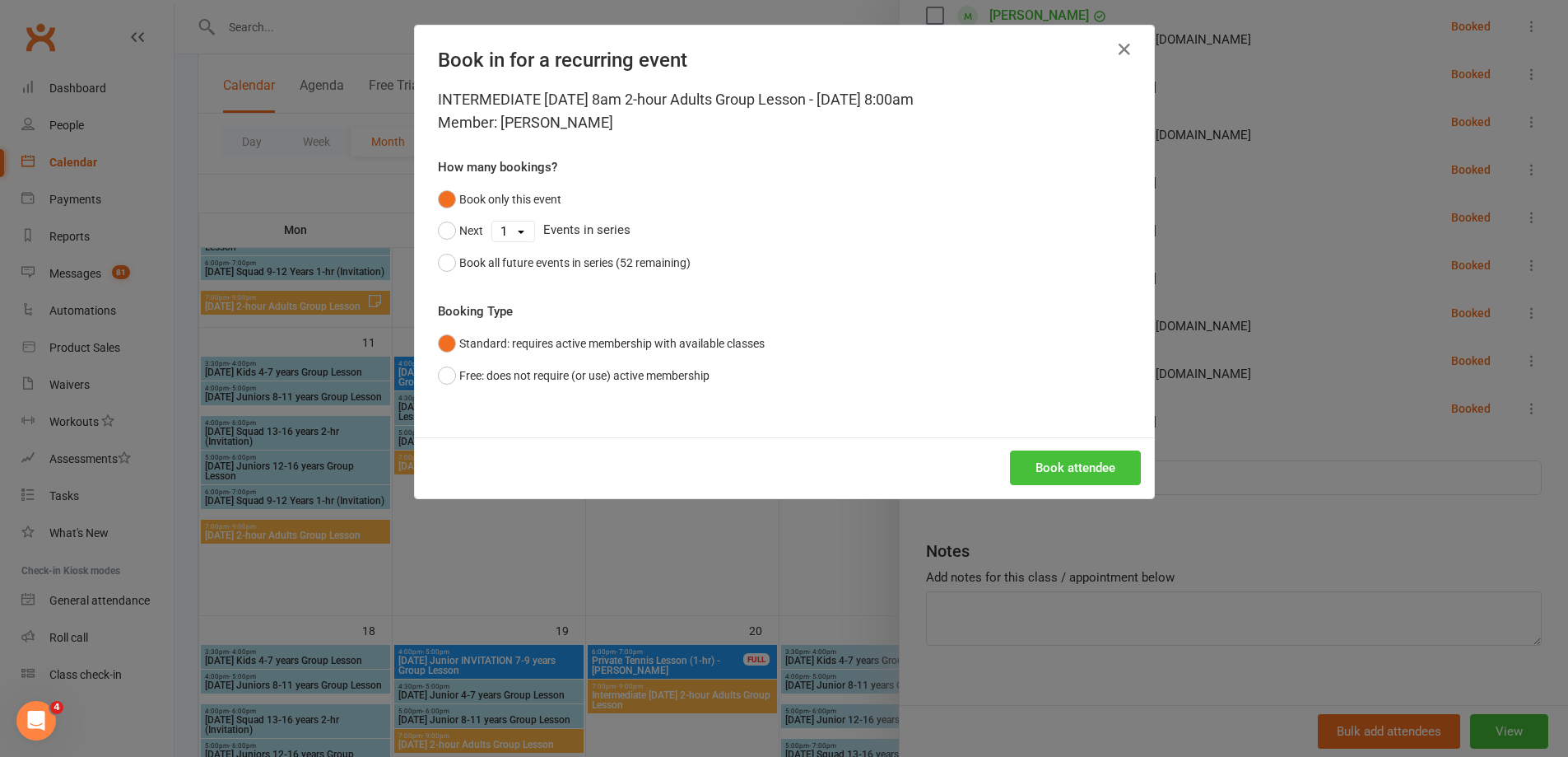
click at [1058, 472] on button "Book attendee" at bounding box center [1076, 468] width 131 height 35
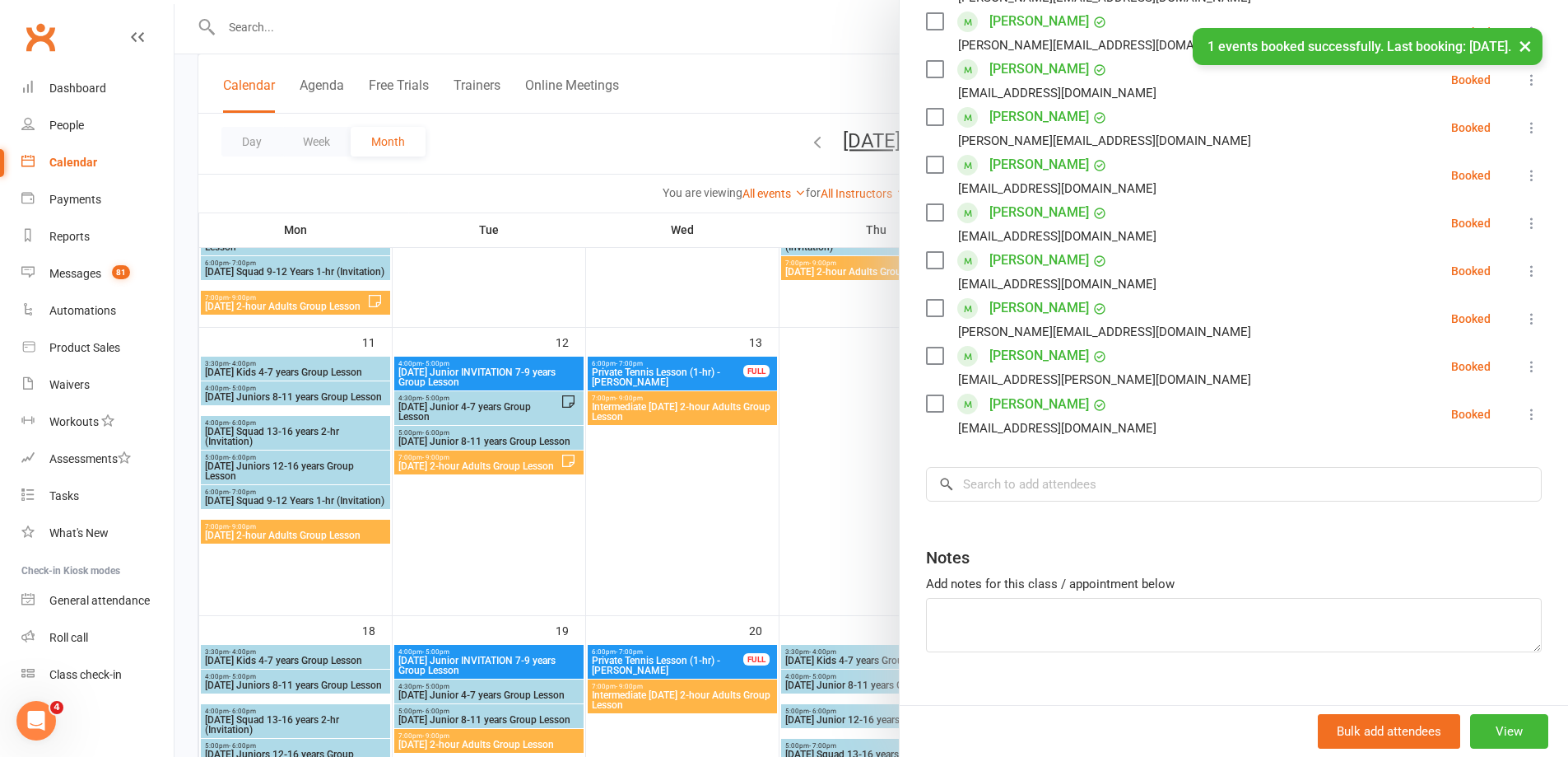
scroll to position [662, 0]
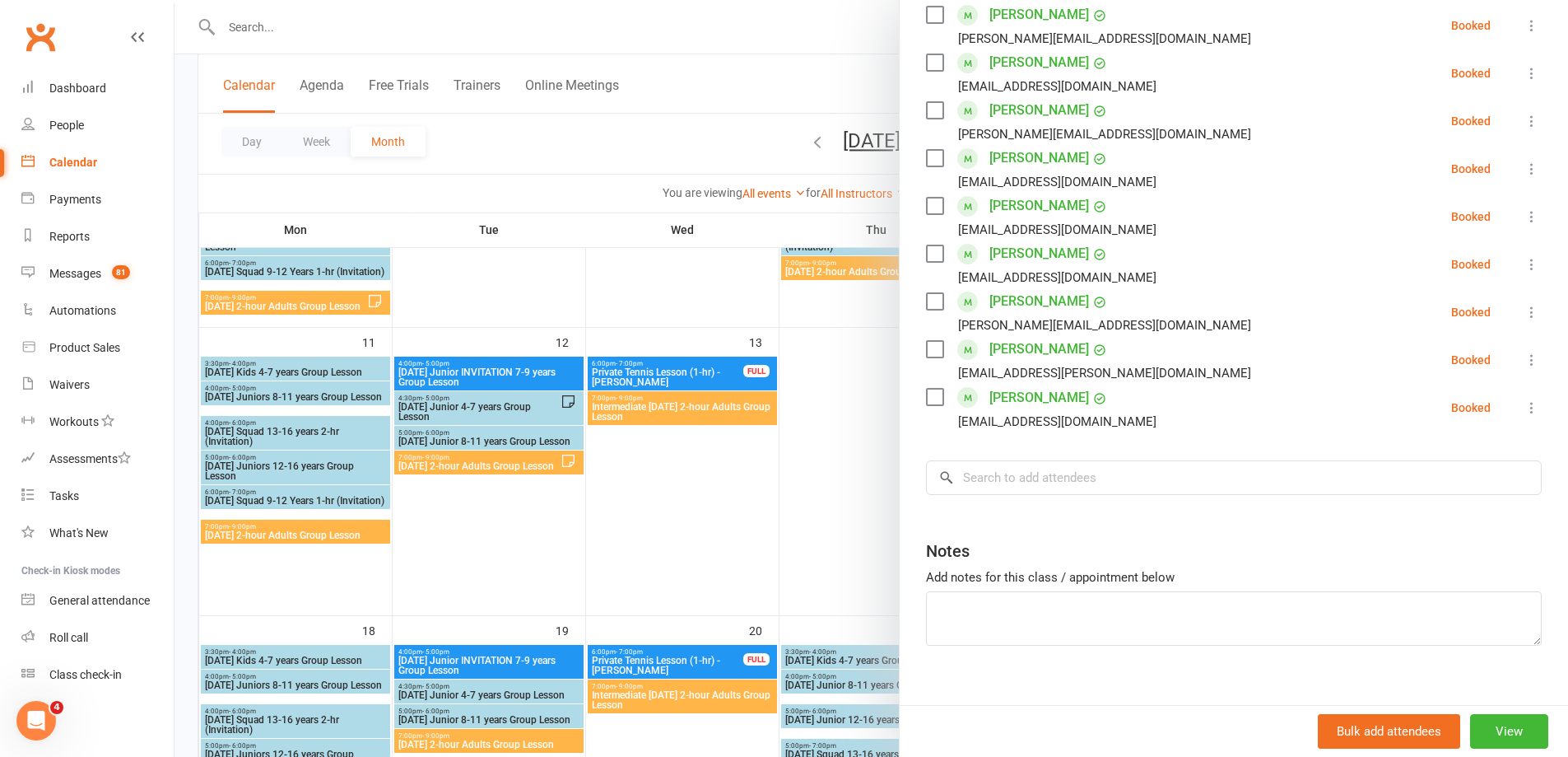
click at [854, 443] on div at bounding box center [871, 378] width 1393 height 757
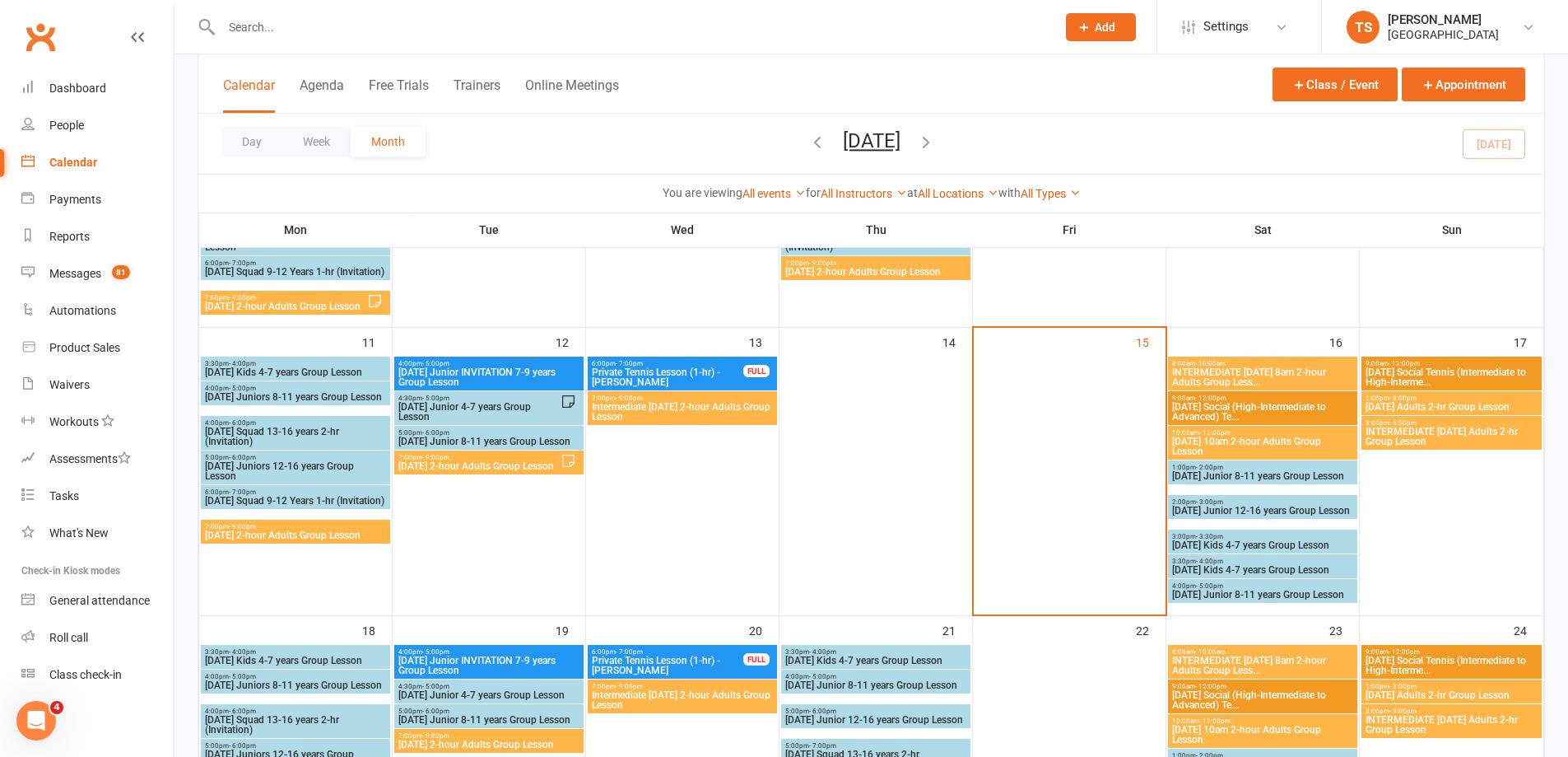
click at [1428, 400] on span "1:00pm - 3:00pm" at bounding box center [1451, 398] width 174 height 8
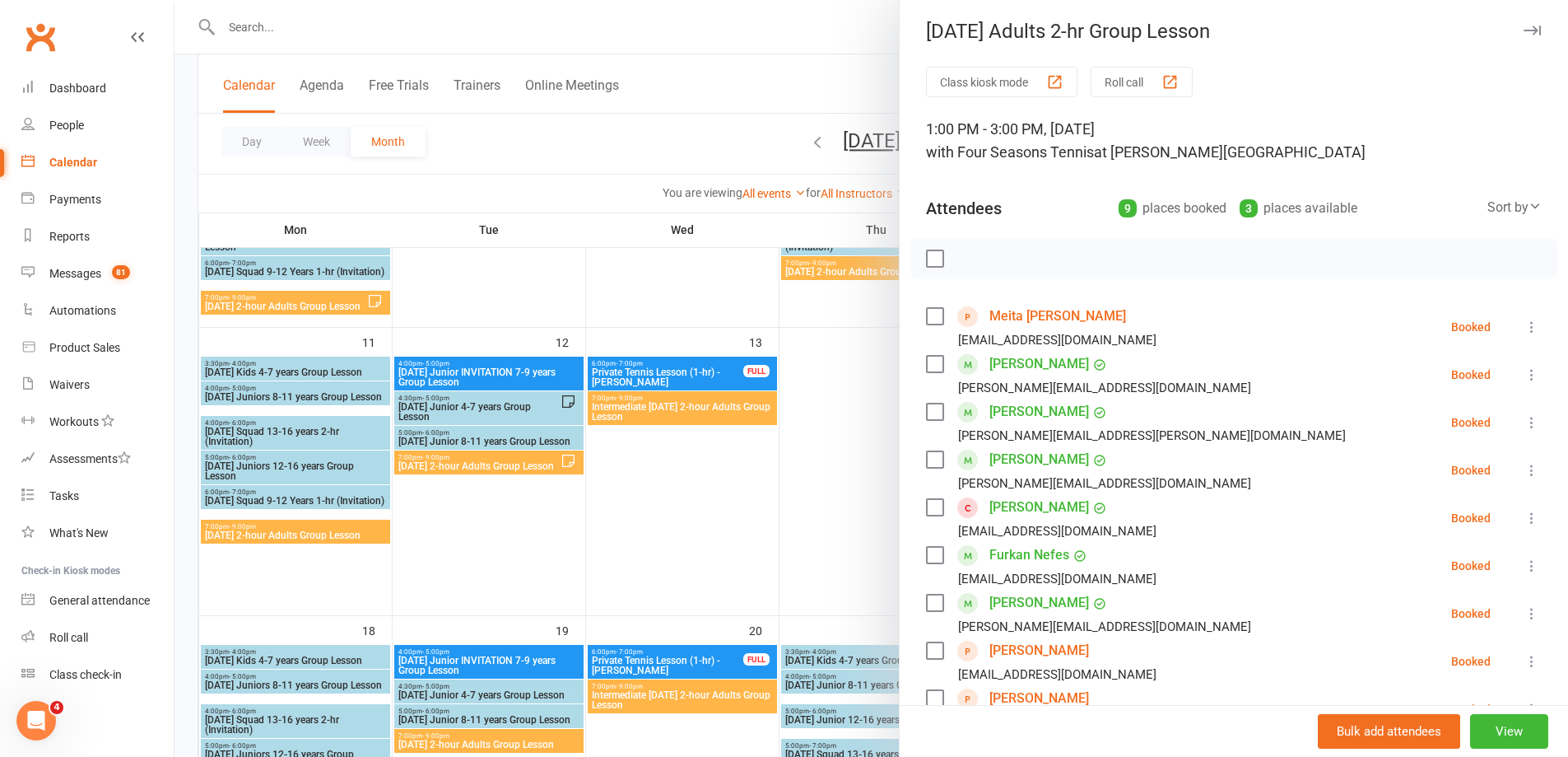
scroll to position [0, 0]
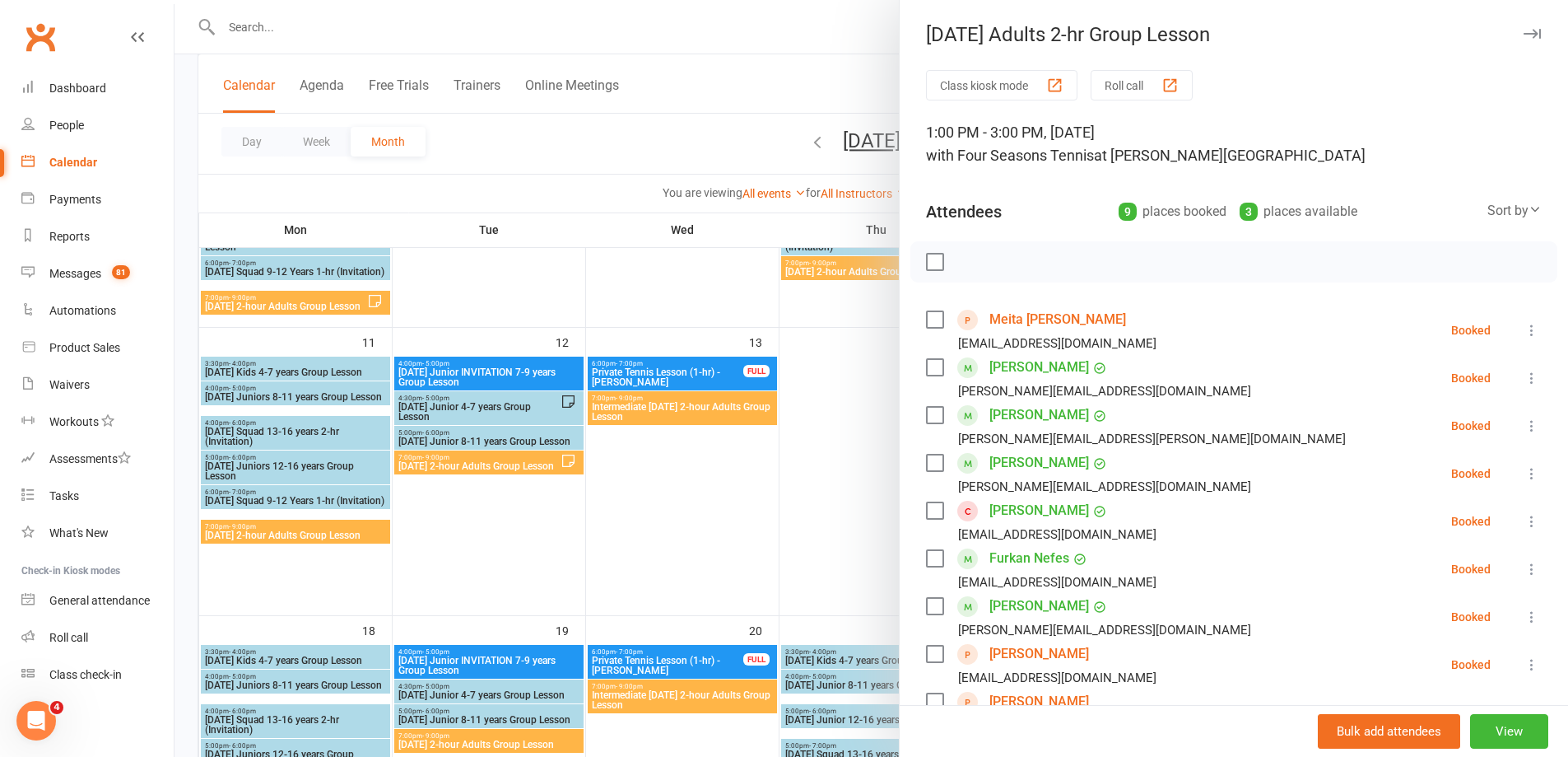
click at [846, 448] on div at bounding box center [871, 378] width 1393 height 757
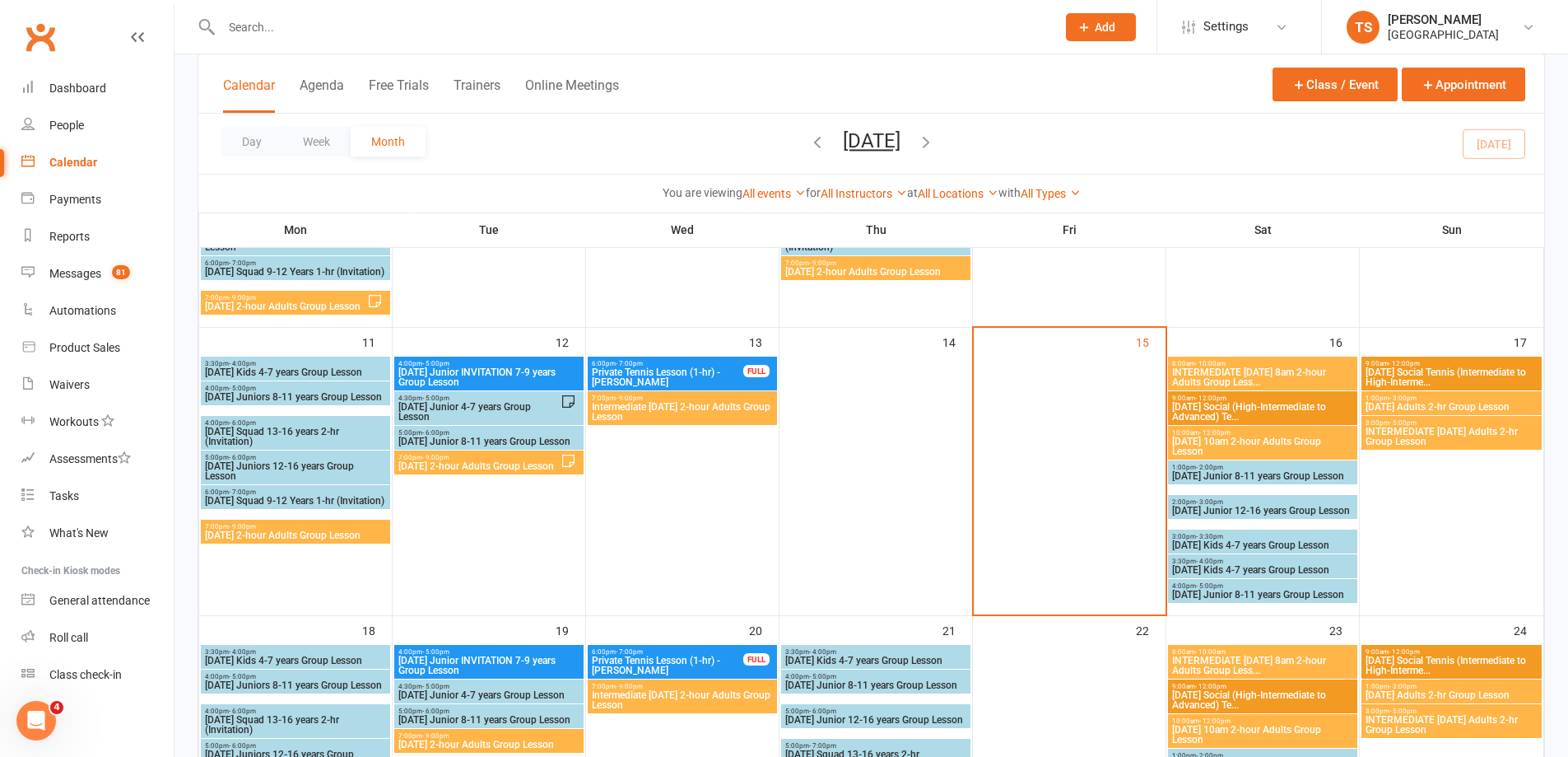
click at [1438, 427] on span "INTERMEDIATE [DATE] Adults 2-hr Group Lesson" at bounding box center [1451, 436] width 174 height 20
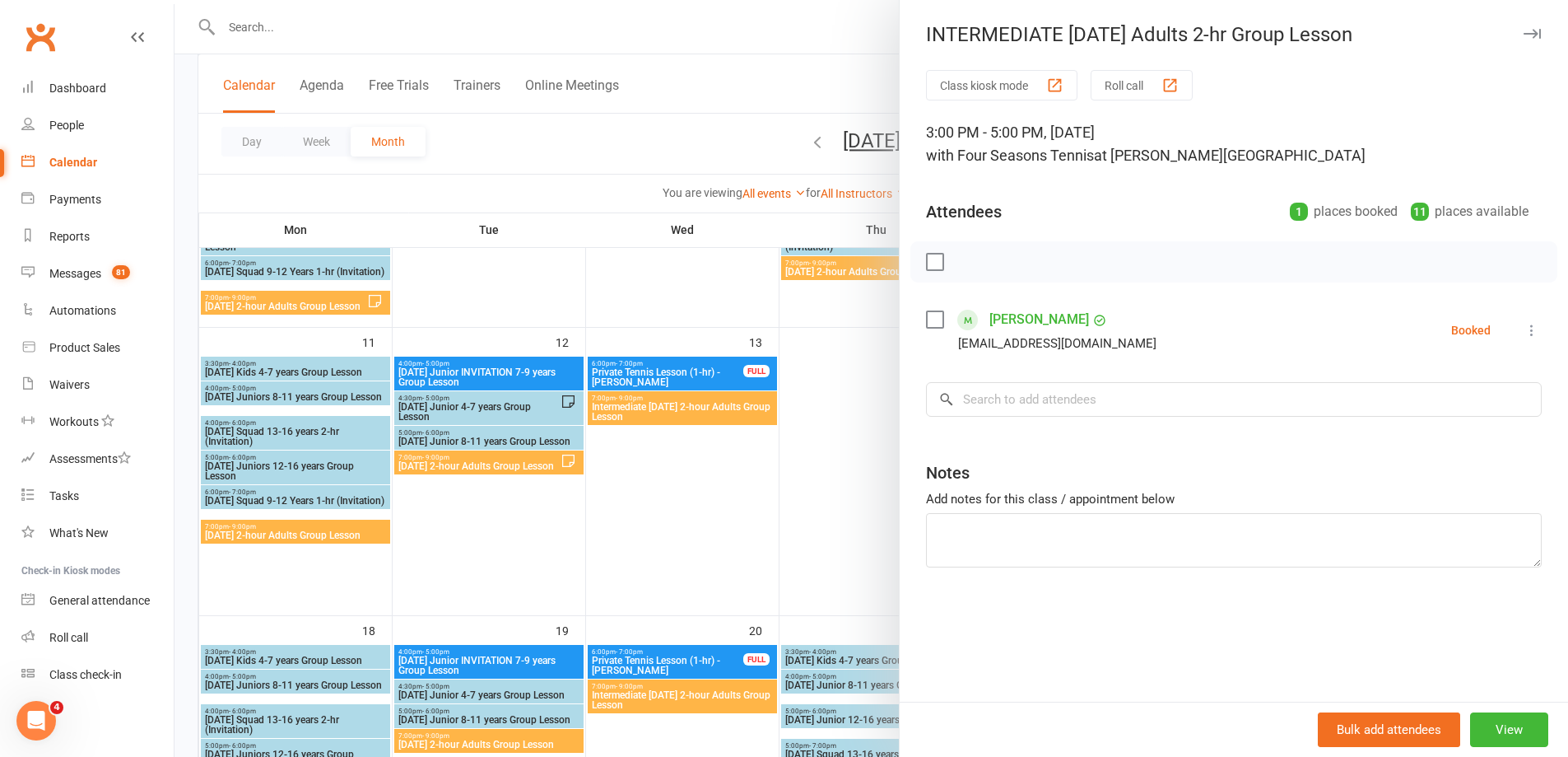
click at [822, 517] on div at bounding box center [871, 378] width 1393 height 757
